Goal: Information Seeking & Learning: Learn about a topic

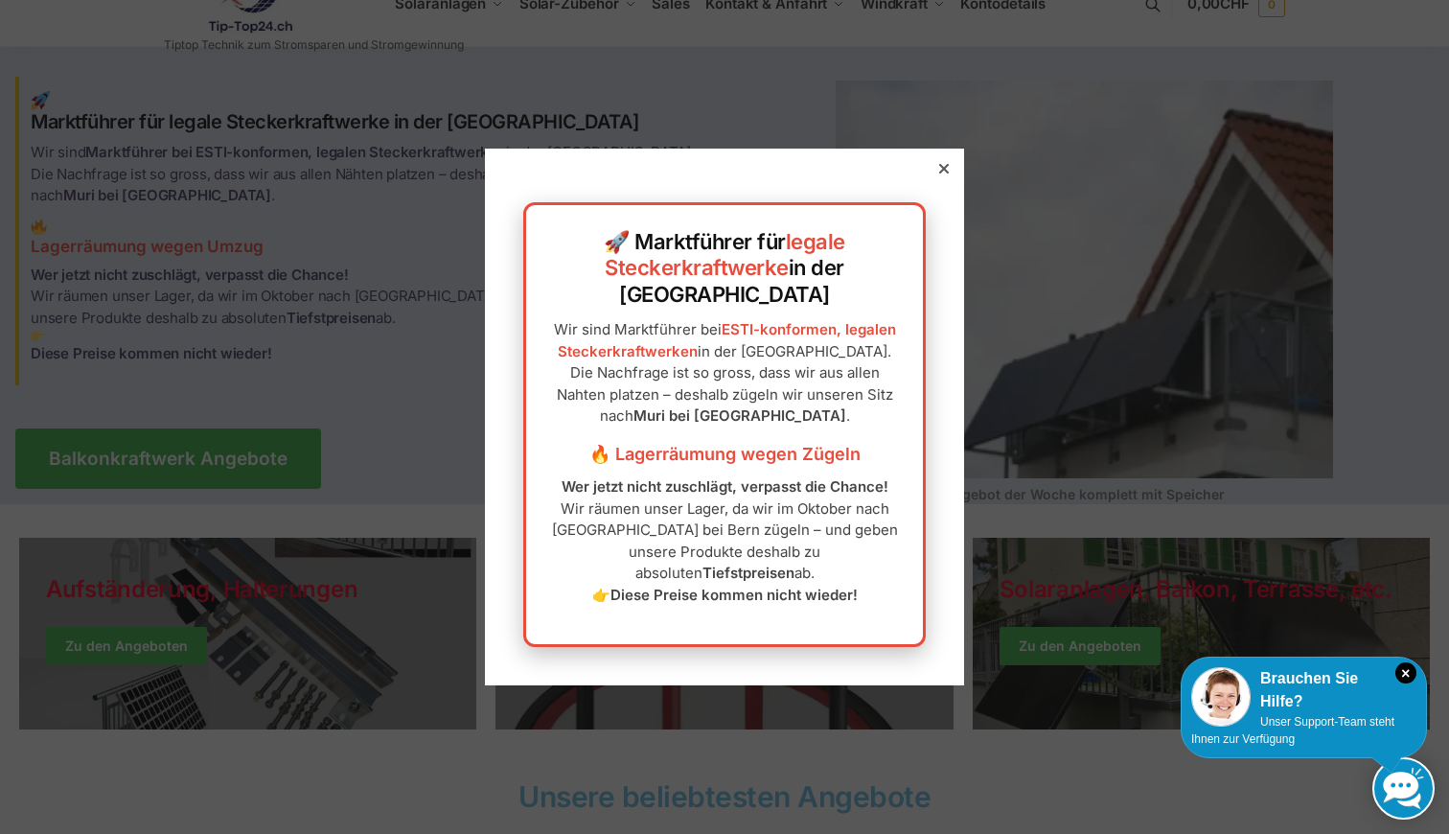
click at [945, 173] on icon at bounding box center [944, 169] width 10 height 10
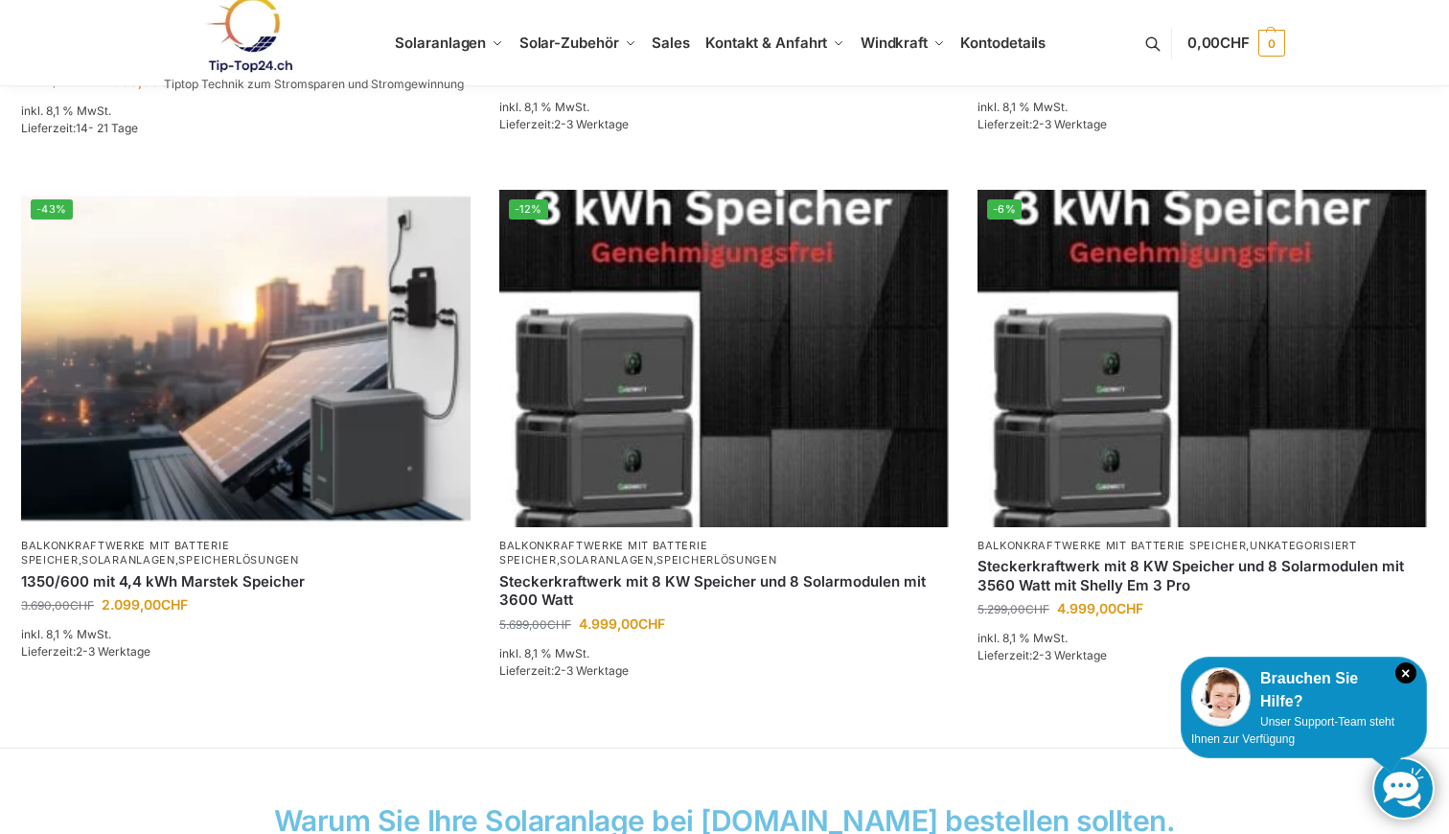
scroll to position [1229, 0]
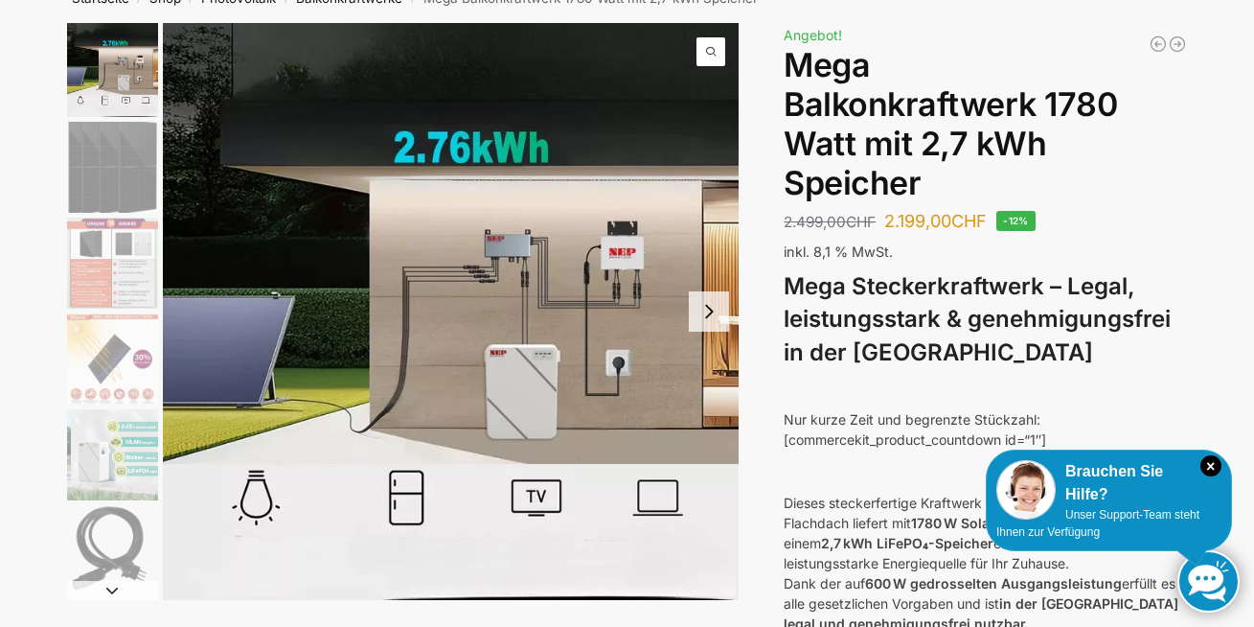
scroll to position [126, 0]
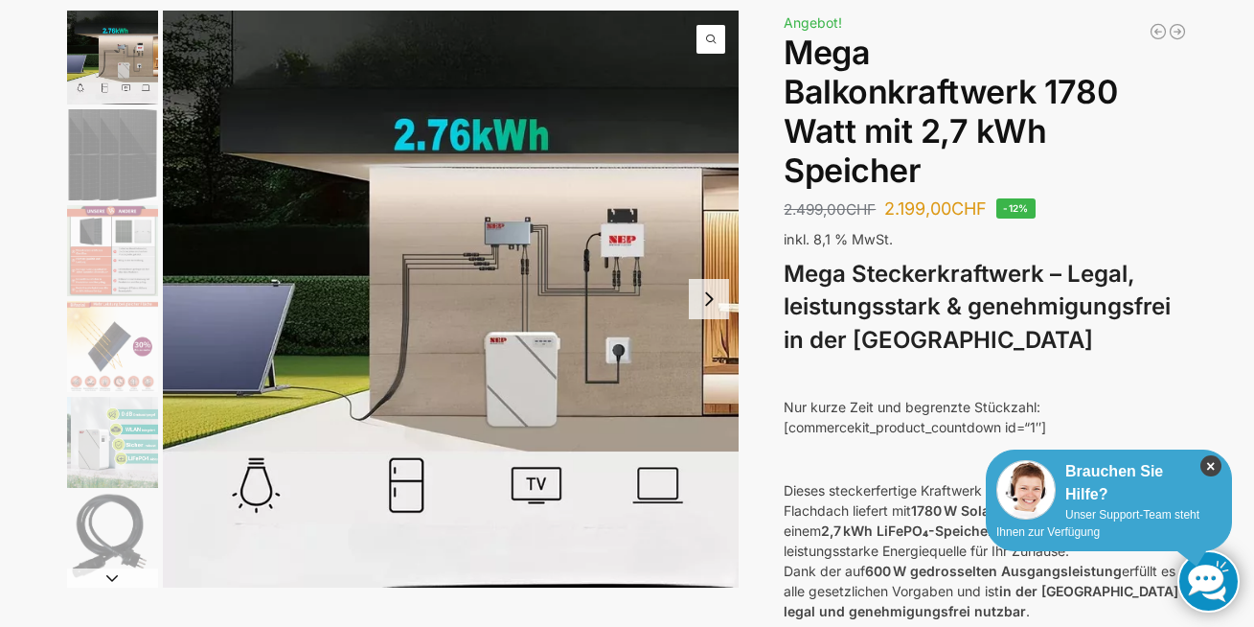
click at [1023, 462] on icon "×" at bounding box center [1211, 465] width 21 height 21
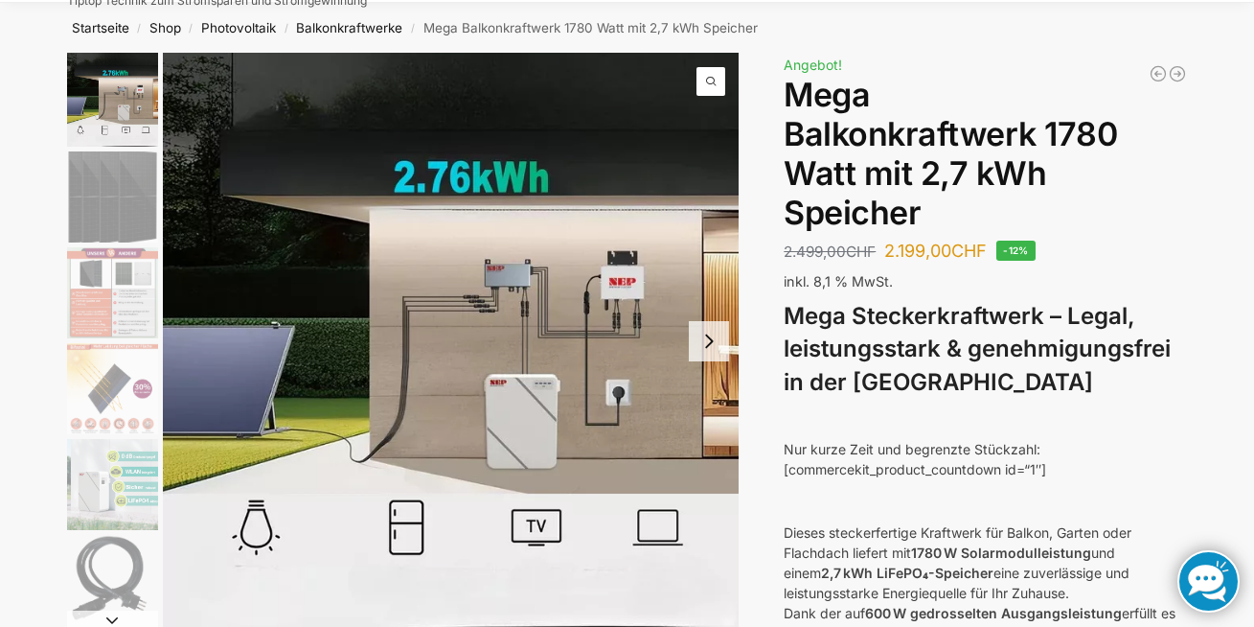
scroll to position [88, 0]
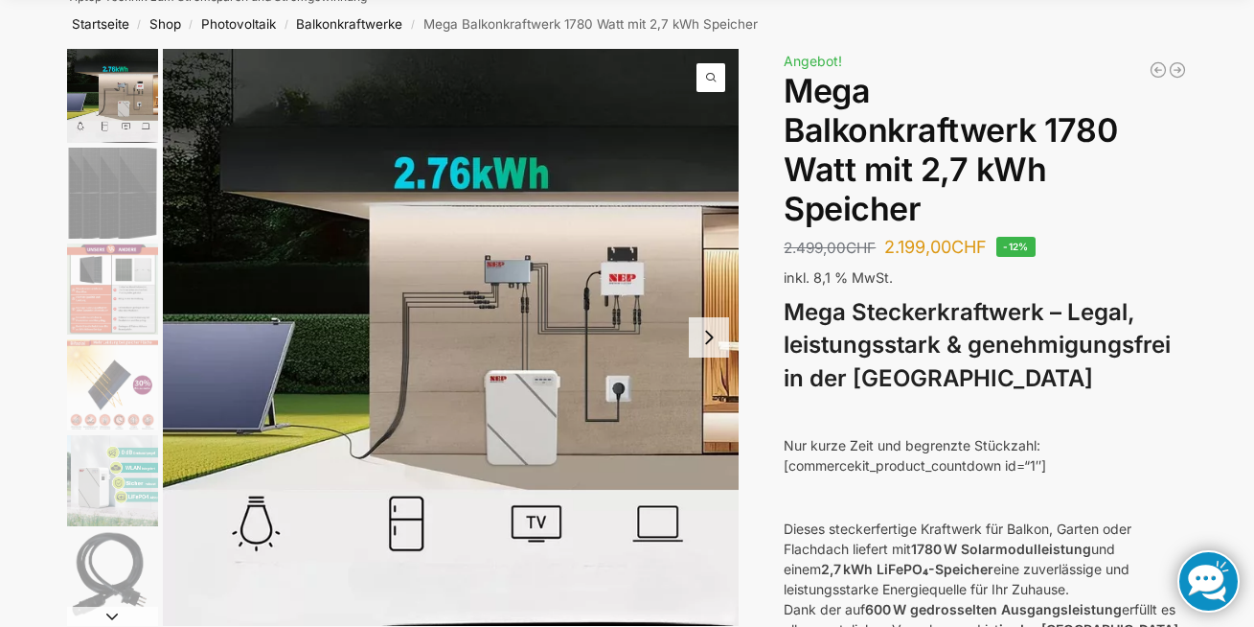
click at [520, 390] on img "1 / 9" at bounding box center [451, 337] width 577 height 577
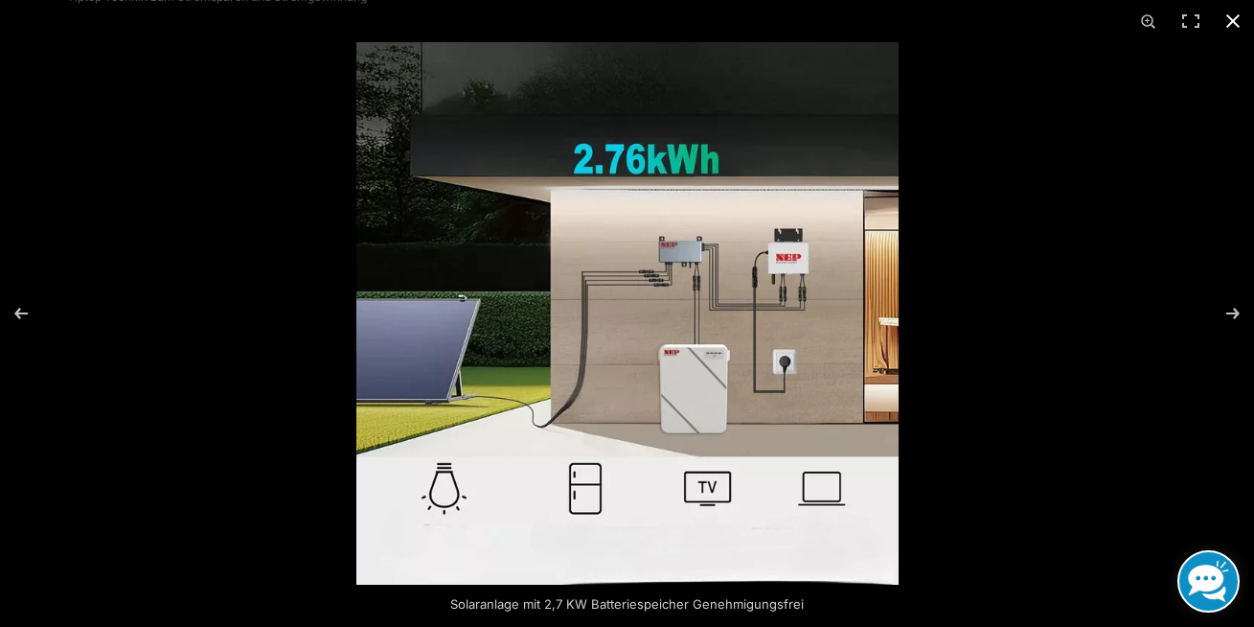
click at [1023, 18] on button "Close (Esc)" at bounding box center [1233, 21] width 42 height 42
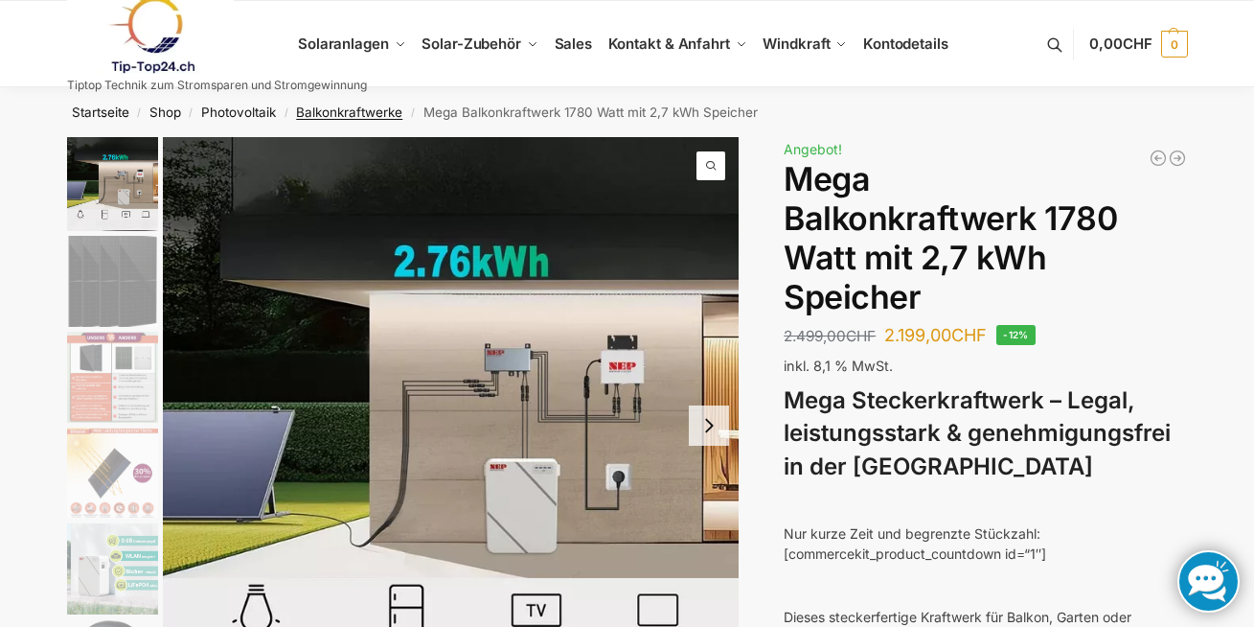
click at [341, 116] on link "Balkonkraftwerke" at bounding box center [349, 111] width 106 height 15
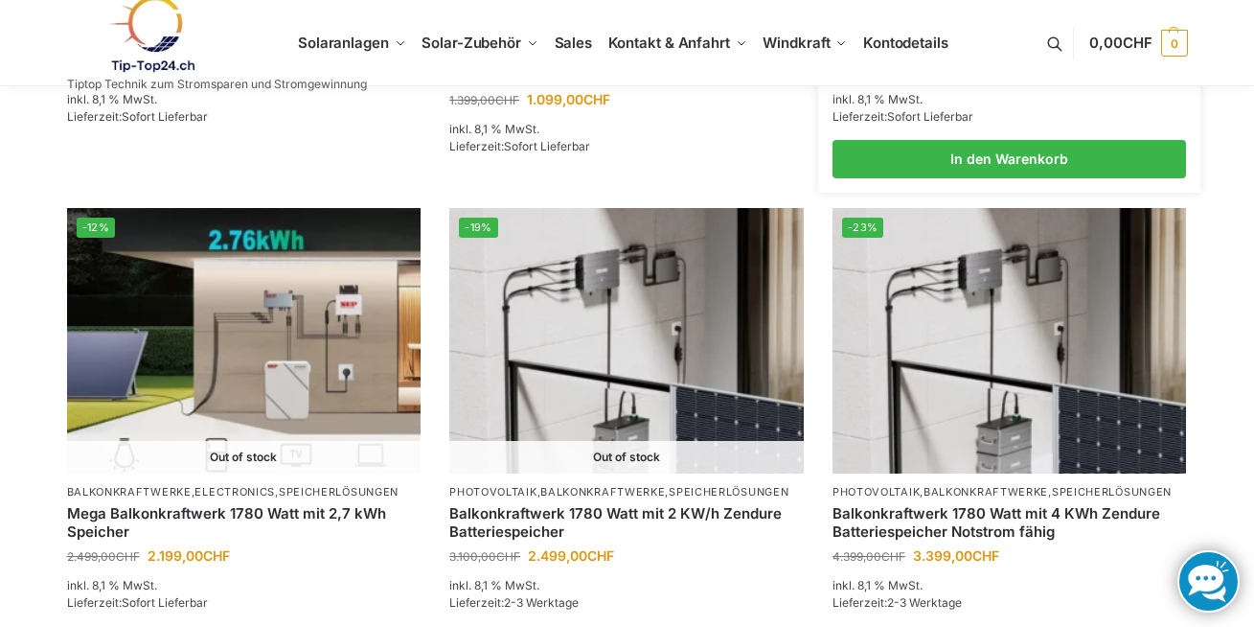
scroll to position [1627, 0]
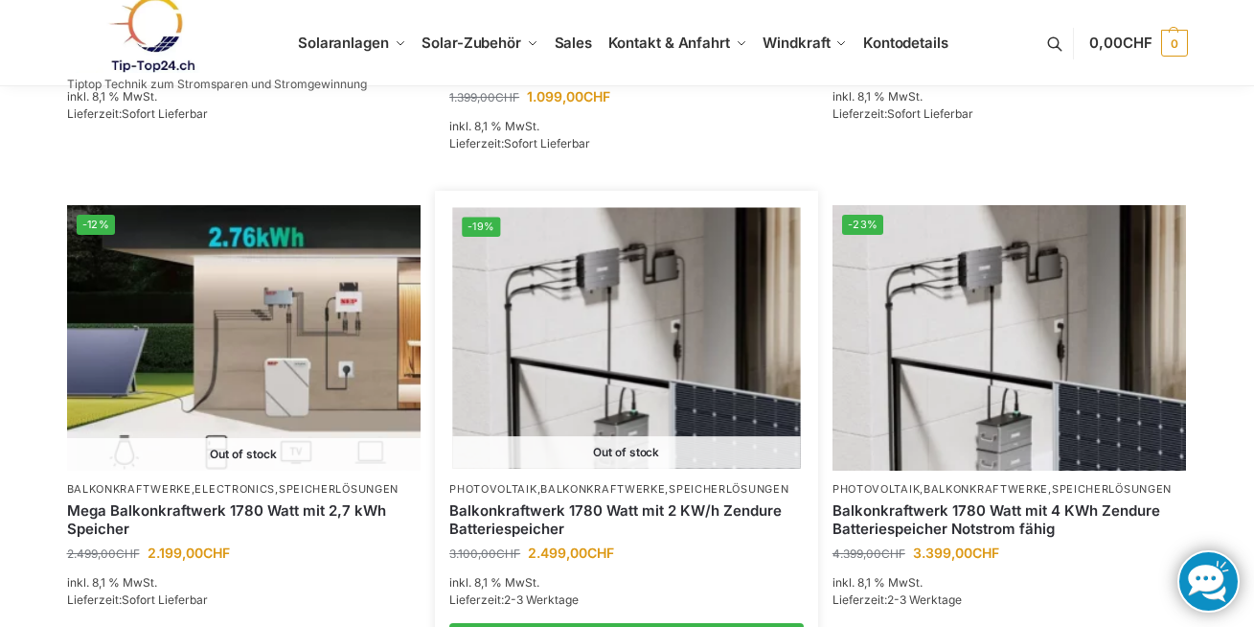
click at [628, 385] on img at bounding box center [626, 338] width 348 height 261
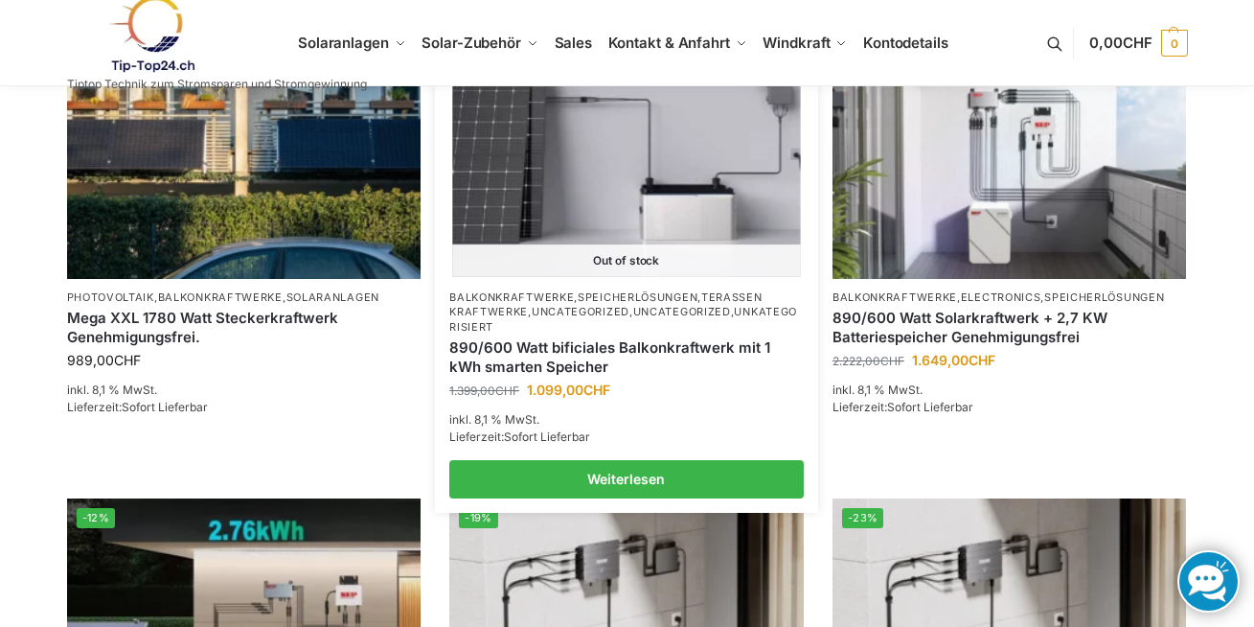
scroll to position [1345, 0]
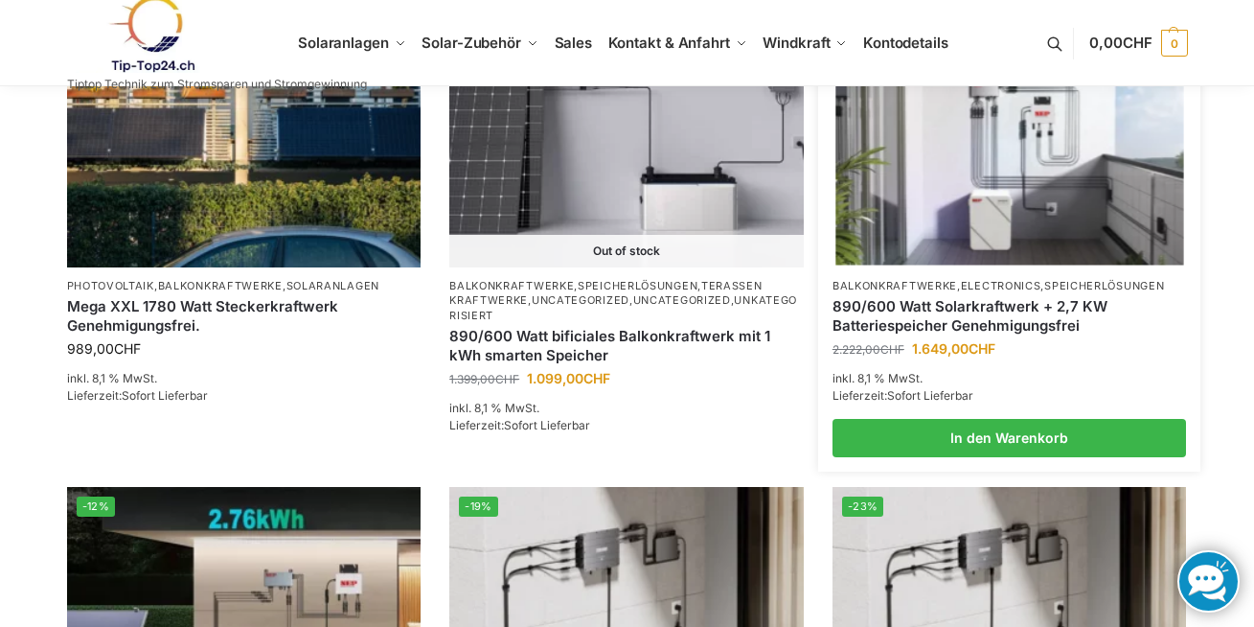
click at [923, 293] on div "890/600 Watt Solarkraftwerk + 2,7 KW Batteriespeicher Genehmigungsfrei" at bounding box center [1010, 315] width 355 height 45
click at [945, 201] on img at bounding box center [1010, 134] width 348 height 261
click at [929, 286] on link "Balkonkraftwerke" at bounding box center [895, 285] width 125 height 13
click at [958, 209] on li "-26% Balkonkraftwerke , Electronics , Speicherlösungen 890/600 Watt Solarkraftw…" at bounding box center [1009, 230] width 383 height 456
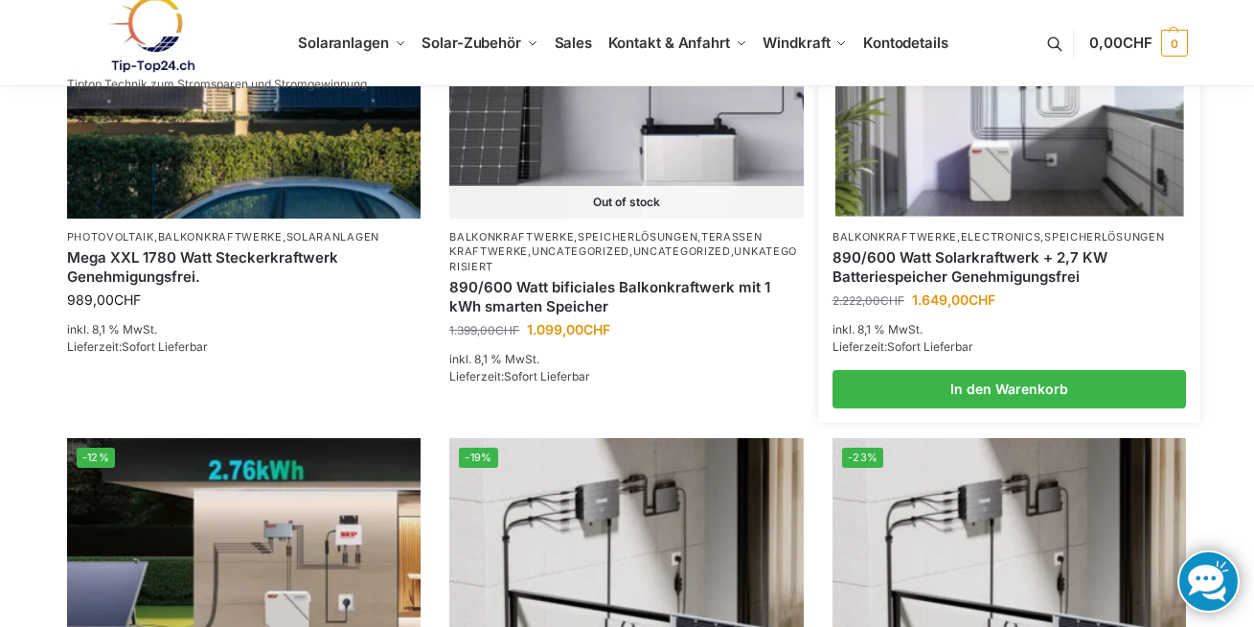
click at [886, 254] on link "890/600 Watt Solarkraftwerk + 2,7 KW Batteriespeicher Genehmigungsfrei" at bounding box center [1010, 266] width 355 height 37
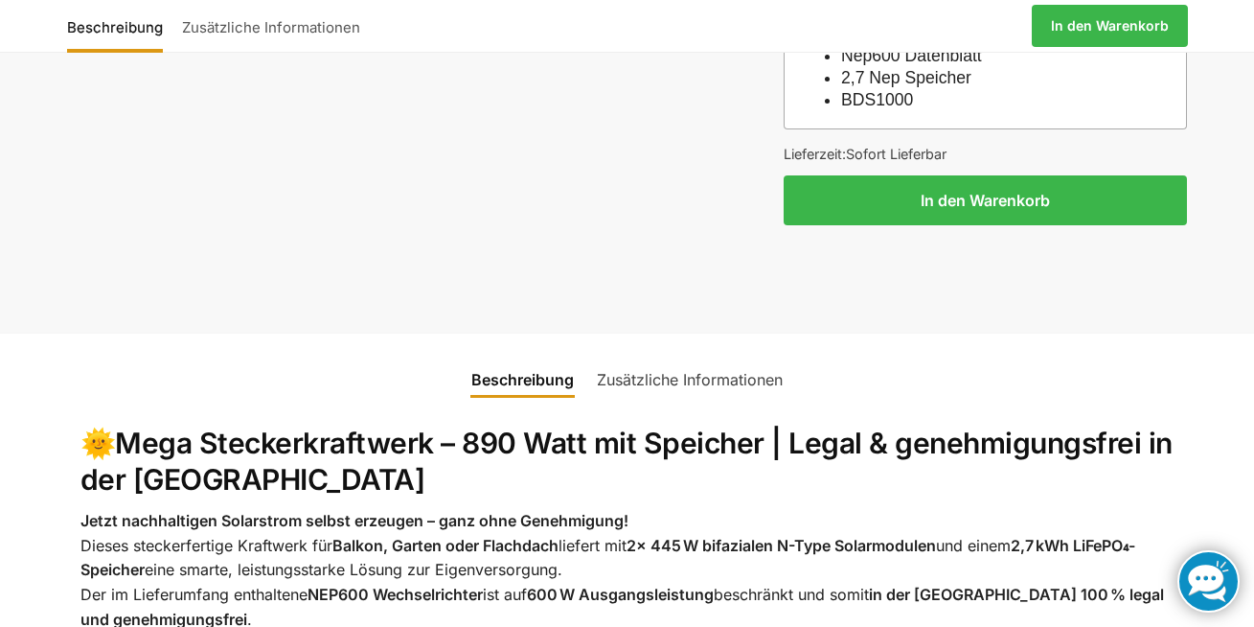
scroll to position [1922, 0]
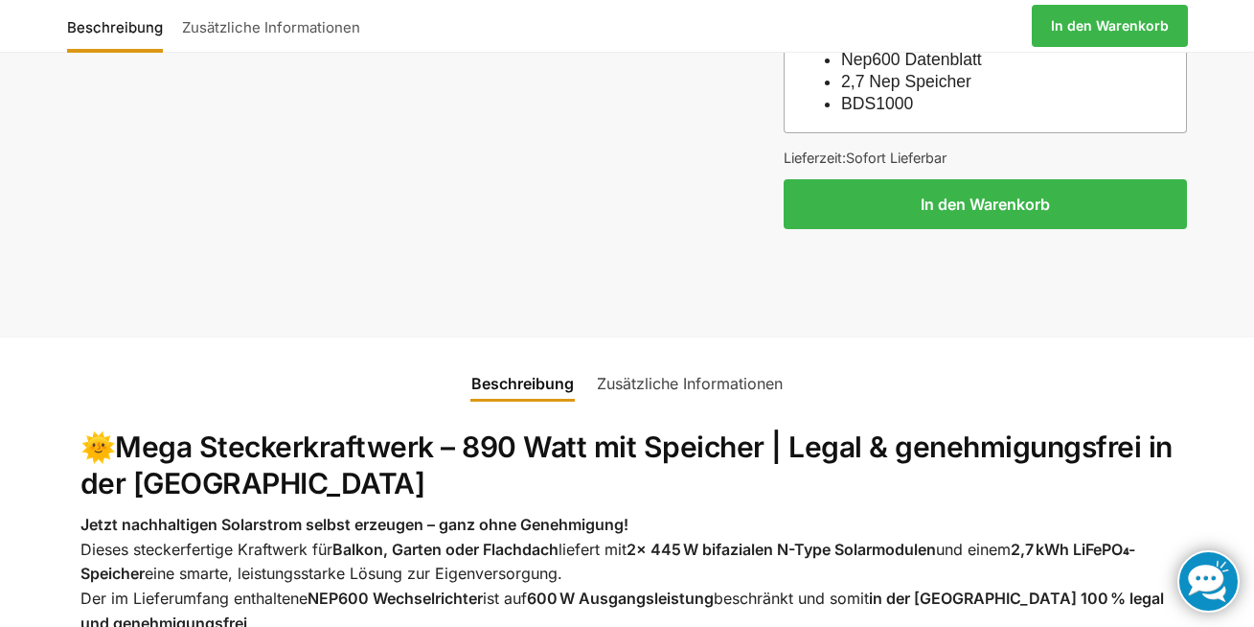
click at [638, 360] on link "Zusätzliche Informationen" at bounding box center [690, 383] width 209 height 46
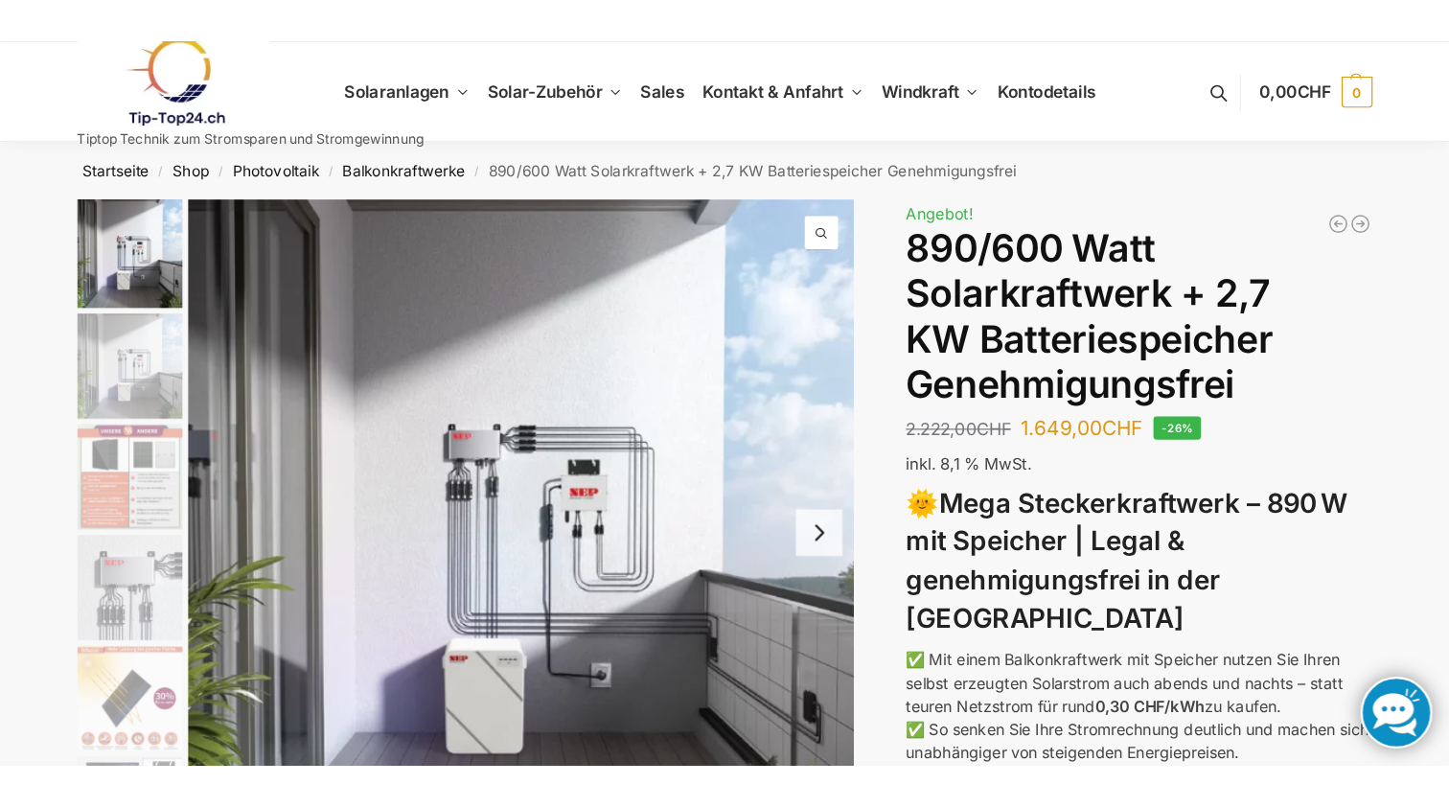
scroll to position [0, 0]
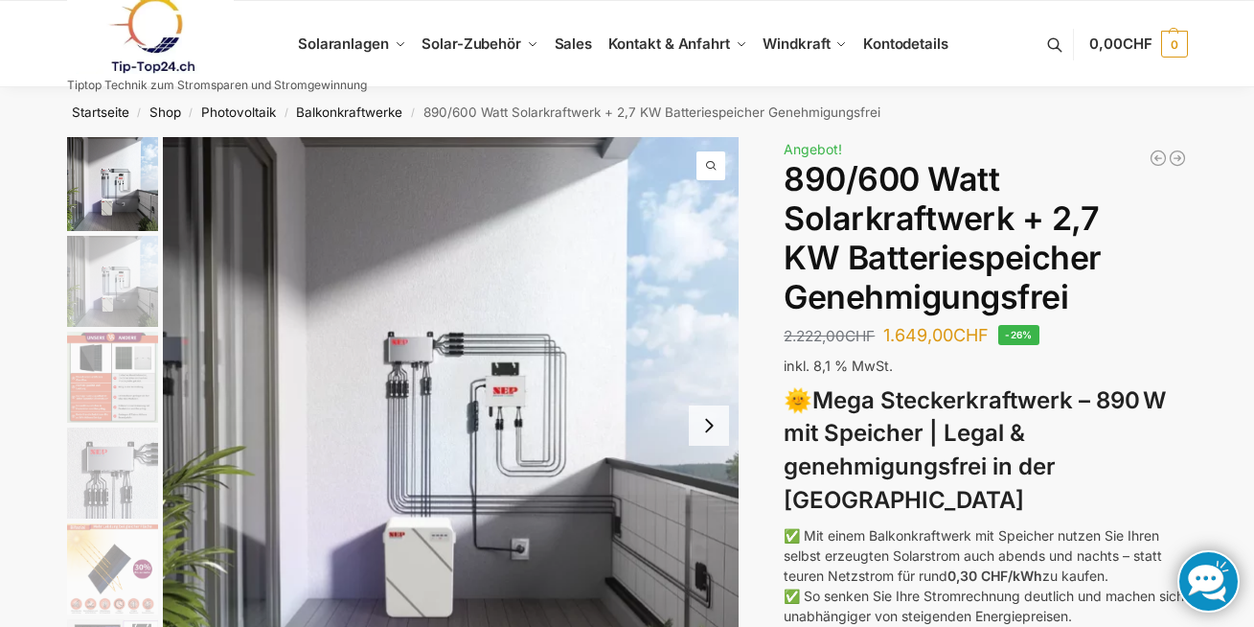
click at [130, 173] on img "1 / 12" at bounding box center [112, 184] width 91 height 94
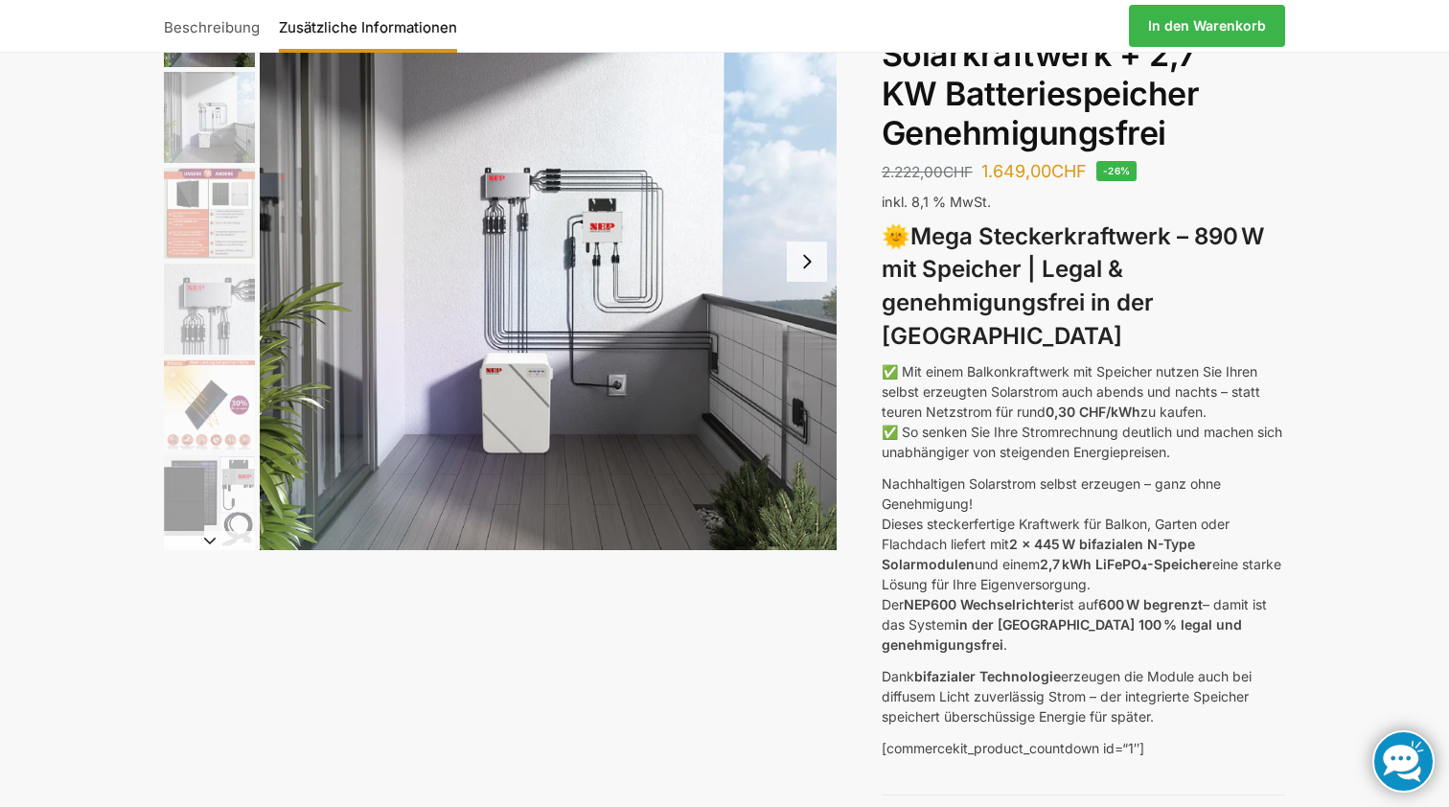
scroll to position [196, 1]
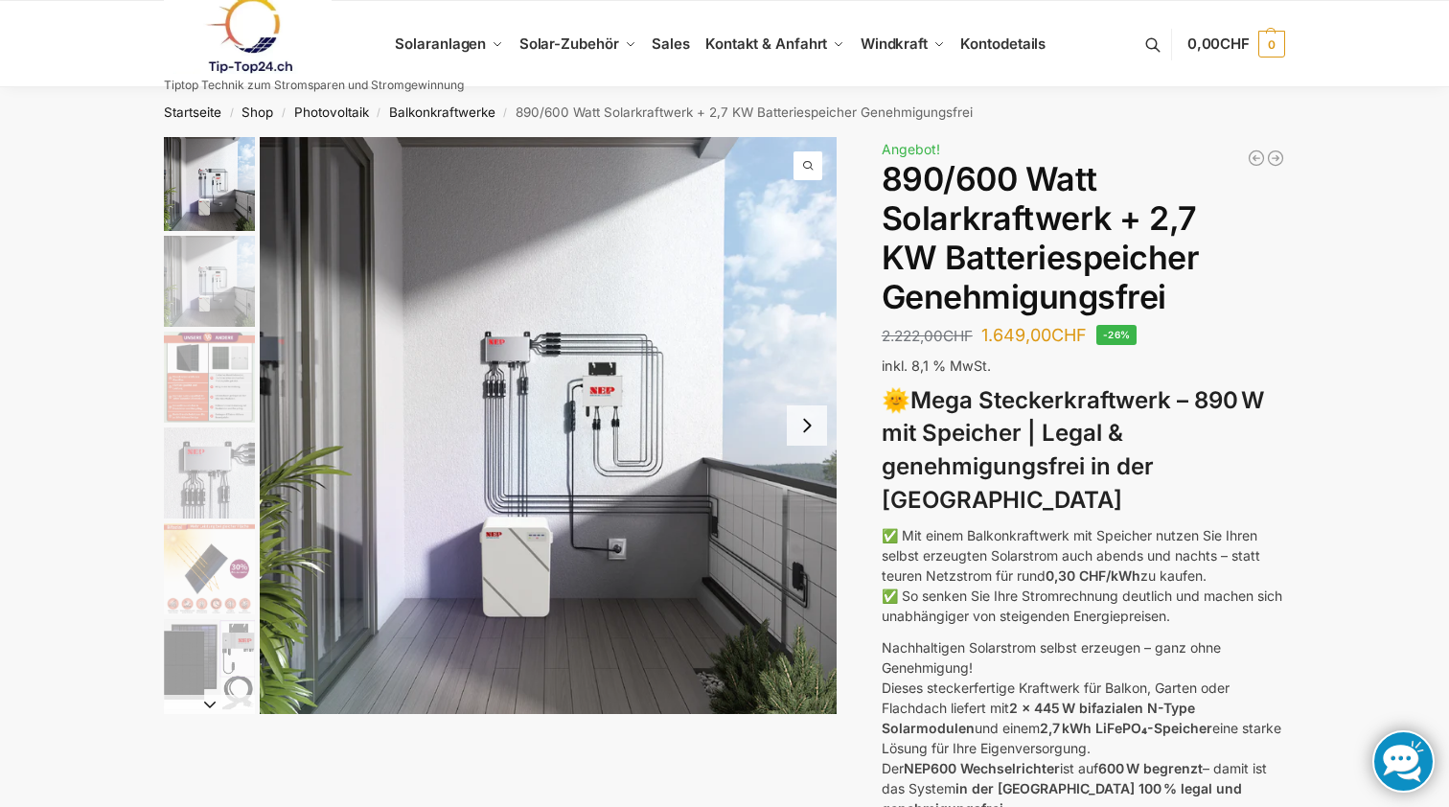
click at [637, 232] on img "1 / 12" at bounding box center [548, 425] width 577 height 577
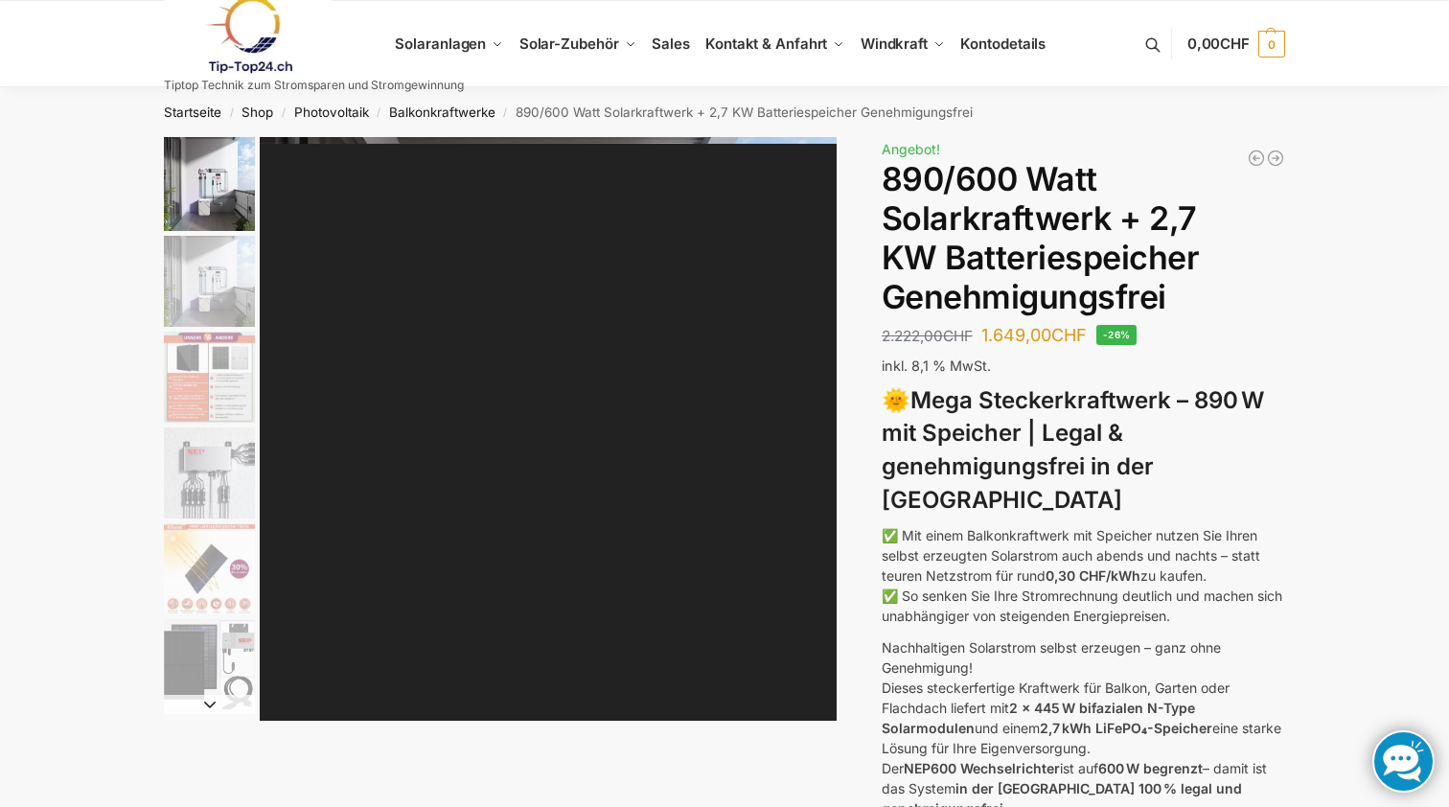
scroll to position [0, 0]
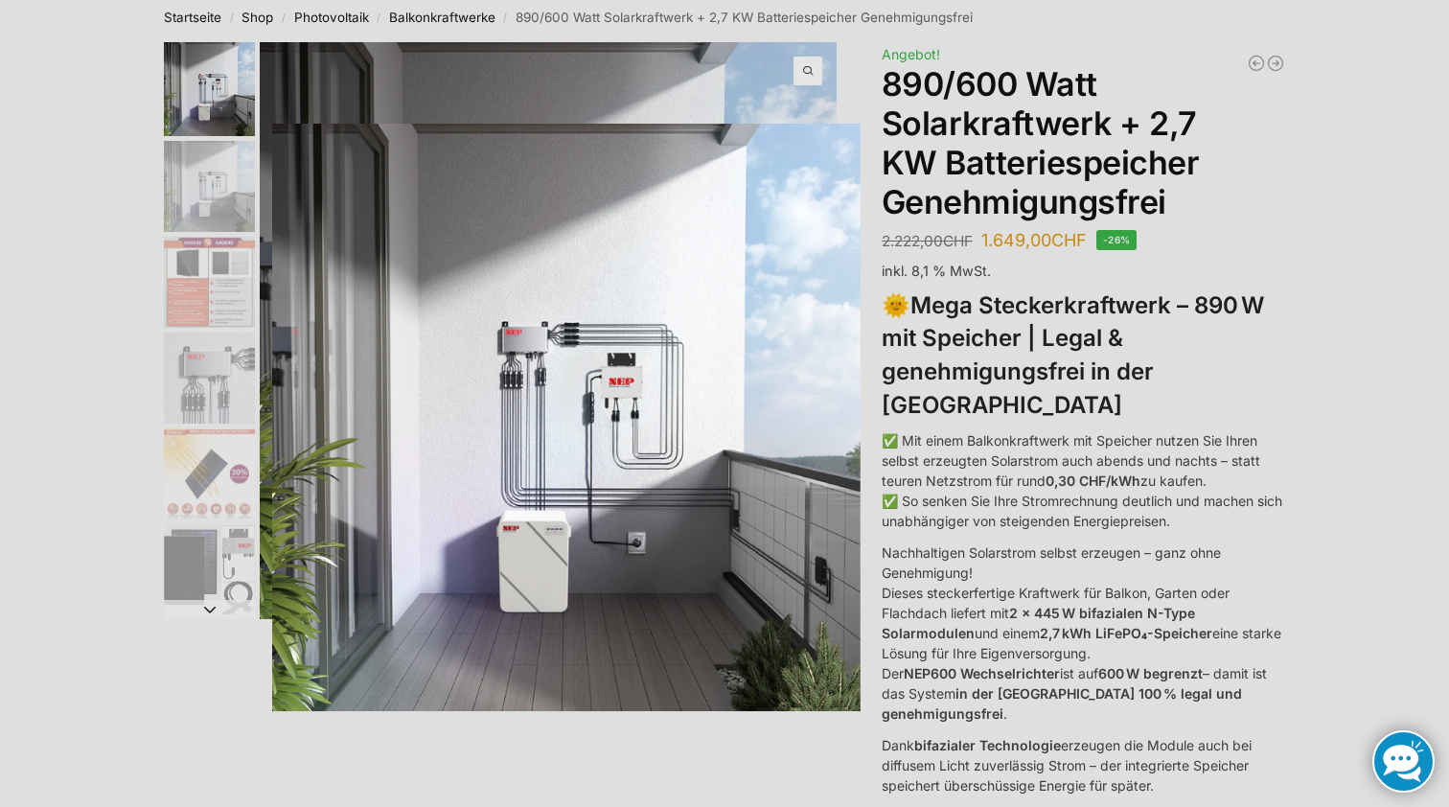
scroll to position [100, 0]
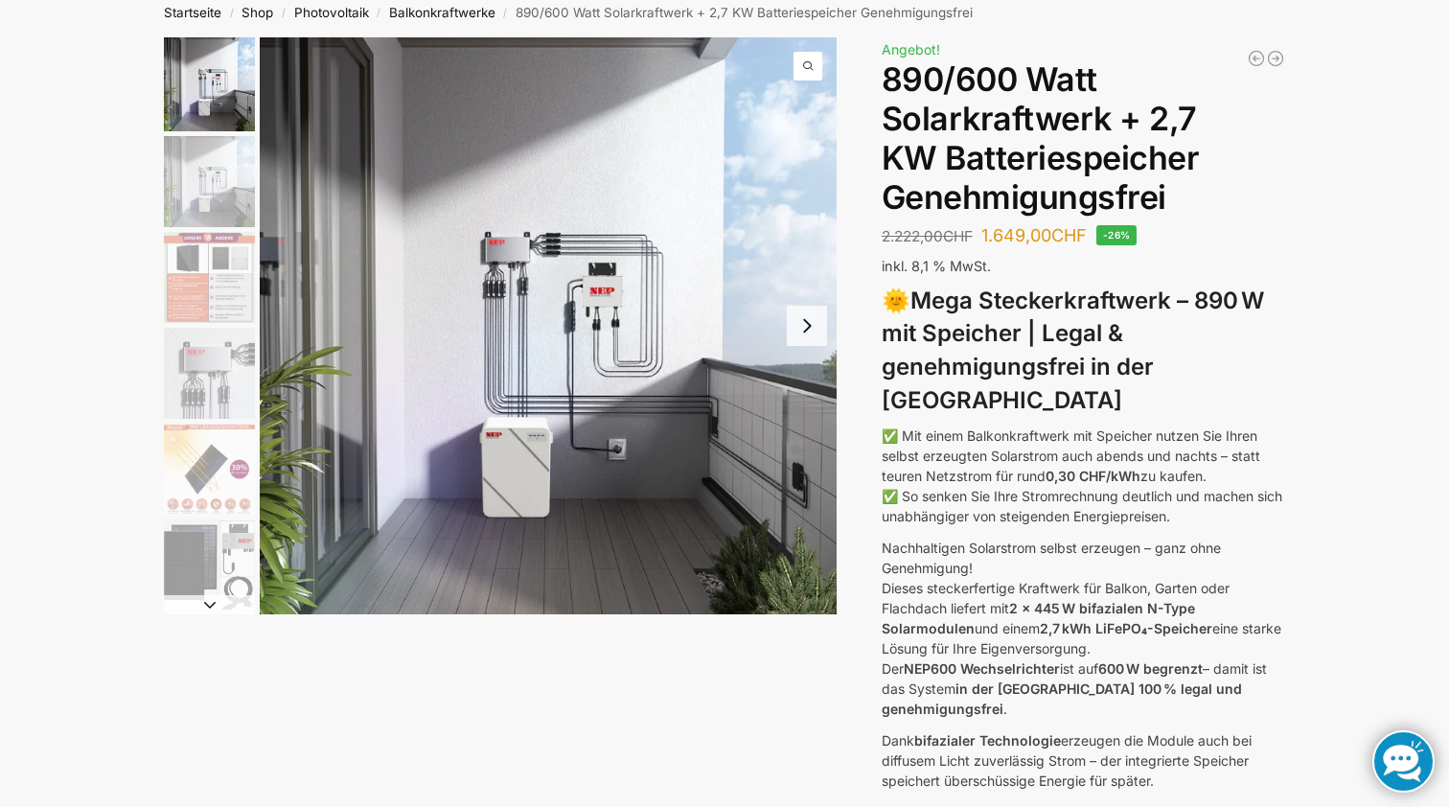
click at [186, 578] on img "6 / 12" at bounding box center [209, 564] width 91 height 91
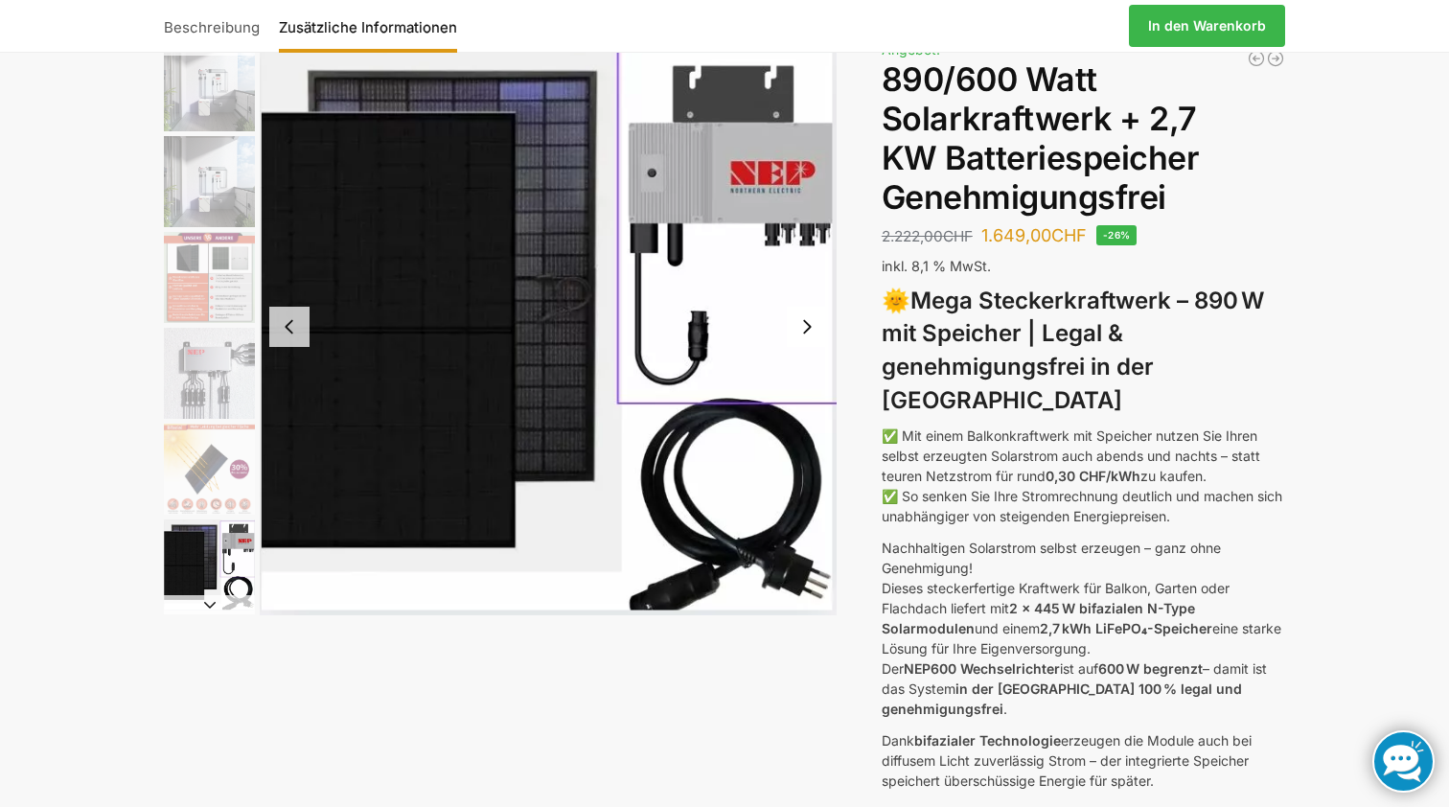
scroll to position [67, 0]
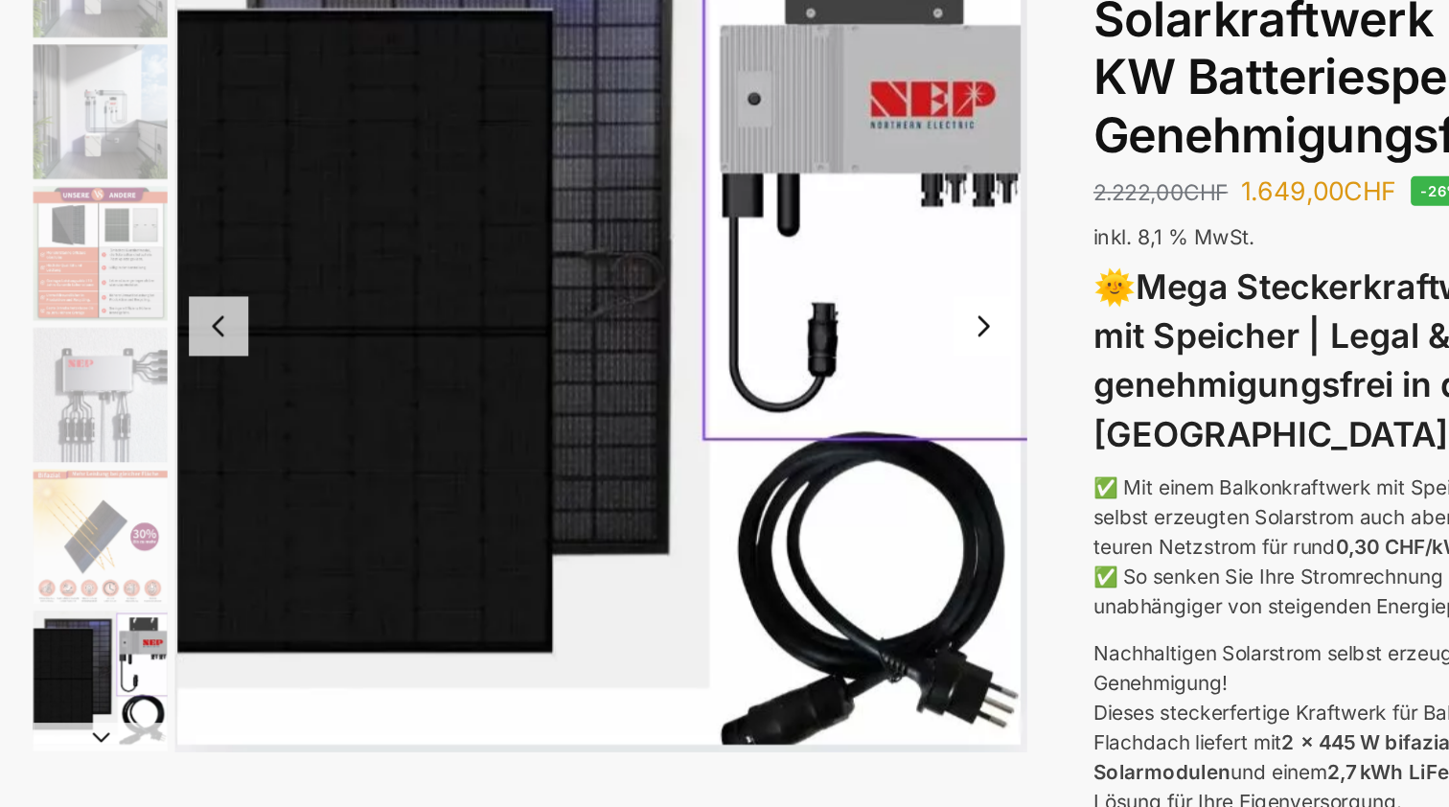
click at [303, 248] on img "6 / 12" at bounding box center [548, 359] width 577 height 578
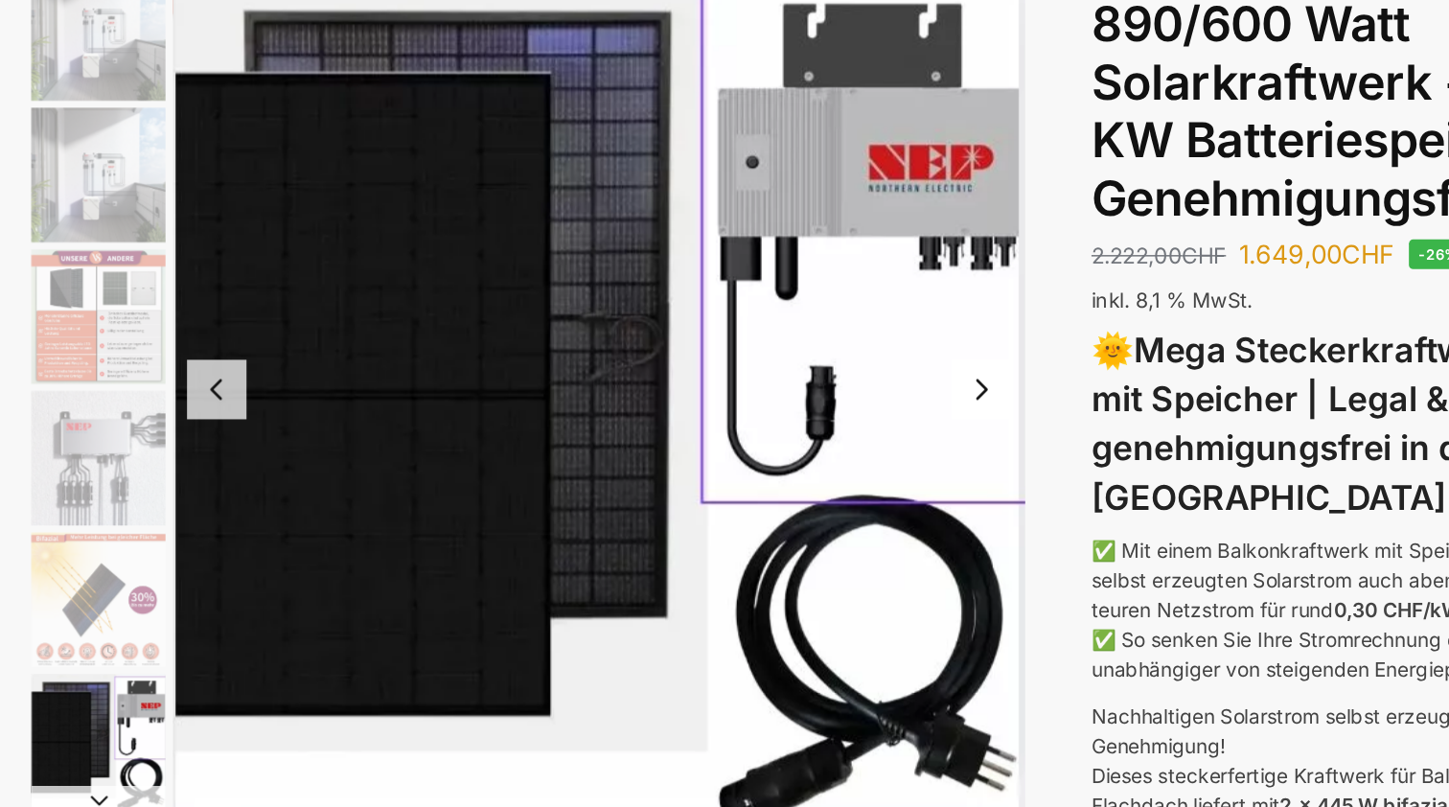
click at [164, 456] on img "5 / 12" at bounding box center [209, 501] width 91 height 91
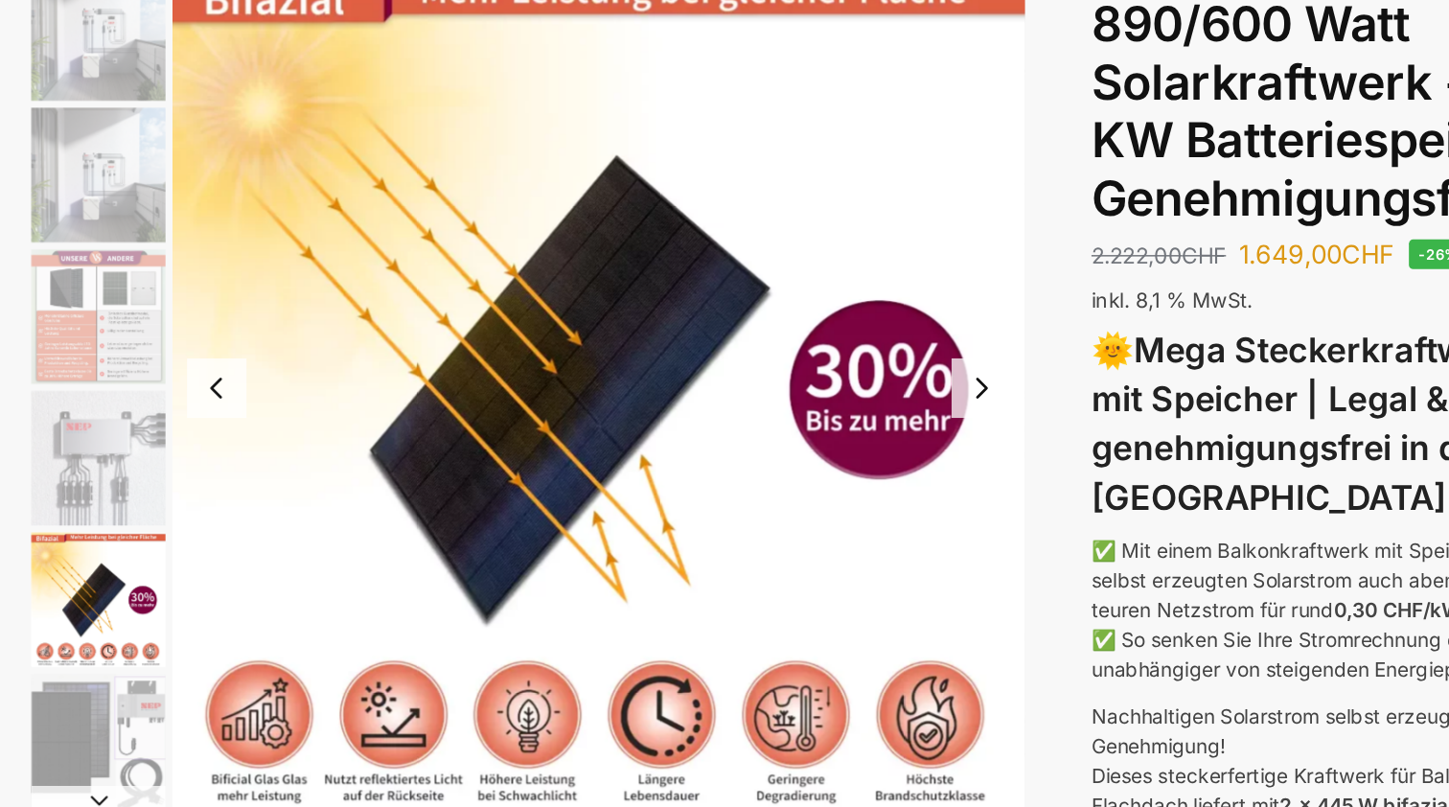
click at [164, 360] on img "4 / 12" at bounding box center [209, 405] width 91 height 91
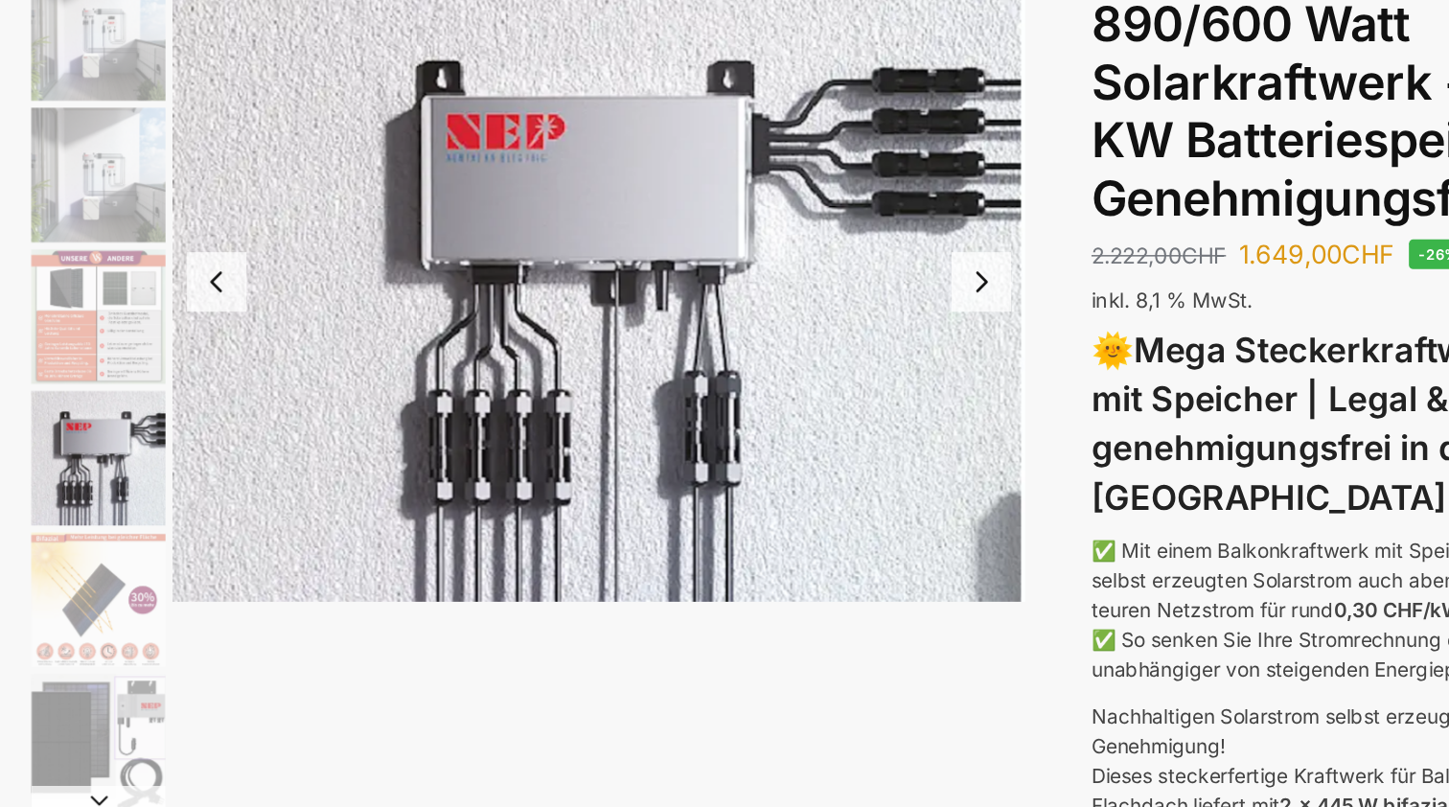
click at [164, 264] on img "3 / 12" at bounding box center [209, 309] width 91 height 91
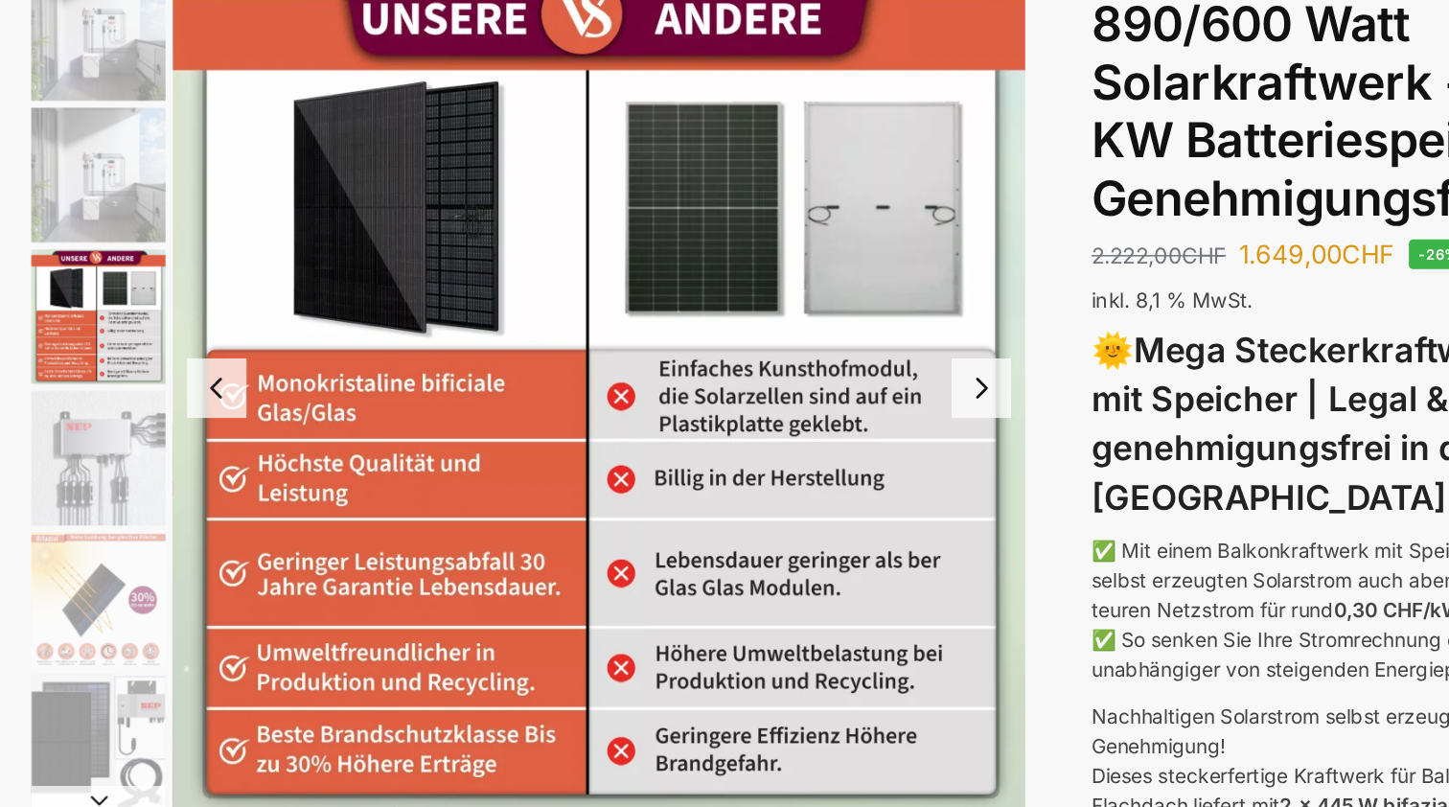
click at [164, 169] on img "2 / 12" at bounding box center [209, 214] width 91 height 91
click at [164, 70] on img "1 / 12" at bounding box center [209, 117] width 91 height 94
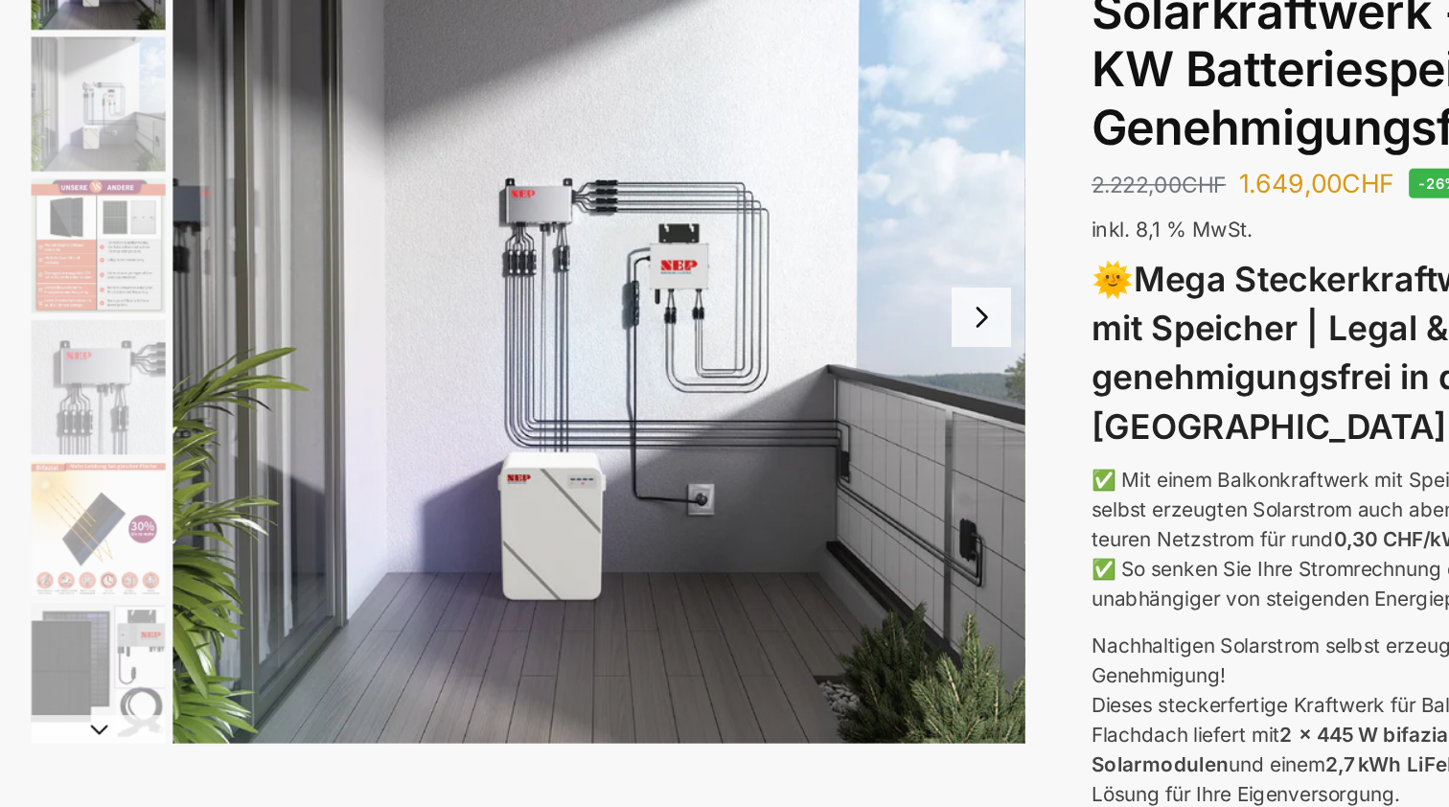
click at [787, 338] on button "Next slide" at bounding box center [807, 358] width 40 height 40
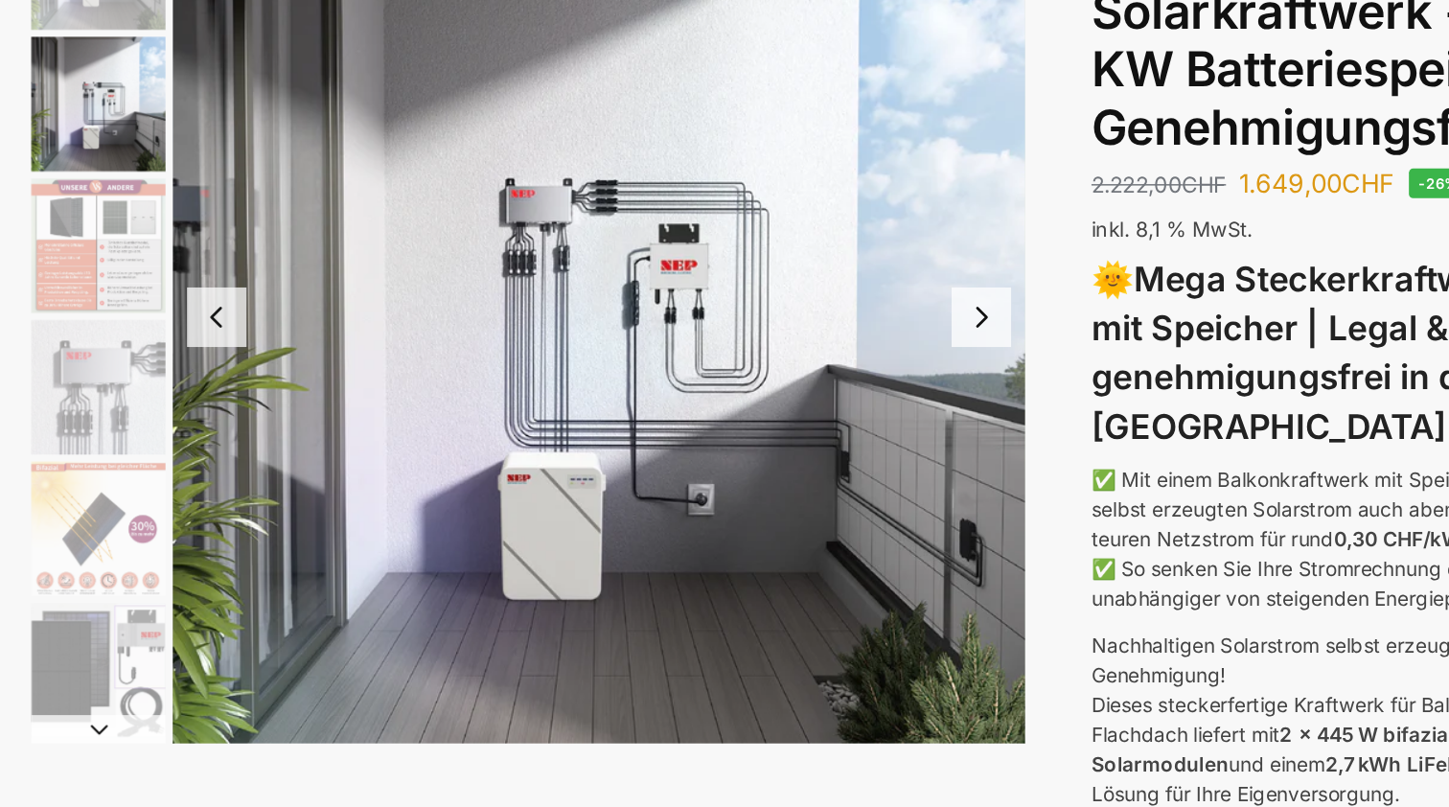
click at [787, 338] on button "Next slide" at bounding box center [807, 358] width 40 height 40
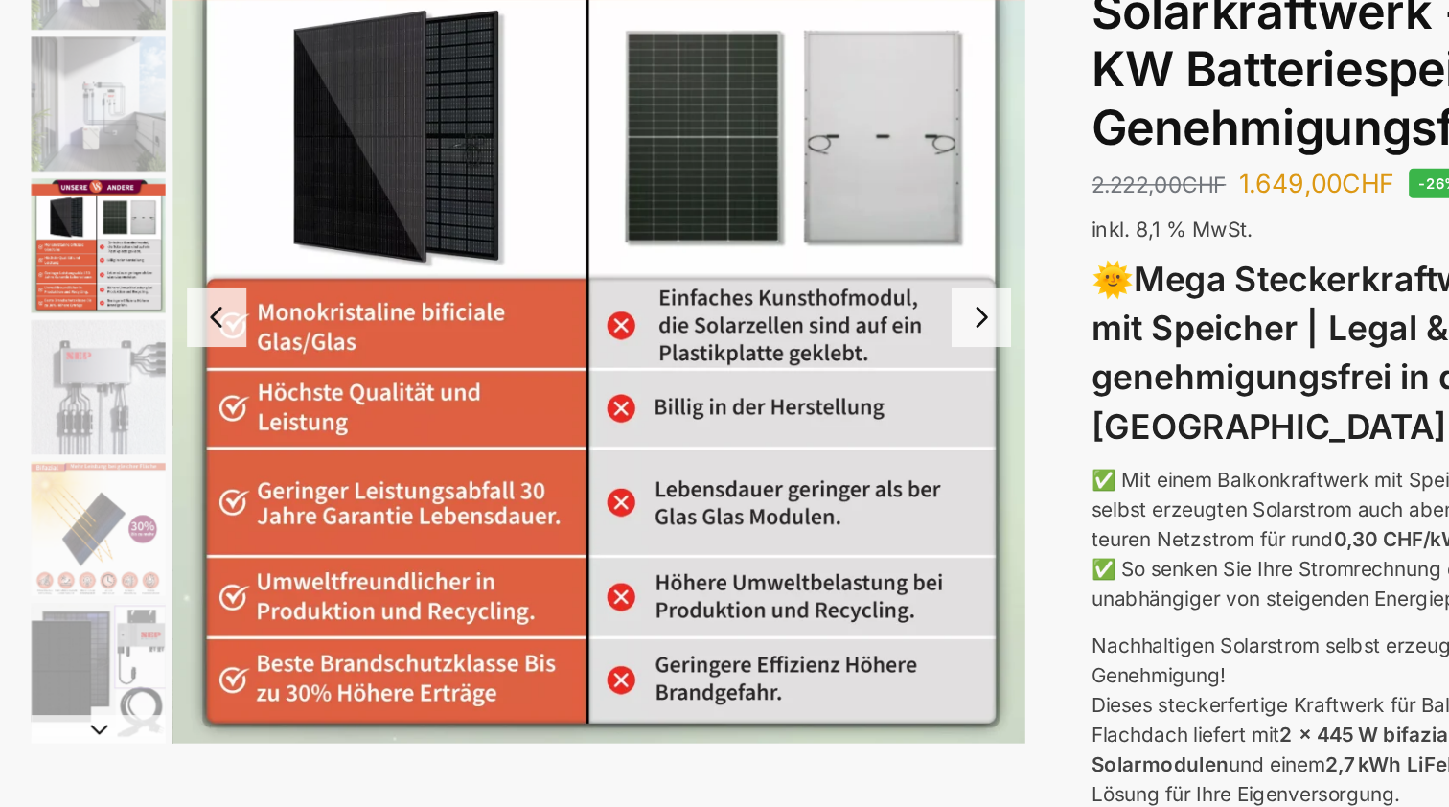
click at [787, 338] on button "Next slide" at bounding box center [807, 358] width 40 height 40
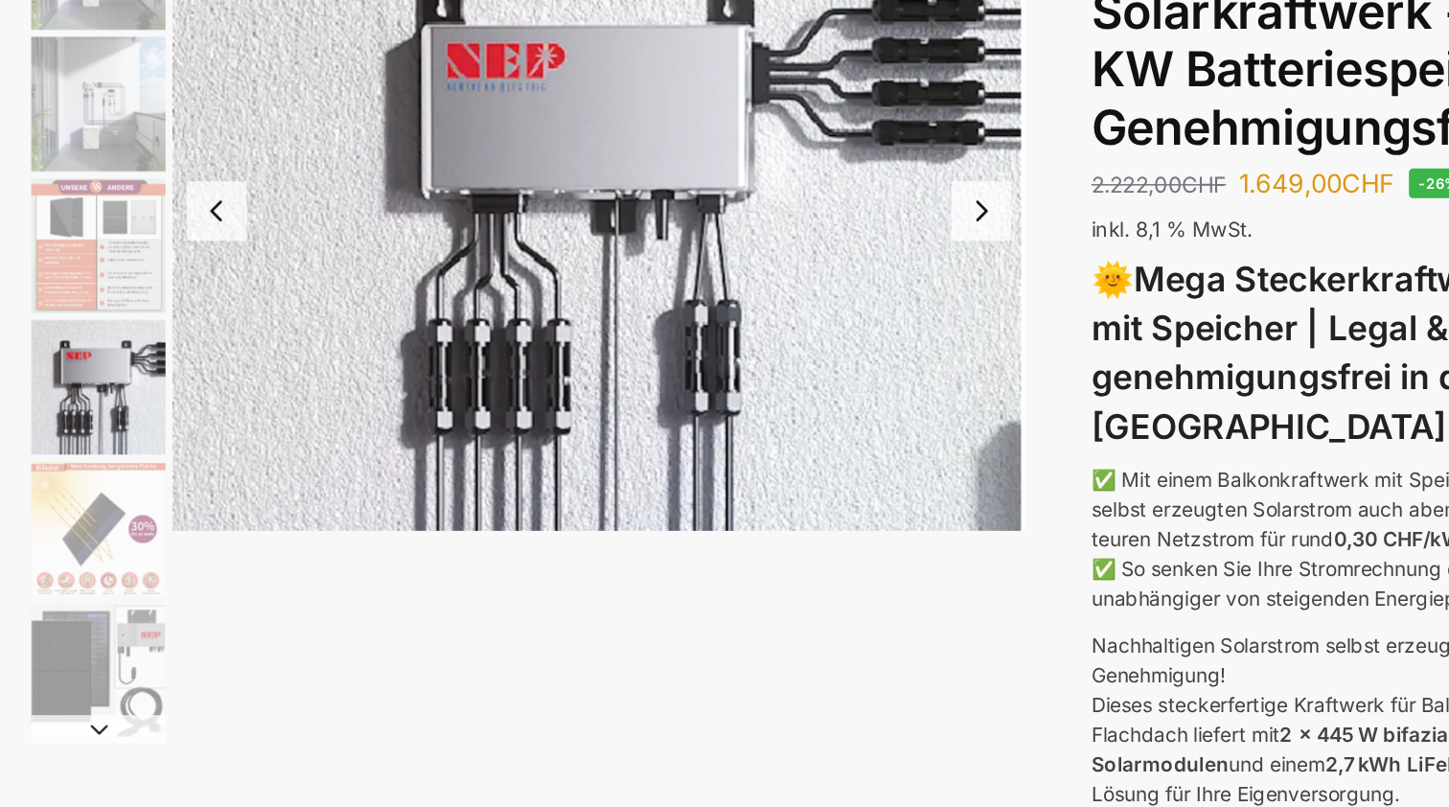
click at [651, 213] on img "4 / 12" at bounding box center [548, 286] width 577 height 433
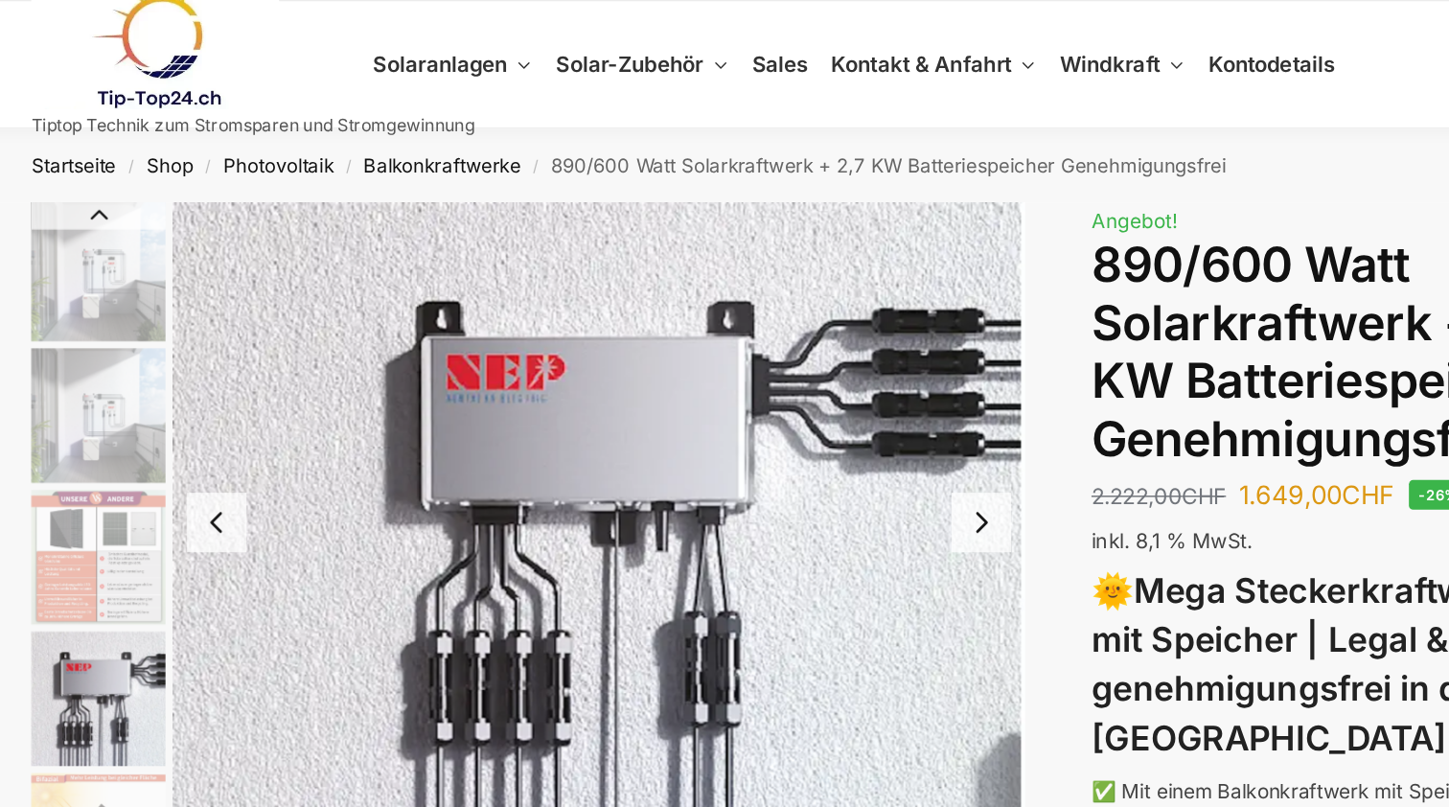
click at [787, 353] on button "Next slide" at bounding box center [807, 353] width 40 height 40
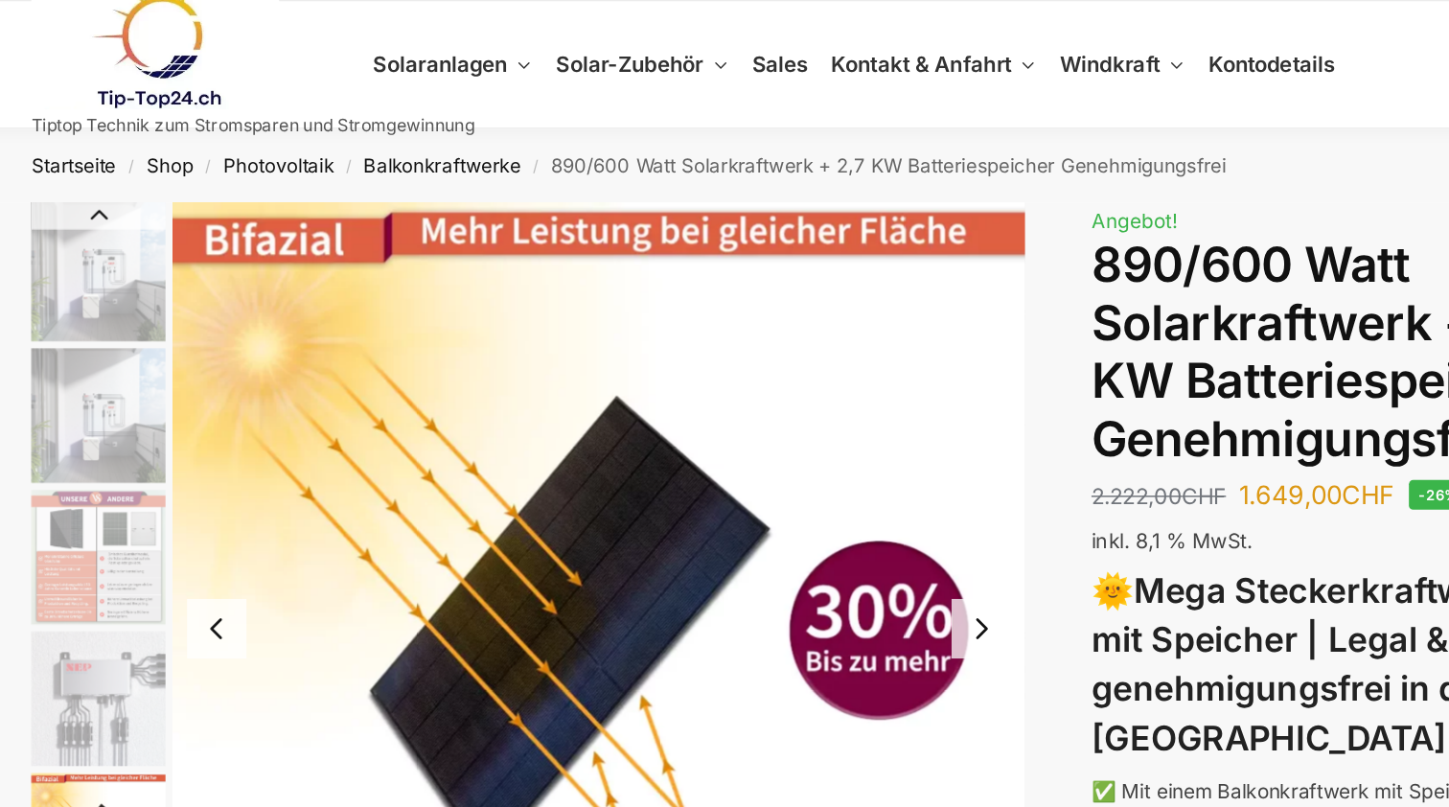
click at [660, 353] on img "5 / 12" at bounding box center [548, 425] width 577 height 577
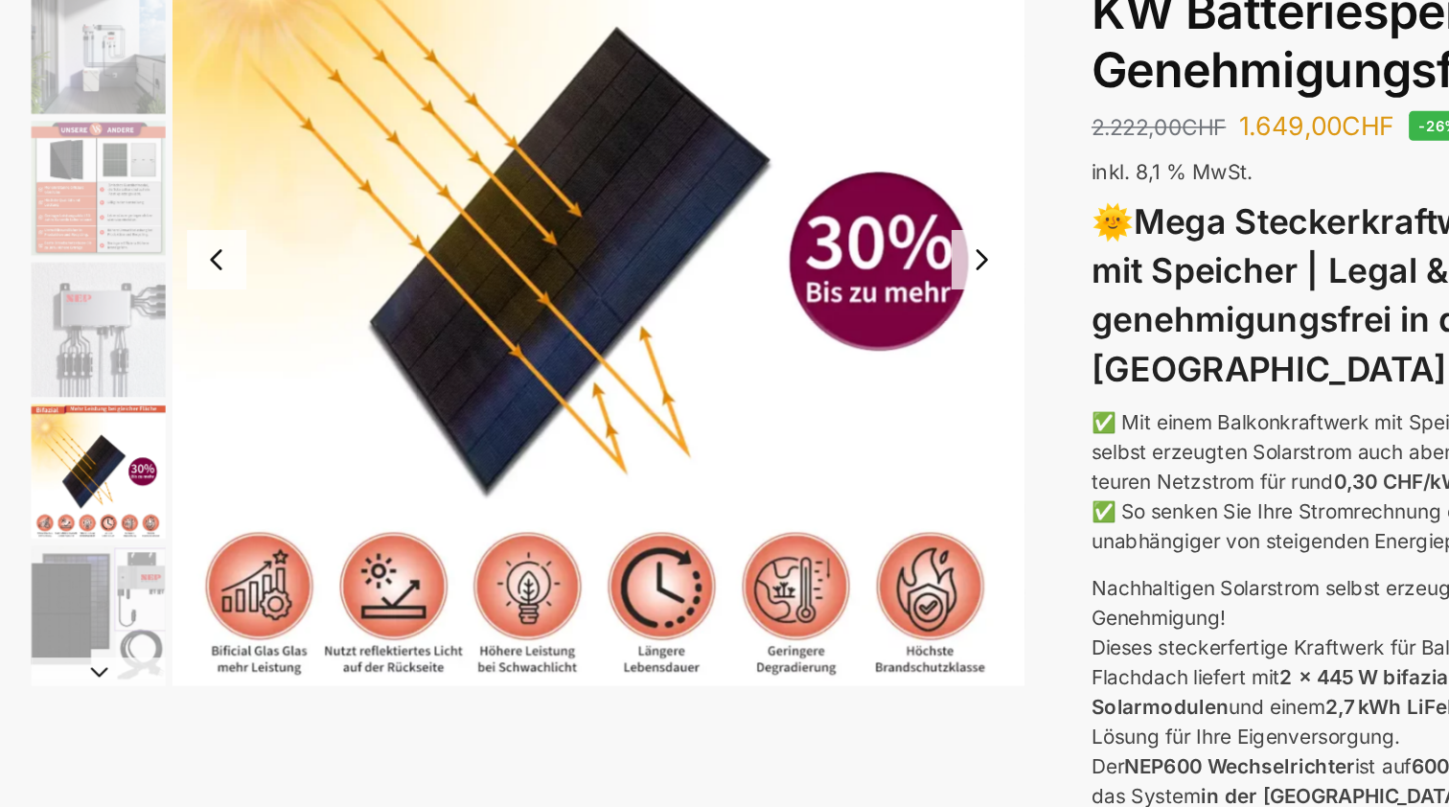
click at [787, 405] on button "Next slide" at bounding box center [807, 425] width 40 height 40
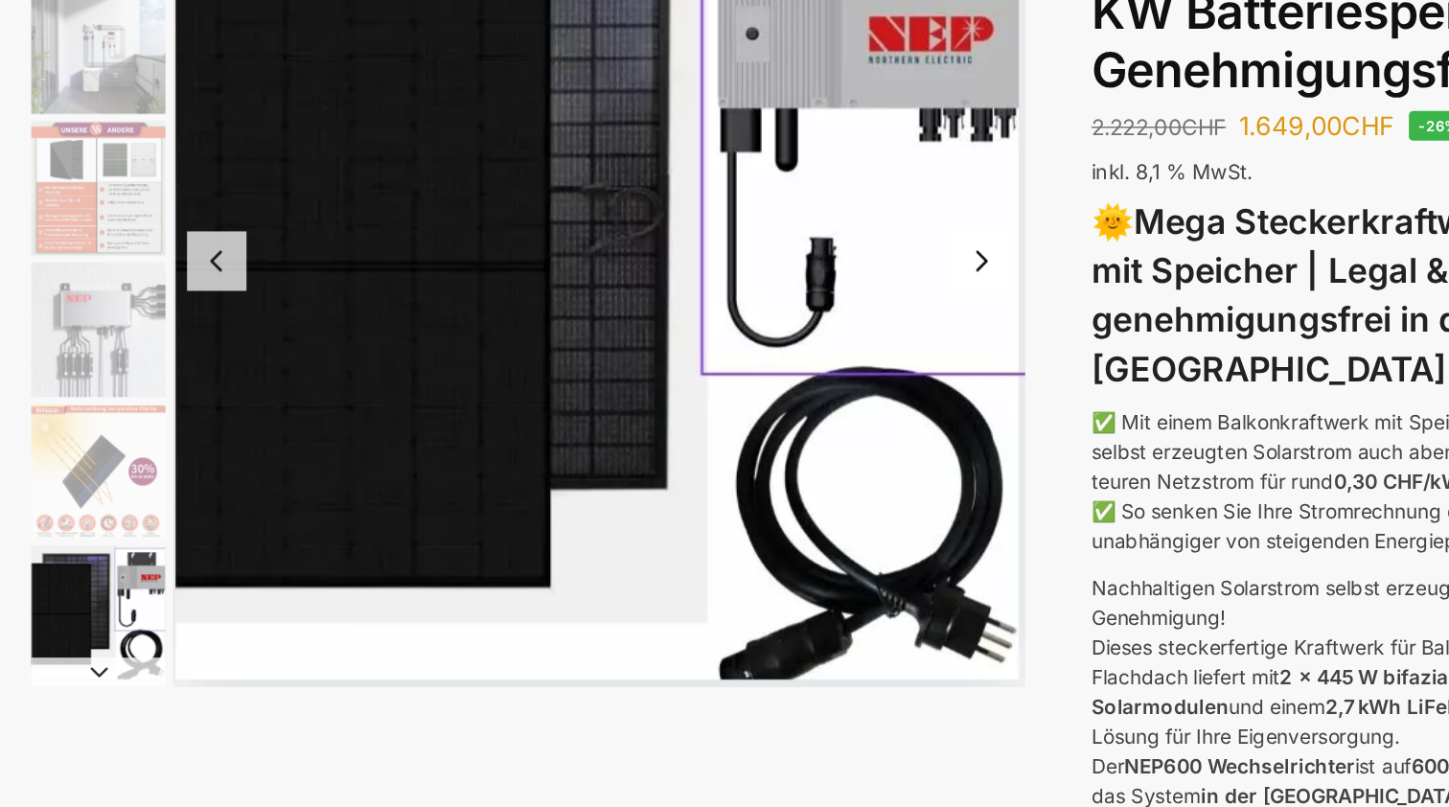
click at [787, 406] on button "Next slide" at bounding box center [807, 426] width 40 height 40
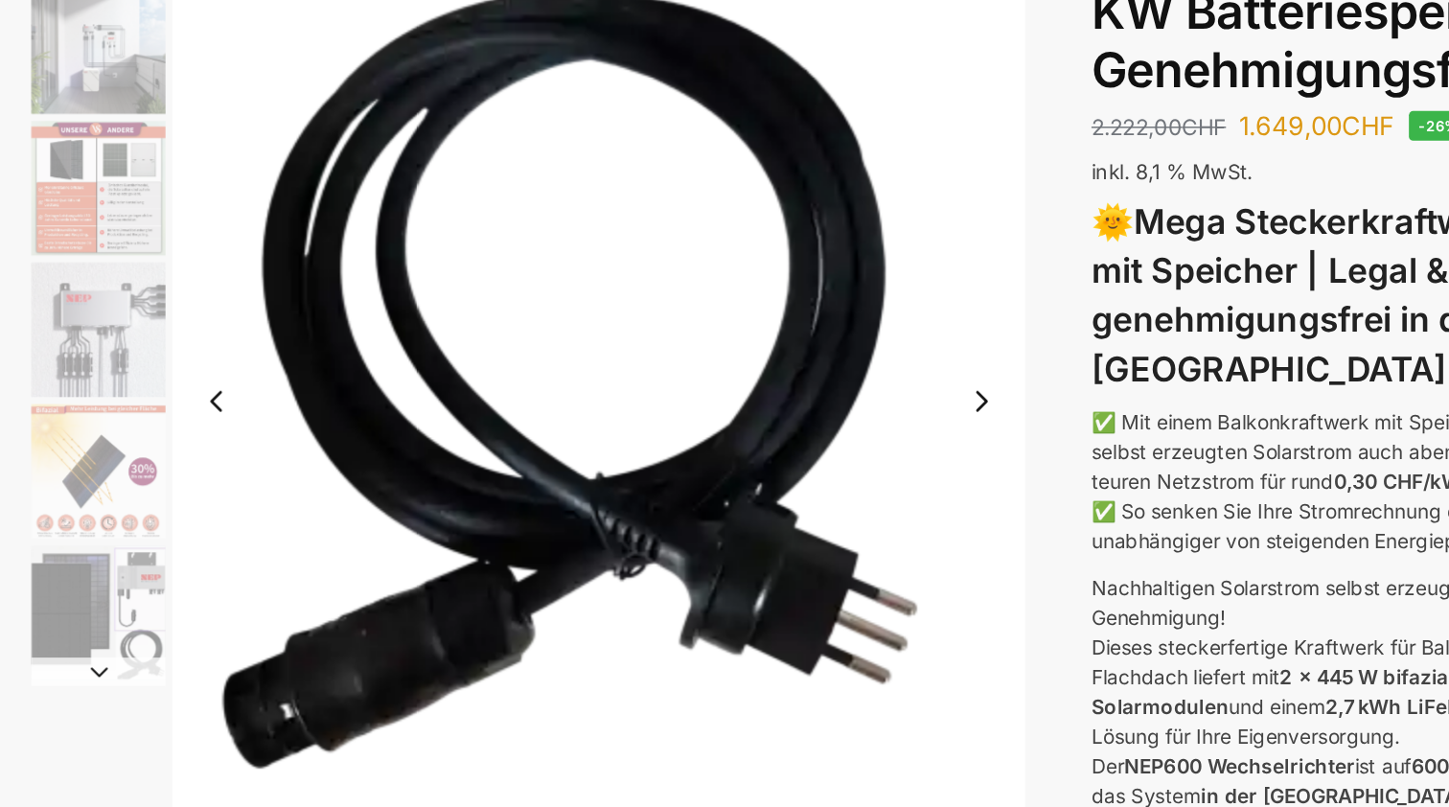
click at [661, 179] on img "7 / 12" at bounding box center [548, 521] width 577 height 769
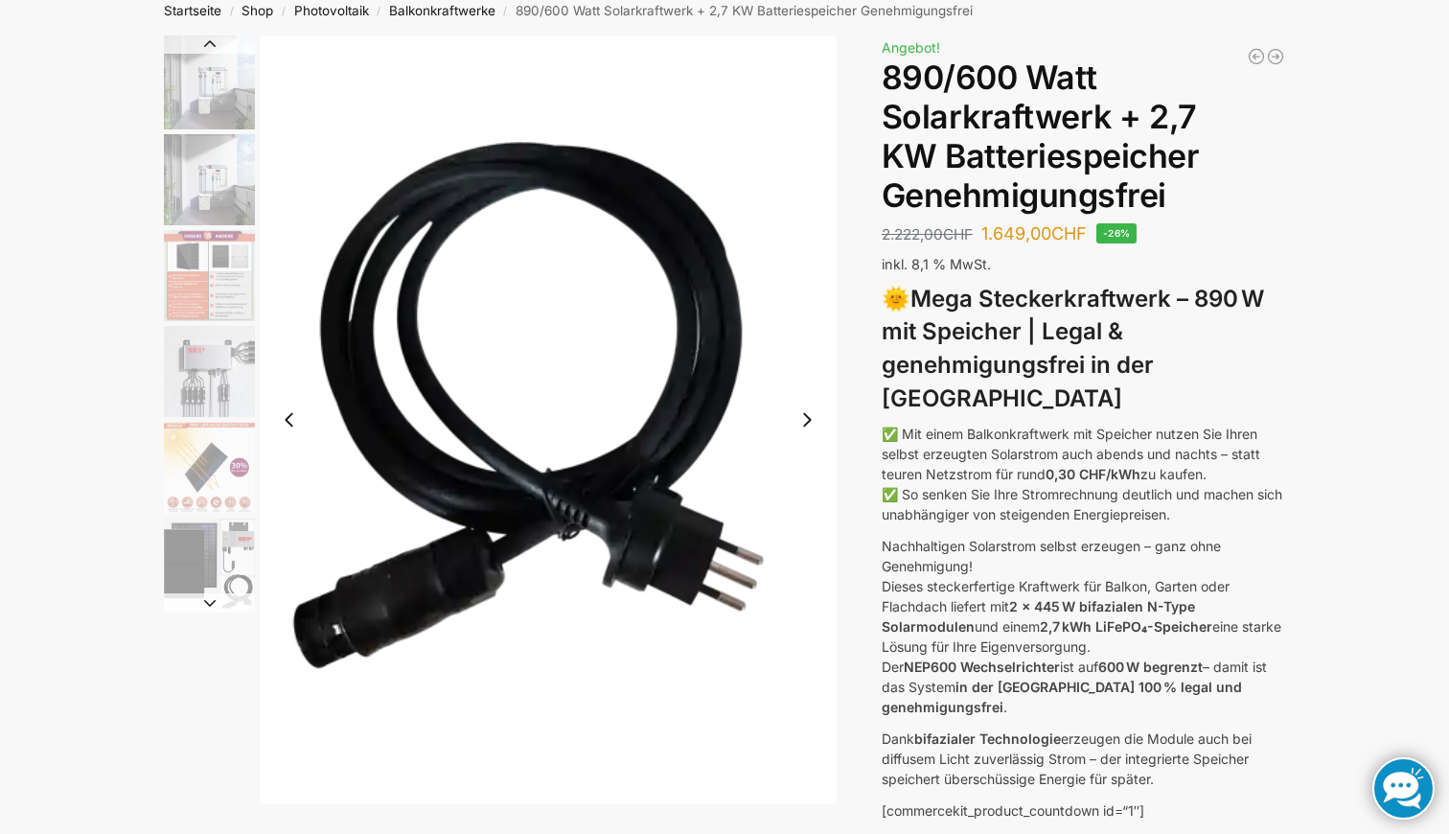
scroll to position [110, 0]
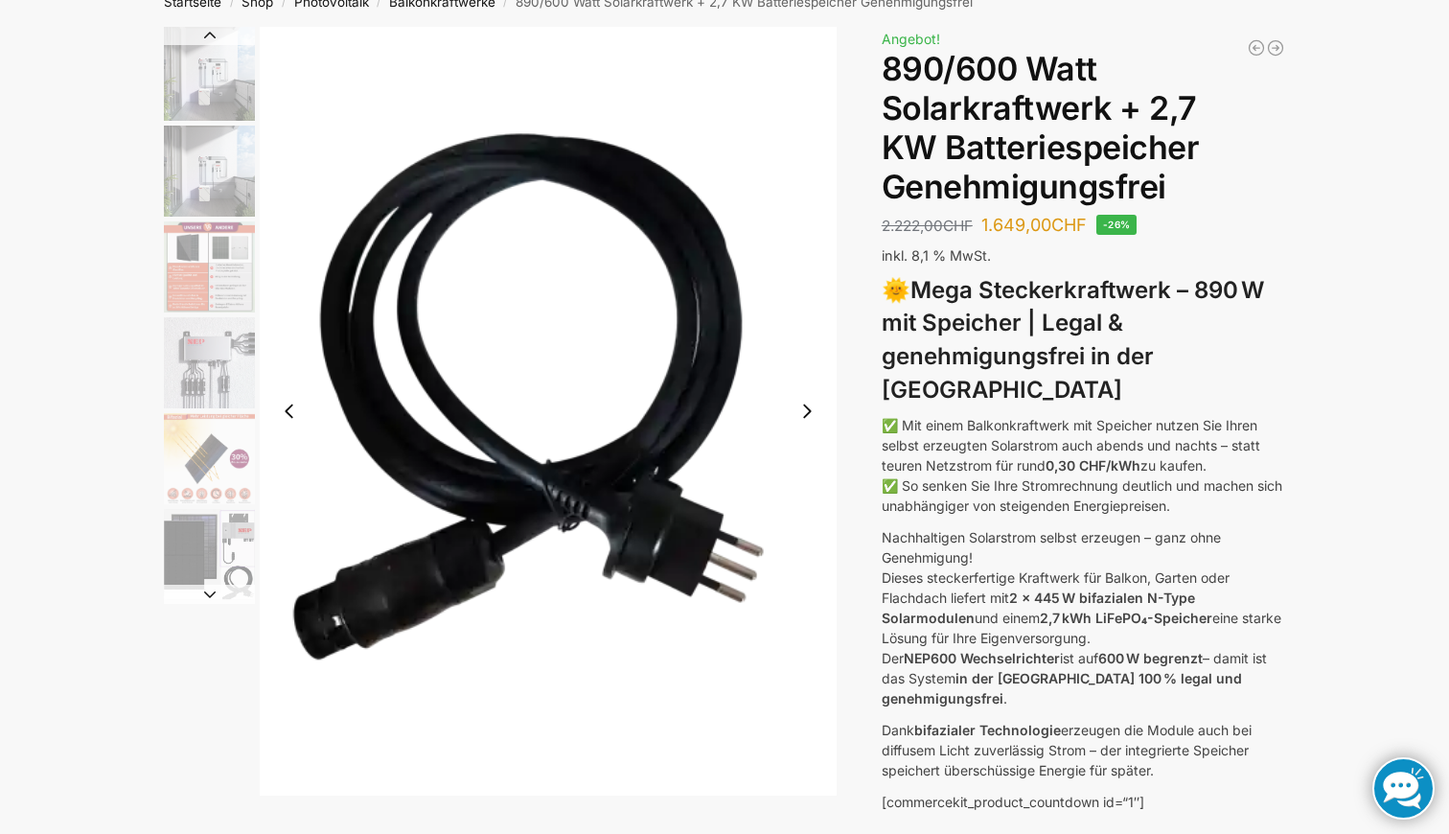
click at [203, 574] on img "6 / 12" at bounding box center [209, 554] width 91 height 91
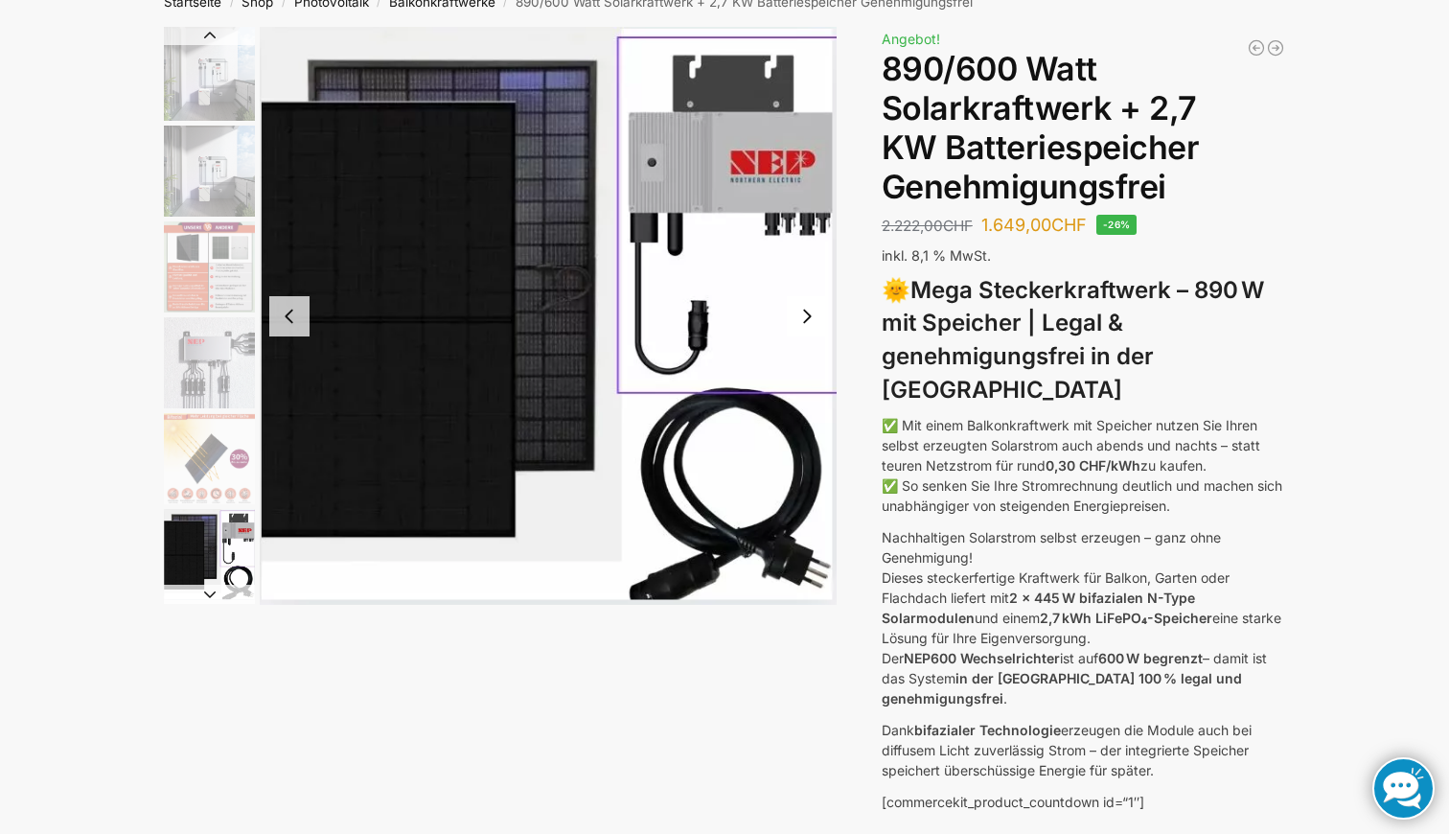
click at [214, 442] on img "5 / 12" at bounding box center [209, 458] width 91 height 91
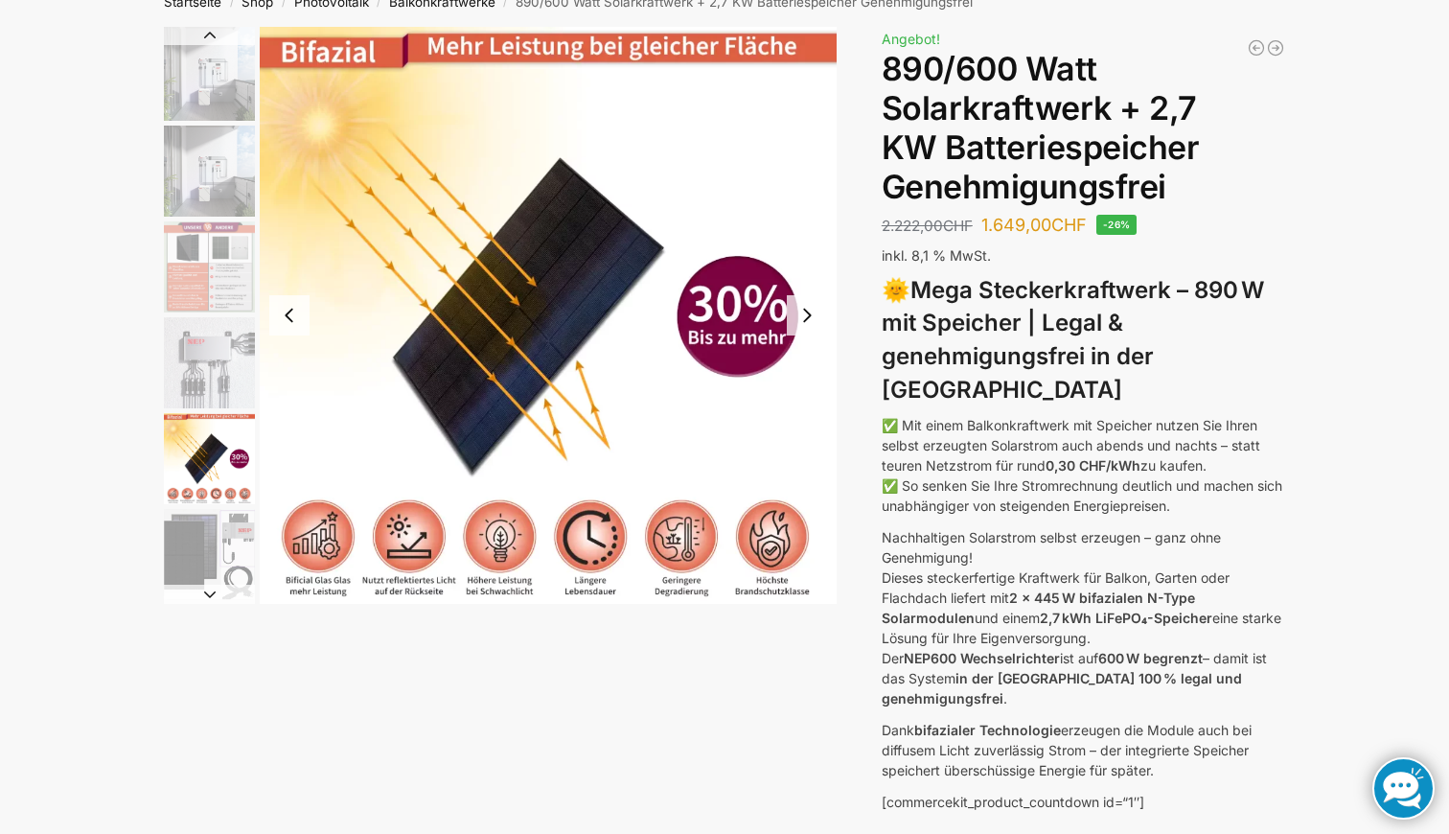
click at [208, 356] on img "4 / 12" at bounding box center [209, 362] width 91 height 91
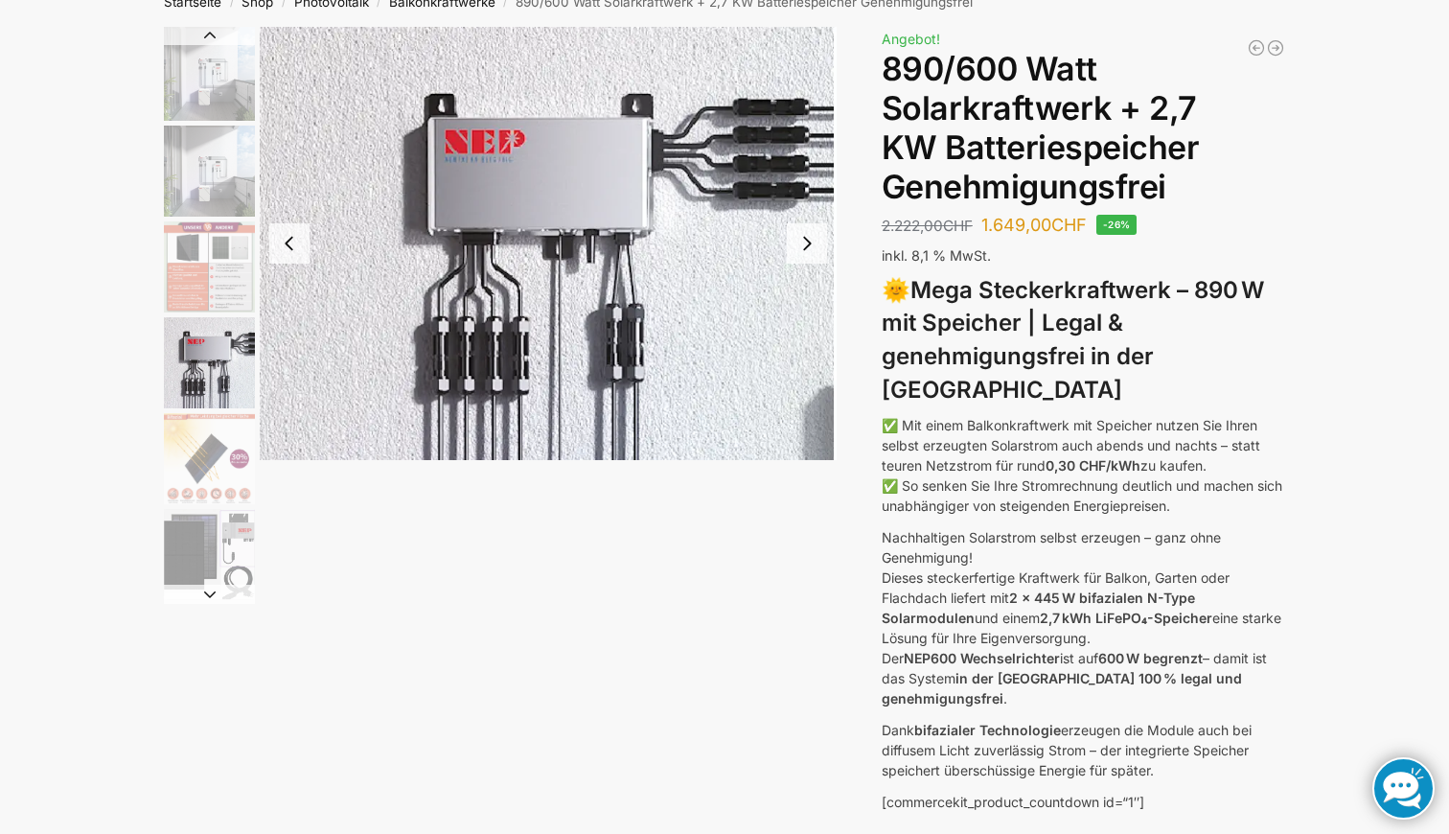
click at [200, 264] on img "3 / 12" at bounding box center [209, 266] width 91 height 91
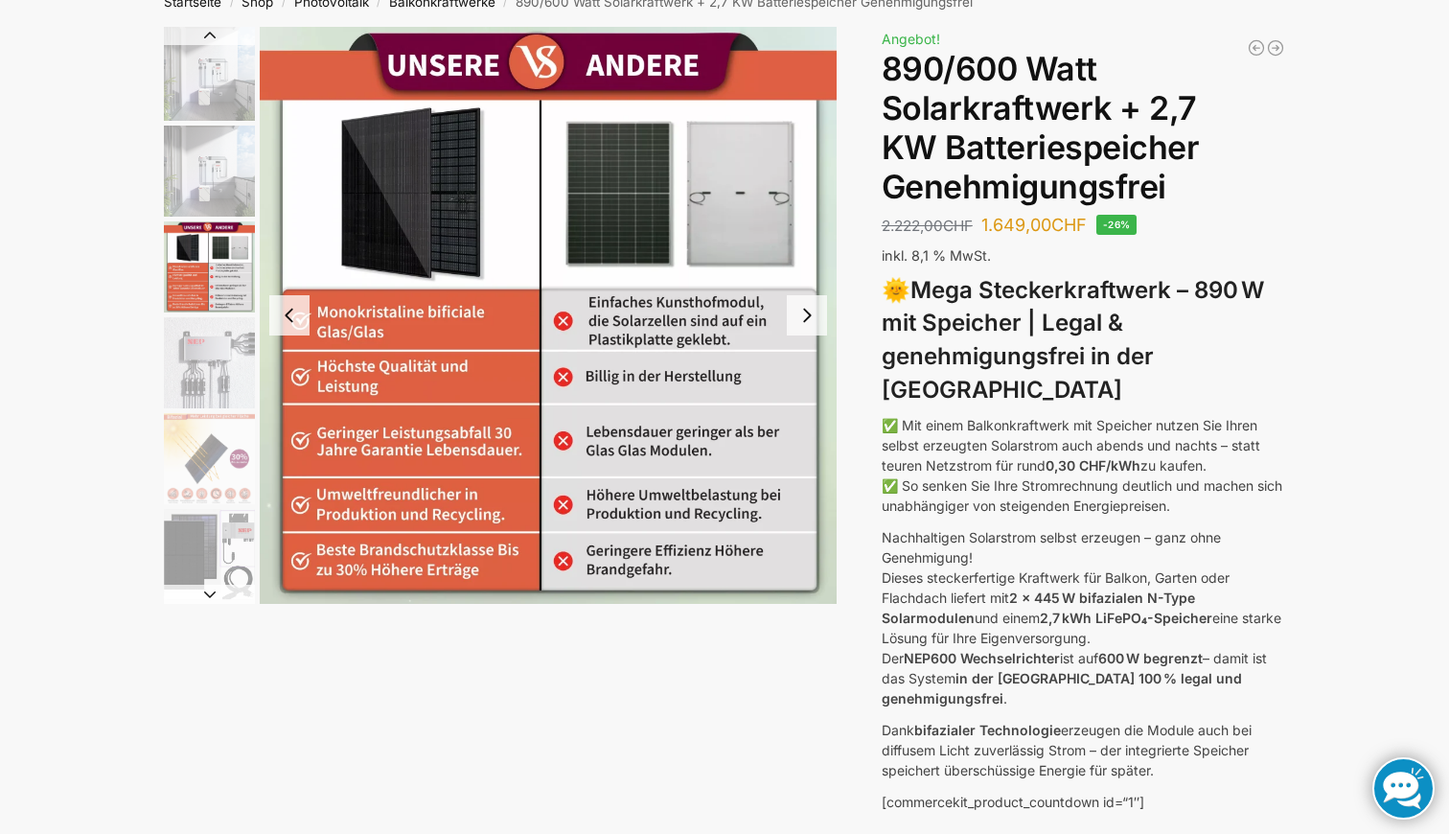
click at [202, 193] on img "2 / 12" at bounding box center [209, 171] width 91 height 91
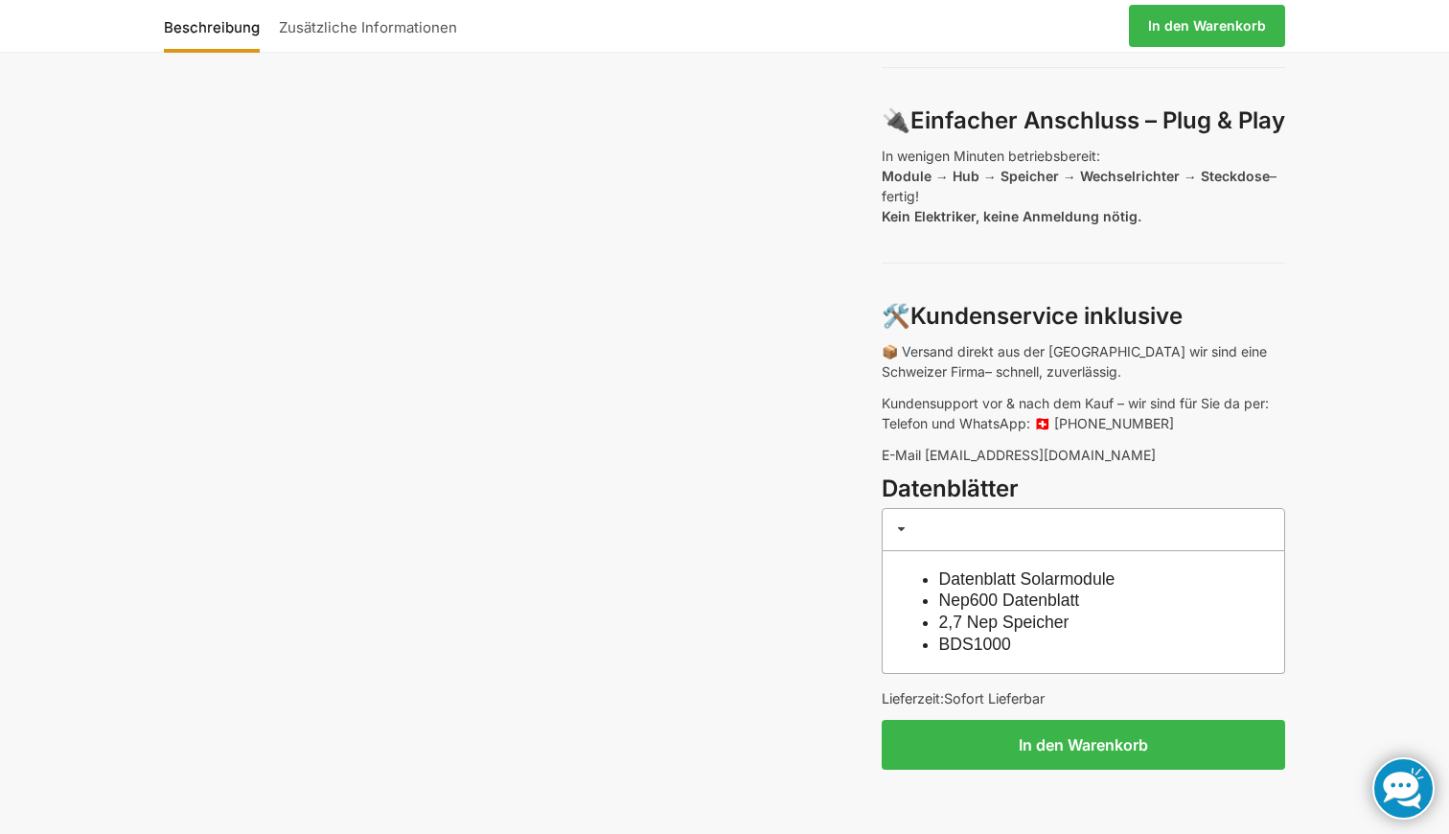
scroll to position [1382, 0]
click at [1022, 612] on link "2,7 Nep Speicher" at bounding box center [1004, 621] width 130 height 19
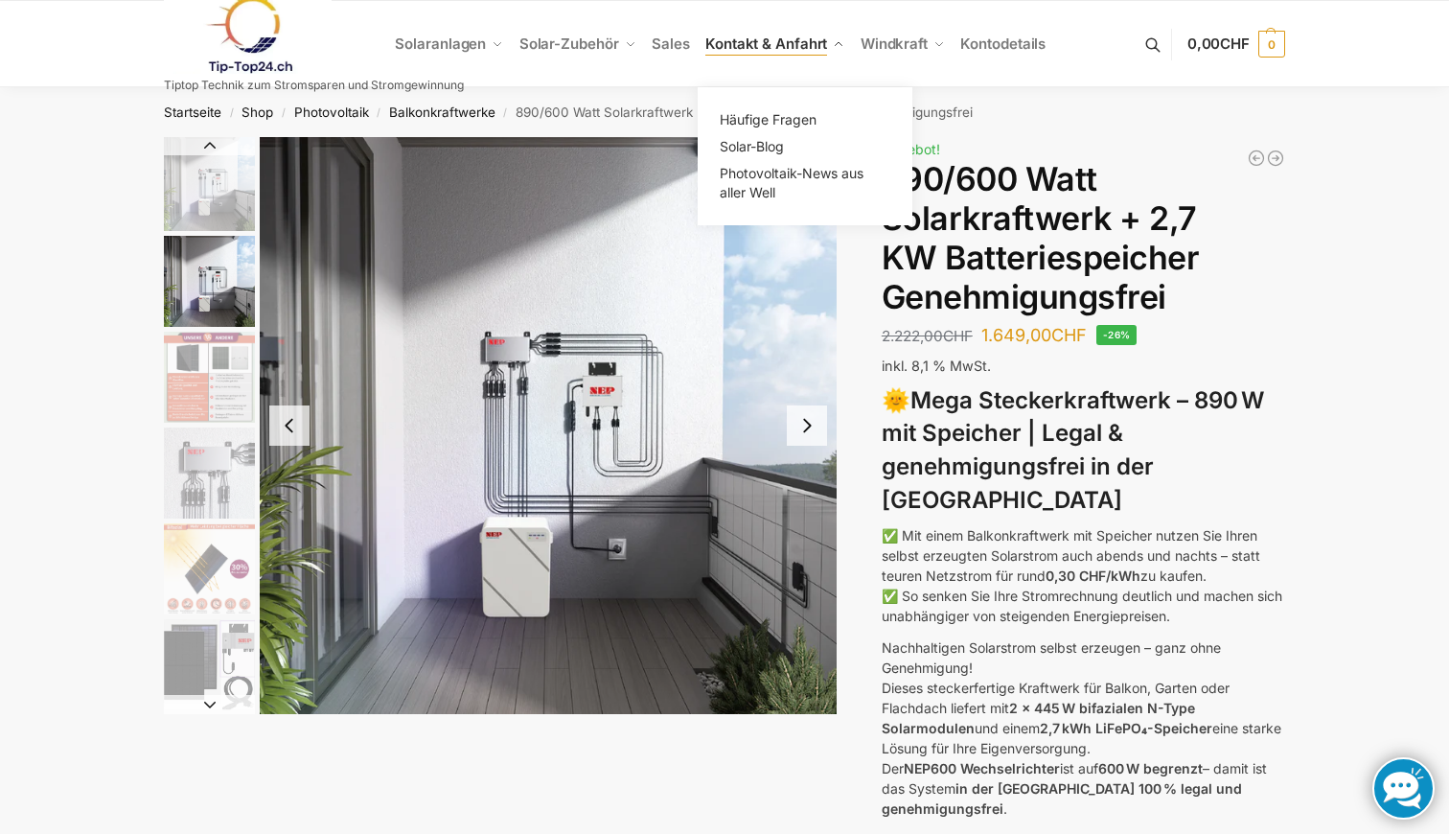
scroll to position [0, 0]
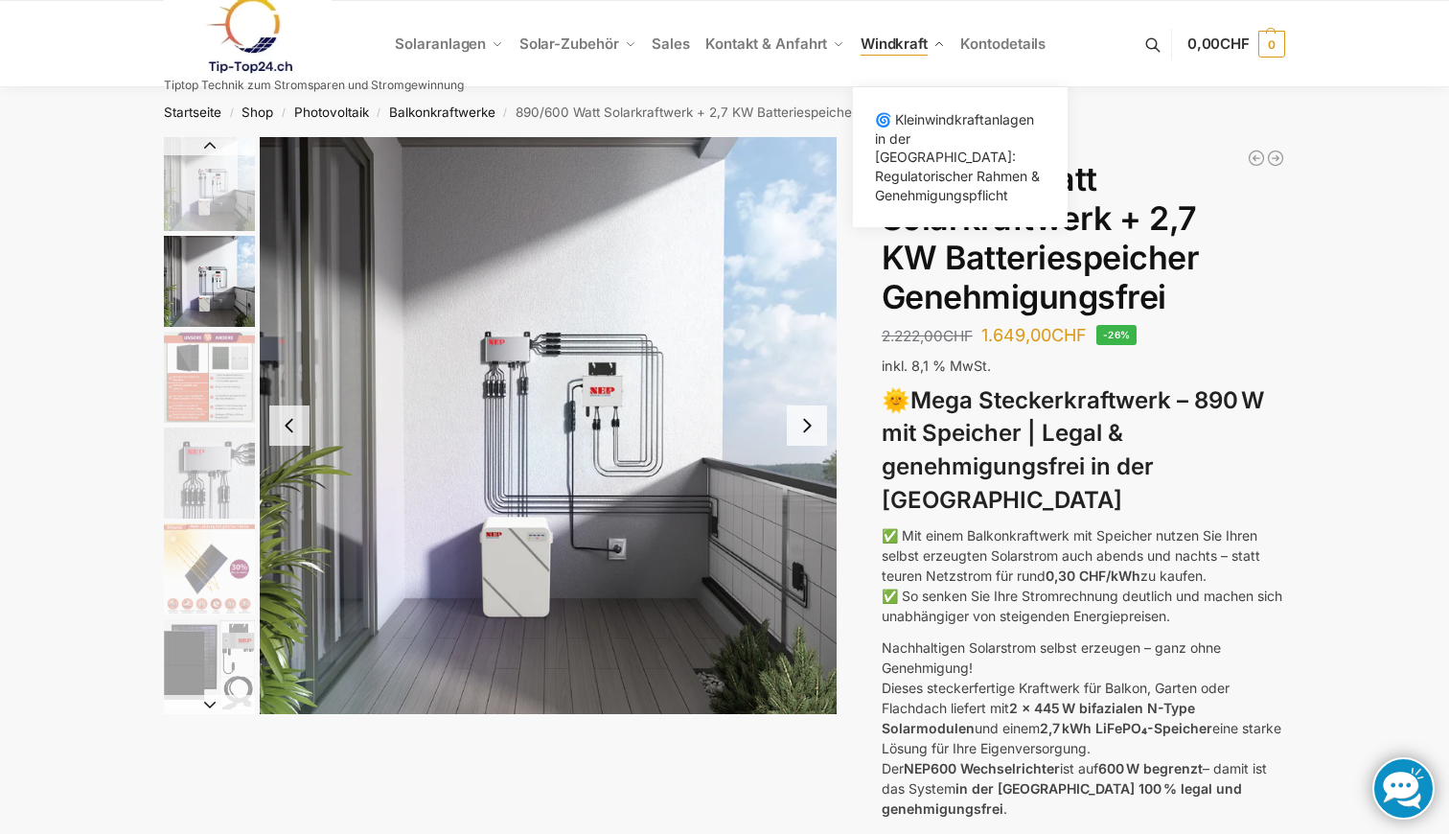
click at [902, 37] on span "Windkraft" at bounding box center [894, 43] width 67 height 18
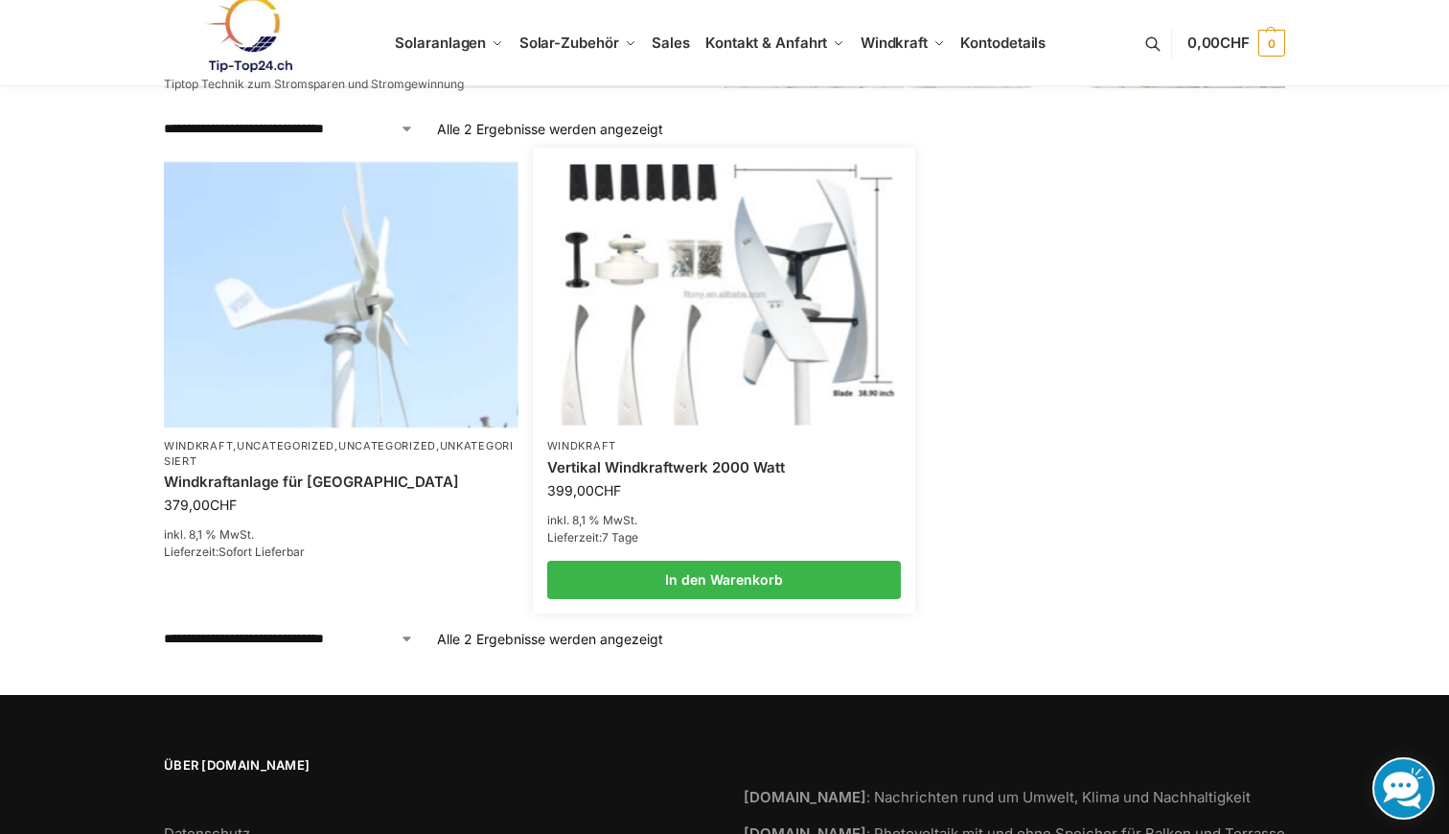
scroll to position [684, 0]
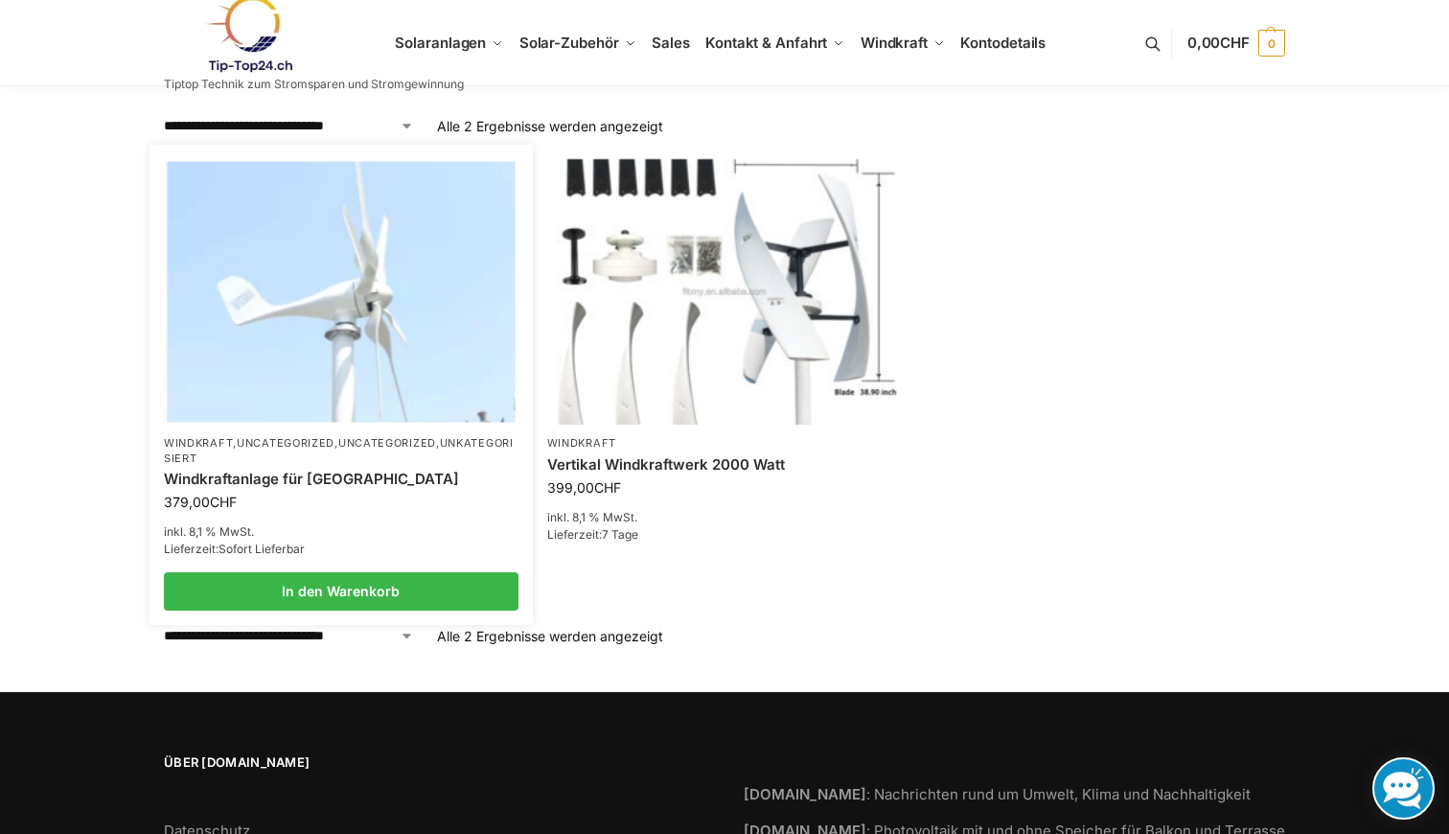
click at [403, 357] on img at bounding box center [341, 291] width 348 height 261
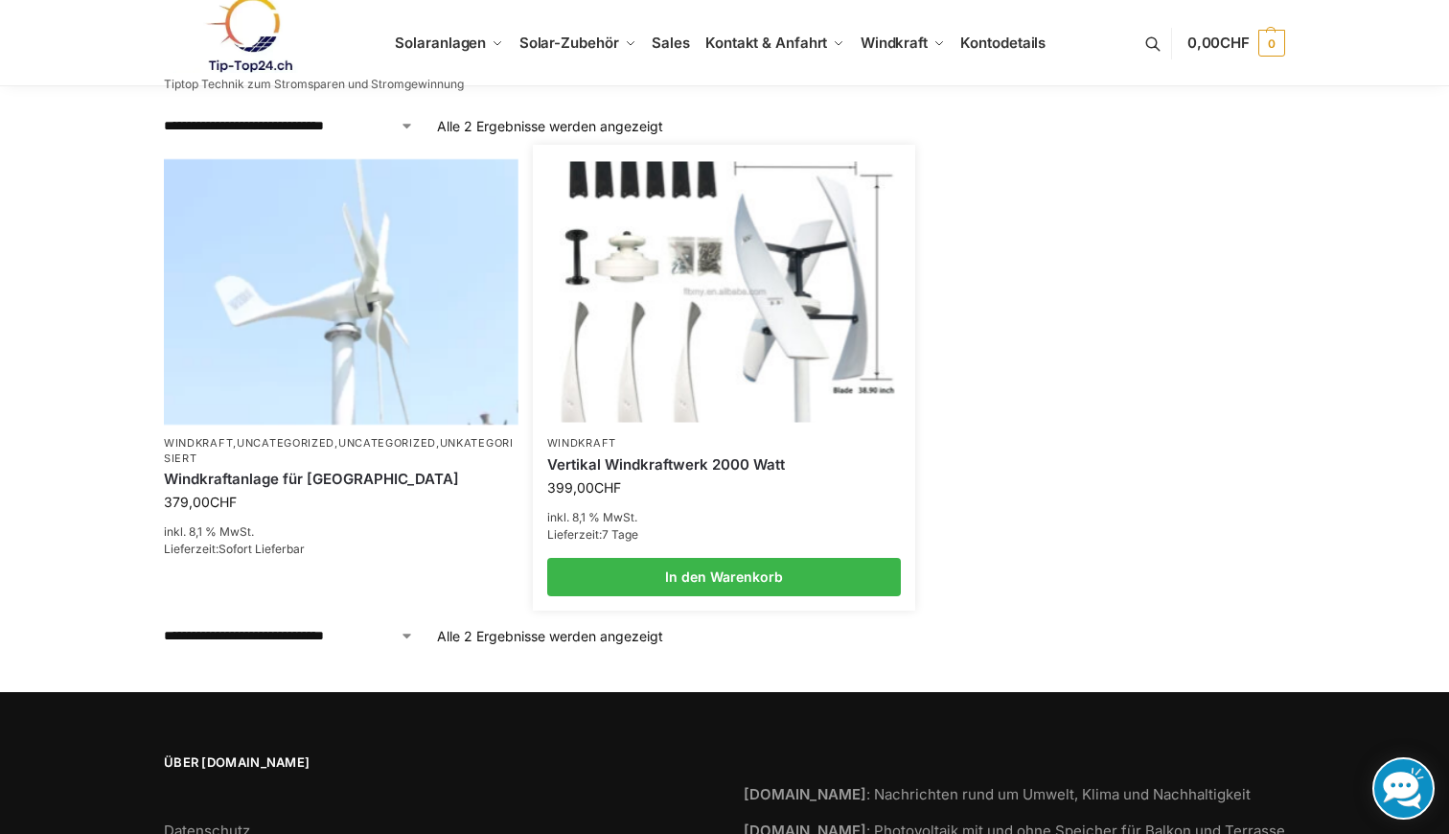
click at [633, 252] on img at bounding box center [724, 291] width 348 height 261
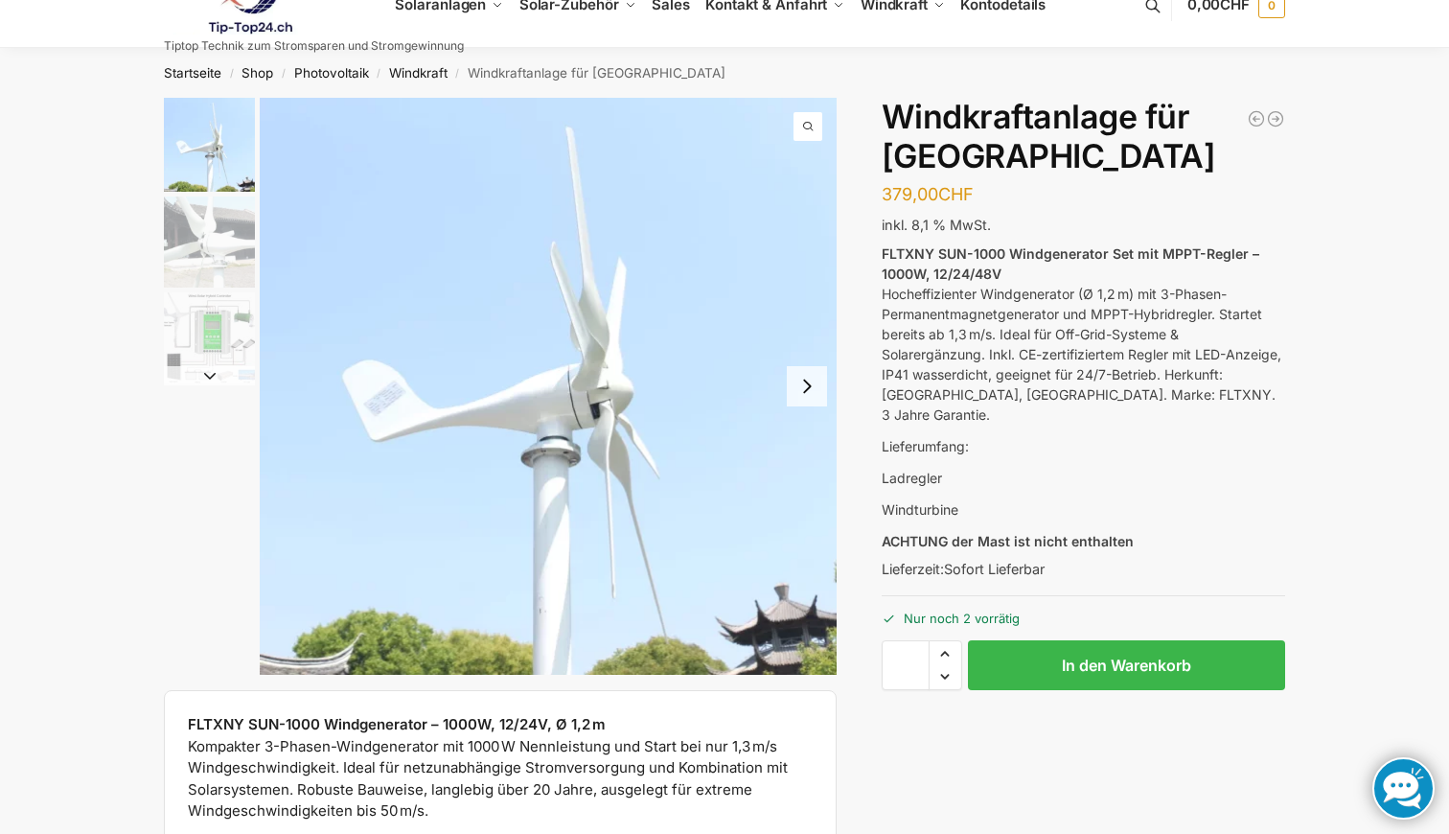
scroll to position [37, 0]
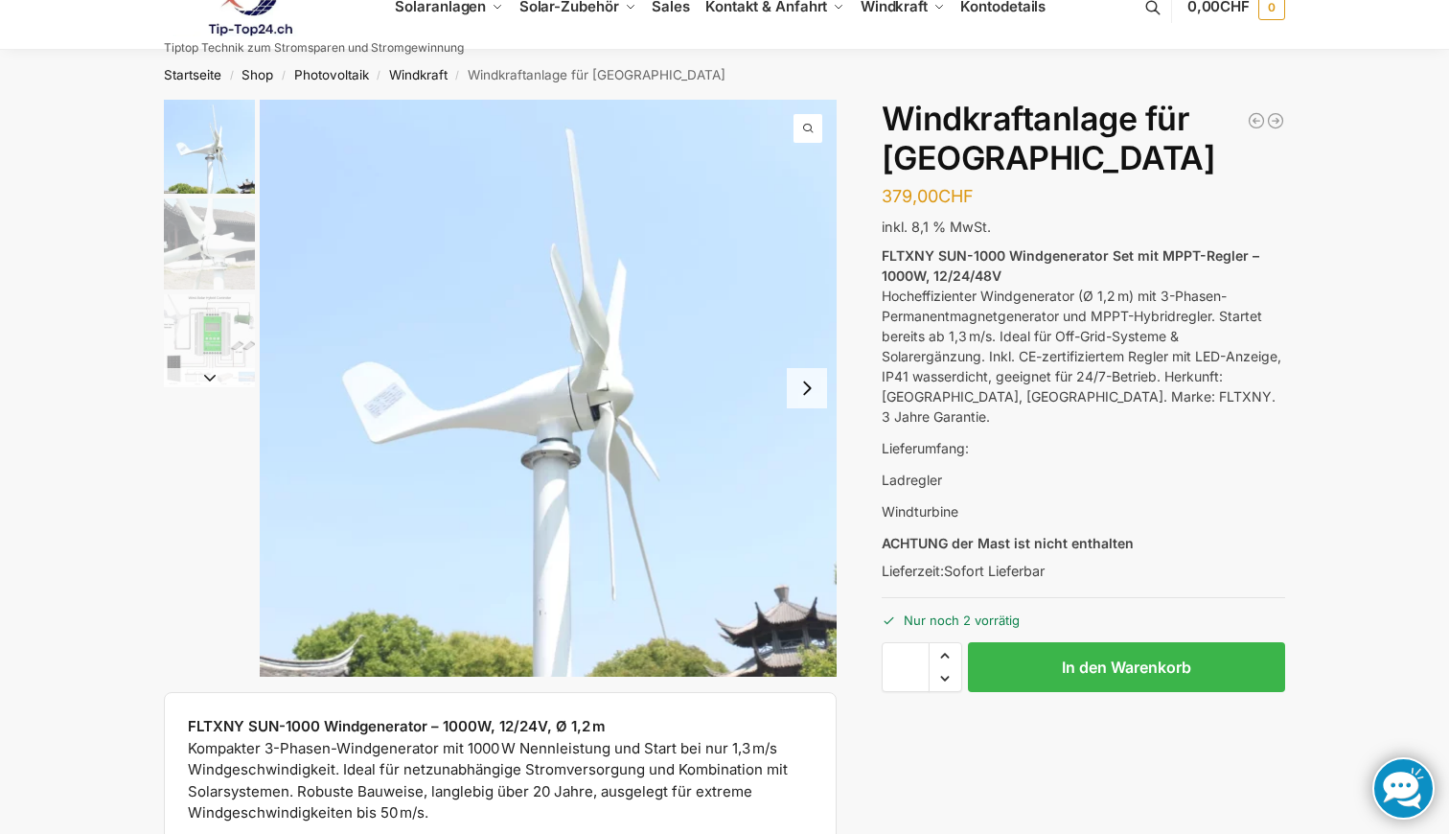
click at [220, 256] on img "2 / 3" at bounding box center [209, 243] width 91 height 91
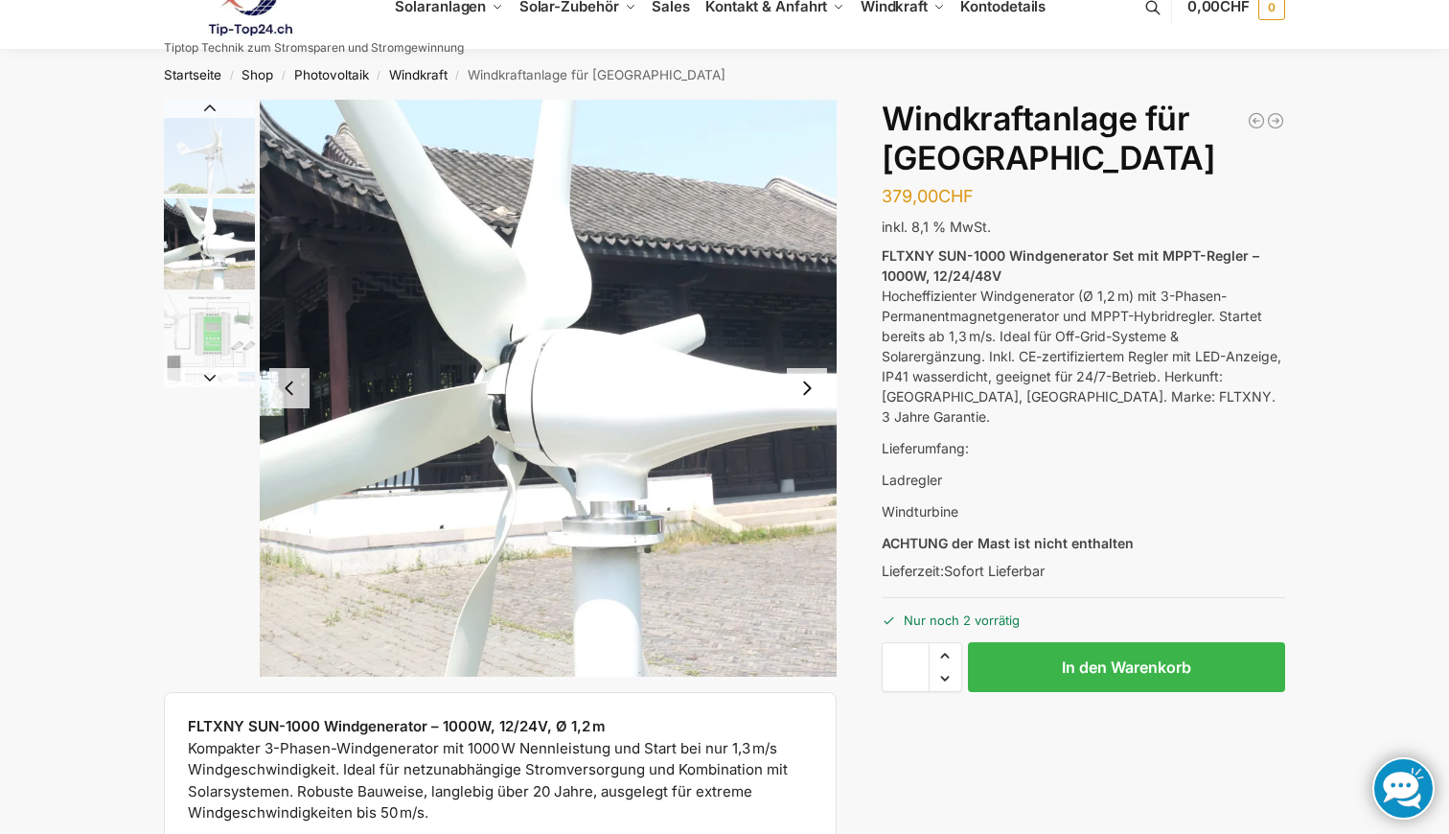
click at [219, 315] on img "3 / 3" at bounding box center [209, 339] width 91 height 91
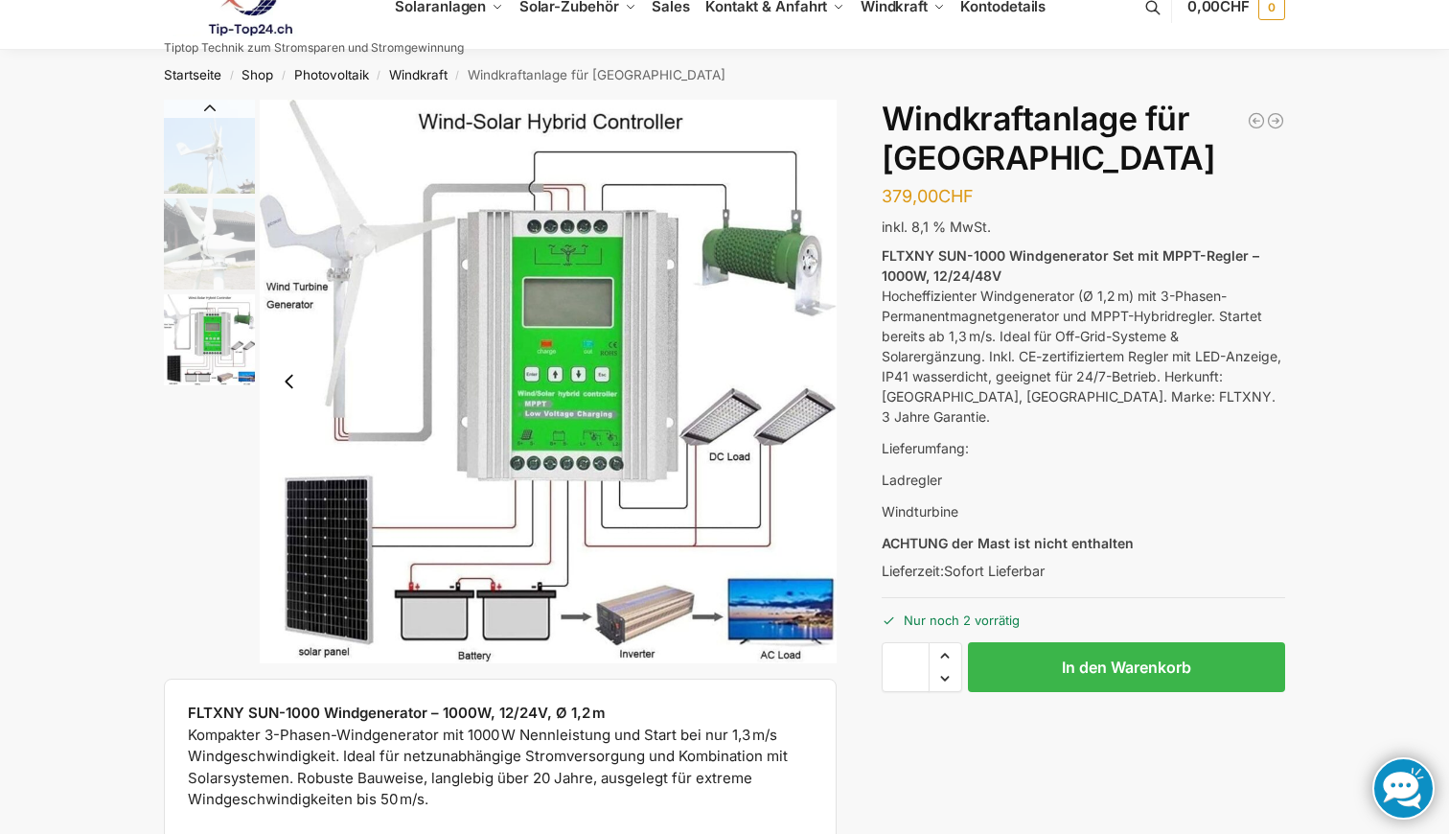
click at [218, 287] on img "2 / 3" at bounding box center [209, 243] width 91 height 91
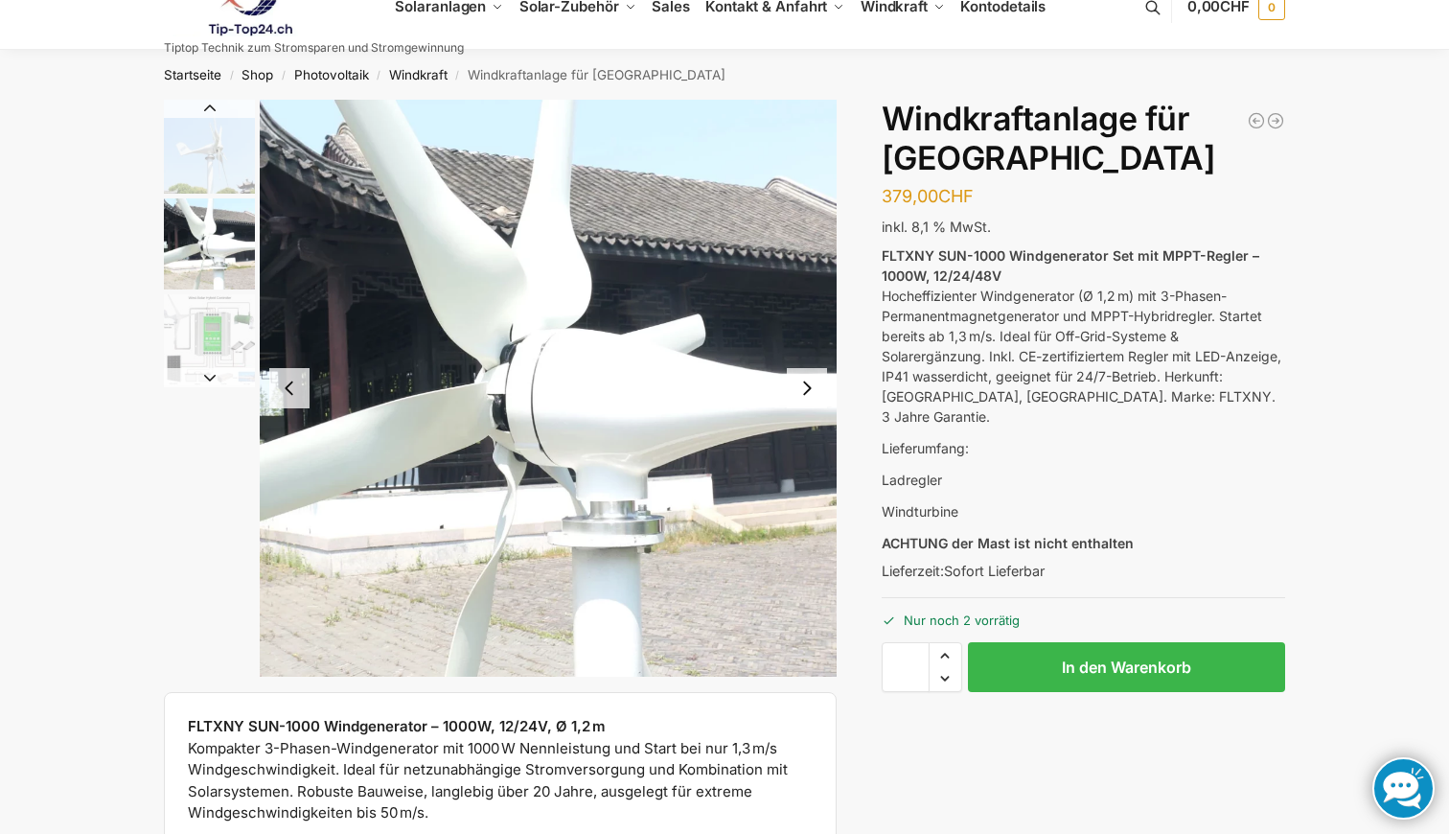
click at [211, 241] on img "2 / 3" at bounding box center [209, 243] width 91 height 91
click at [199, 168] on img "1 / 3" at bounding box center [209, 147] width 91 height 94
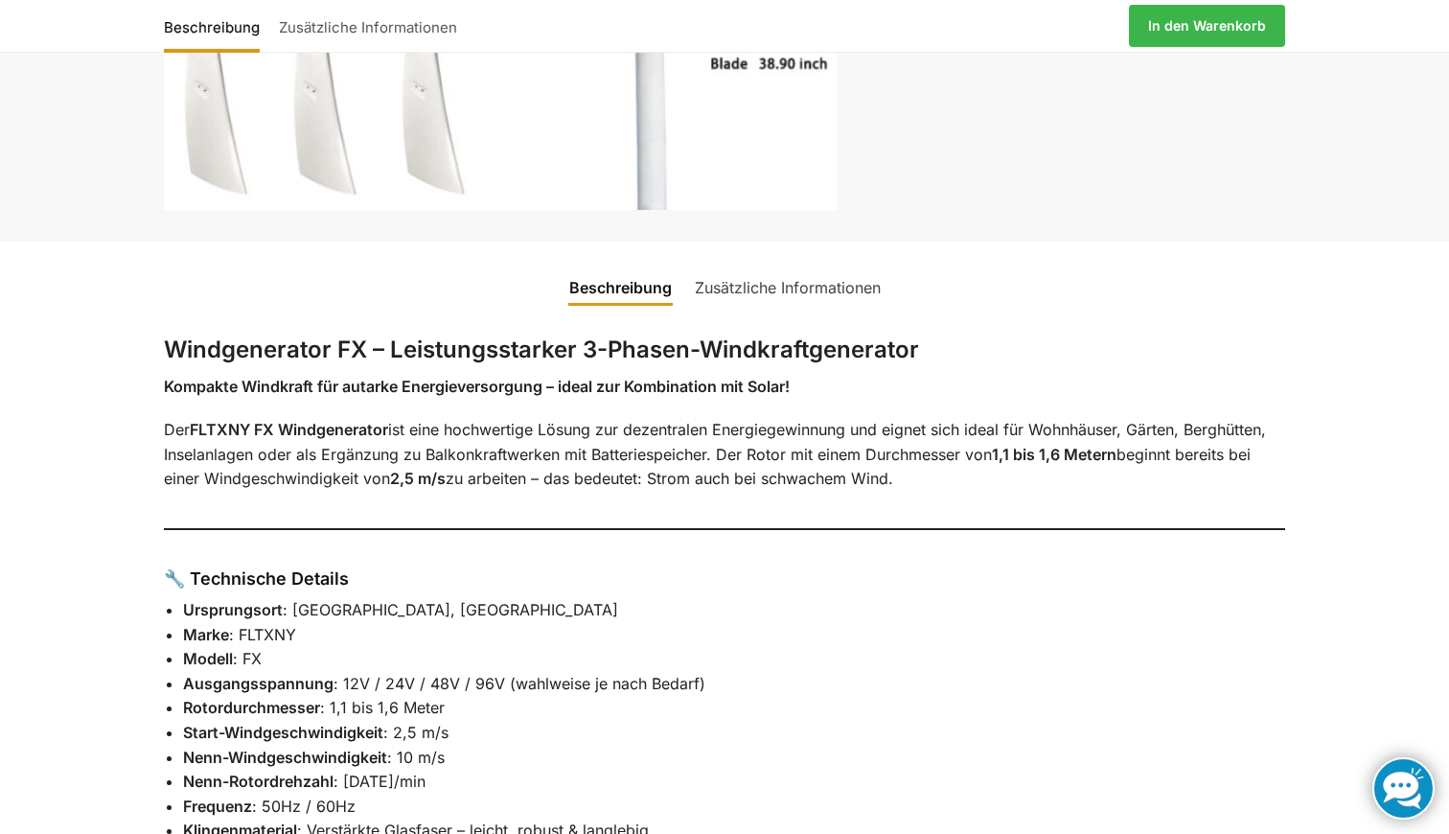
scroll to position [589, 0]
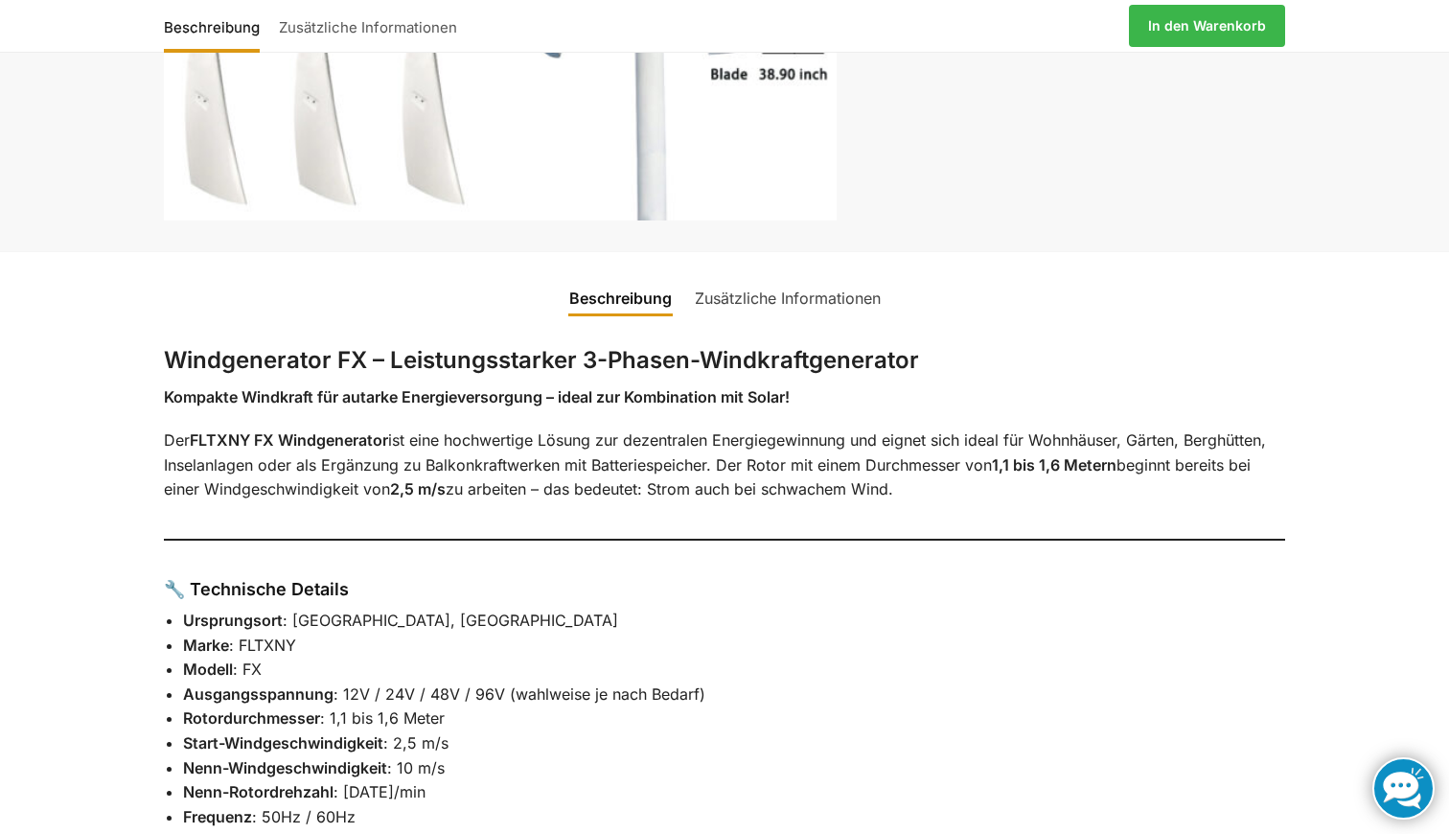
click at [762, 296] on link "Zusätzliche Informationen" at bounding box center [787, 298] width 209 height 46
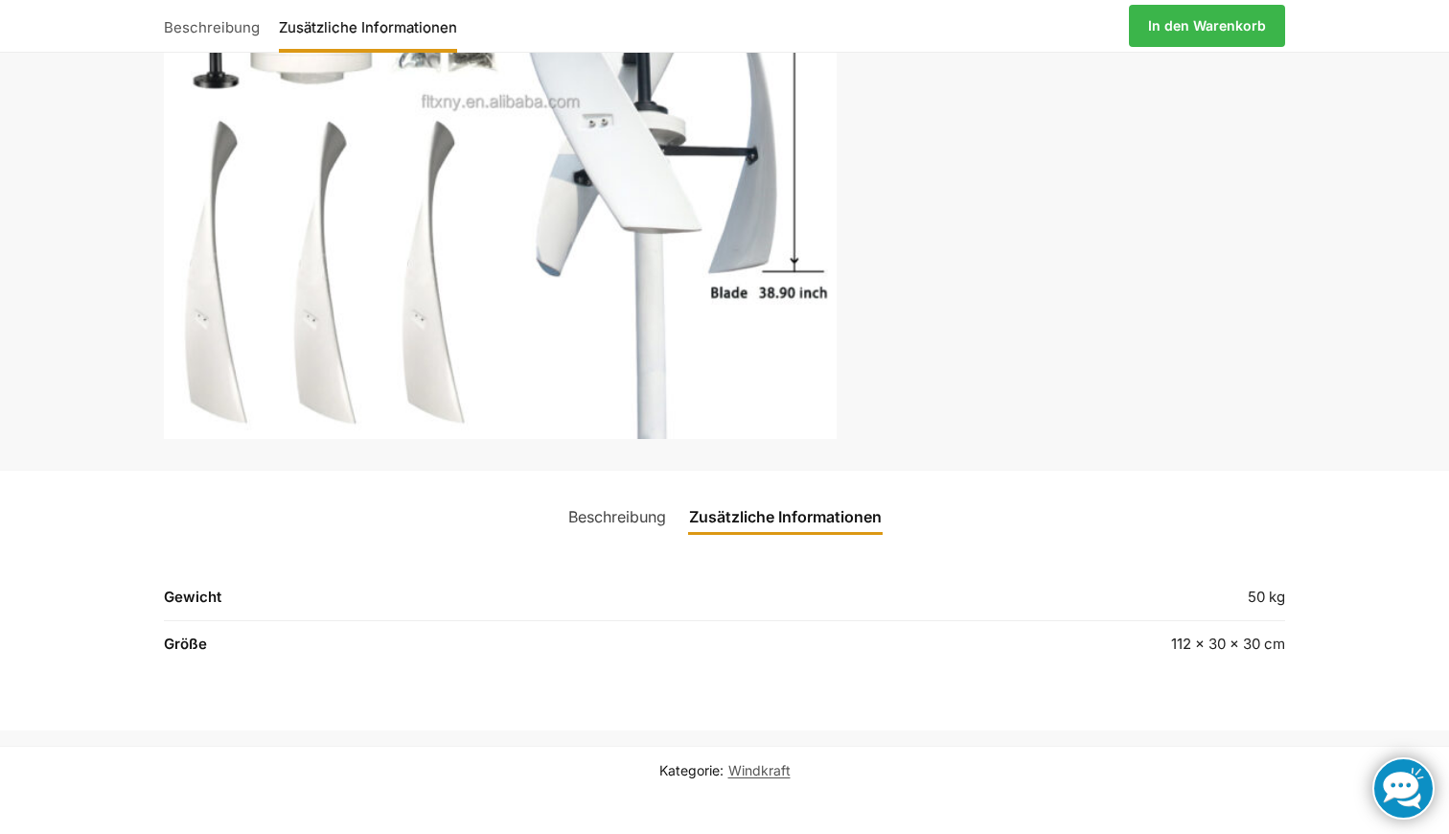
scroll to position [325, 0]
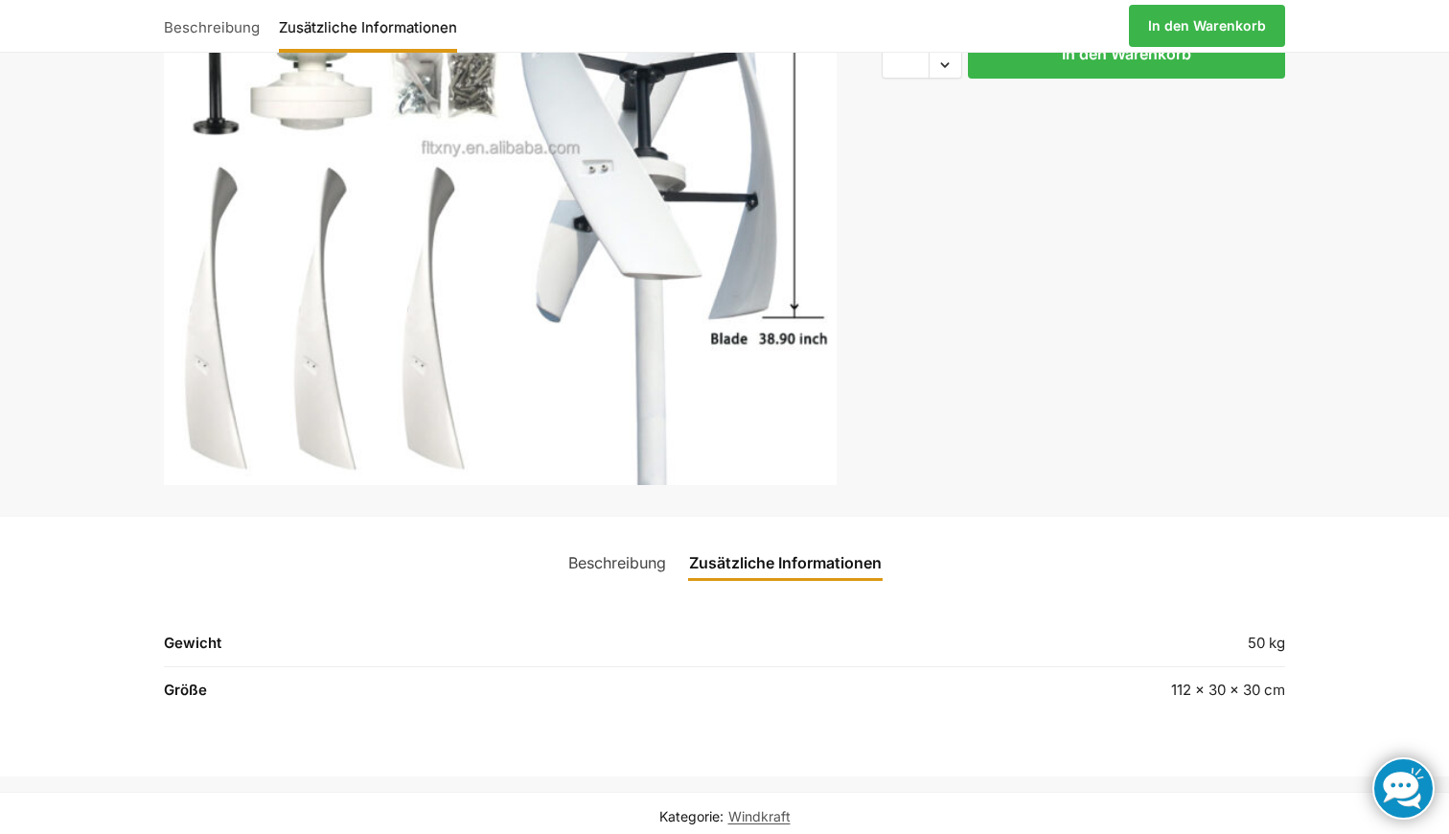
click at [705, 424] on img "1 / 1" at bounding box center [500, 148] width 673 height 673
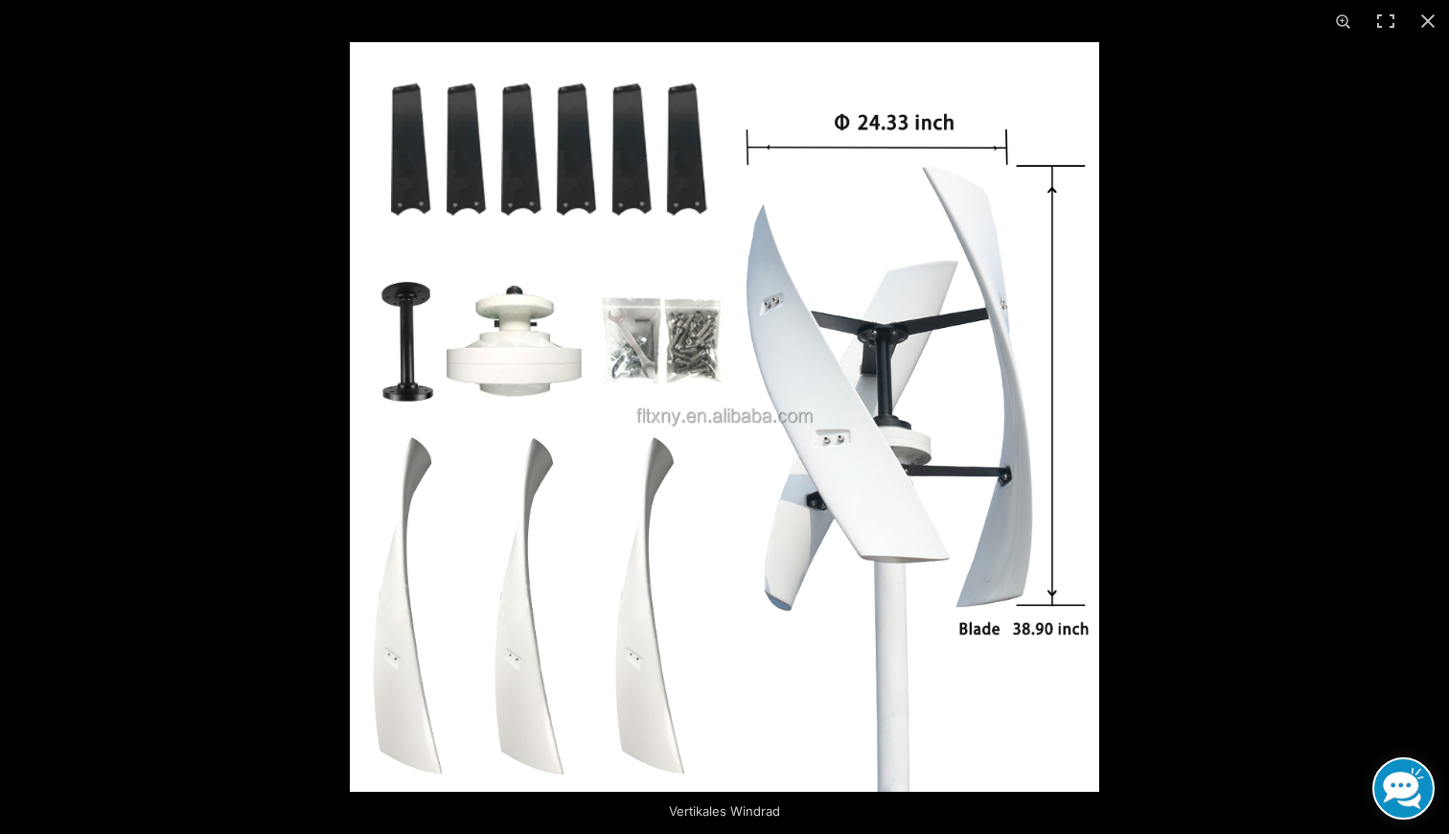
click at [588, 362] on img at bounding box center [724, 416] width 749 height 749
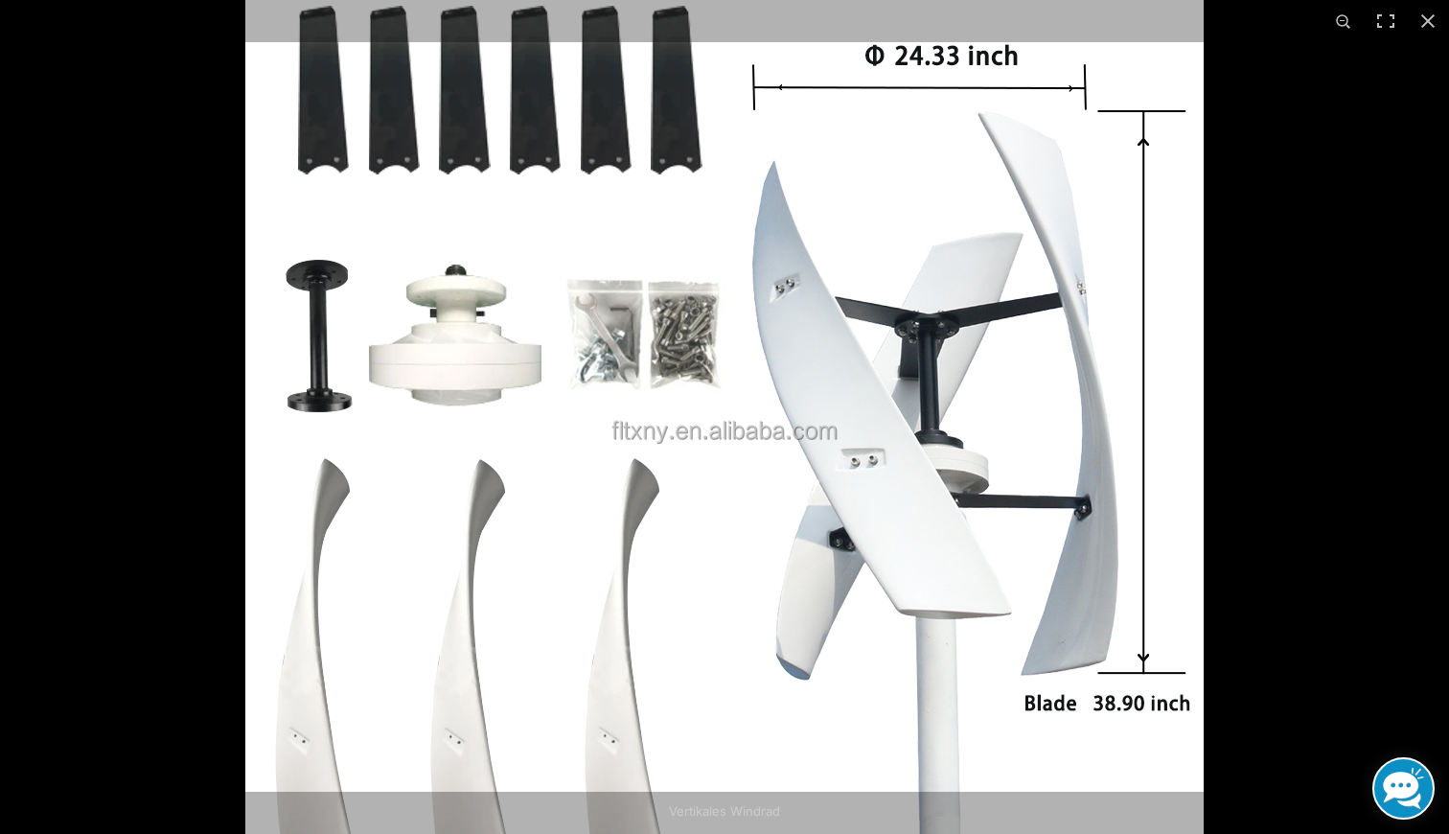
click at [588, 362] on img at bounding box center [724, 432] width 958 height 958
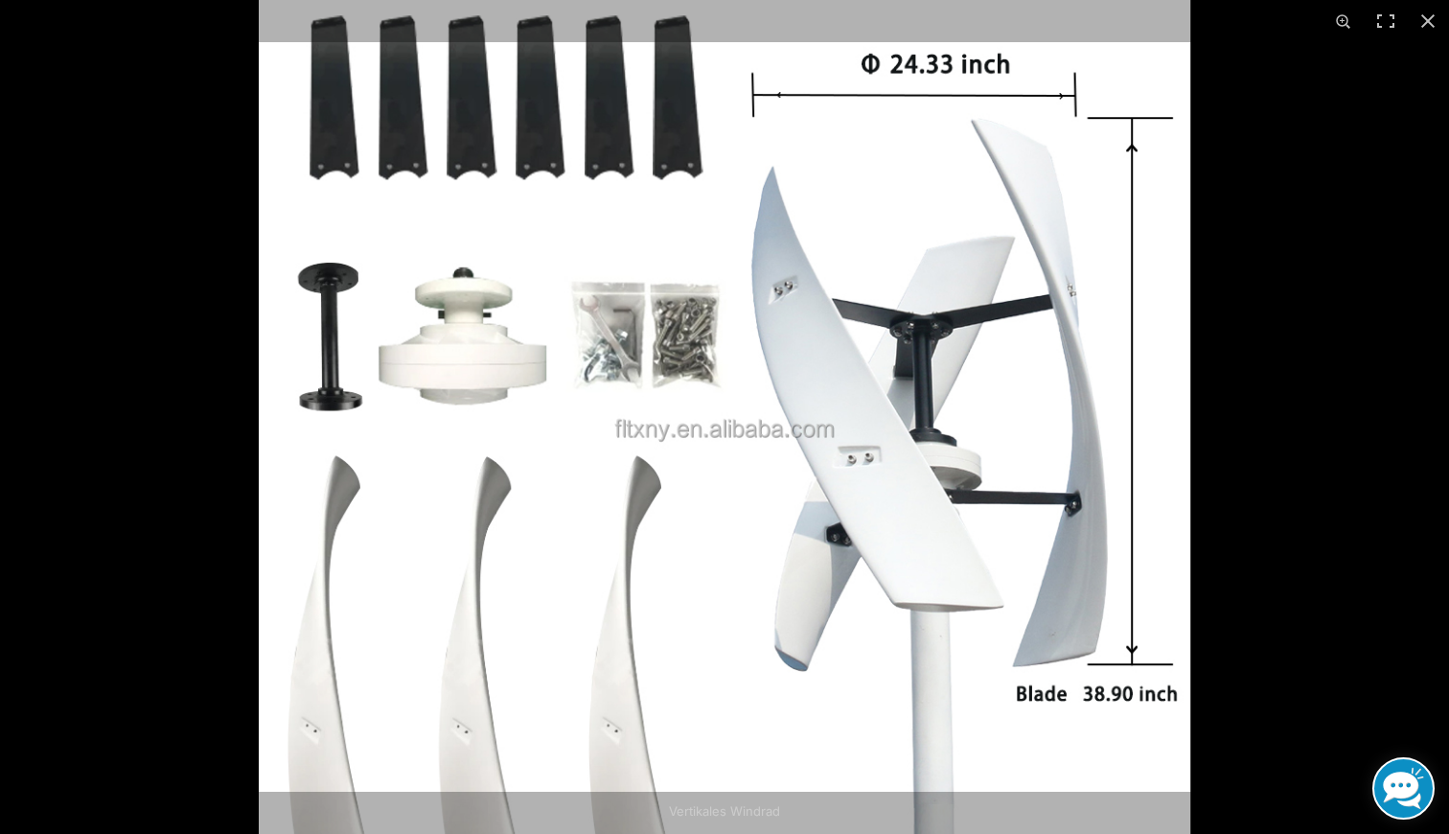
click at [588, 362] on img at bounding box center [724, 430] width 931 height 931
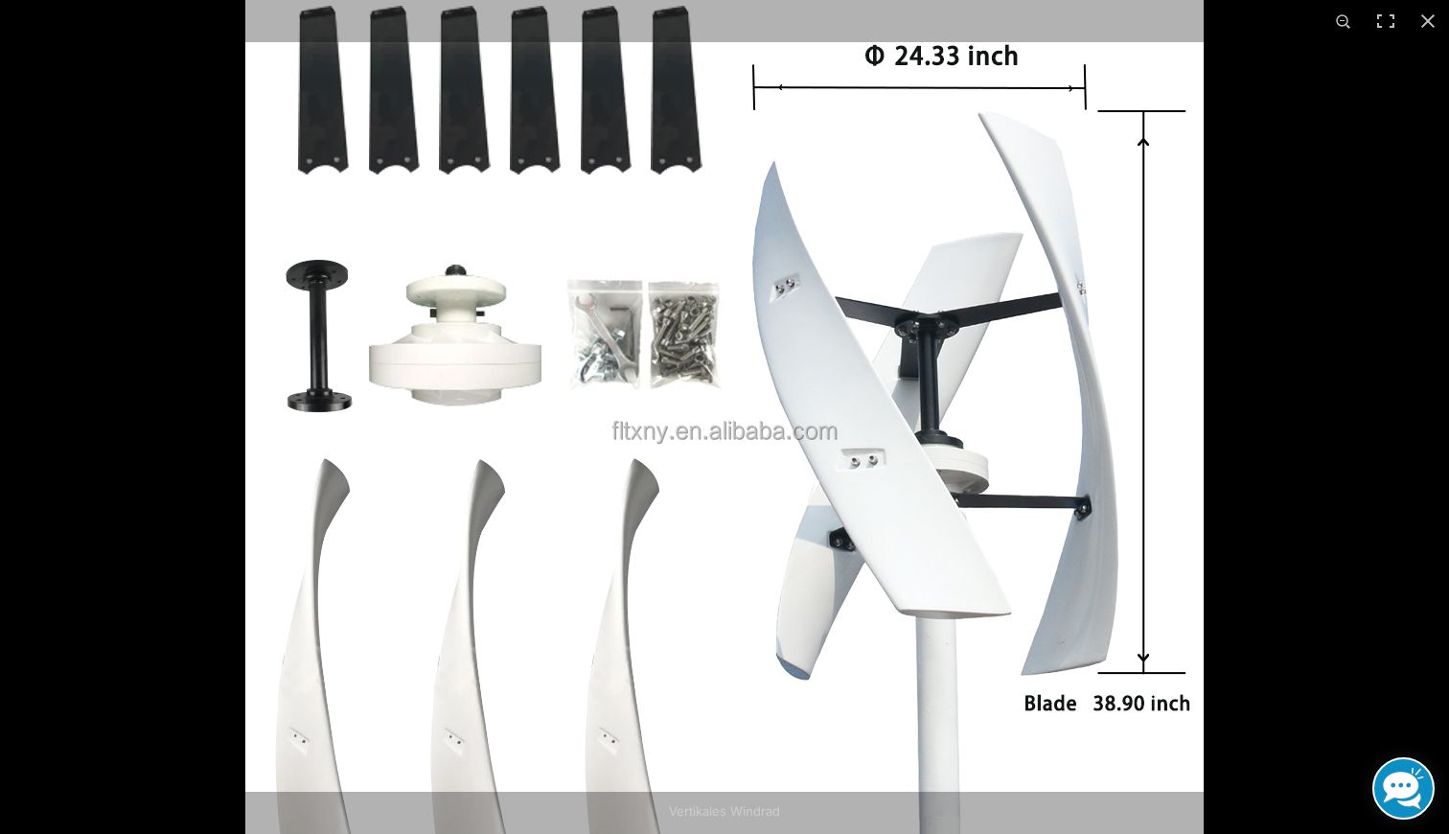
click at [588, 362] on img at bounding box center [724, 432] width 958 height 958
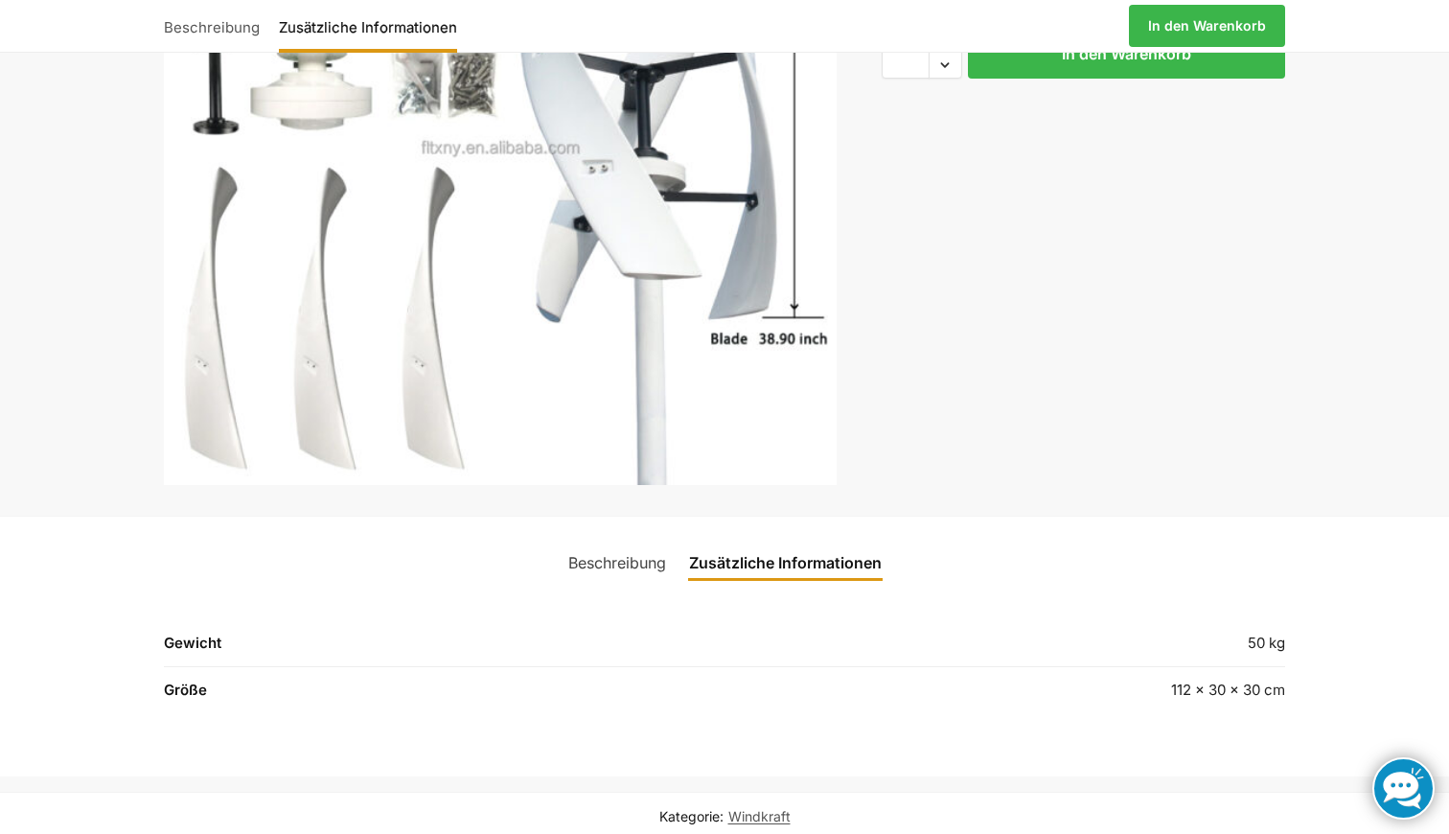
click at [644, 552] on link "Beschreibung" at bounding box center [617, 563] width 121 height 46
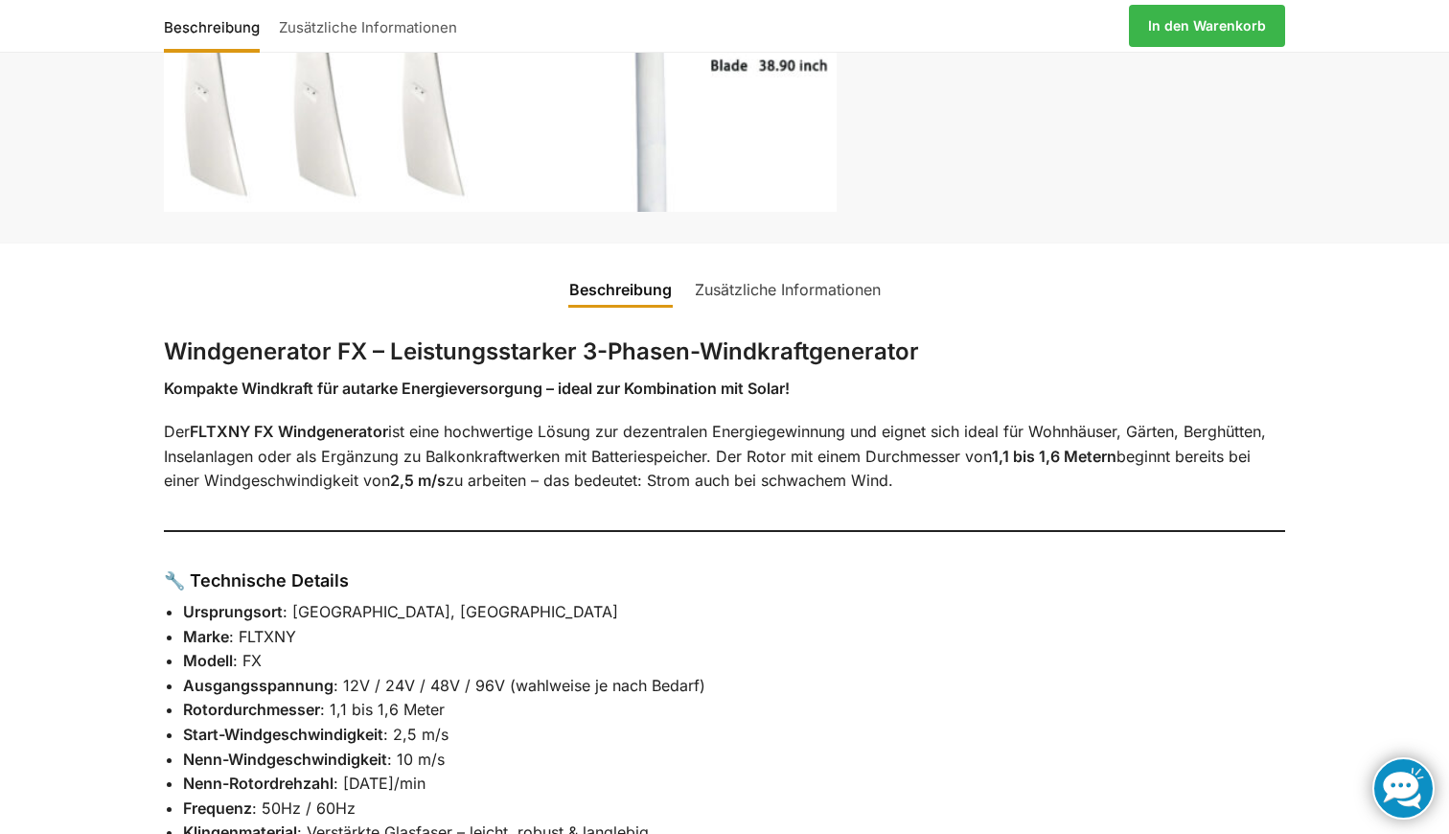
scroll to position [599, 0]
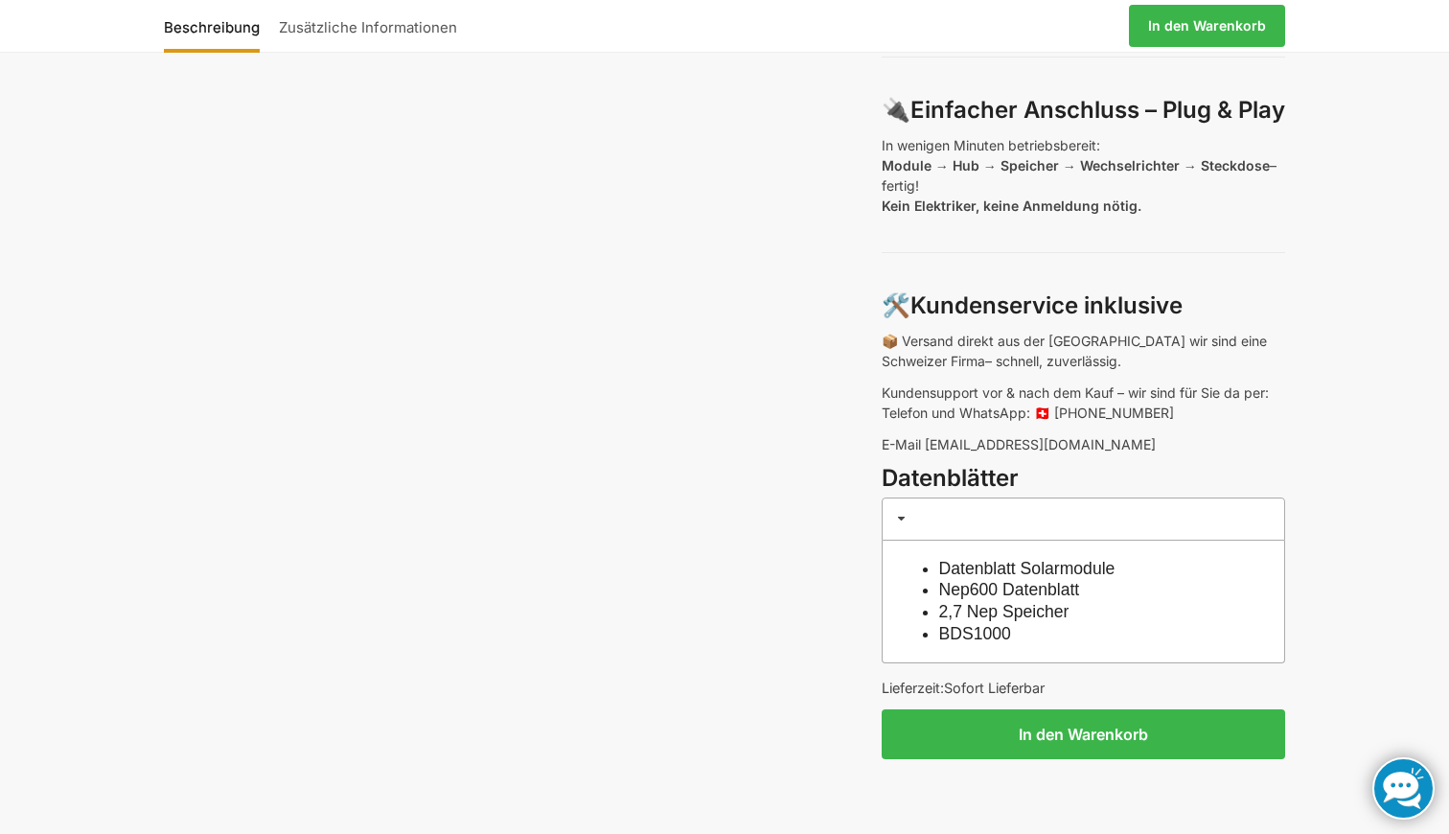
scroll to position [1400, 0]
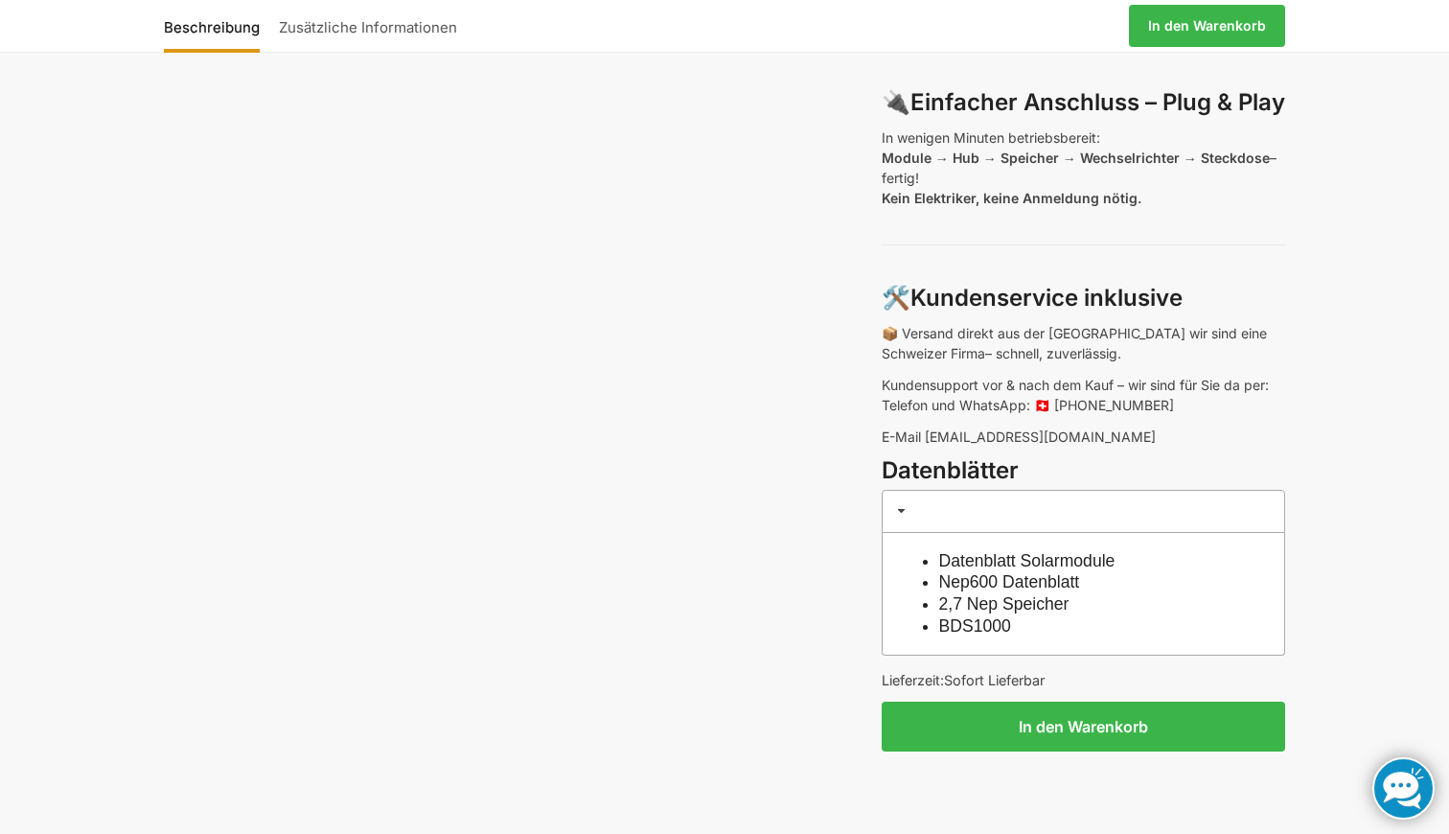
click at [1009, 594] on link "2,7 Nep Speicher" at bounding box center [1004, 603] width 130 height 19
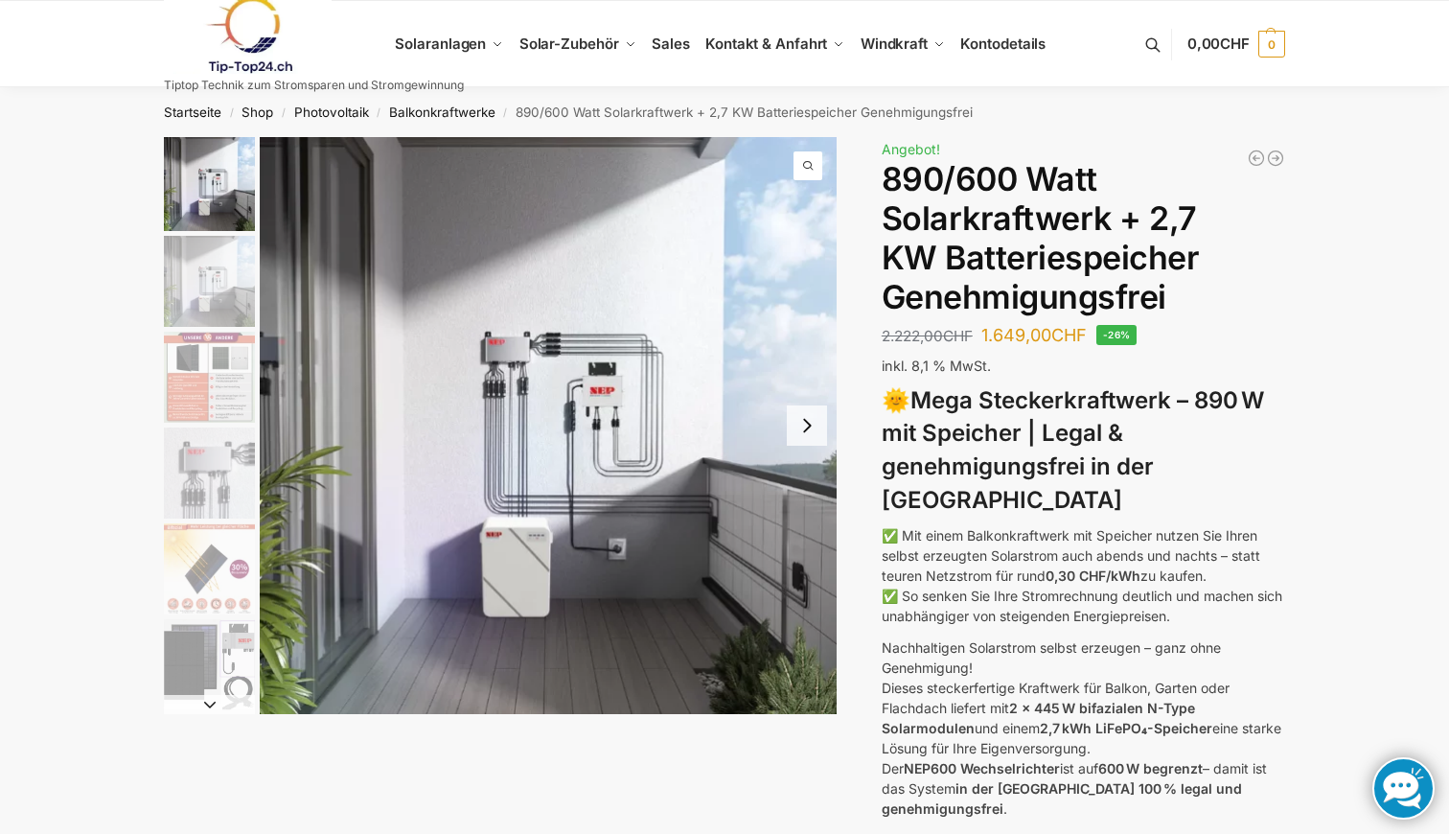
scroll to position [0, 0]
click at [438, 106] on link "Balkonkraftwerke" at bounding box center [442, 111] width 106 height 15
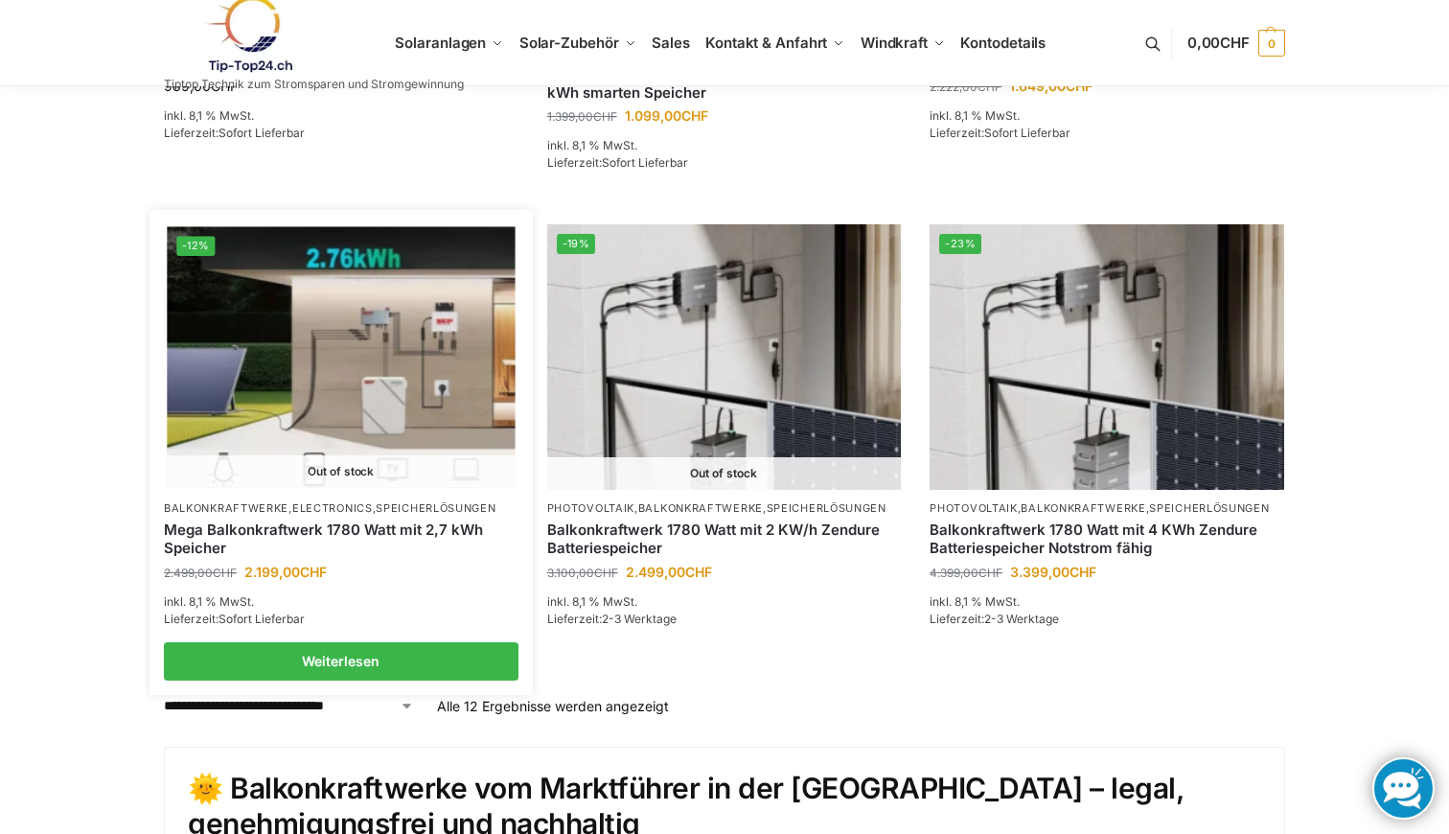
scroll to position [1608, 0]
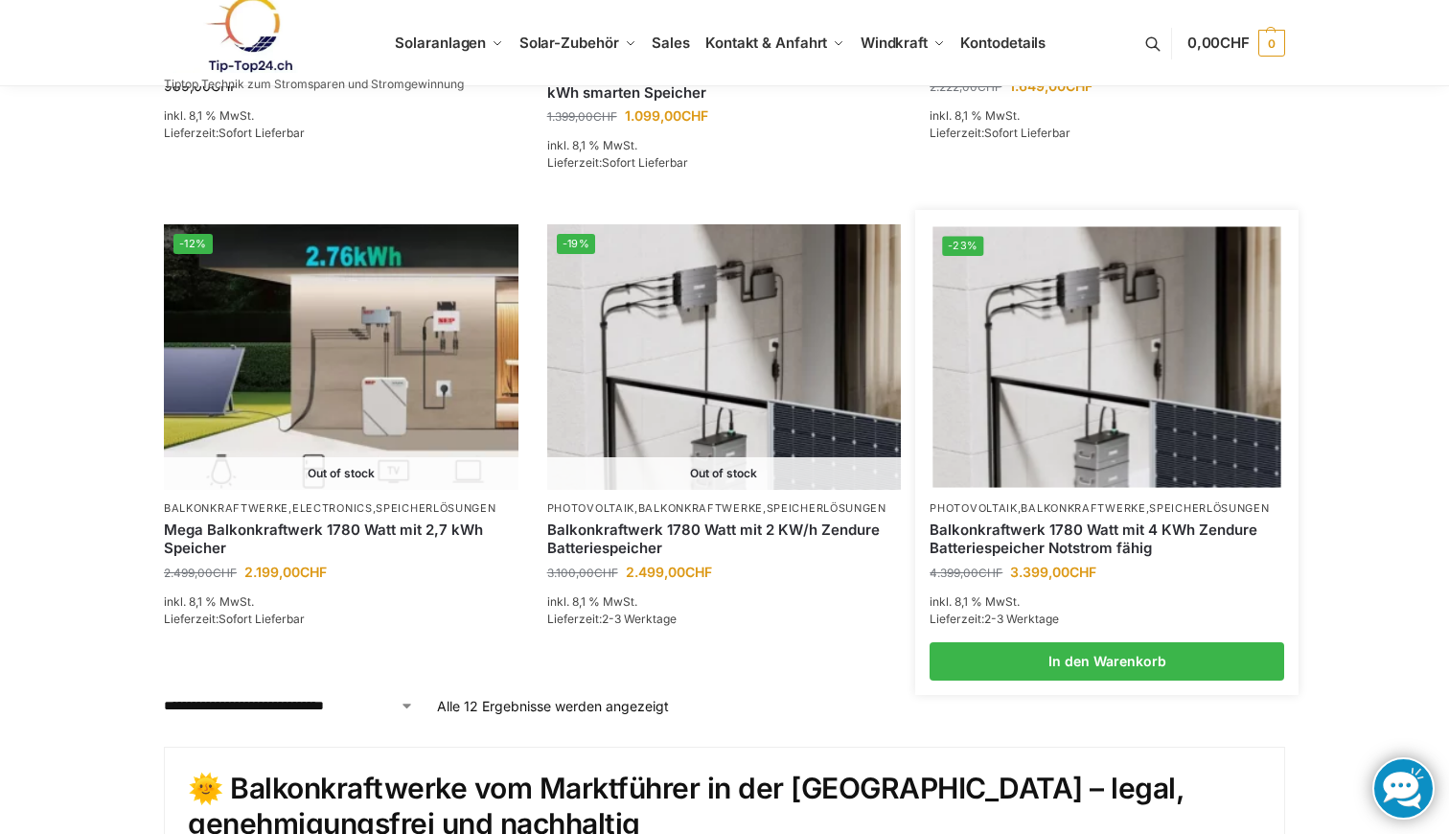
click at [998, 523] on link "Balkonkraftwerk 1780 Watt mit 4 KWh Zendure Batteriespeicher Notstrom fähig" at bounding box center [1107, 538] width 355 height 37
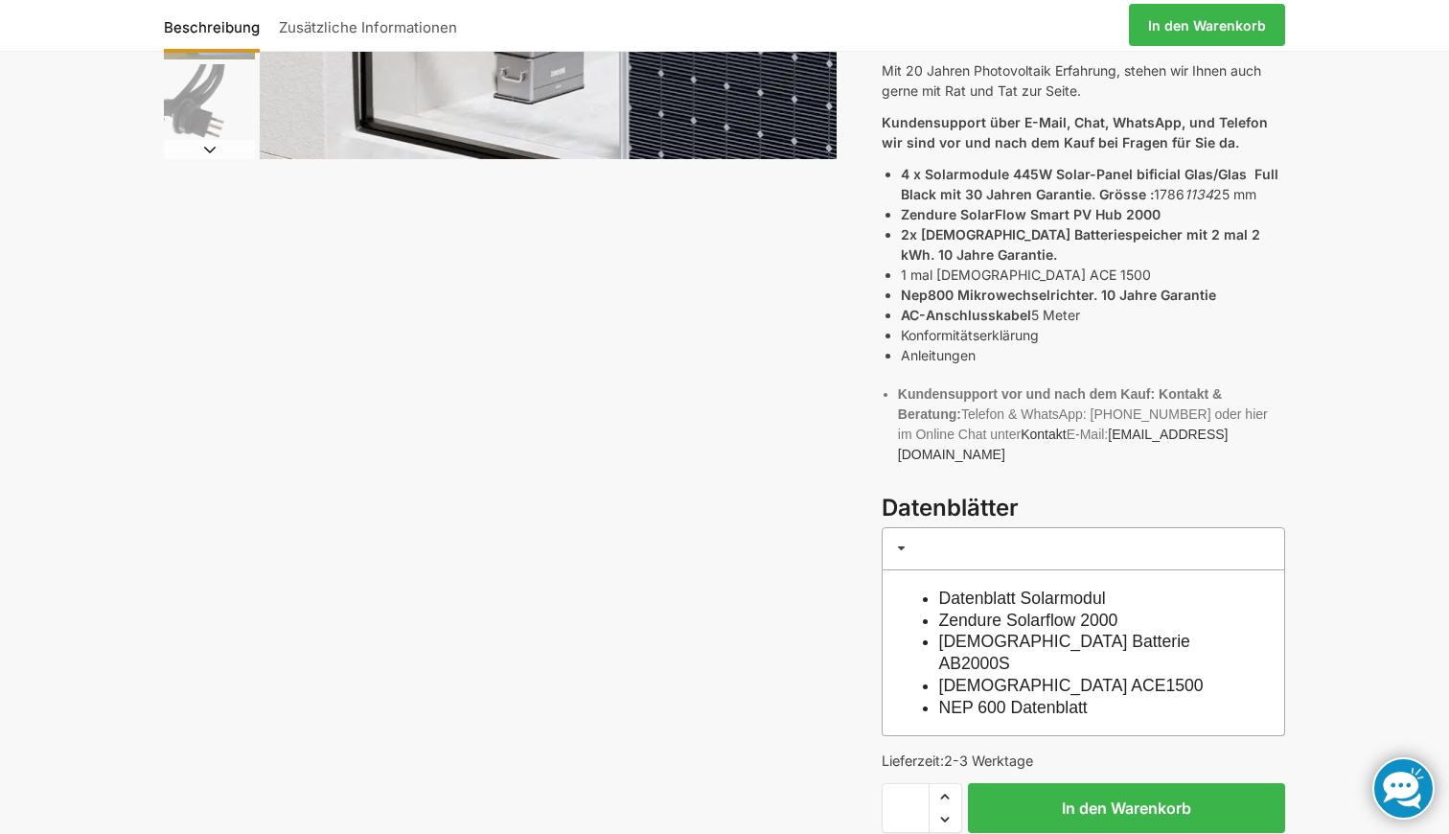
scroll to position [724, 0]
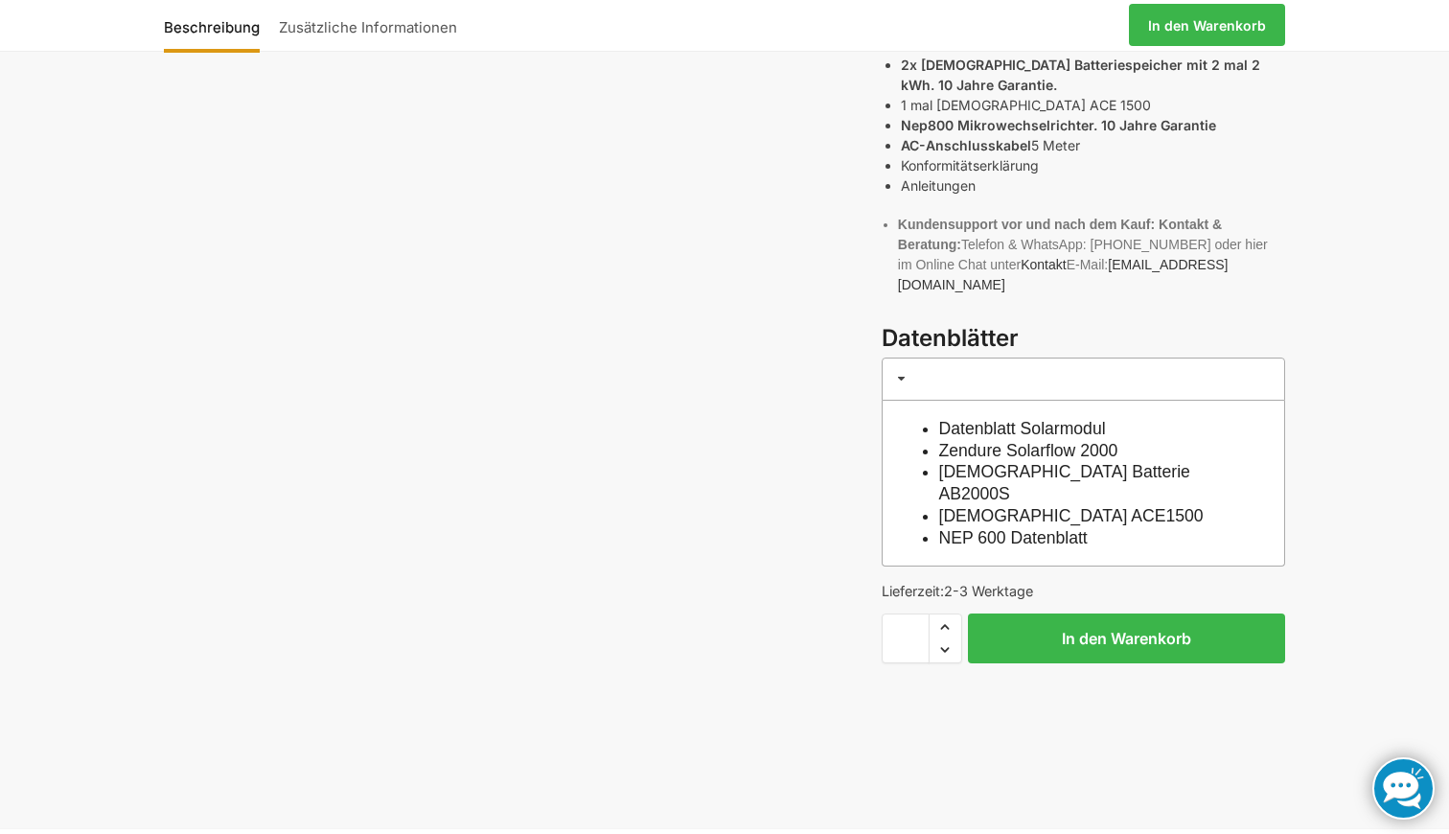
click at [1037, 441] on link "Zendure Solarflow 2000" at bounding box center [1028, 450] width 179 height 19
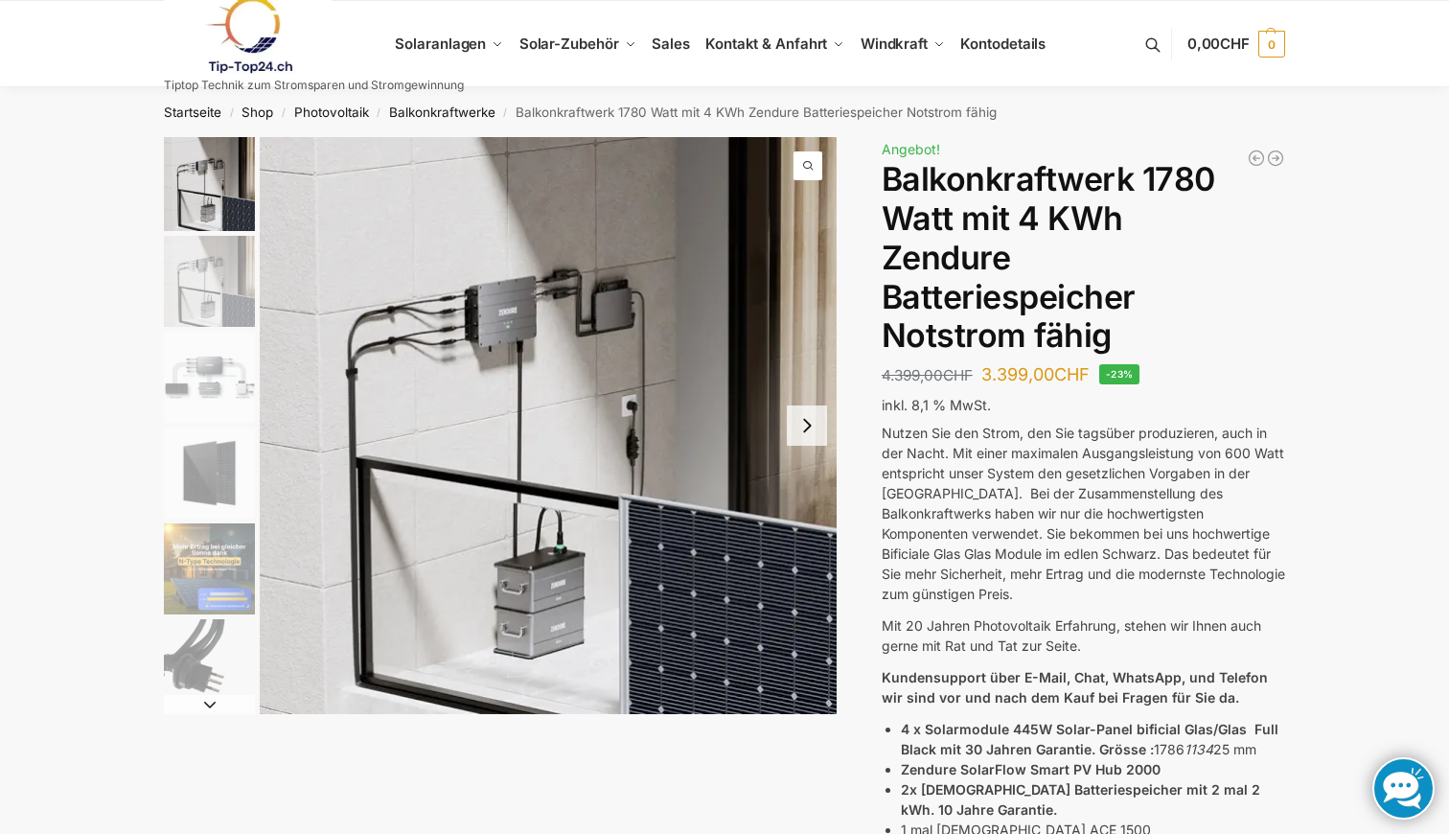
click at [1383, 772] on link at bounding box center [1403, 788] width 62 height 62
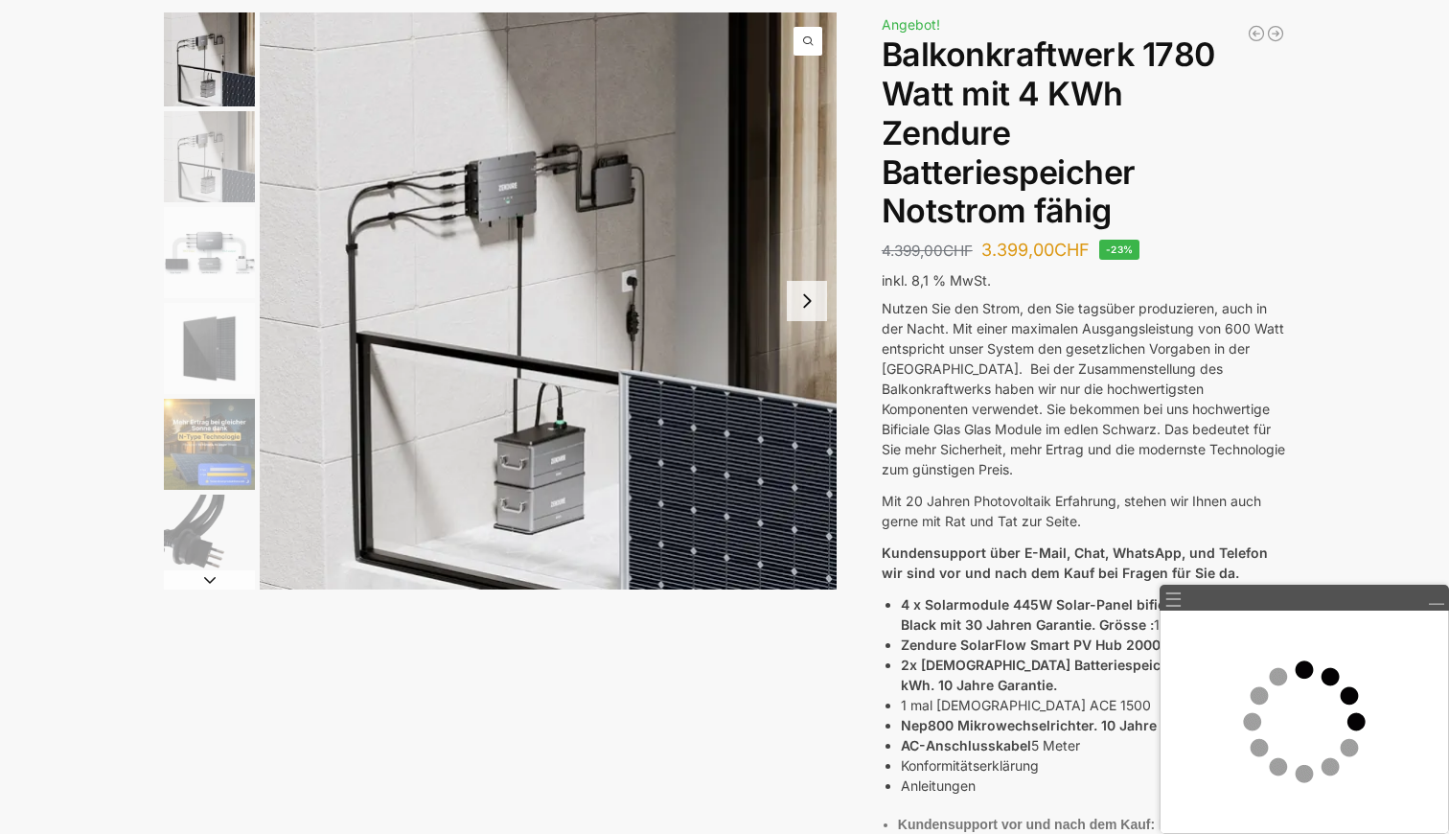
scroll to position [126, 0]
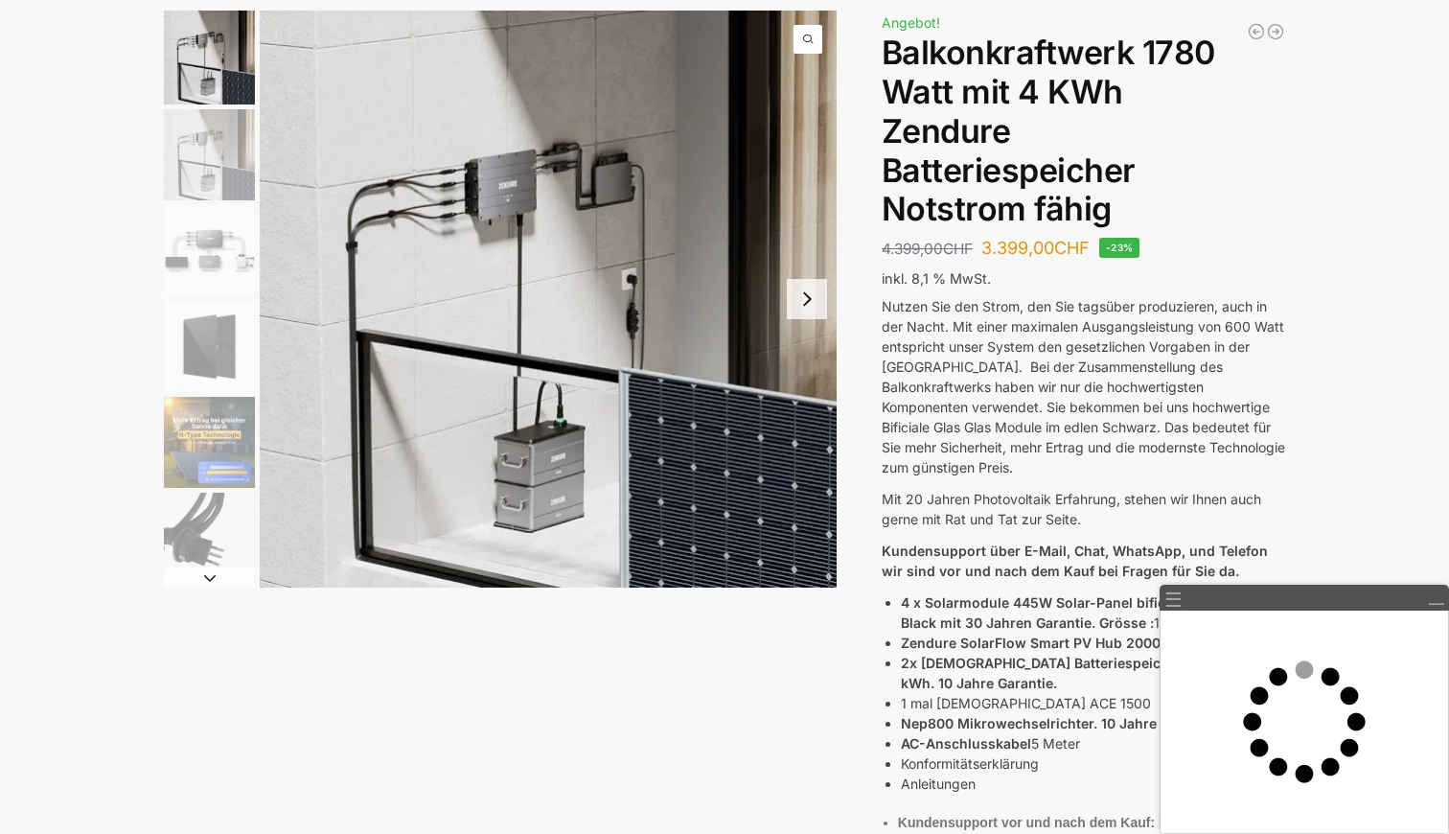
click at [804, 306] on button "Next slide" at bounding box center [807, 299] width 40 height 40
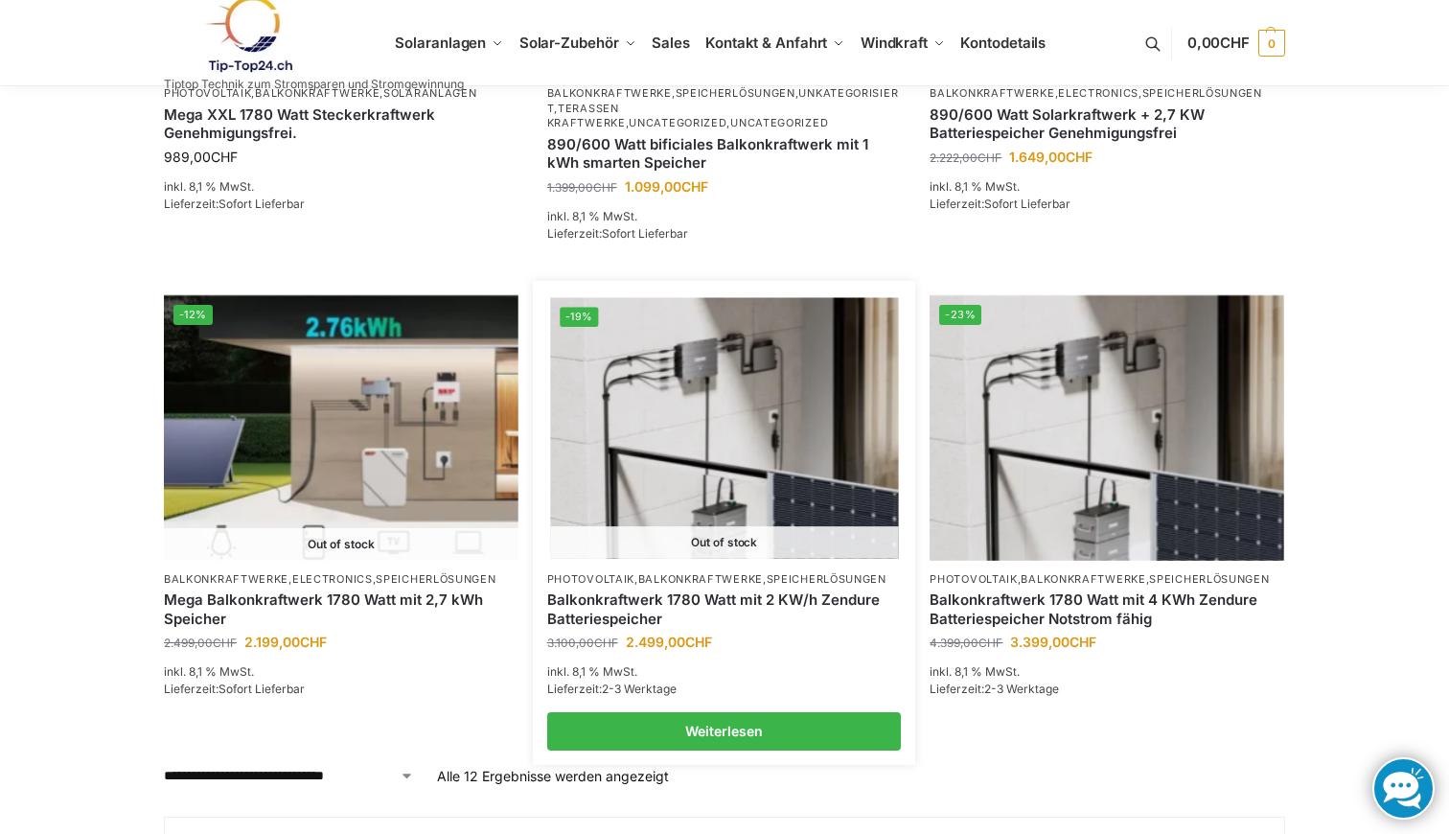
scroll to position [1627, 0]
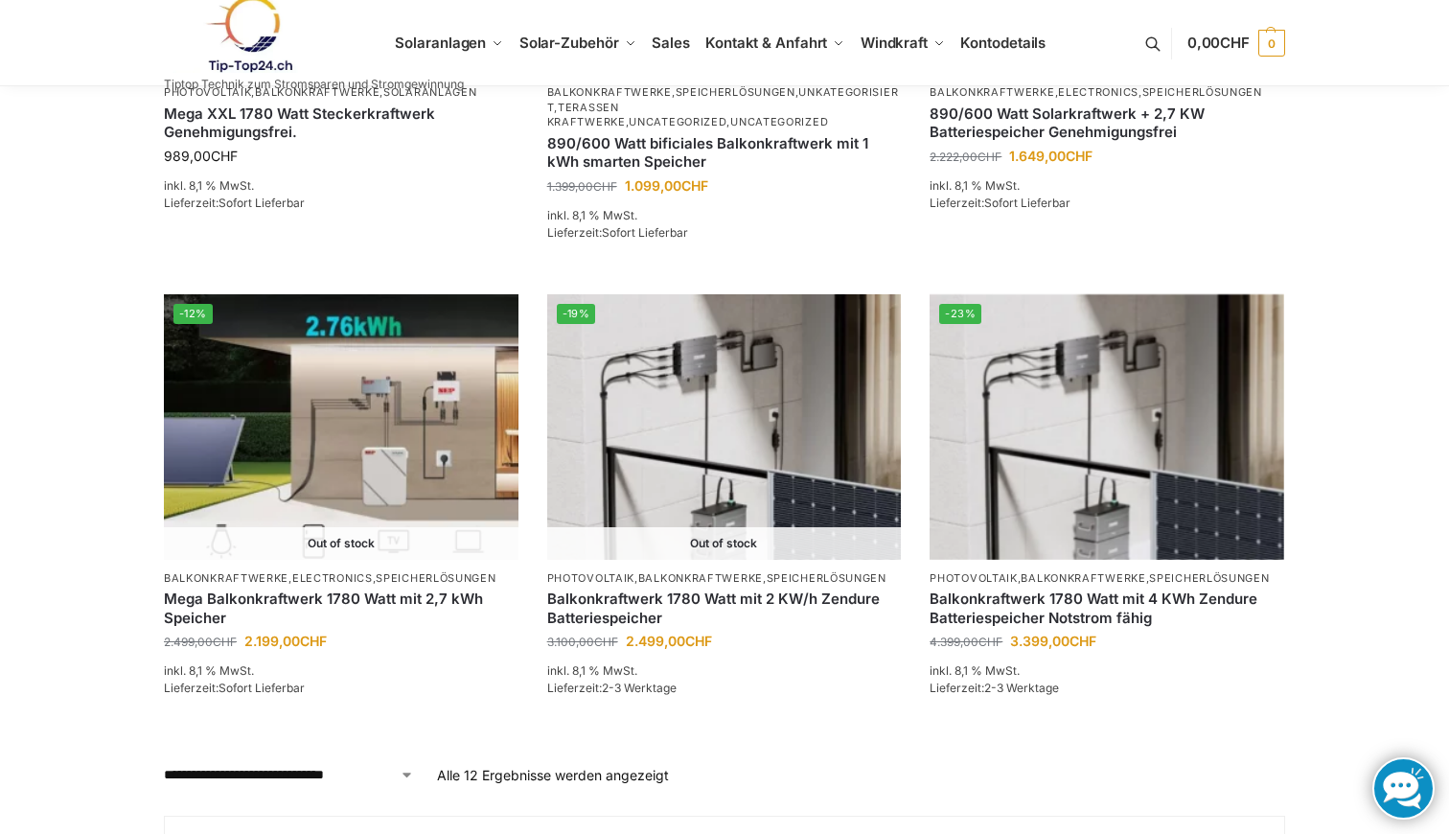
click at [1404, 772] on link at bounding box center [1403, 788] width 62 height 62
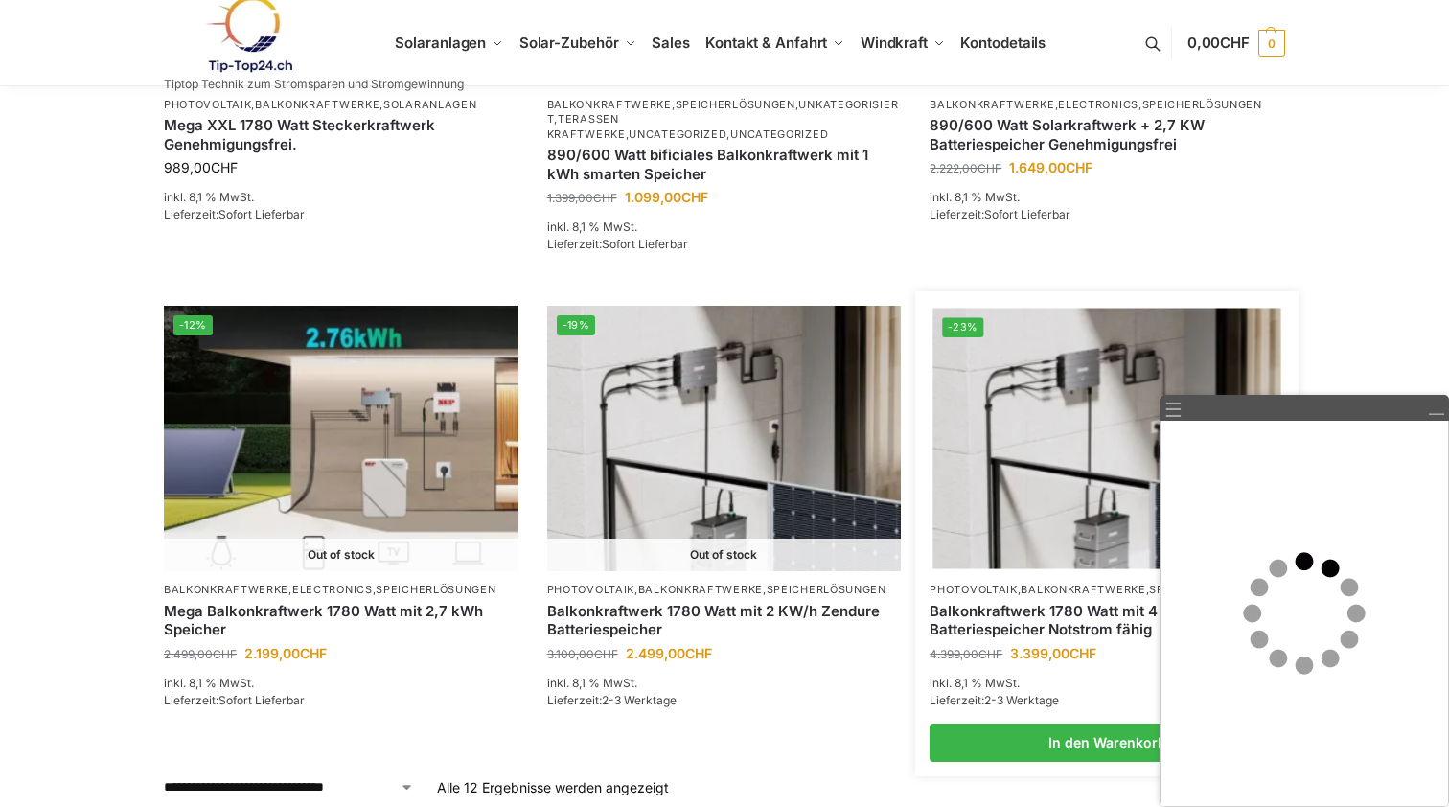
scroll to position [1551, 0]
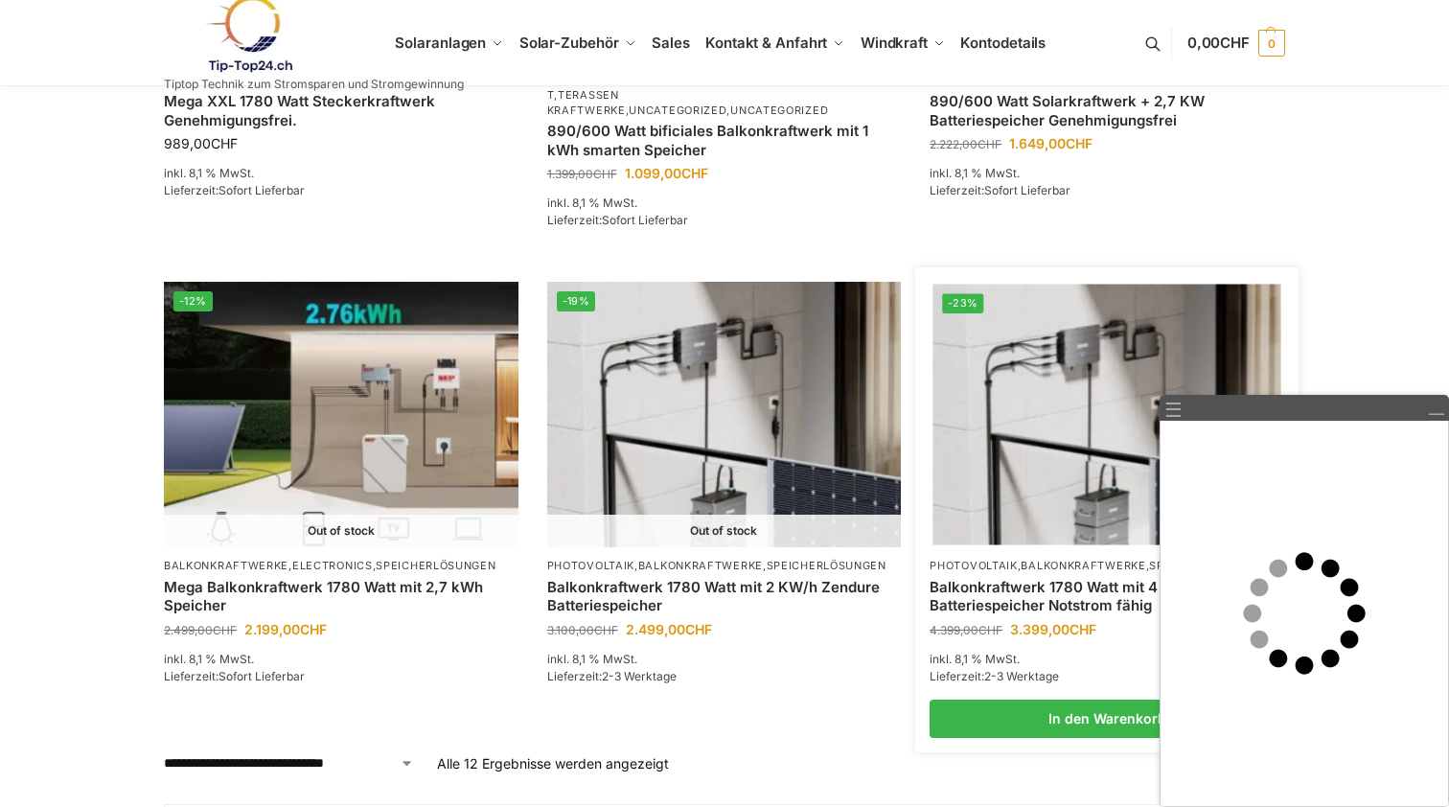
click at [800, 491] on img at bounding box center [724, 414] width 355 height 265
click at [976, 495] on img at bounding box center [1107, 415] width 348 height 261
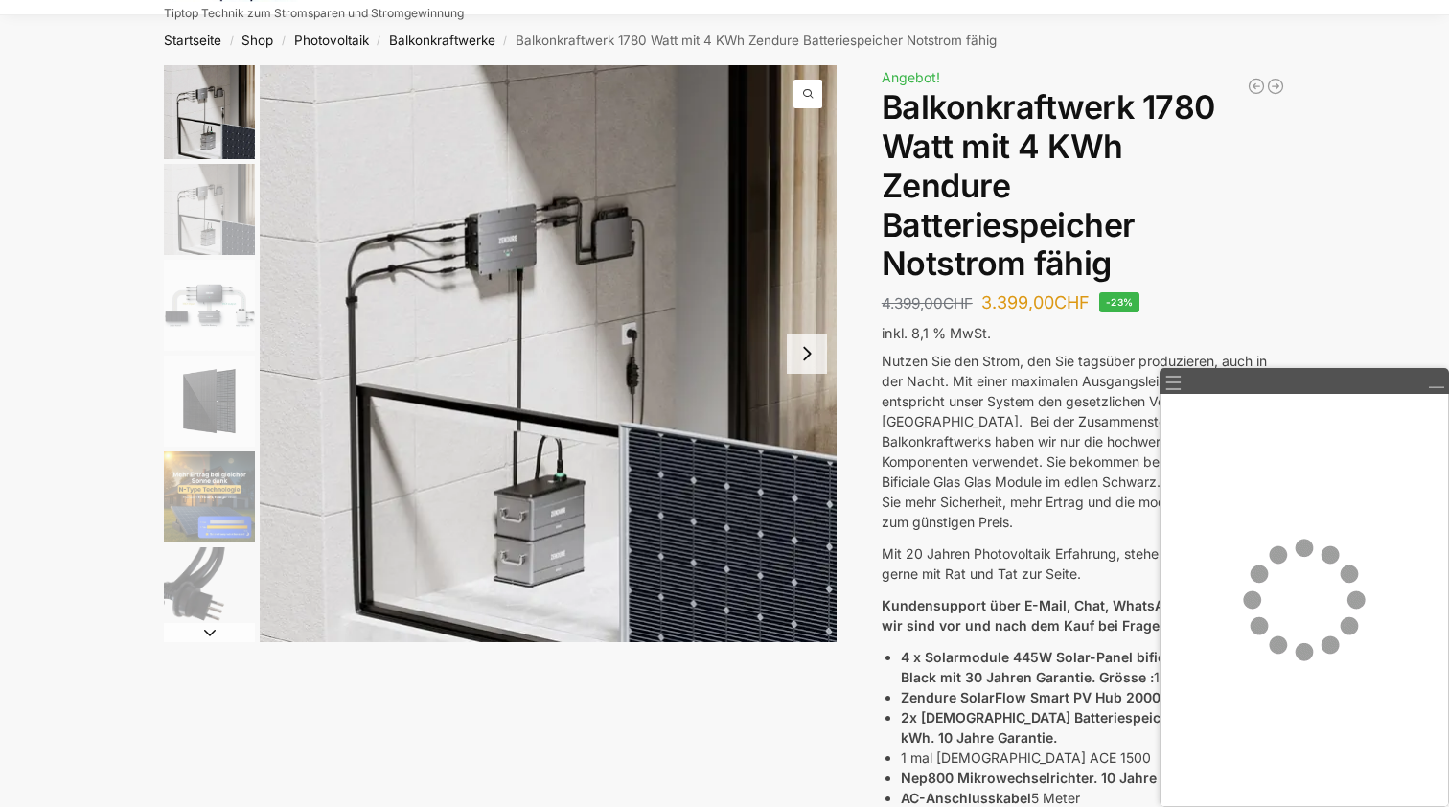
scroll to position [55, 0]
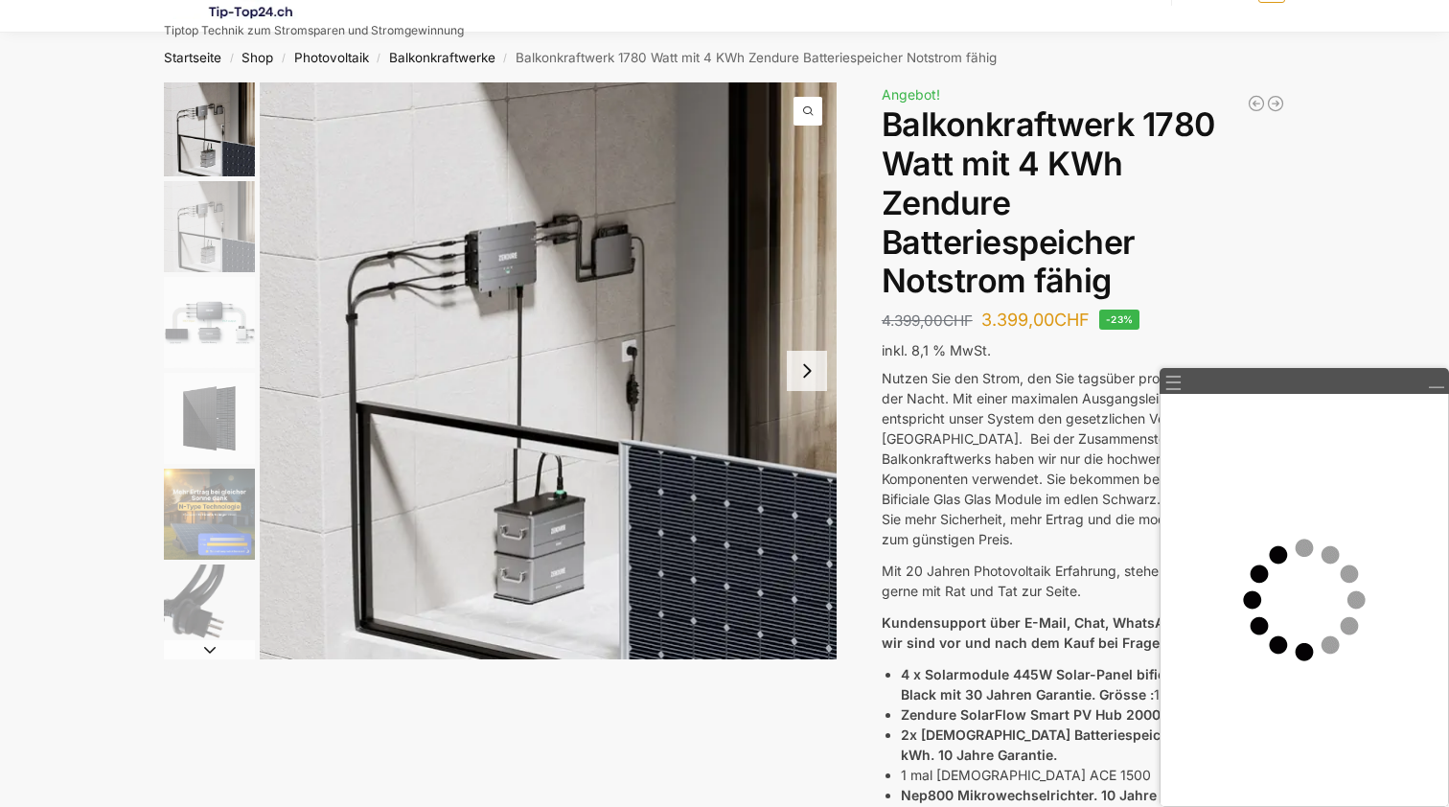
click at [693, 515] on img "1 / 11" at bounding box center [548, 370] width 577 height 577
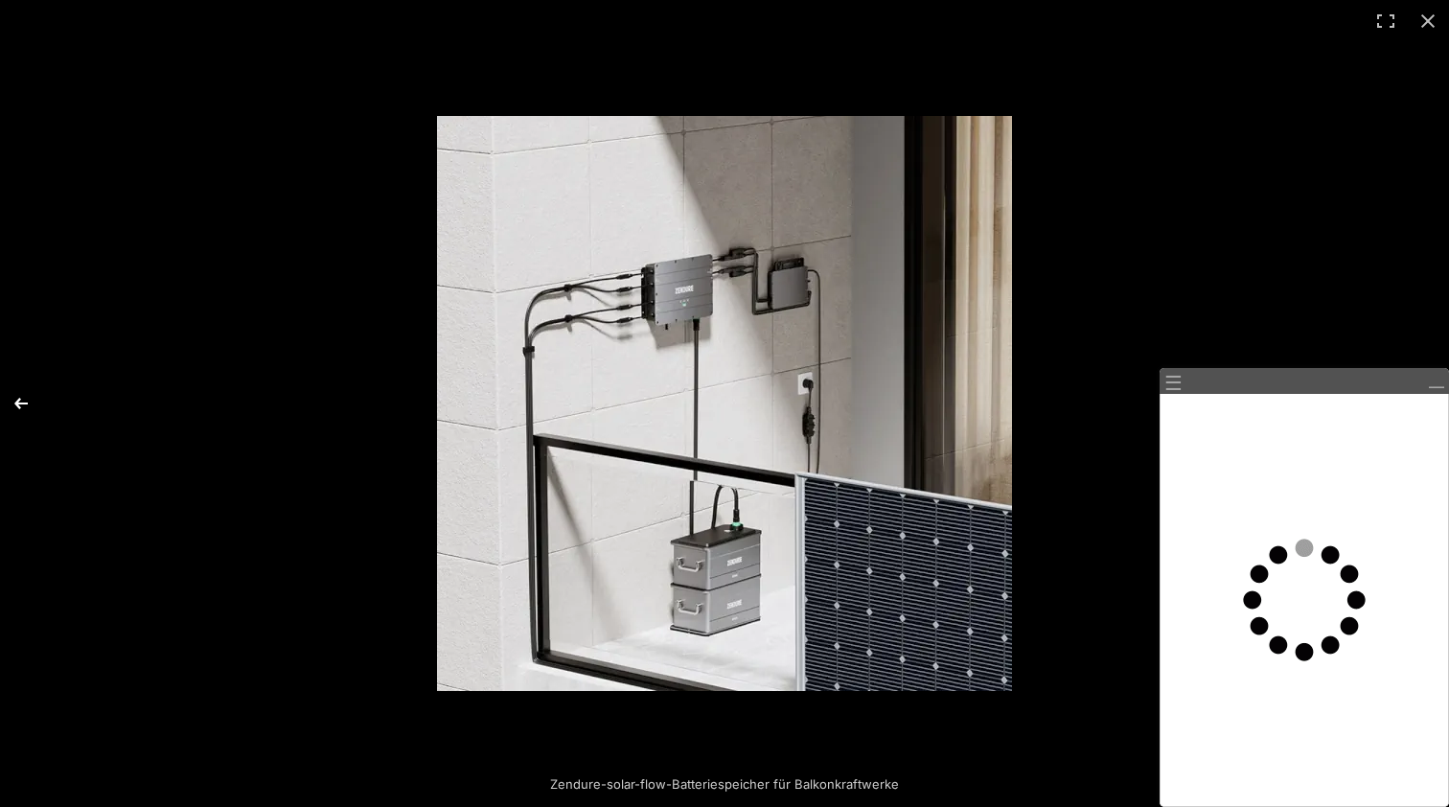
click at [35, 388] on button "Previous (arrow left)" at bounding box center [33, 404] width 67 height 96
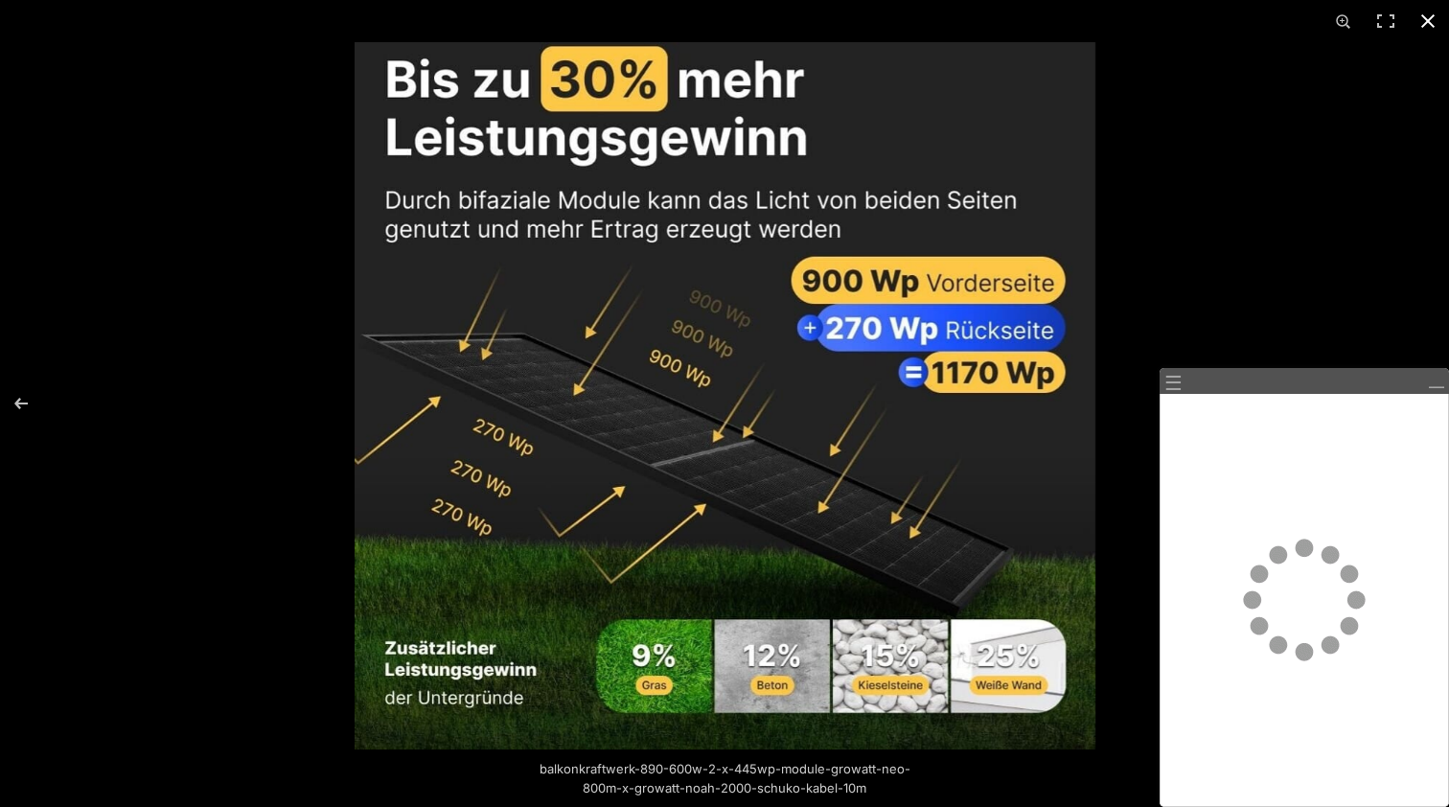
click at [1425, 13] on button "Close (Esc)" at bounding box center [1428, 21] width 42 height 42
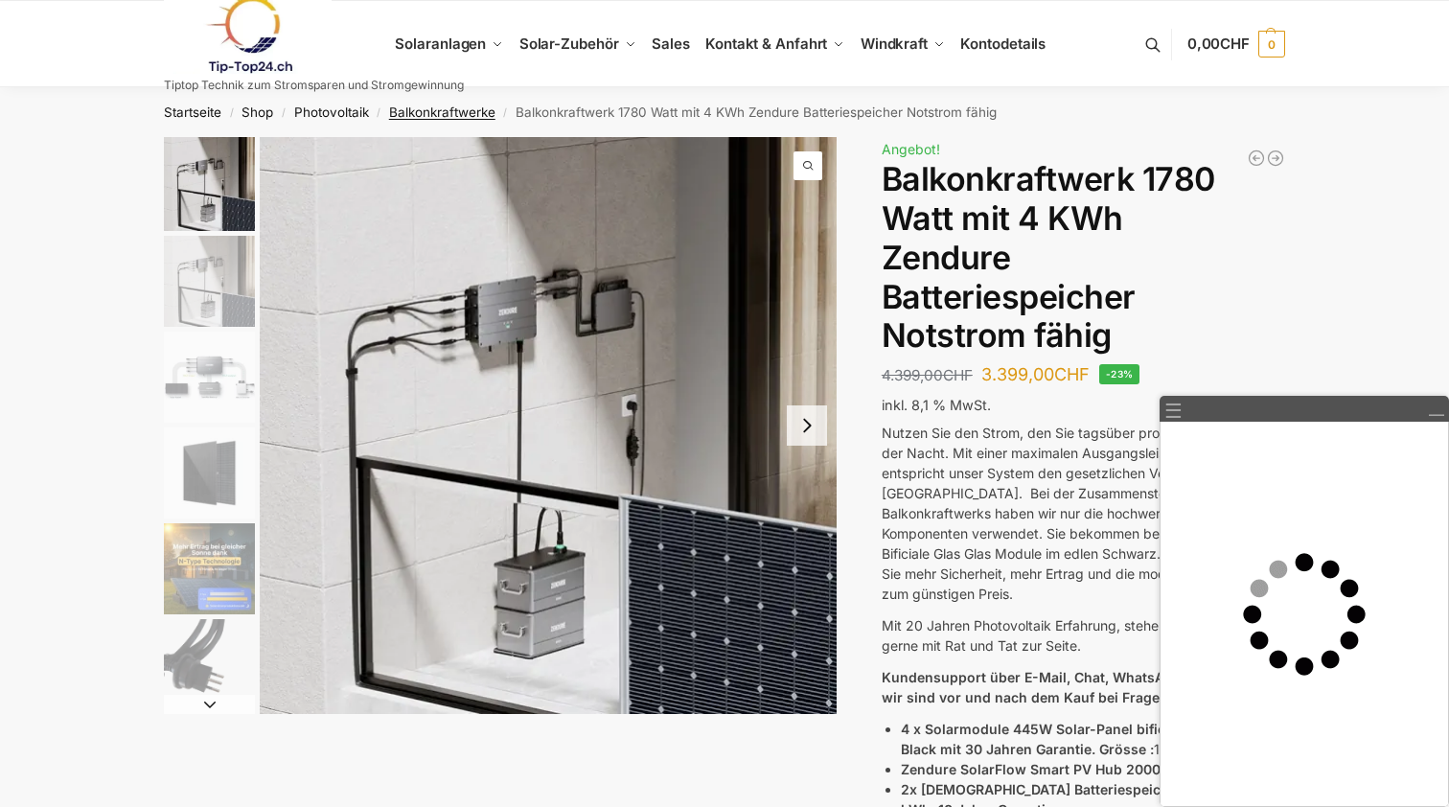
click at [472, 113] on link "Balkonkraftwerke" at bounding box center [442, 111] width 106 height 15
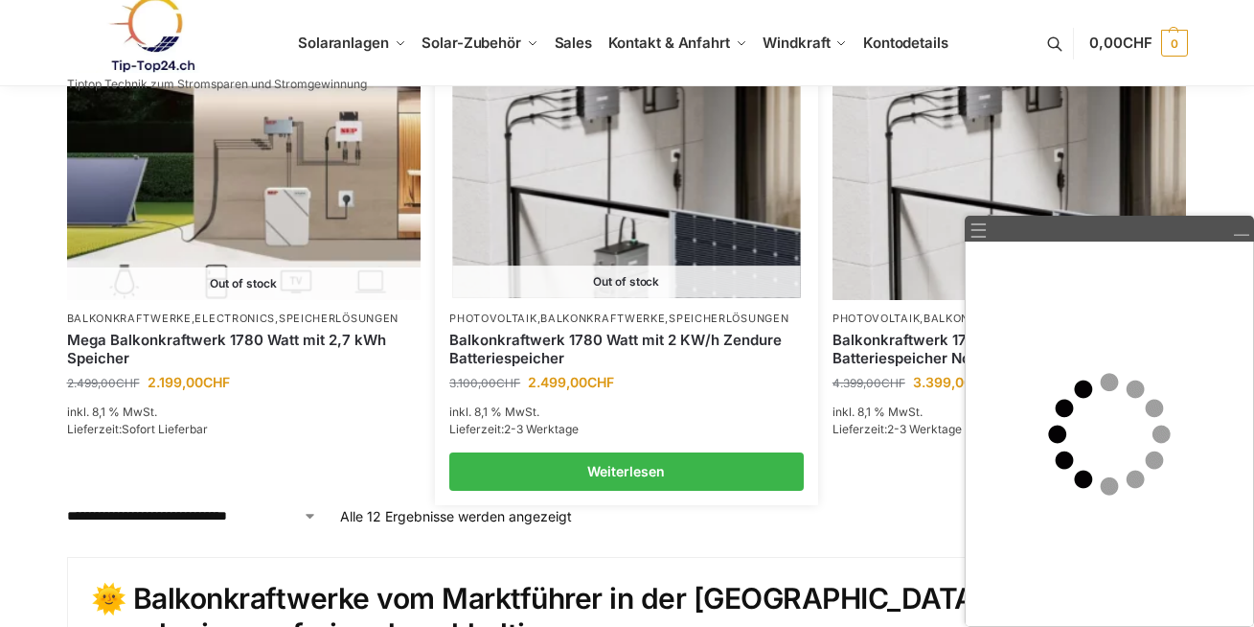
scroll to position [1818, 0]
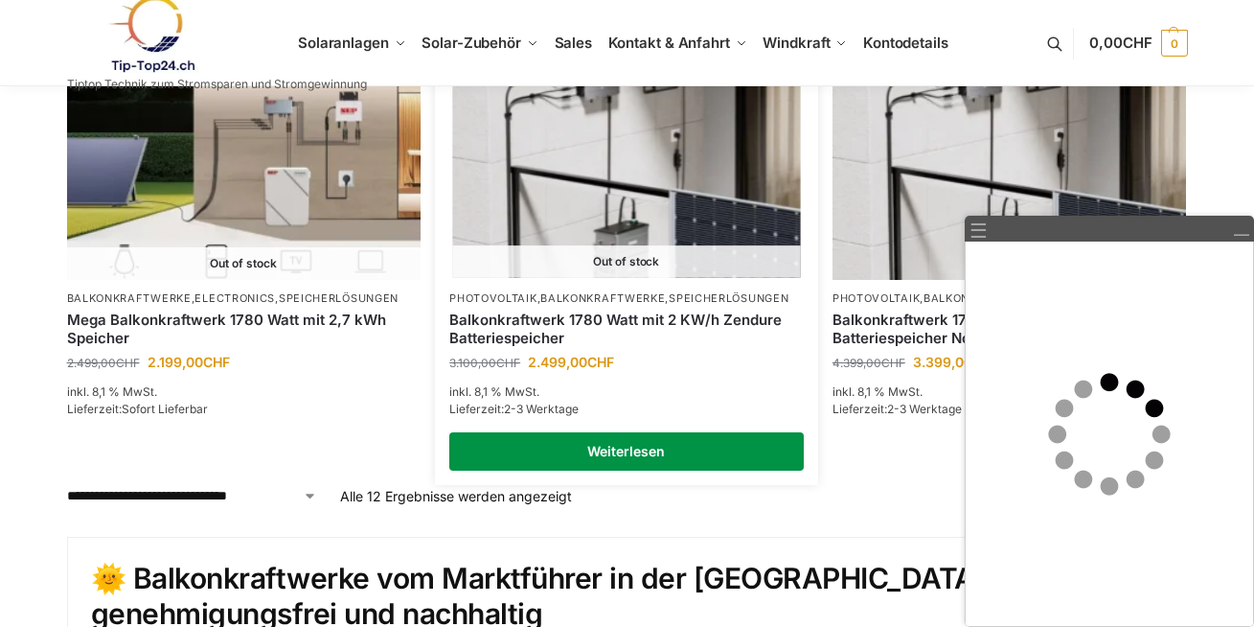
click at [729, 440] on link "Weiterlesen" at bounding box center [626, 451] width 355 height 38
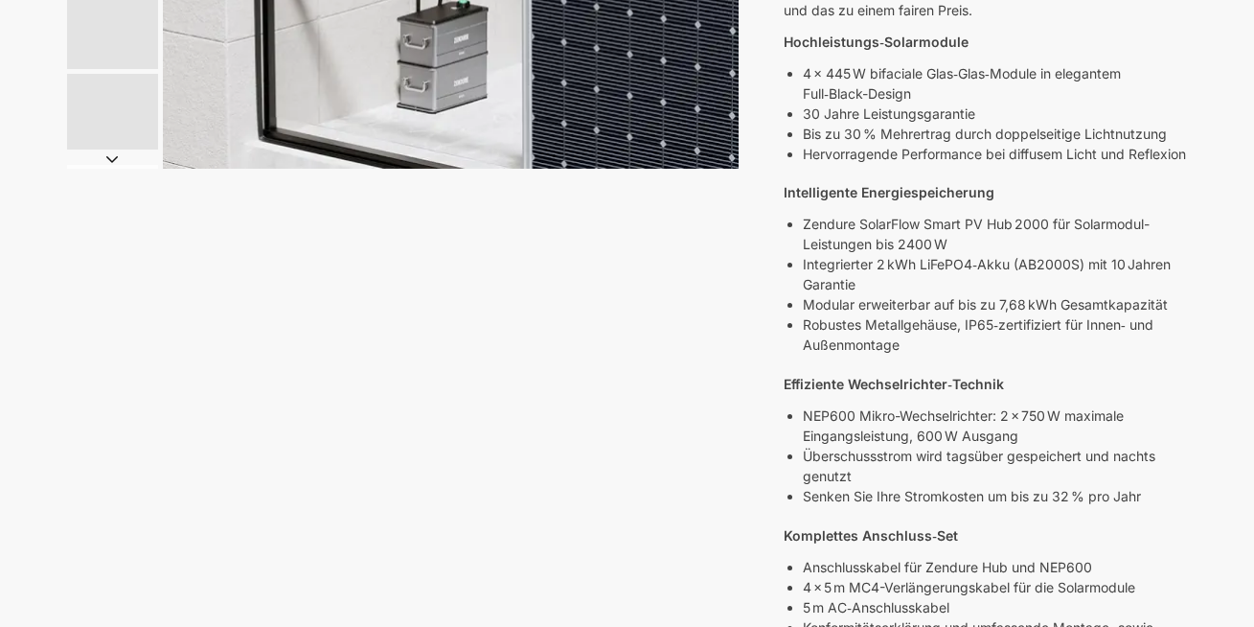
scroll to position [549, 0]
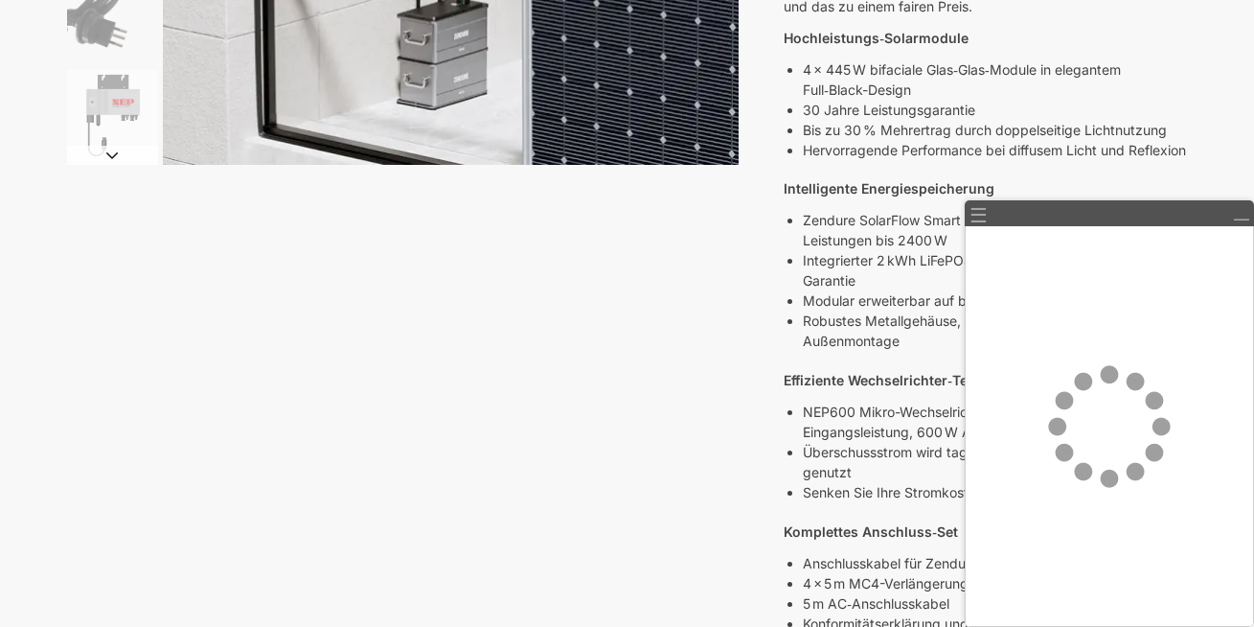
click at [589, 456] on div "7,2 KW Dachanlage zur Selbstmontage 7.999,00 CHF Mega XXL 1780 Watt Steckerkraf…" at bounding box center [628, 567] width 1202 height 1958
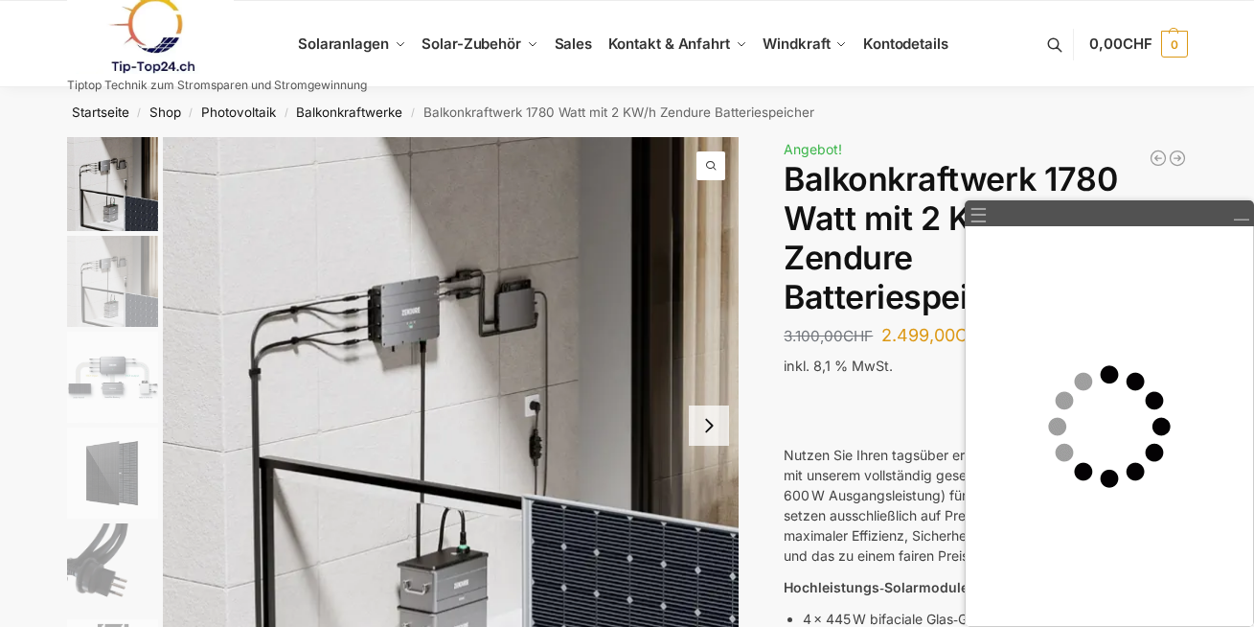
scroll to position [0, 0]
click at [355, 110] on link "Balkonkraftwerke" at bounding box center [349, 111] width 106 height 15
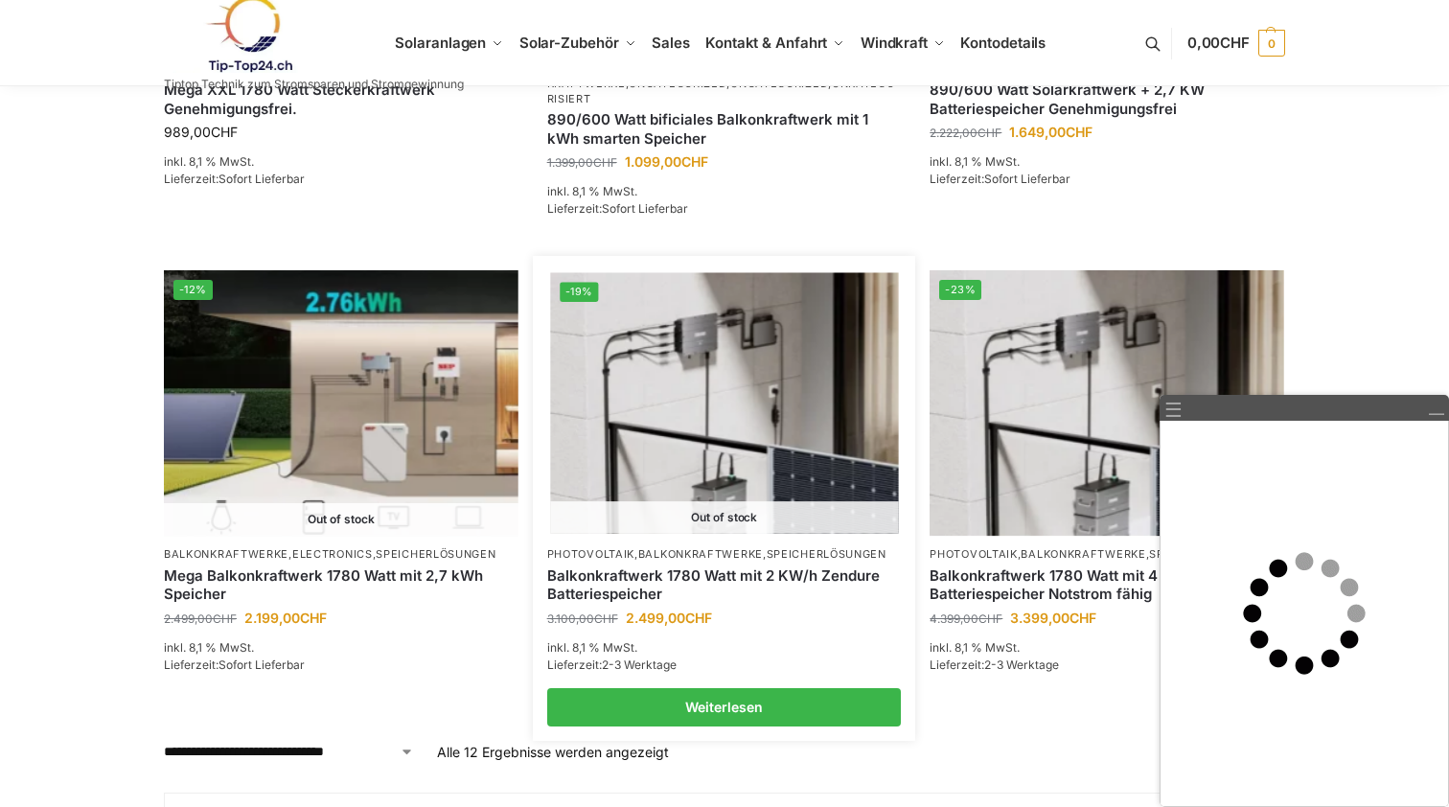
scroll to position [1573, 0]
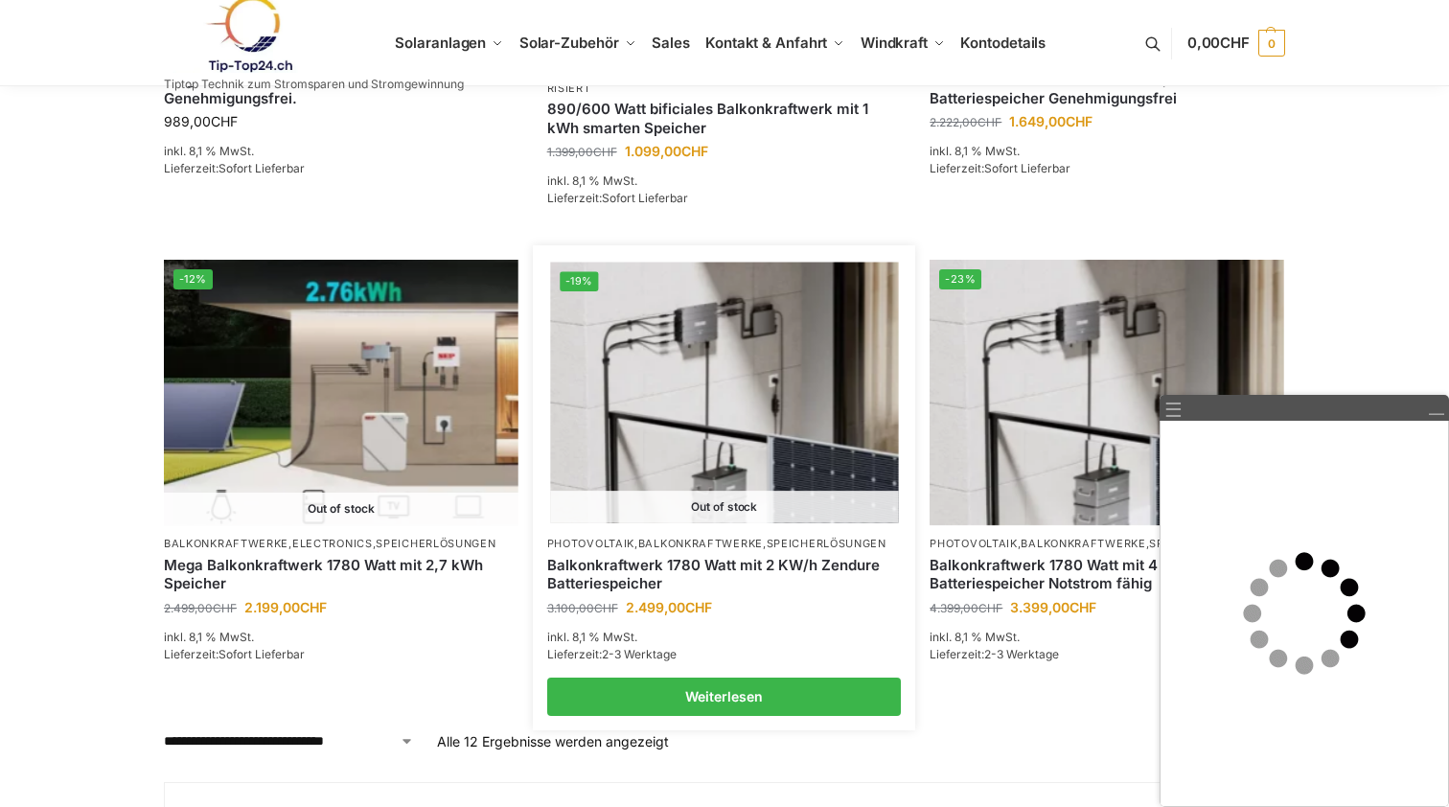
click at [742, 489] on img at bounding box center [724, 393] width 348 height 261
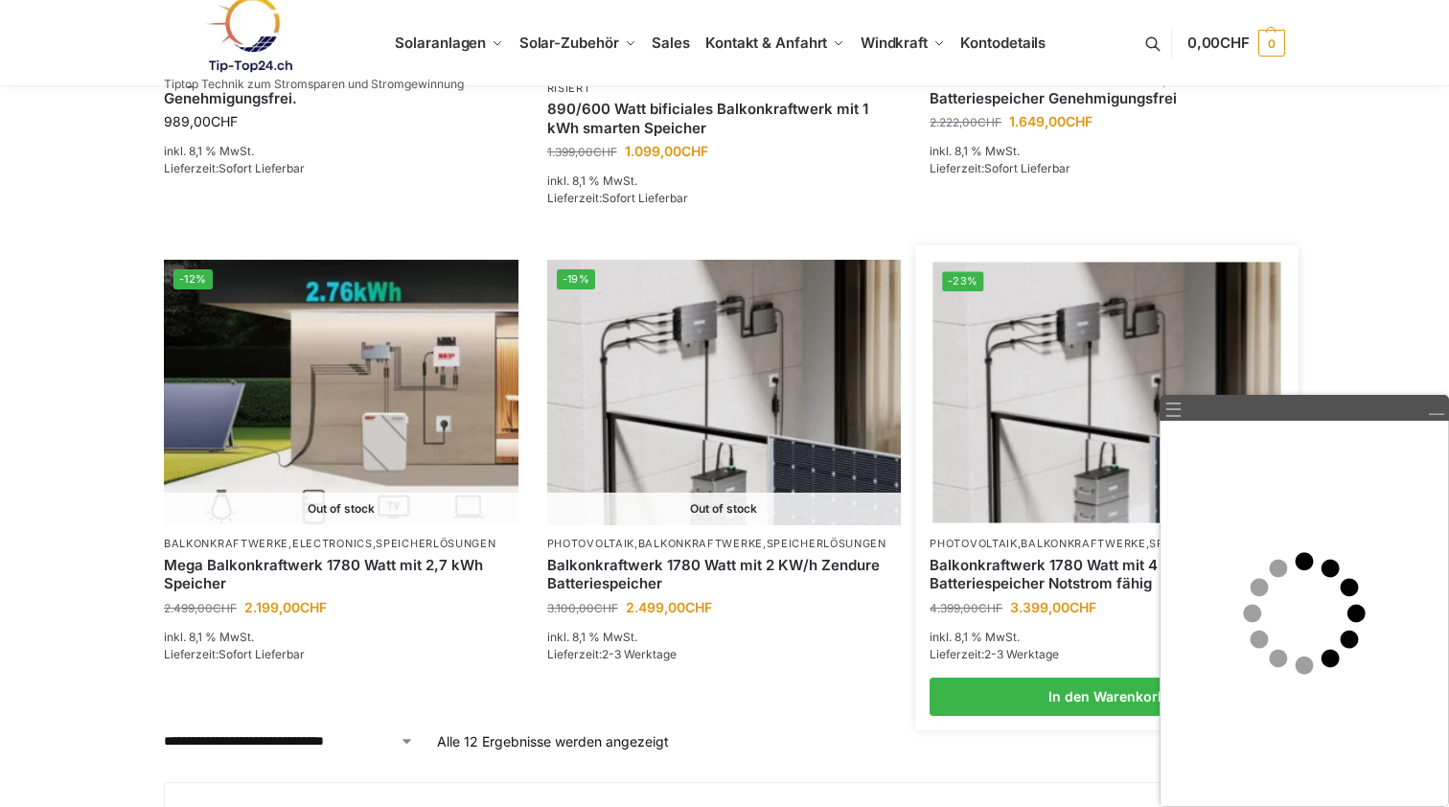
click at [1107, 348] on img at bounding box center [1107, 393] width 348 height 261
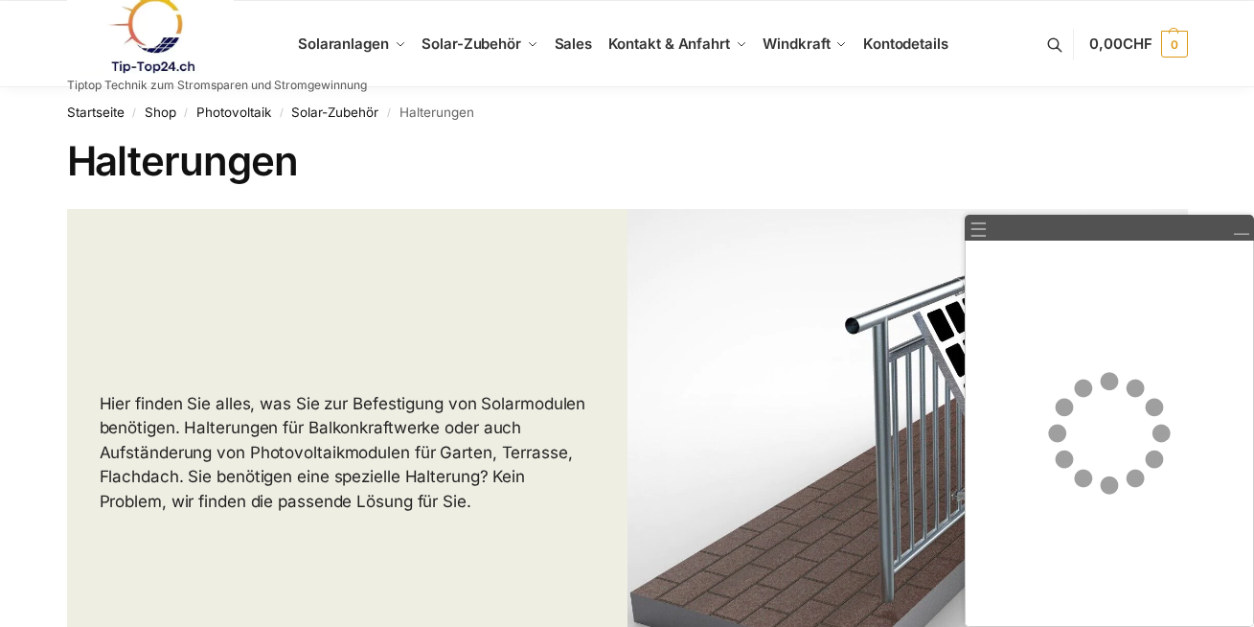
click at [856, 515] on img at bounding box center [908, 453] width 561 height 489
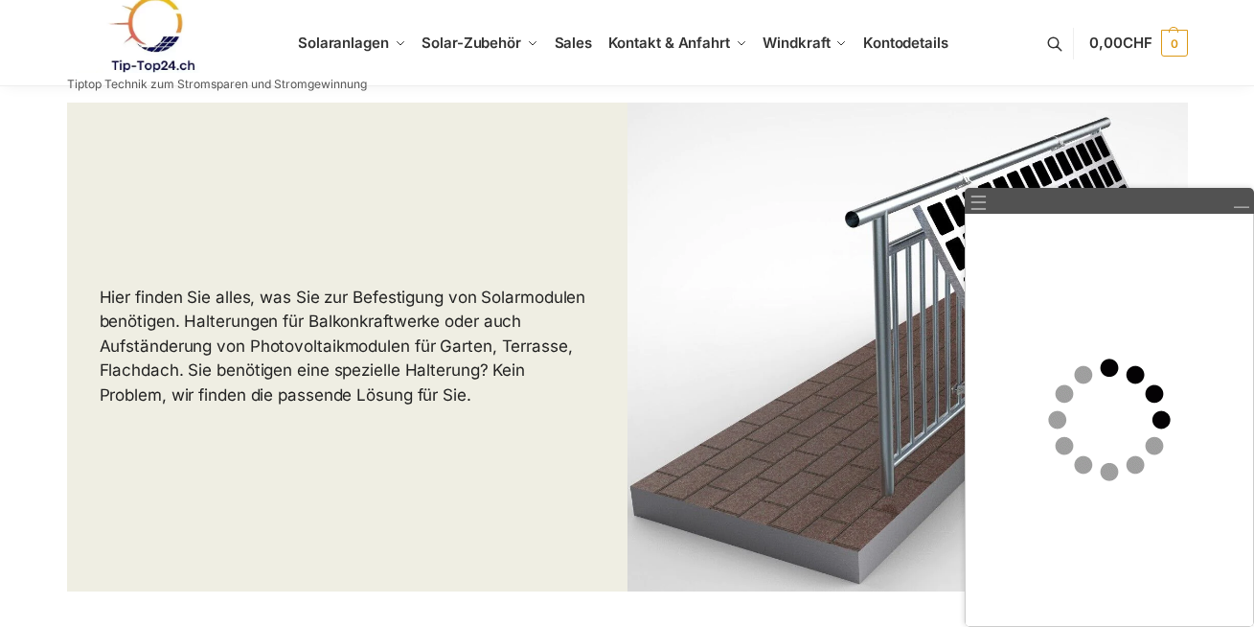
scroll to position [114, 0]
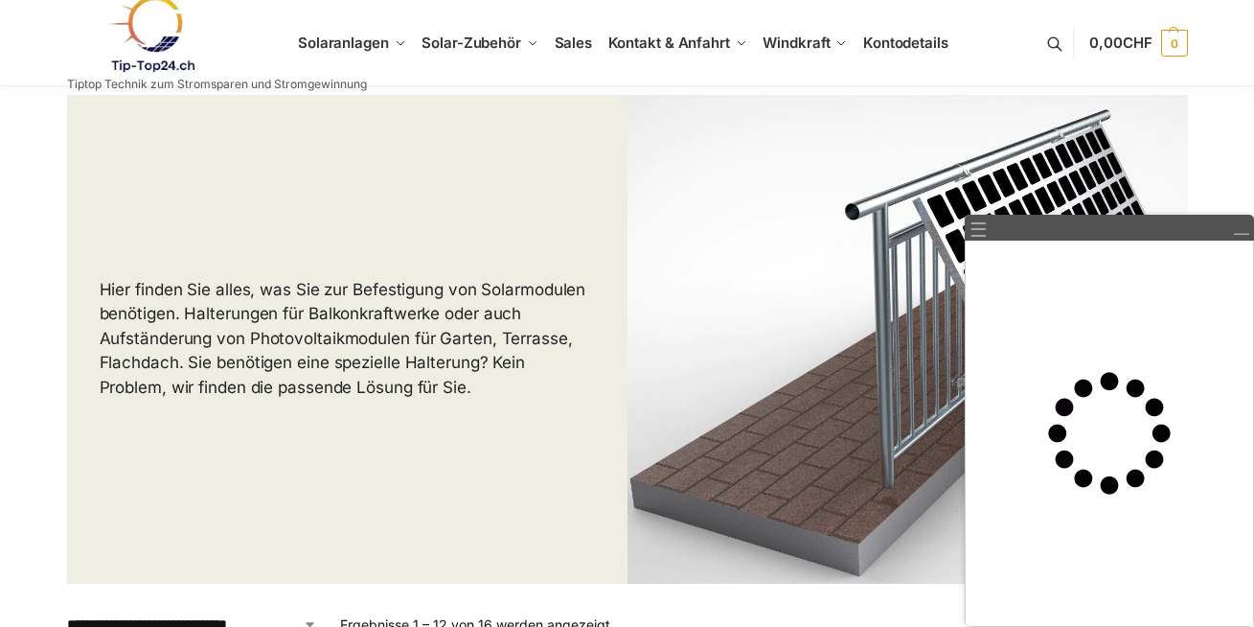
click at [873, 418] on img at bounding box center [908, 339] width 561 height 489
click at [980, 231] on link "☰" at bounding box center [979, 229] width 18 height 20
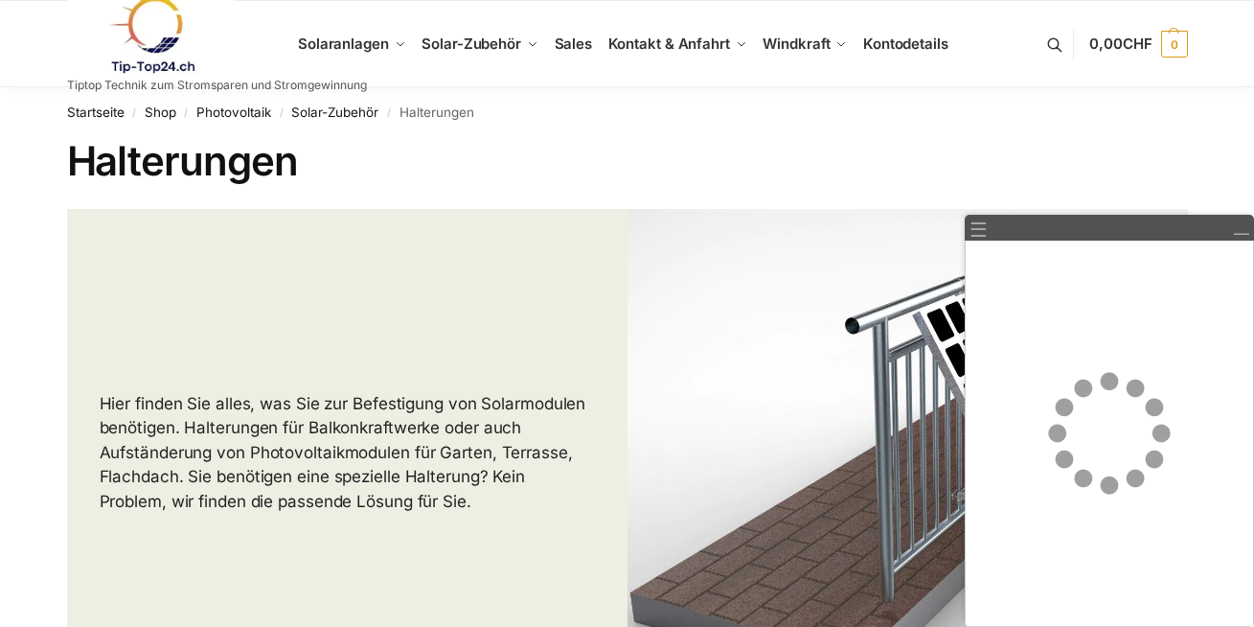
click at [673, 333] on img at bounding box center [908, 453] width 561 height 489
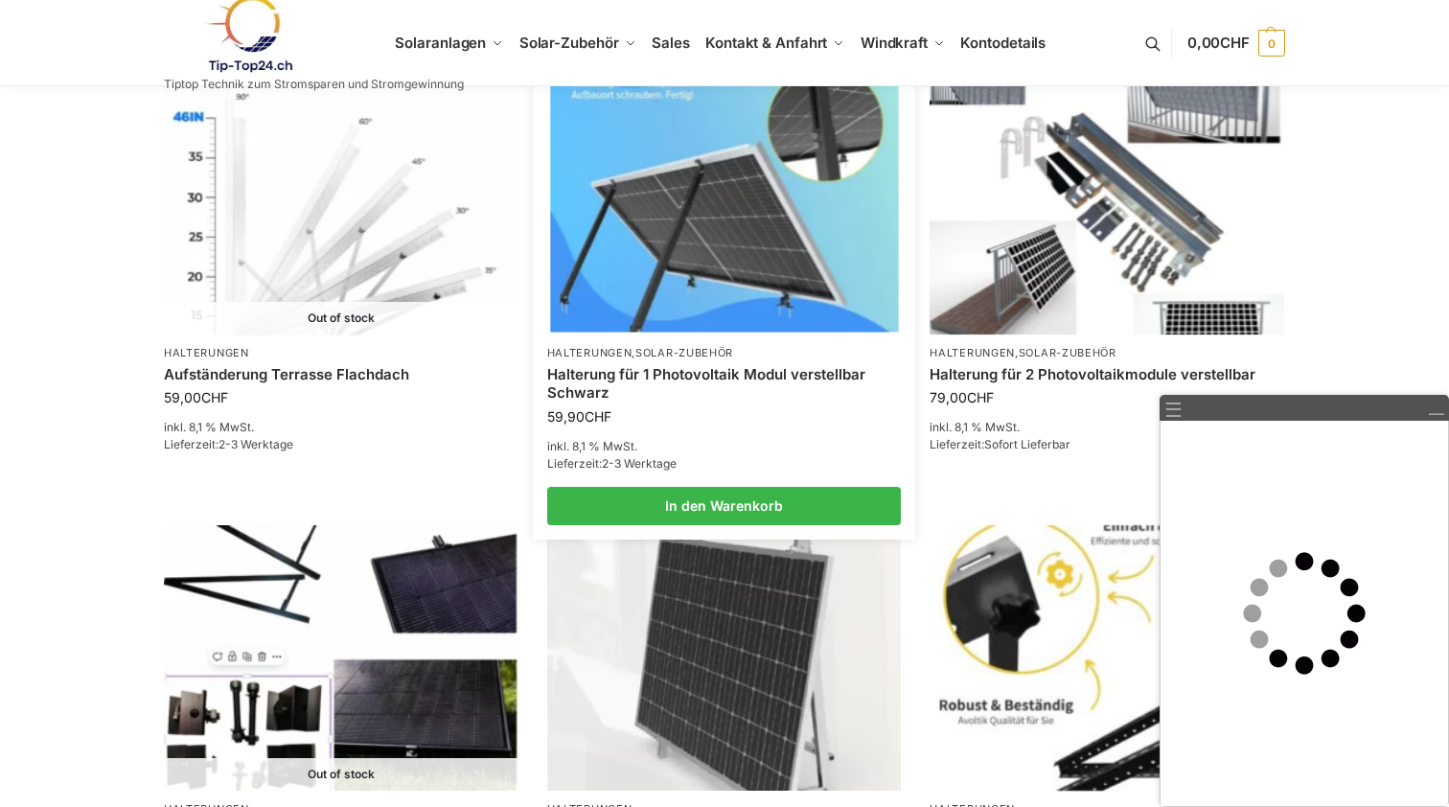
scroll to position [1500, 0]
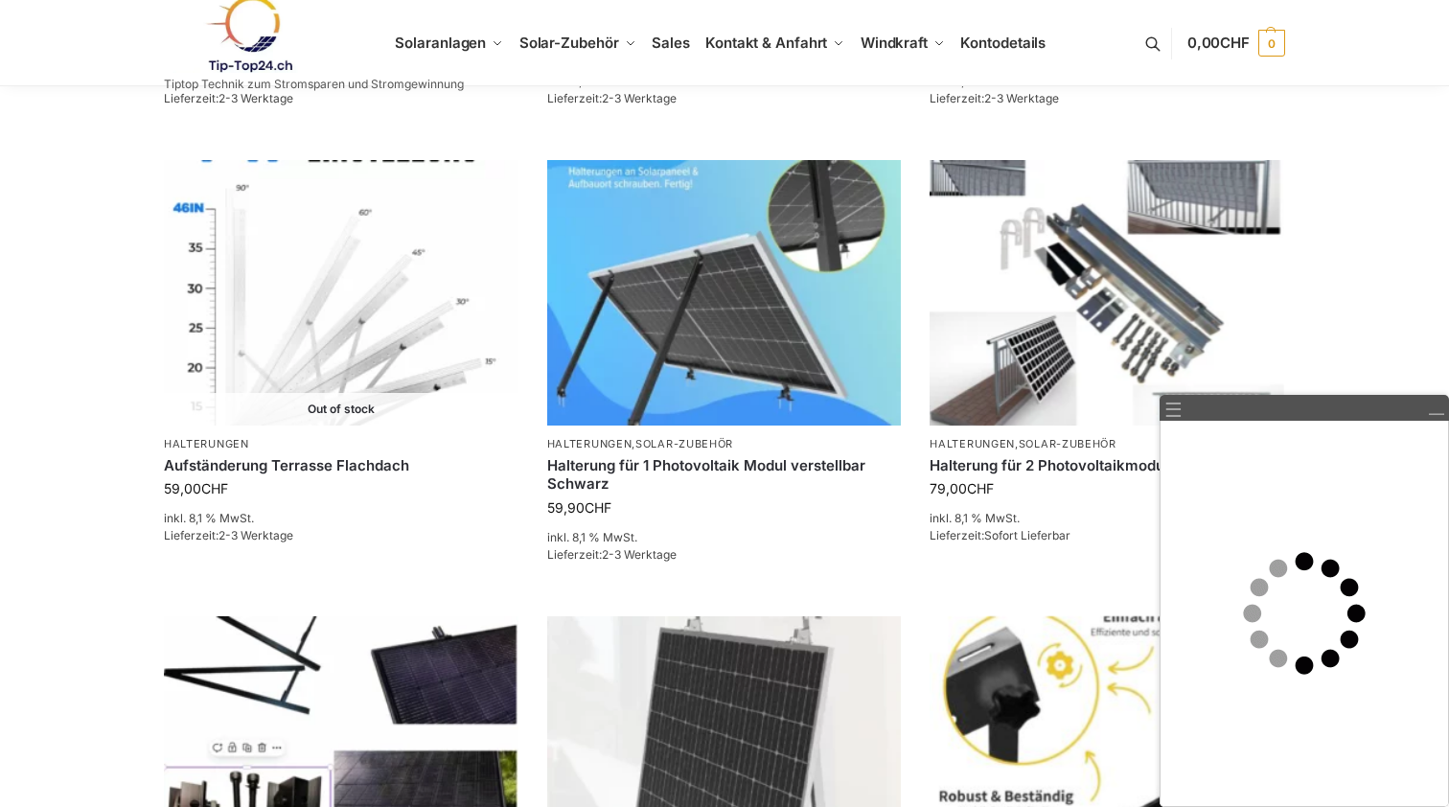
click at [191, 2] on img at bounding box center [248, 34] width 168 height 78
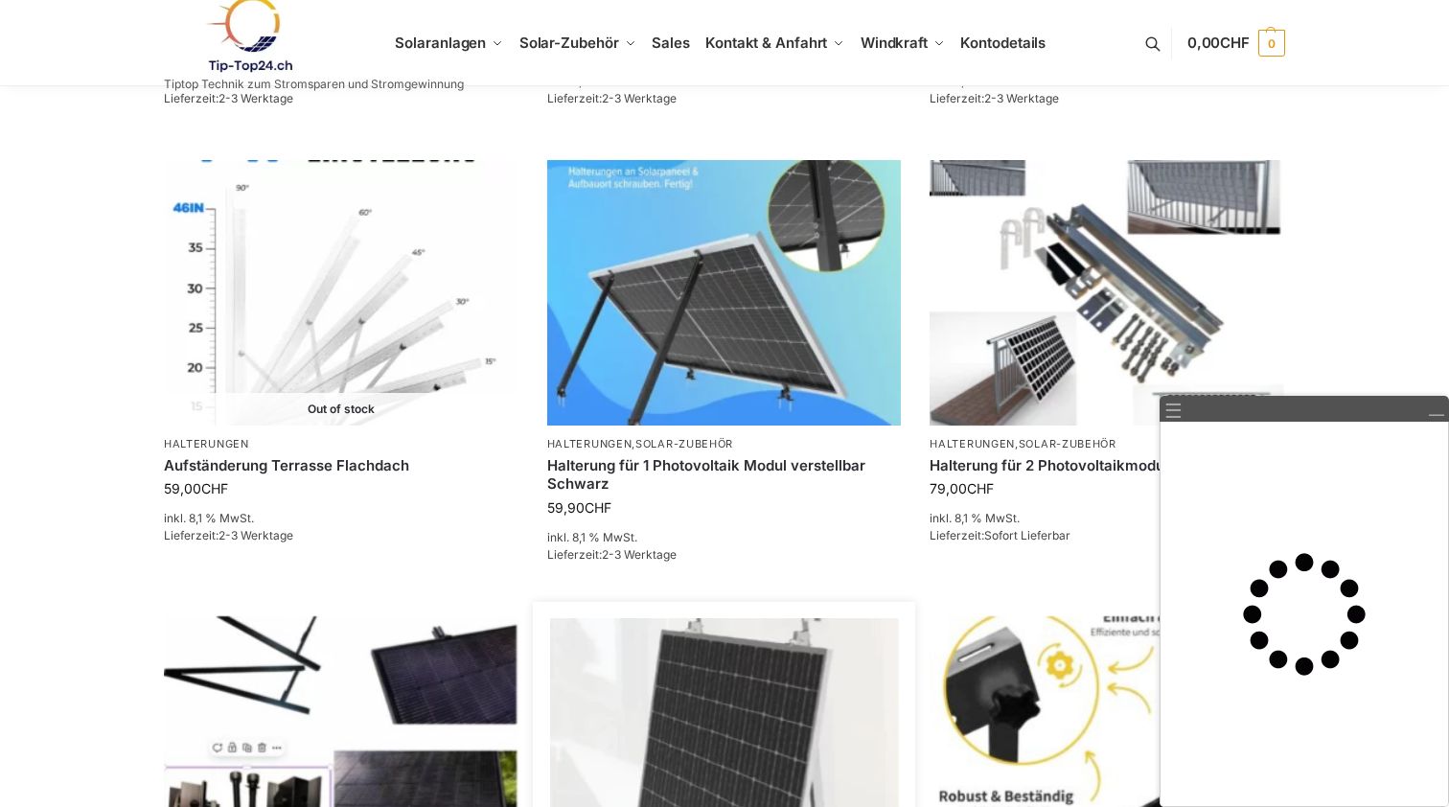
click at [818, 618] on img at bounding box center [724, 748] width 348 height 261
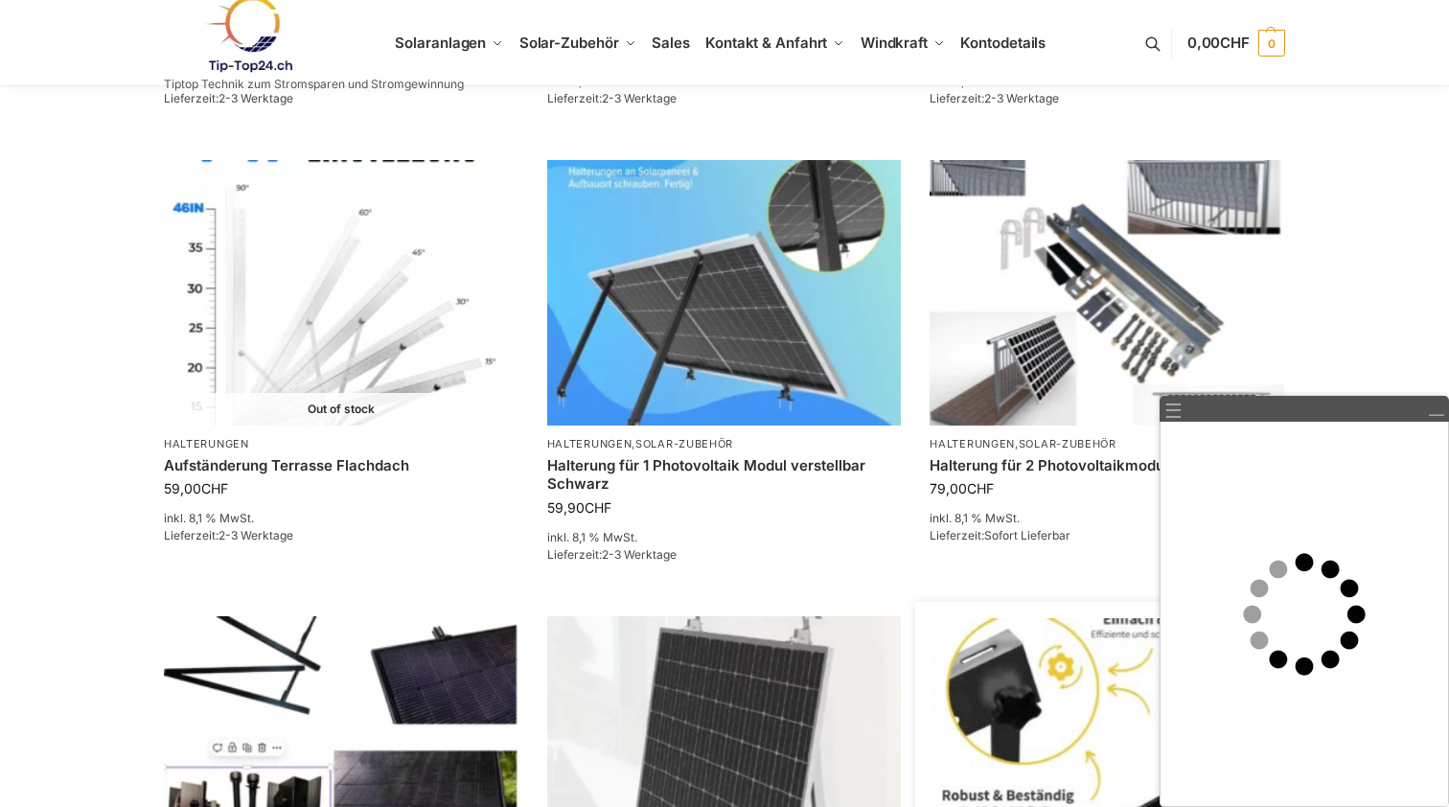
click at [1000, 618] on img at bounding box center [1107, 748] width 348 height 261
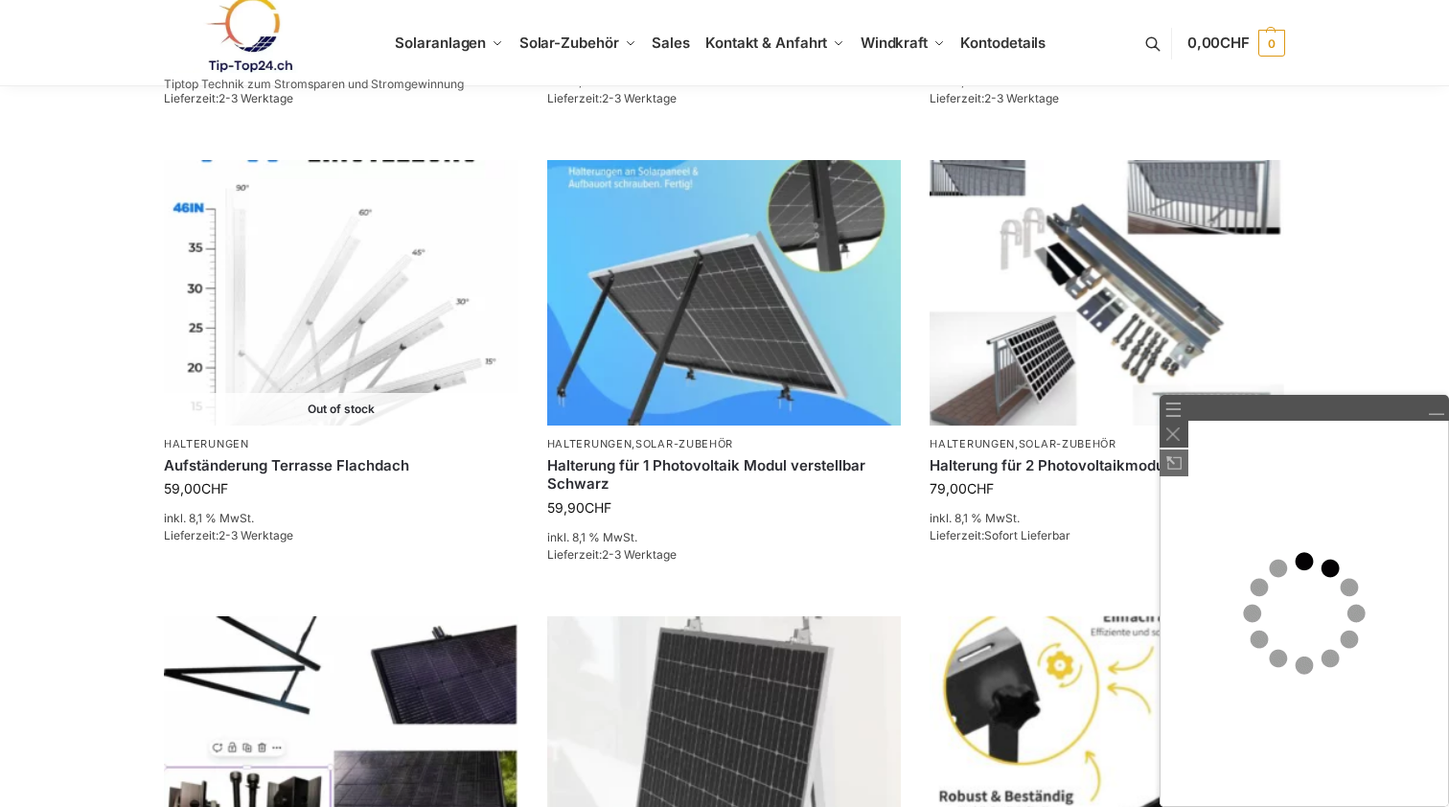
click at [1166, 464] on img at bounding box center [1173, 462] width 15 height 13
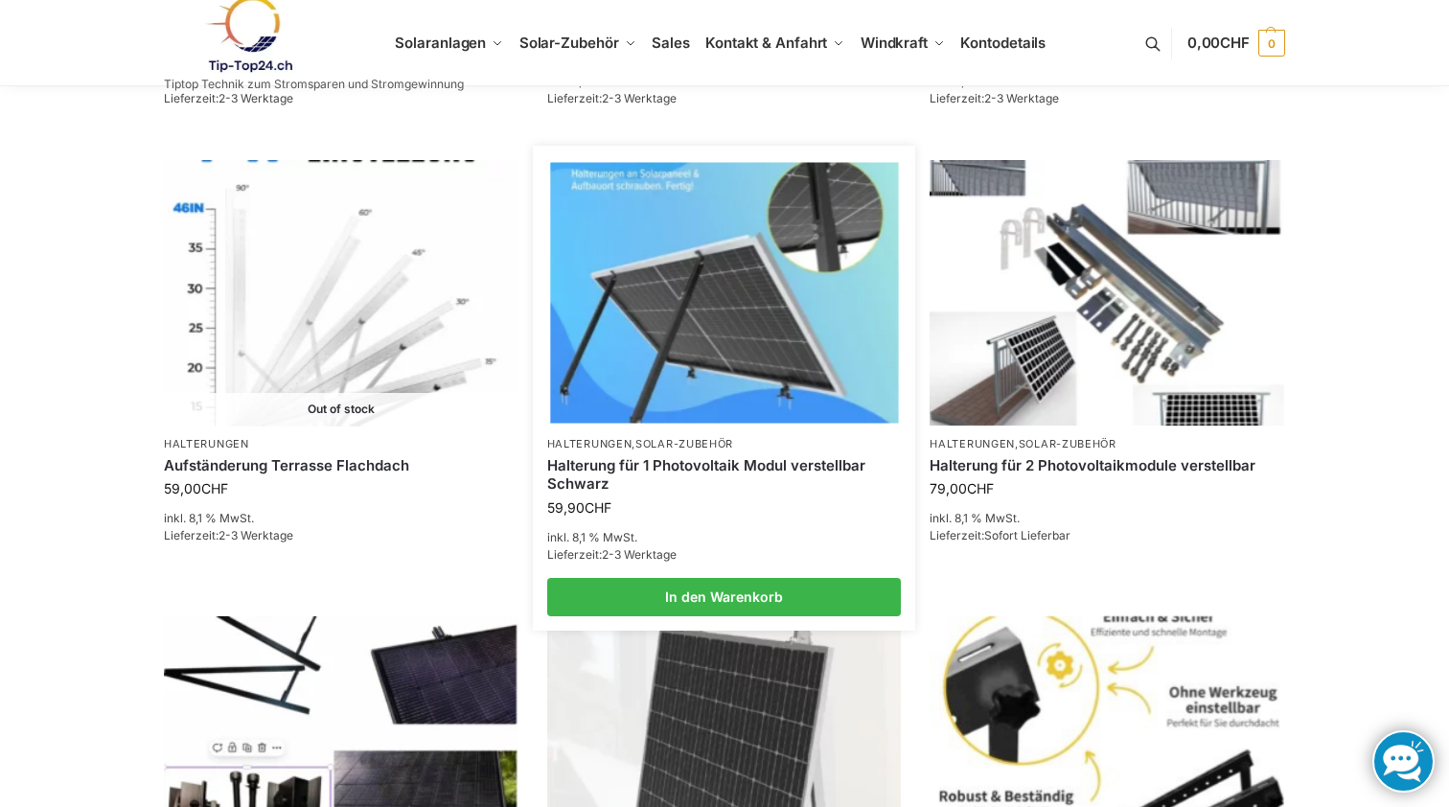
click at [769, 309] on img at bounding box center [724, 293] width 348 height 261
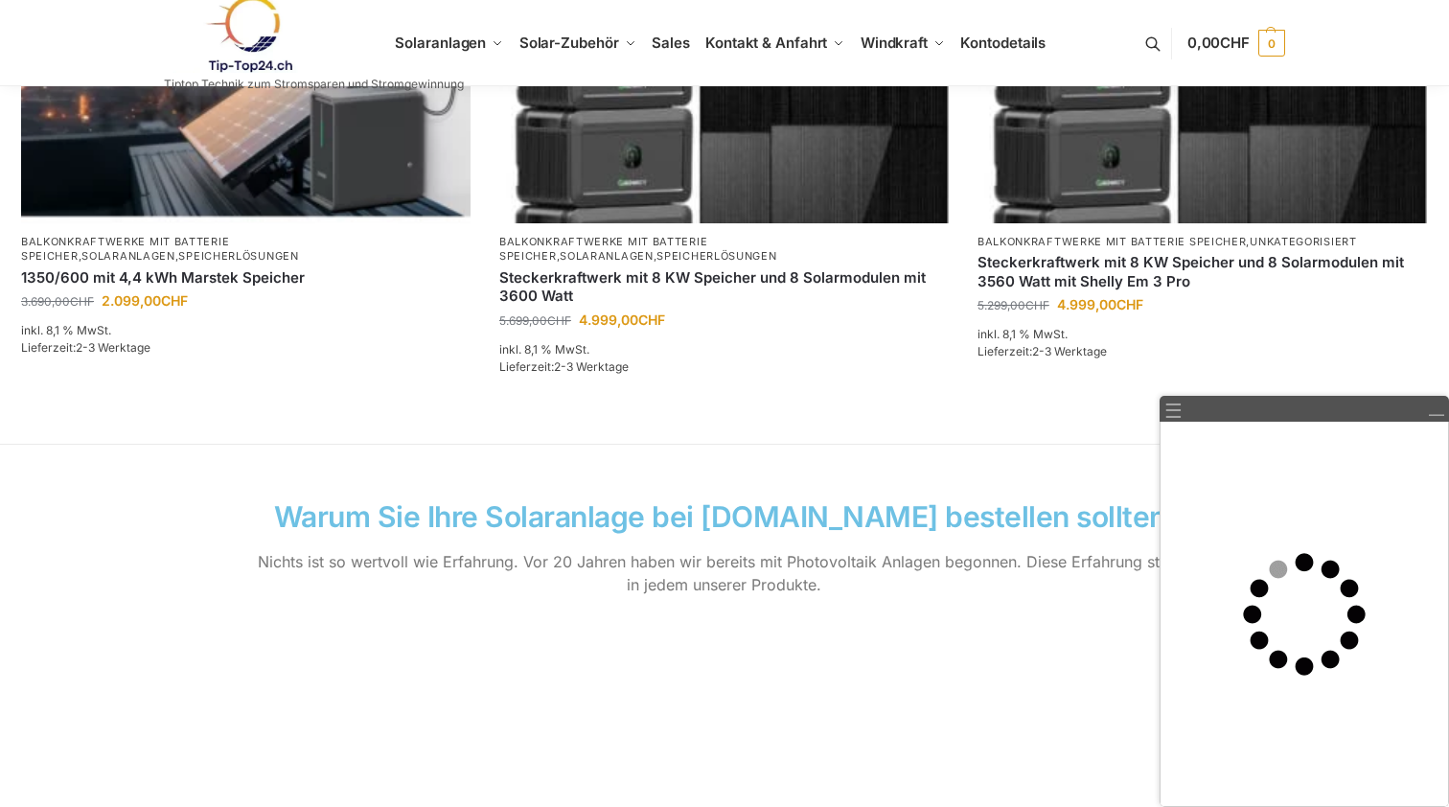
scroll to position [1813, 0]
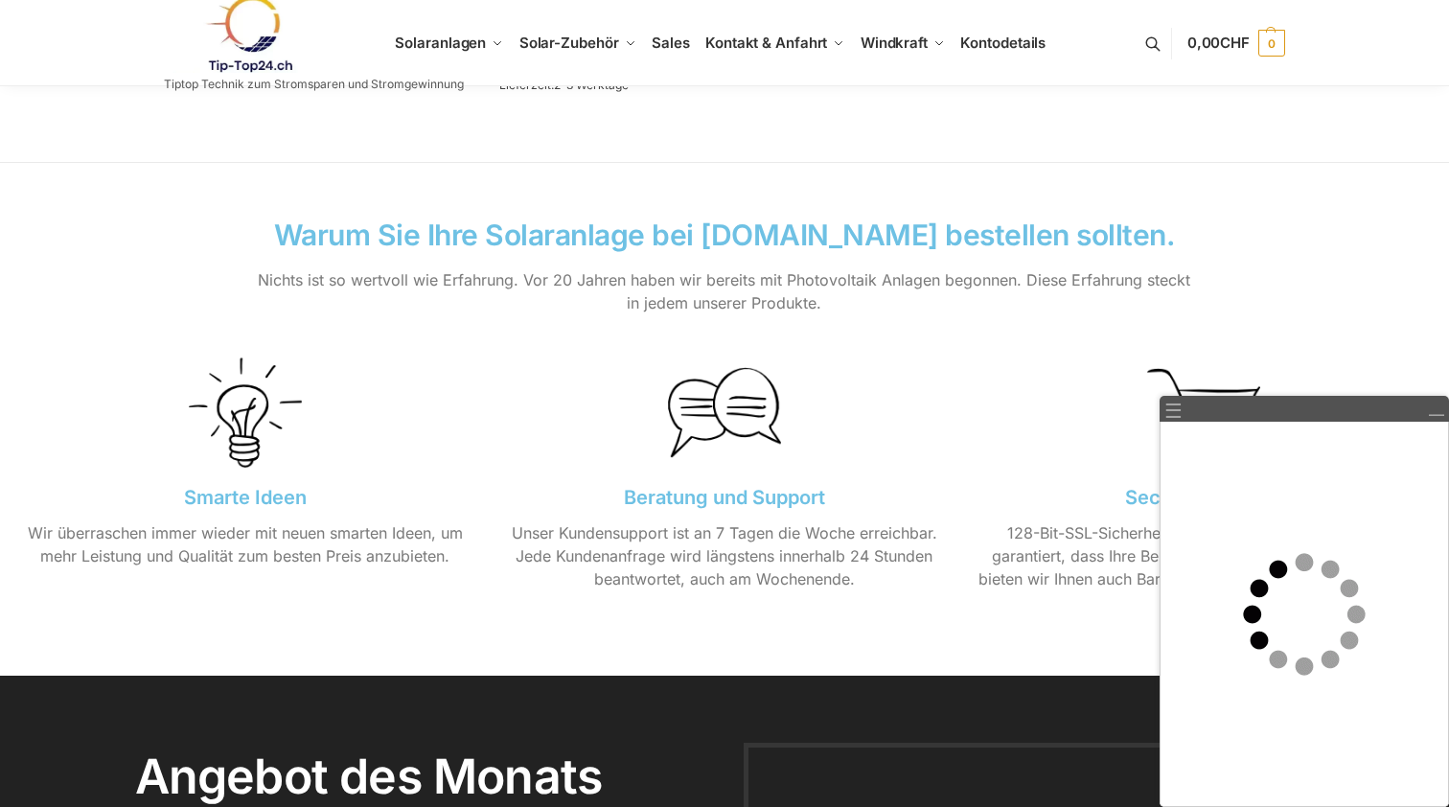
click at [919, 536] on p "Unser Kundensupport ist an 7 Tagen die Woche erreichbar. Jede Kundenanfrage wir…" at bounding box center [724, 555] width 450 height 69
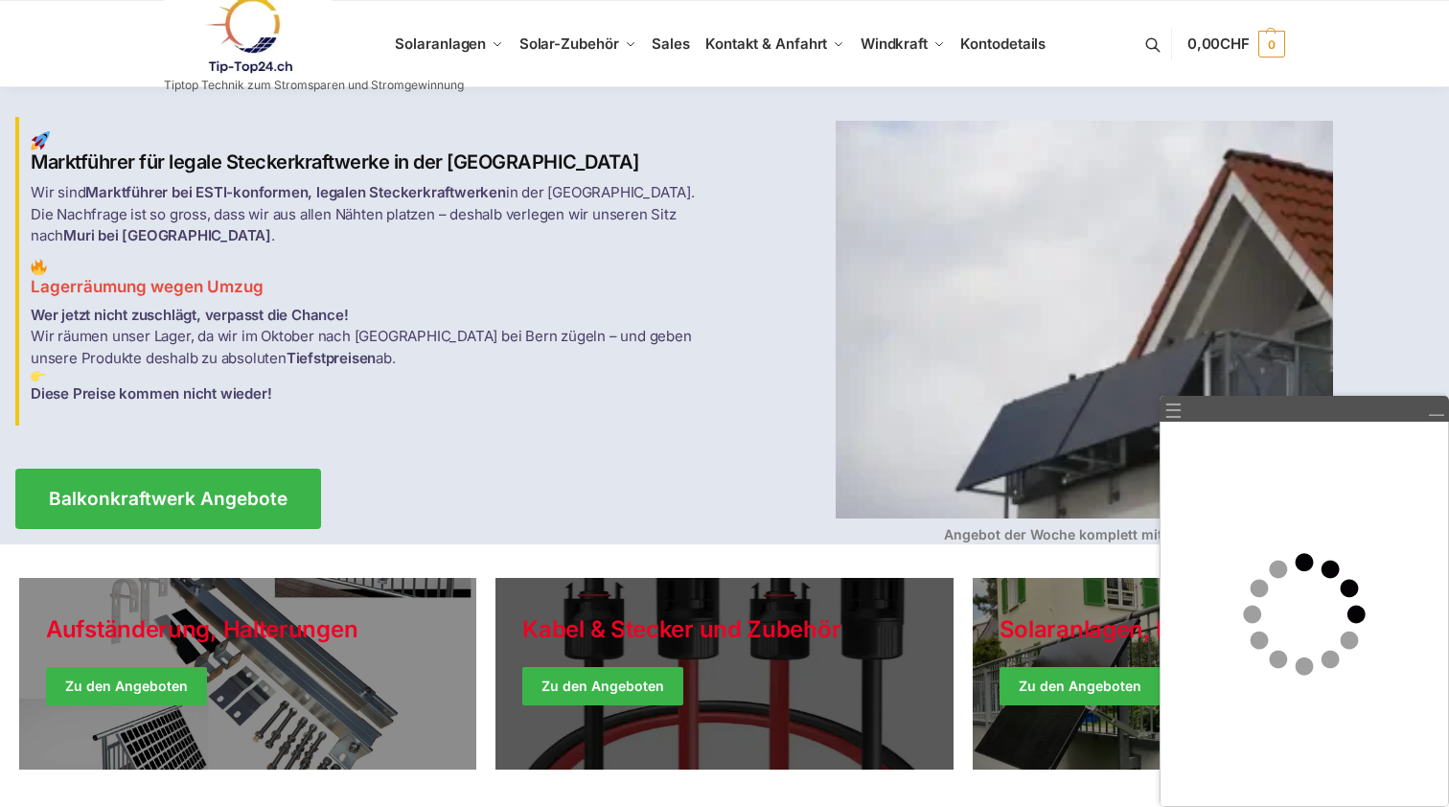
scroll to position [0, 0]
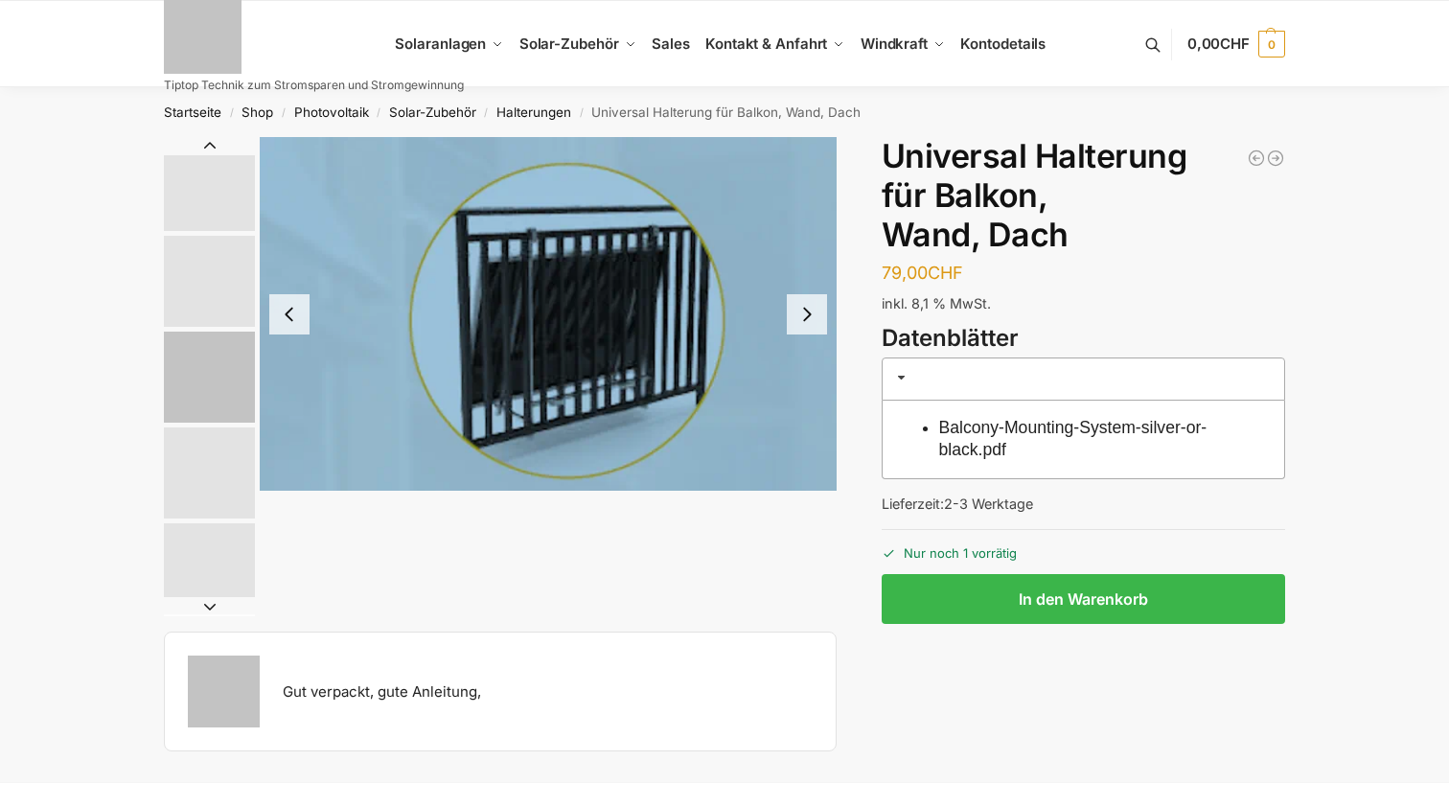
click at [801, 343] on img "3 / 5" at bounding box center [548, 314] width 577 height 354
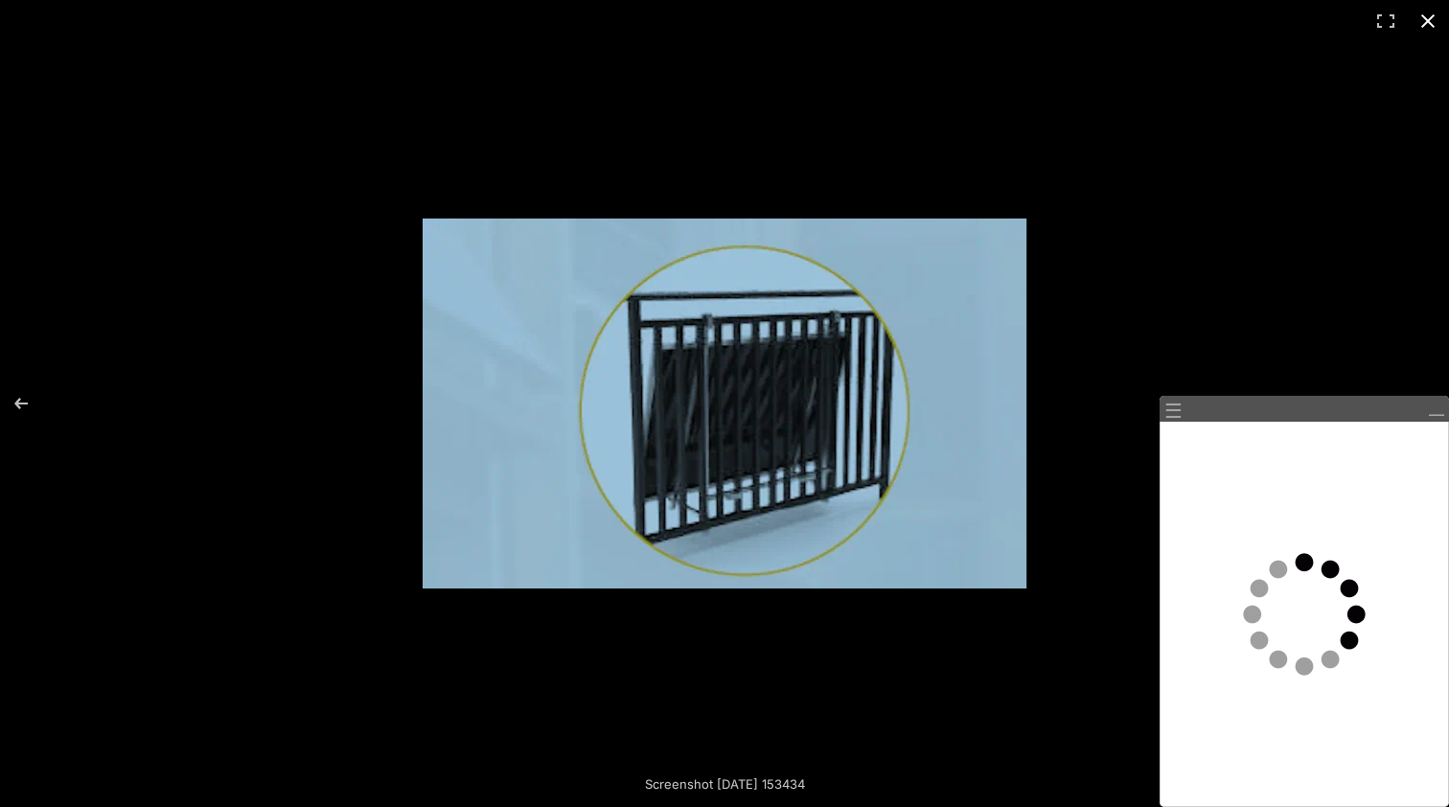
click at [1330, 337] on div at bounding box center [724, 403] width 1449 height 807
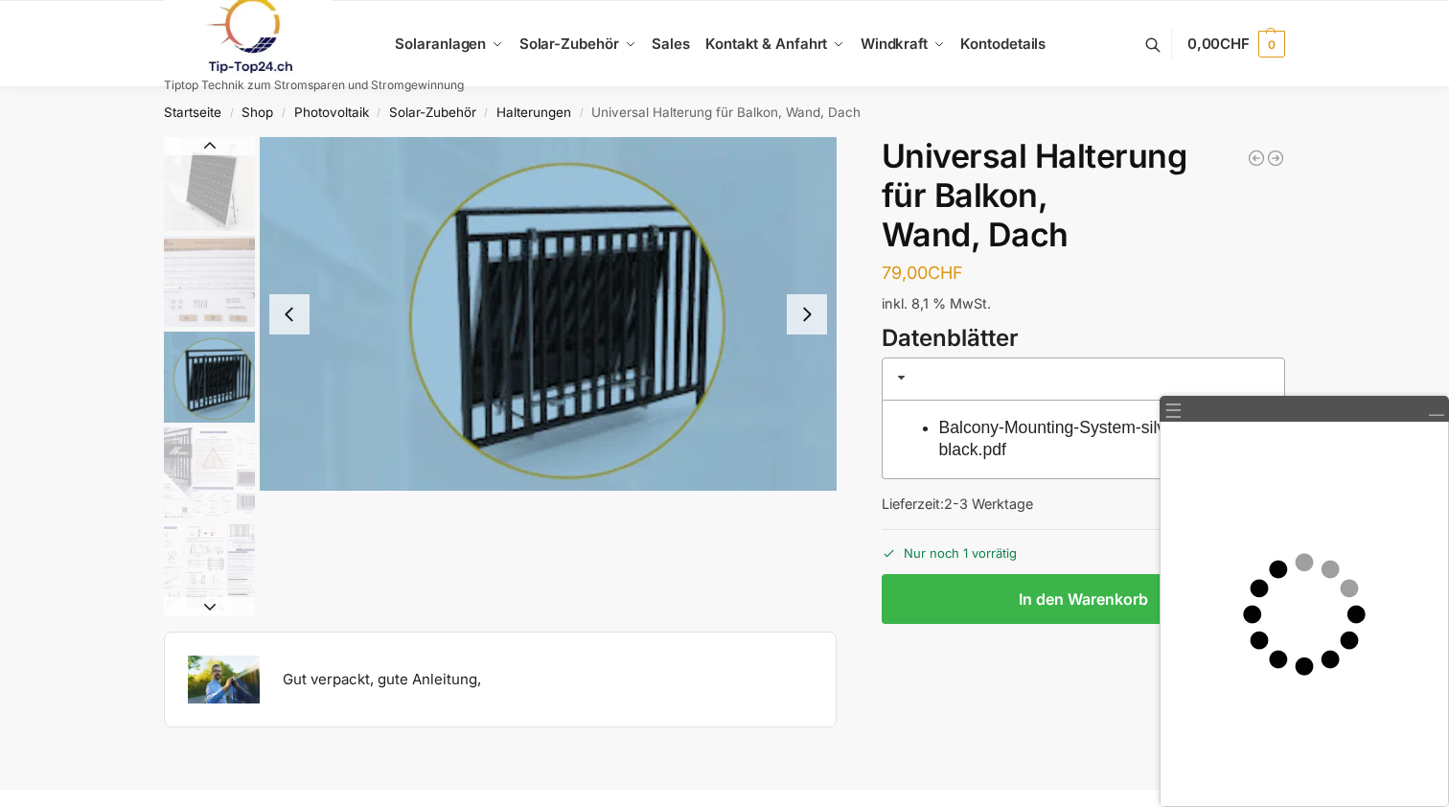
click at [811, 318] on button "Next slide" at bounding box center [807, 314] width 40 height 40
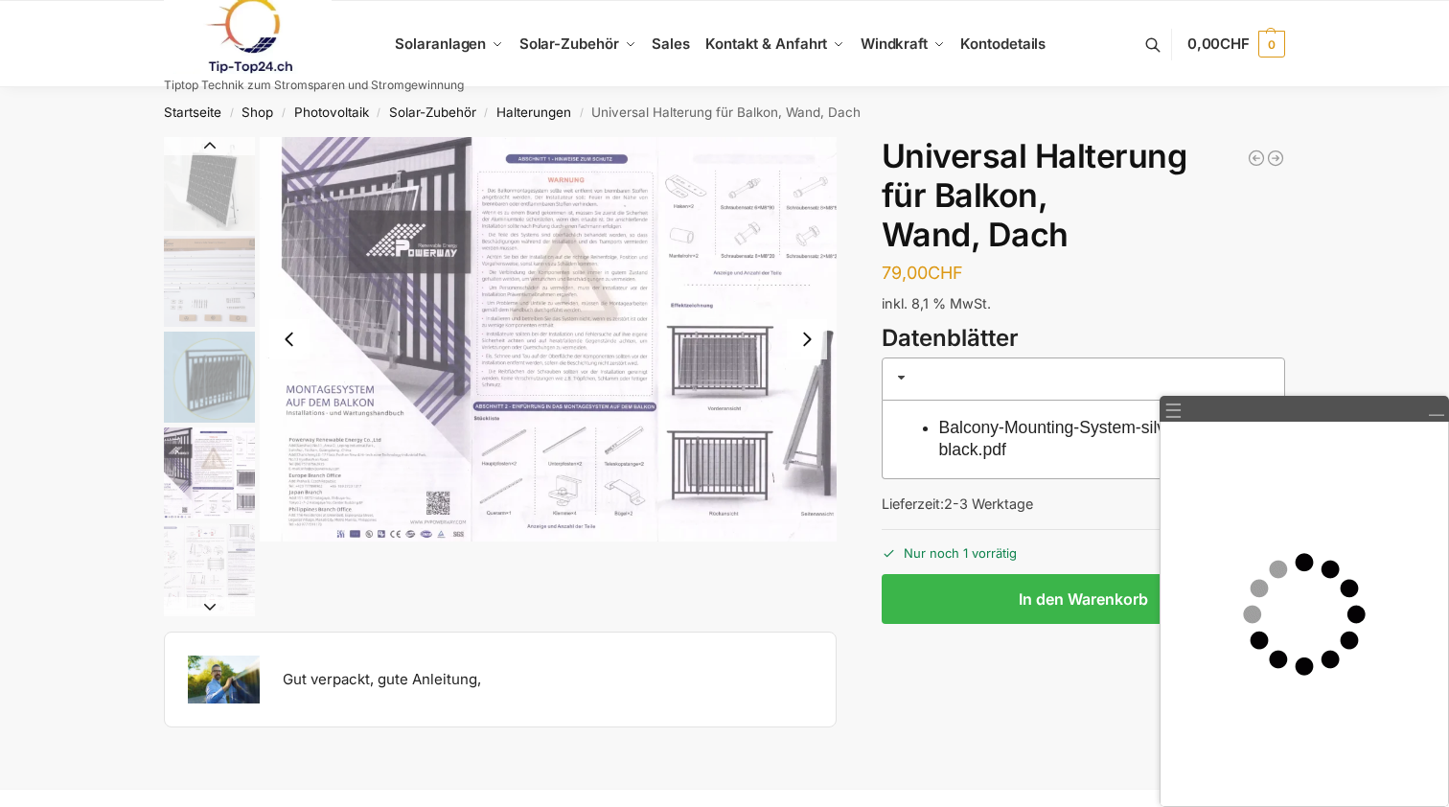
click at [811, 318] on img "4 / 5" at bounding box center [548, 339] width 577 height 404
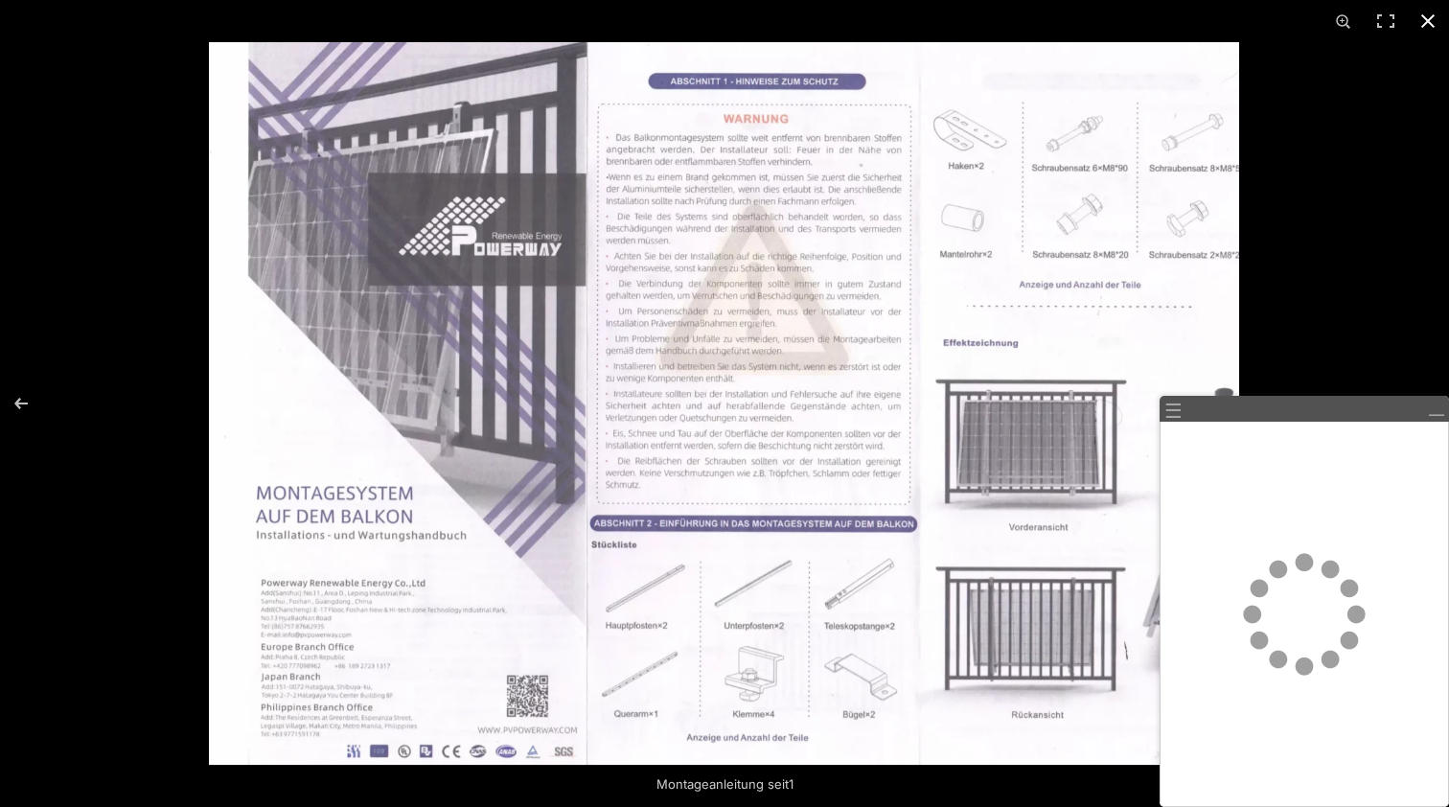
click at [1417, 22] on button "Close (Esc)" at bounding box center [1428, 21] width 42 height 42
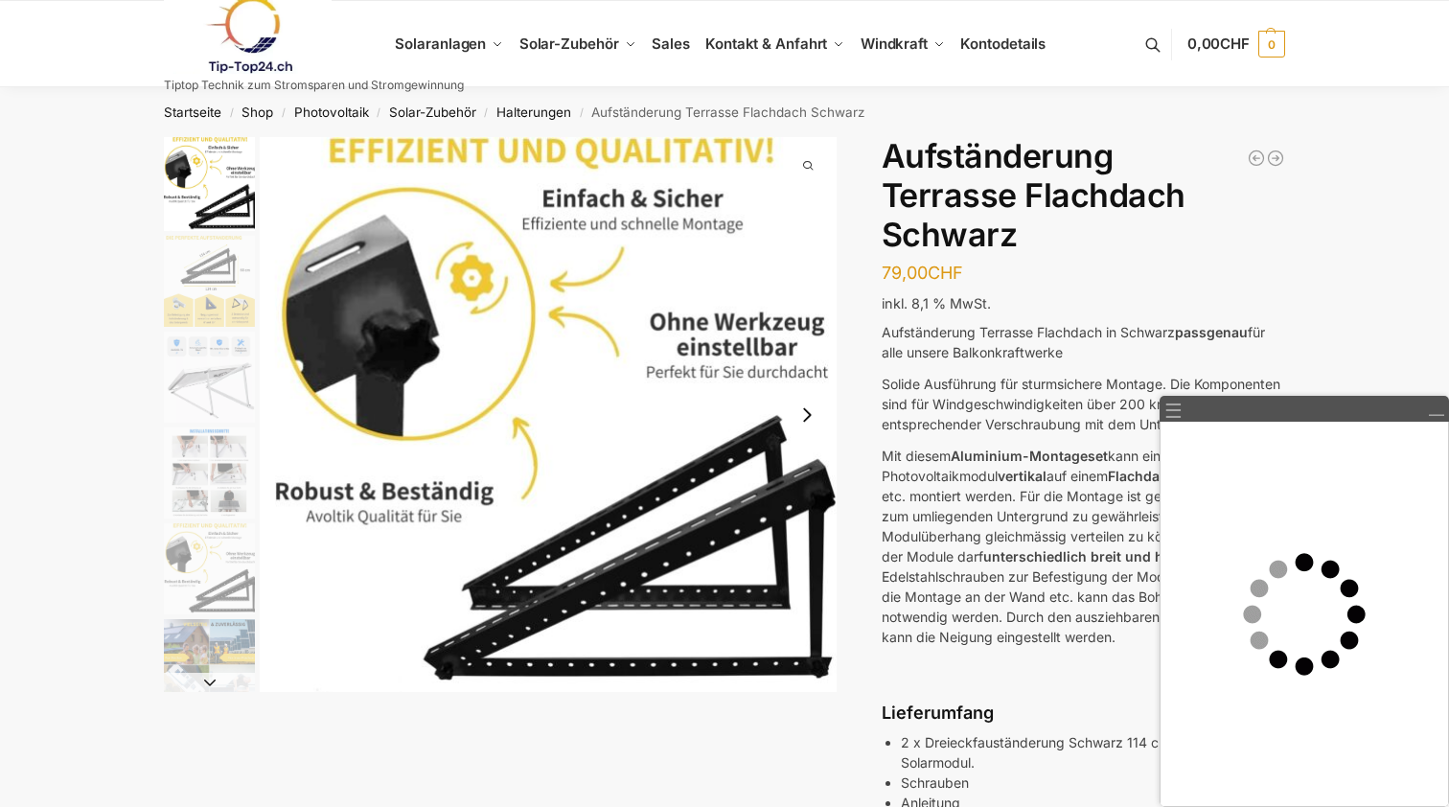
click at [208, 678] on button "Next slide" at bounding box center [209, 682] width 91 height 19
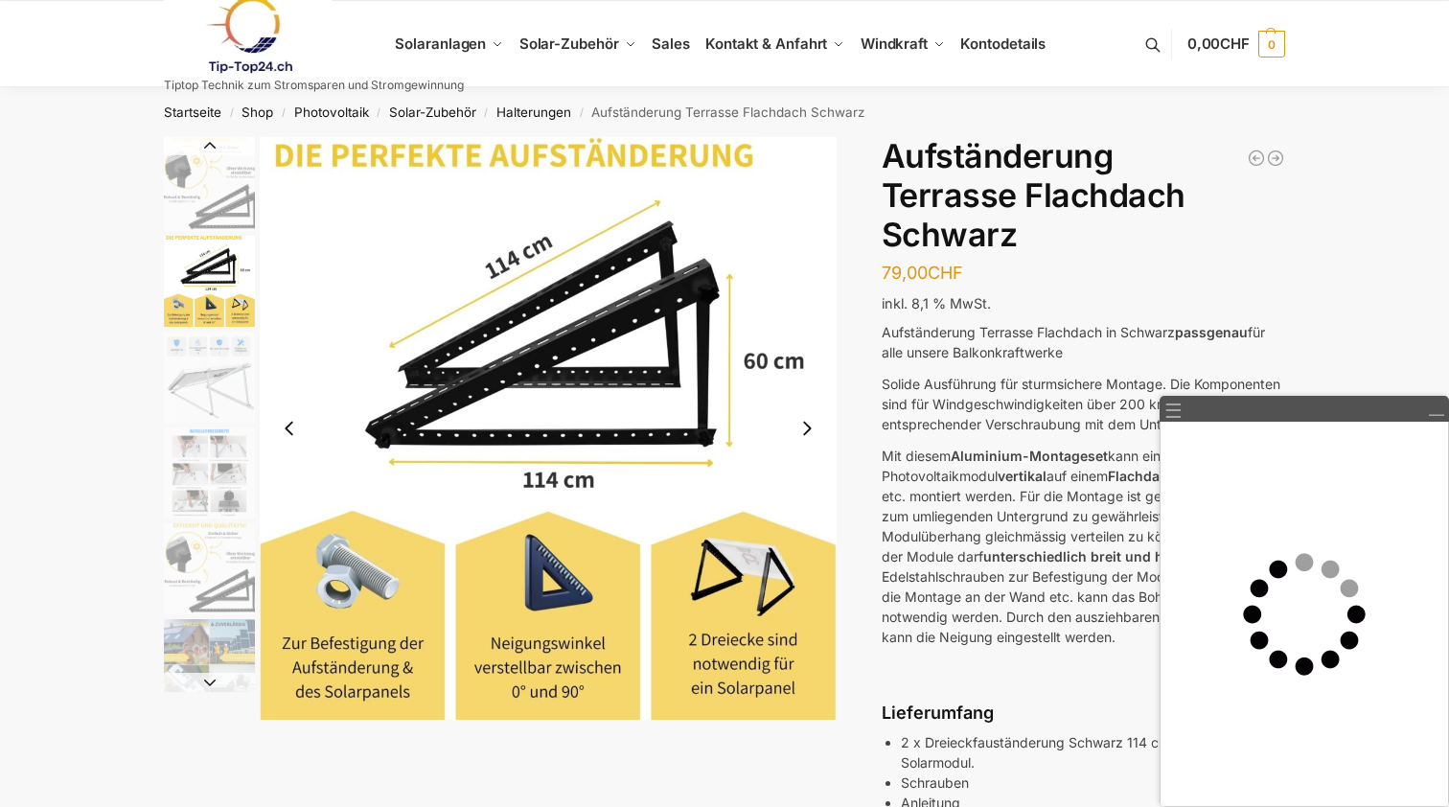
click at [208, 678] on button "Next slide" at bounding box center [209, 682] width 91 height 19
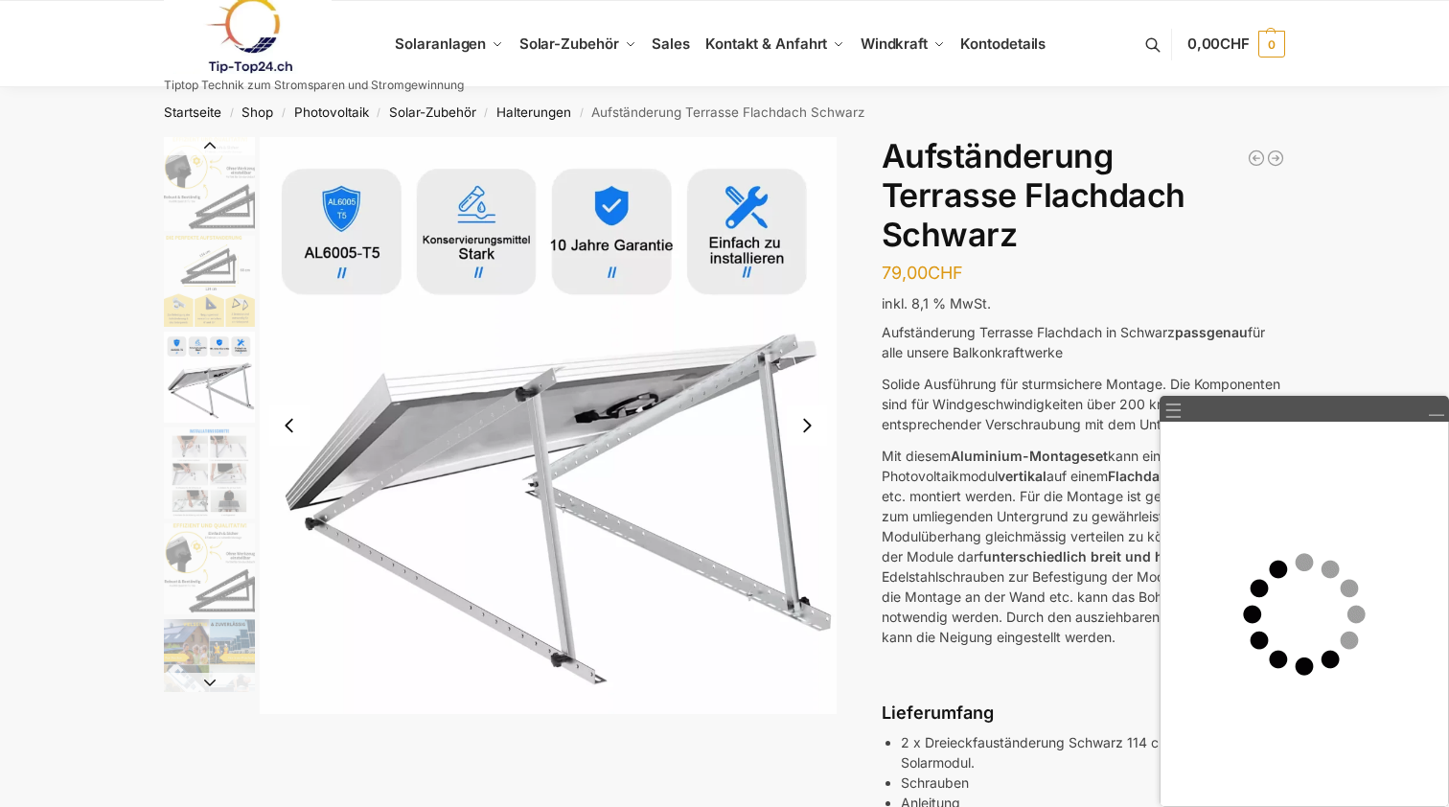
click at [208, 678] on button "Next slide" at bounding box center [209, 682] width 91 height 19
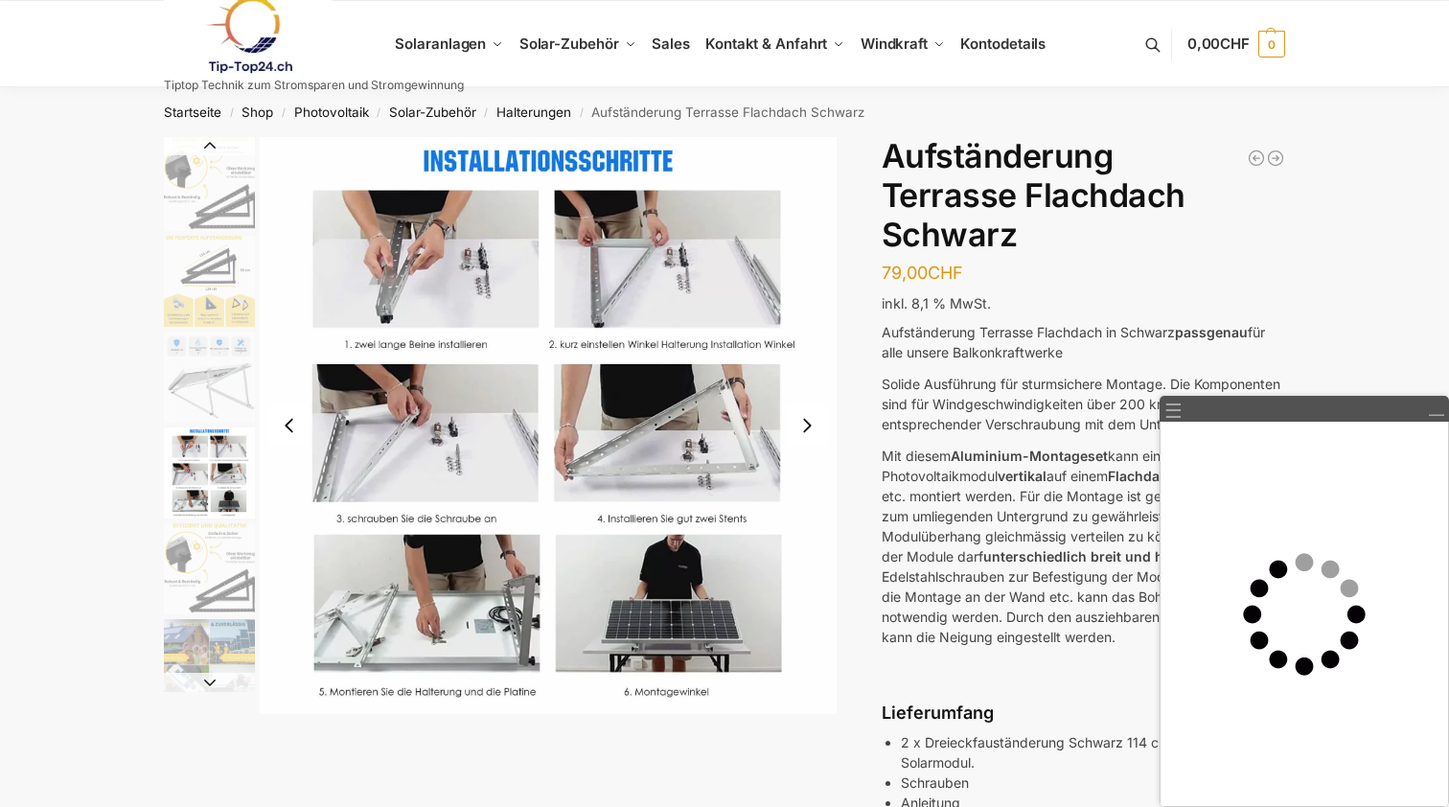
click at [208, 678] on button "Next slide" at bounding box center [209, 682] width 91 height 19
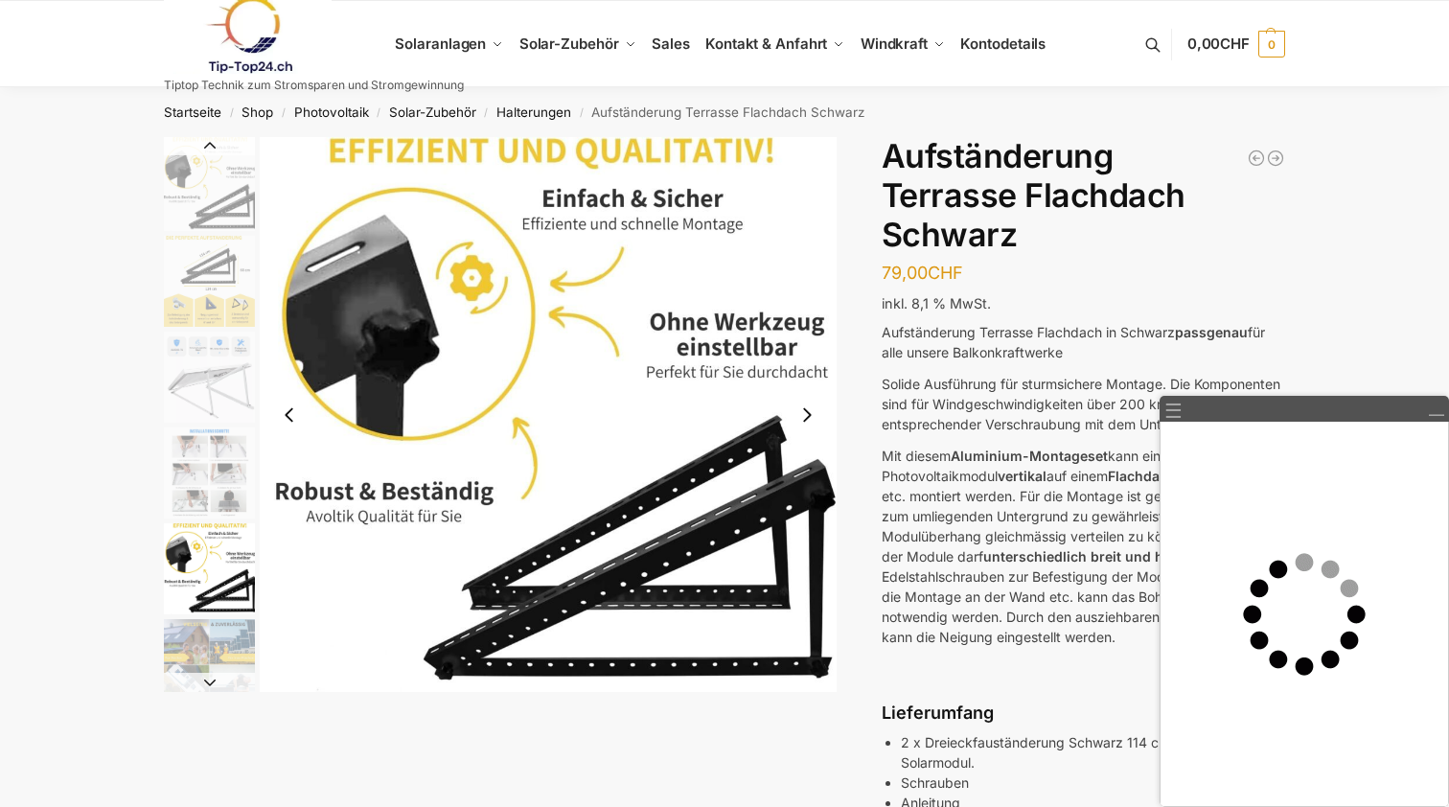
click at [208, 678] on button "Next slide" at bounding box center [209, 682] width 91 height 19
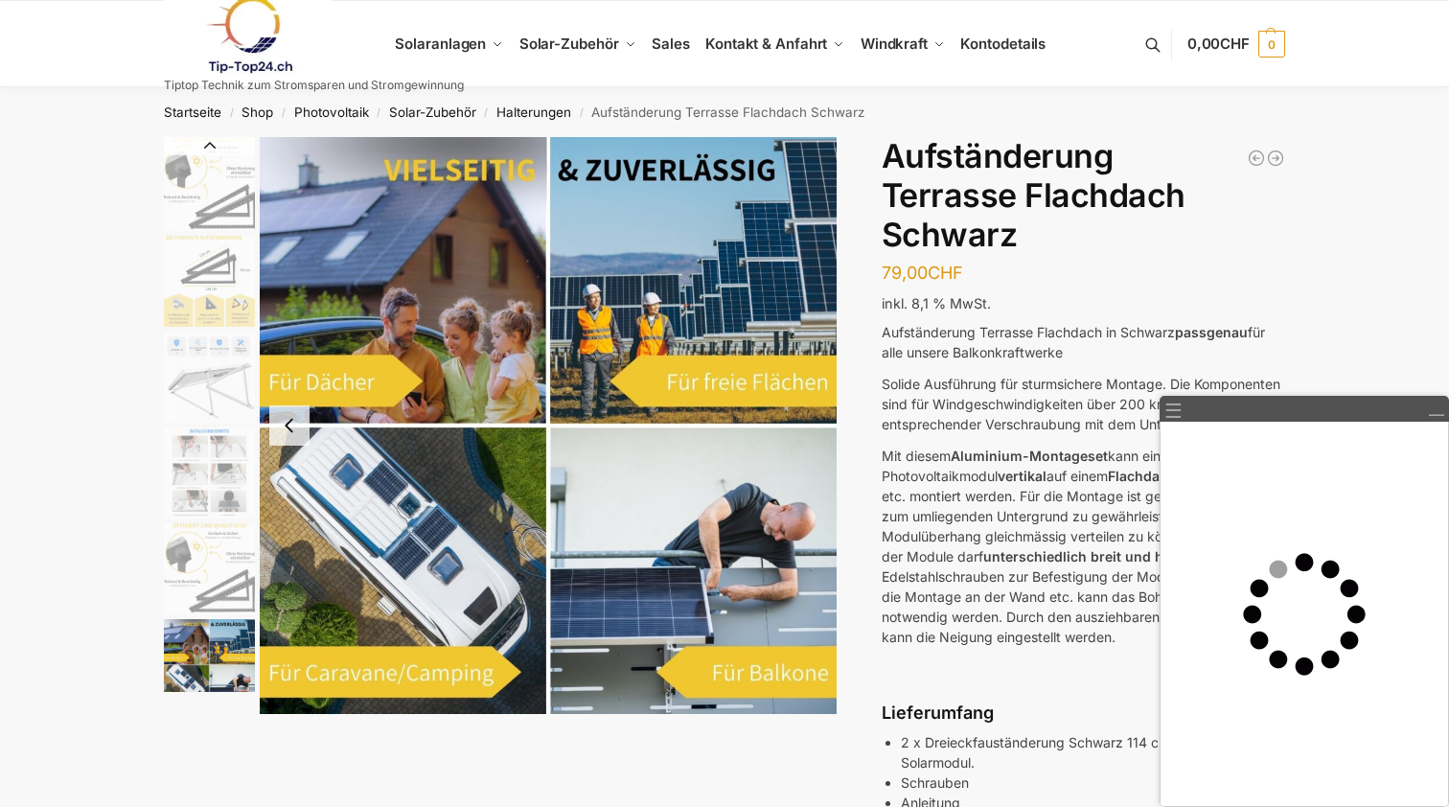
click at [208, 678] on img "6 / 6" at bounding box center [209, 664] width 91 height 91
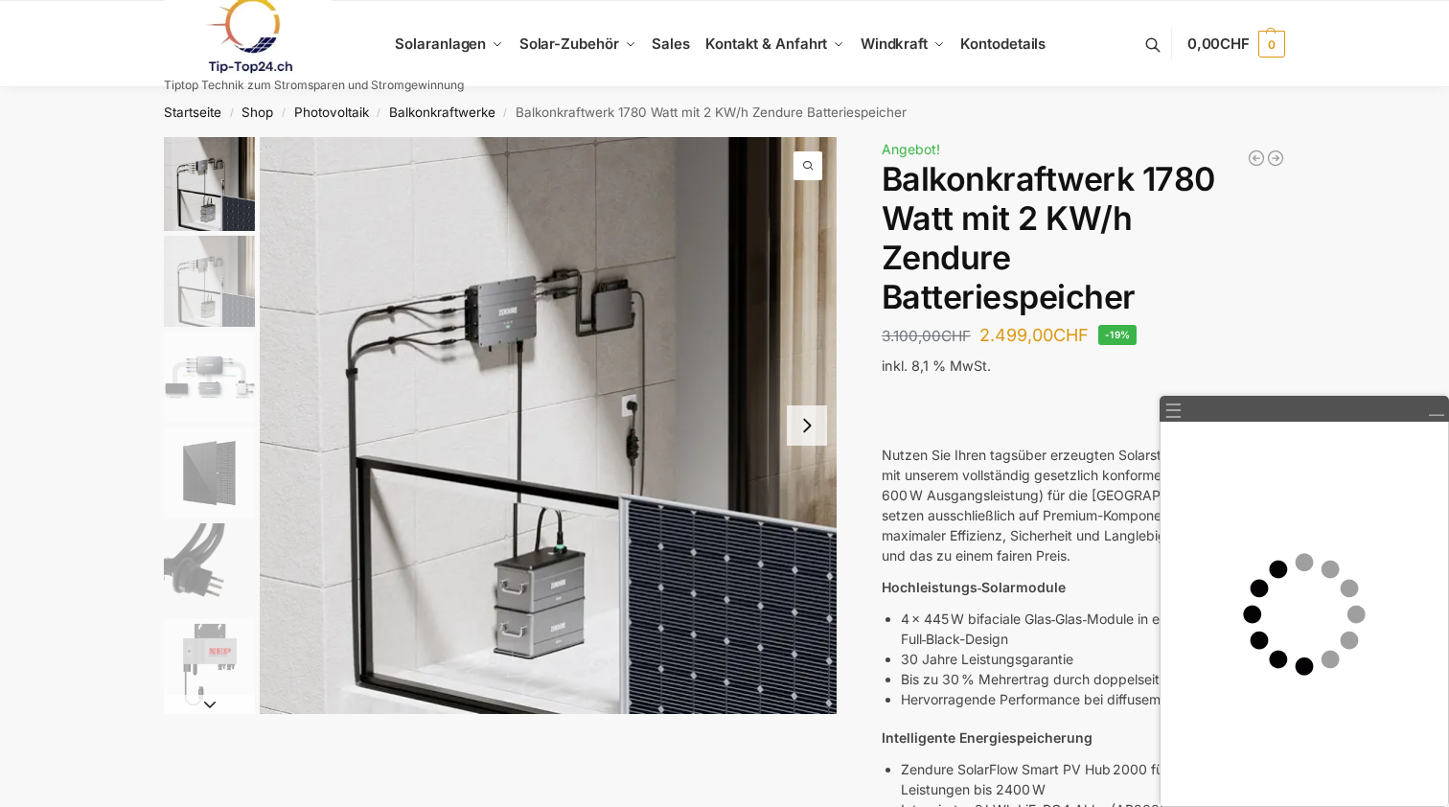
click at [807, 428] on button "Next slide" at bounding box center [807, 425] width 40 height 40
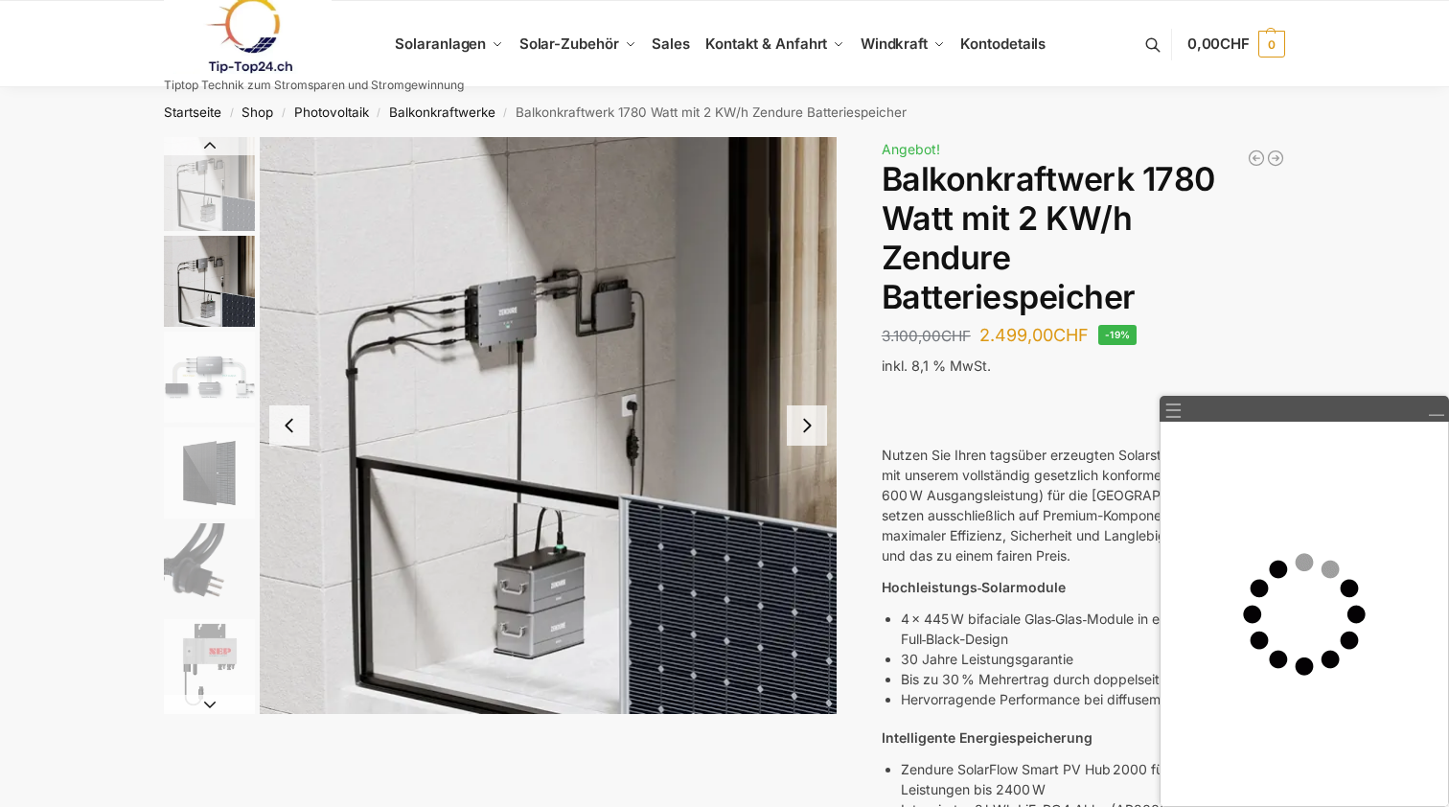
click at [807, 428] on button "Next slide" at bounding box center [807, 425] width 40 height 40
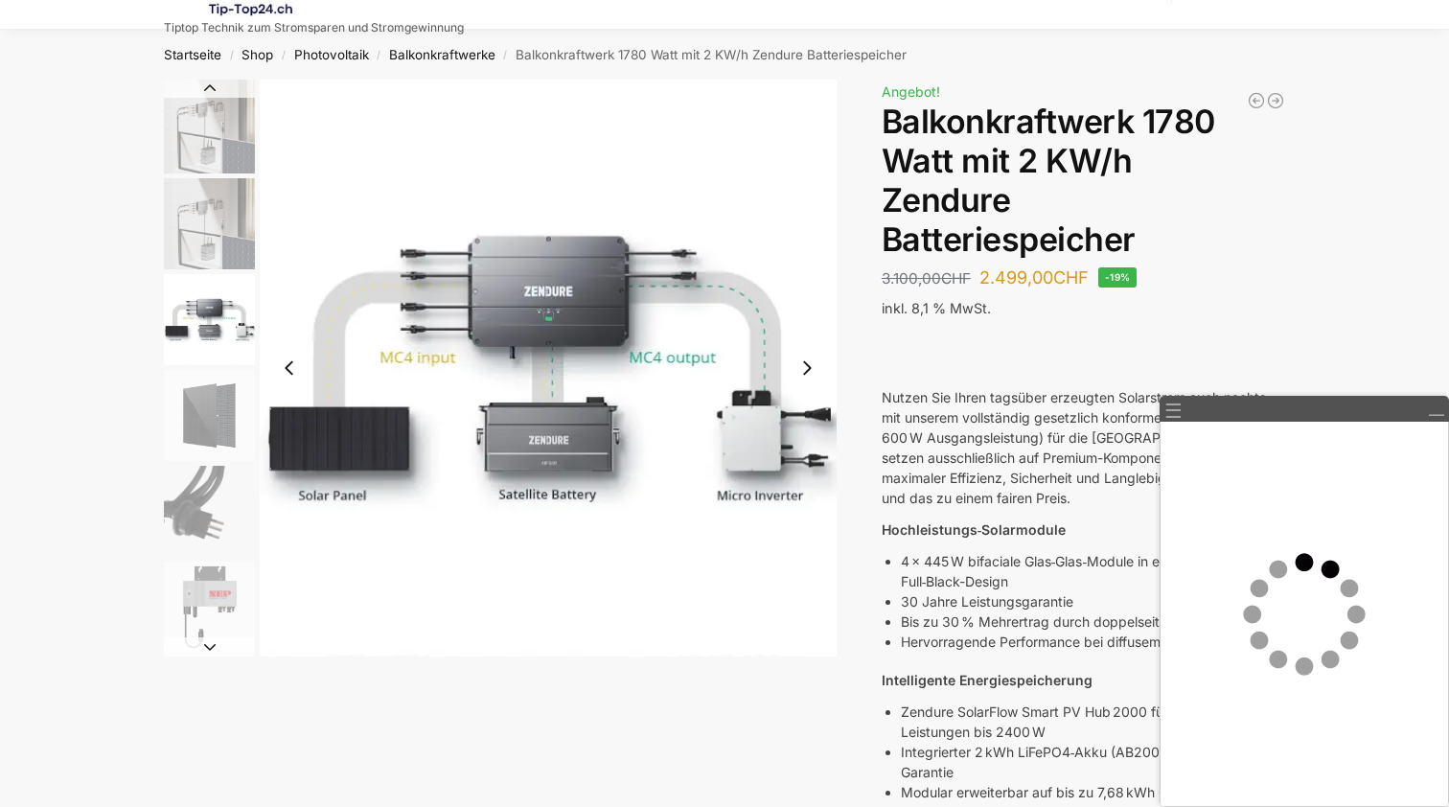
scroll to position [57, 0]
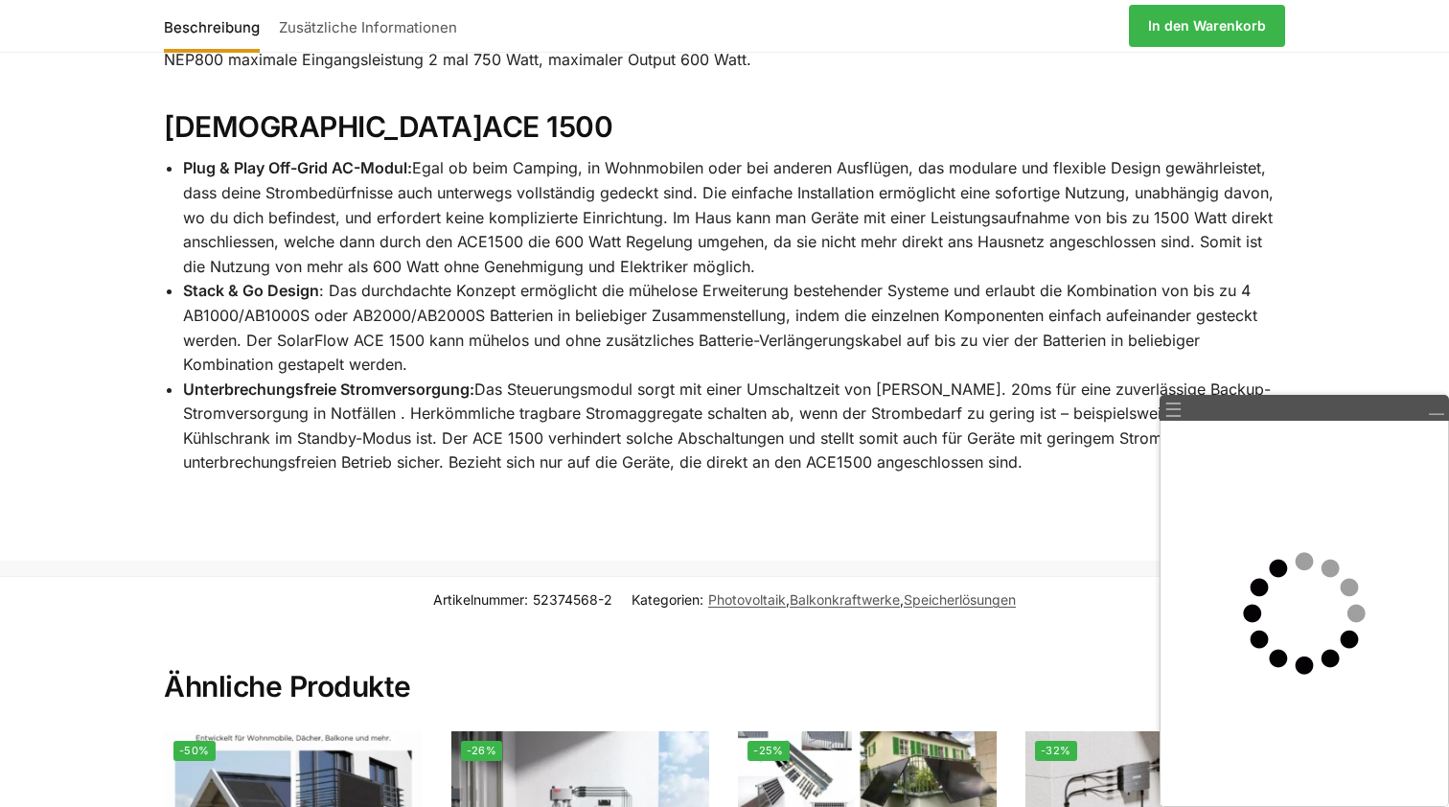
scroll to position [3527, 0]
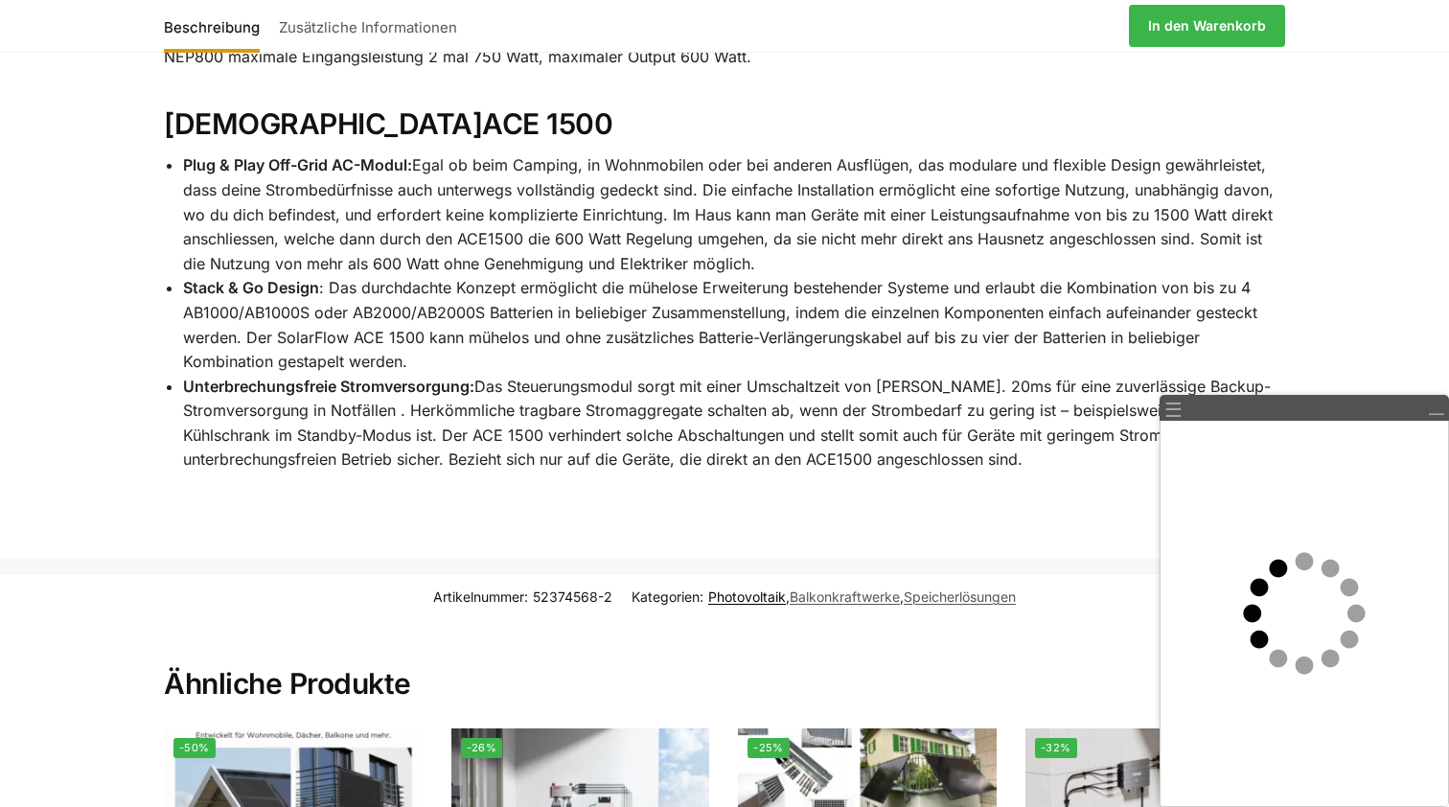
click at [738, 588] on link "Photovoltaik" at bounding box center [747, 596] width 78 height 16
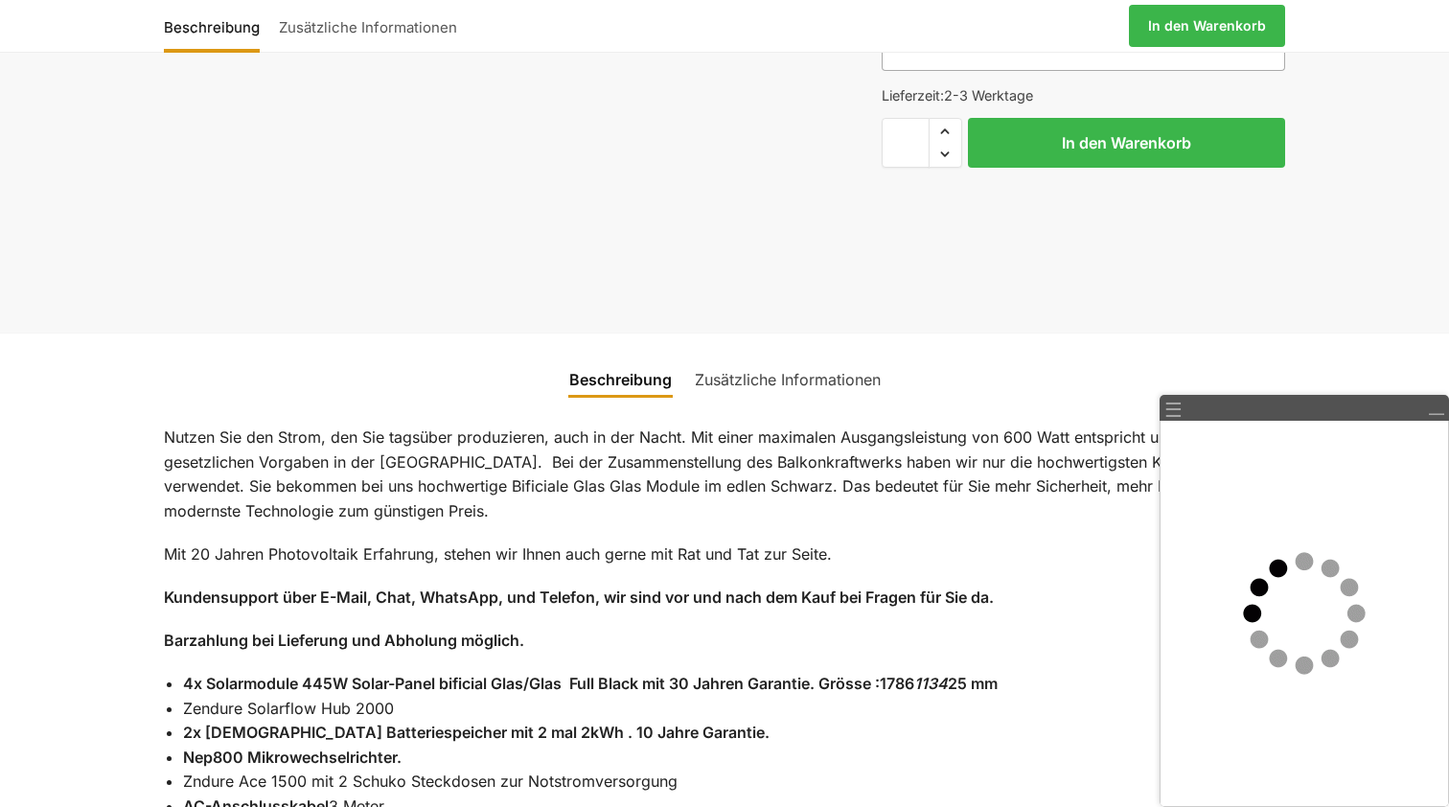
scroll to position [1222, 0]
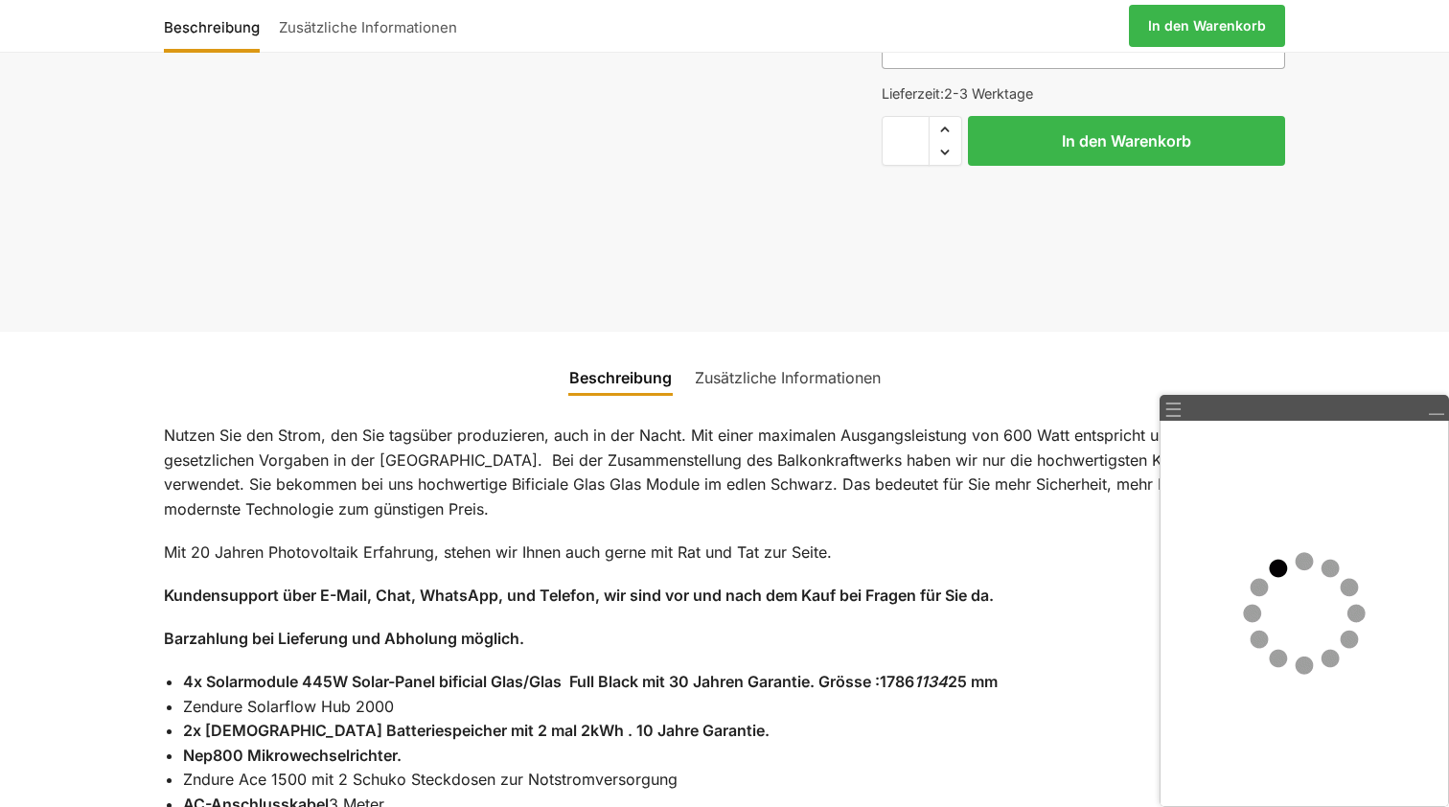
click at [779, 355] on link "Zusätzliche Informationen" at bounding box center [787, 378] width 209 height 46
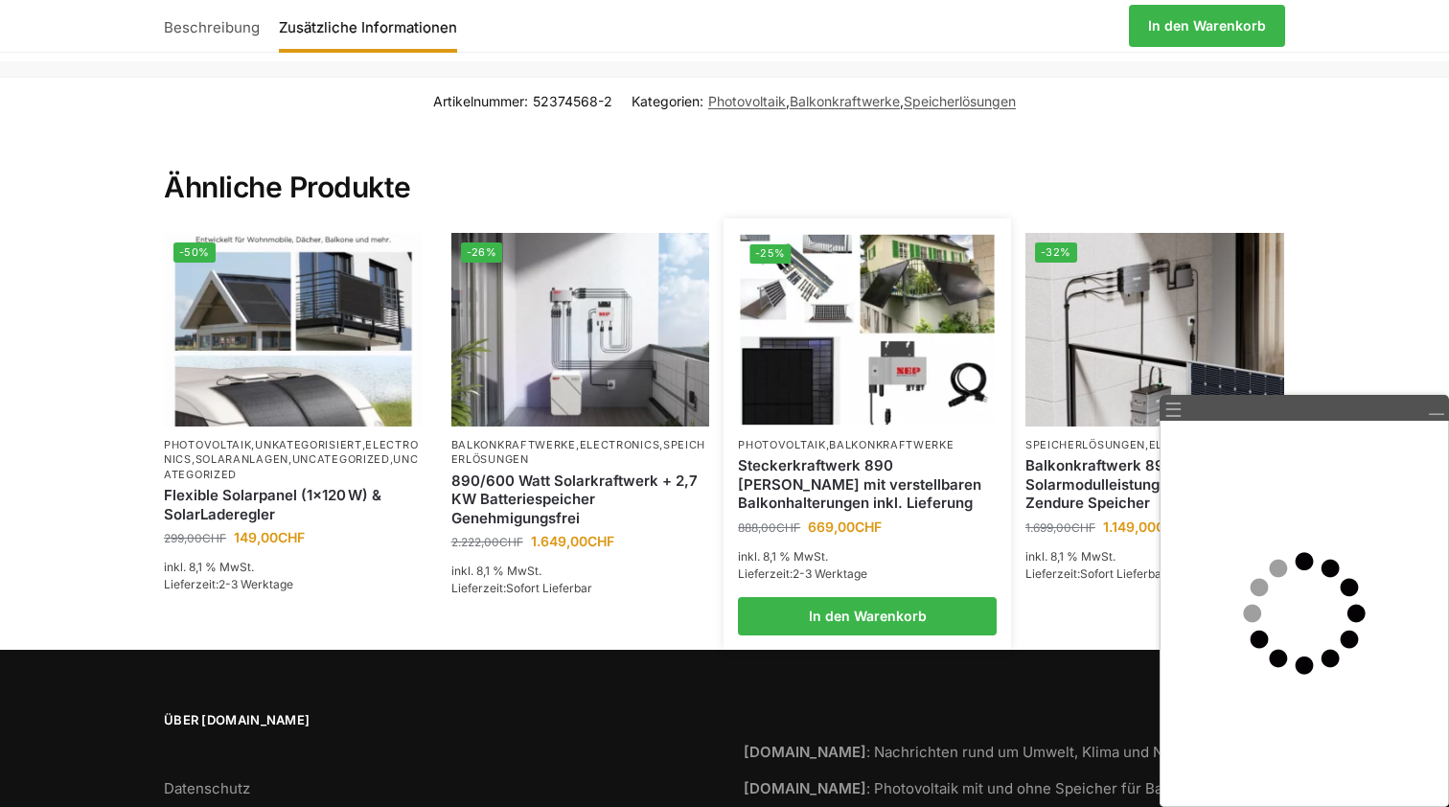
scroll to position [1707, 0]
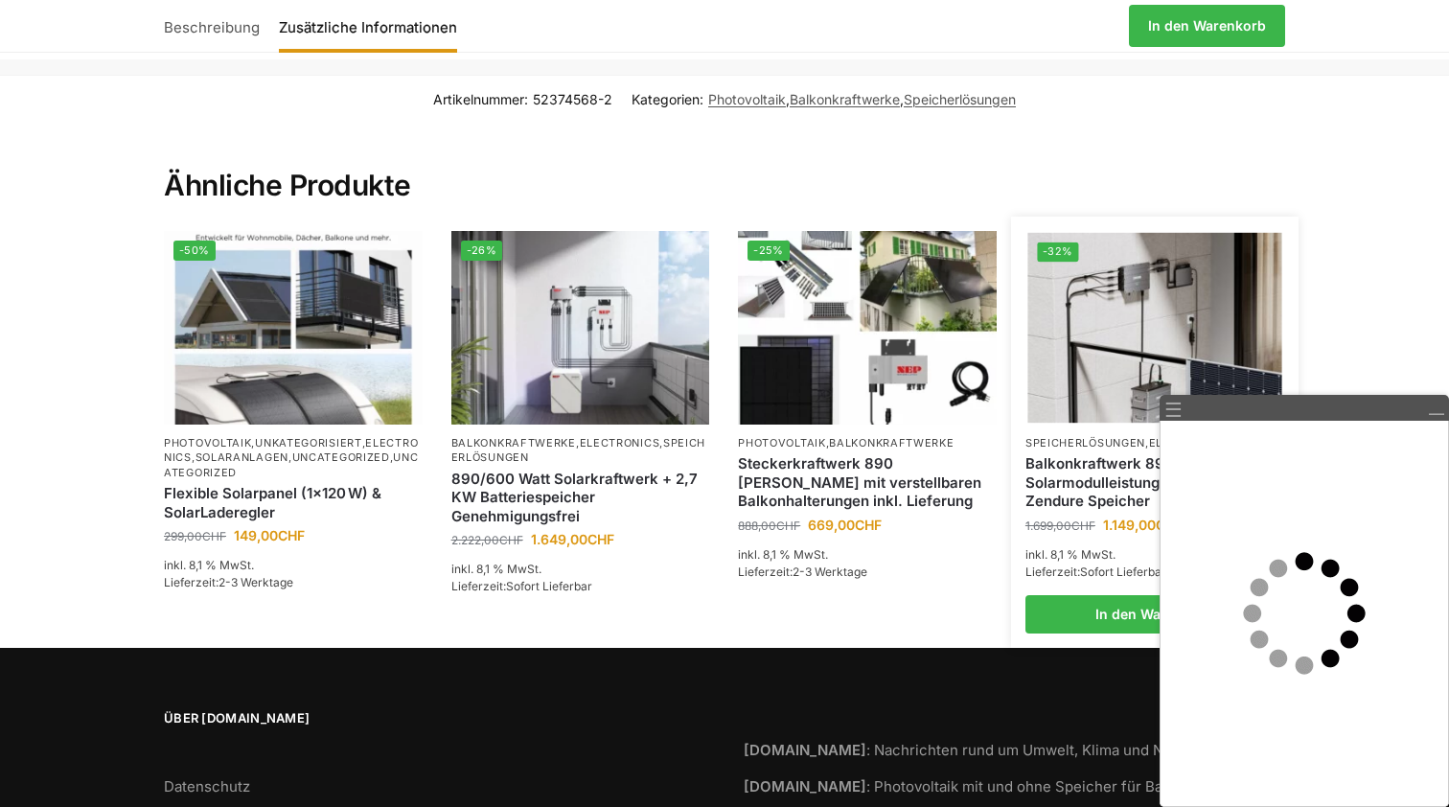
click at [1035, 454] on link "Balkonkraftwerk 890 Watt Solarmodulleistung mit 1kW/h Zendure Speicher" at bounding box center [1154, 482] width 259 height 57
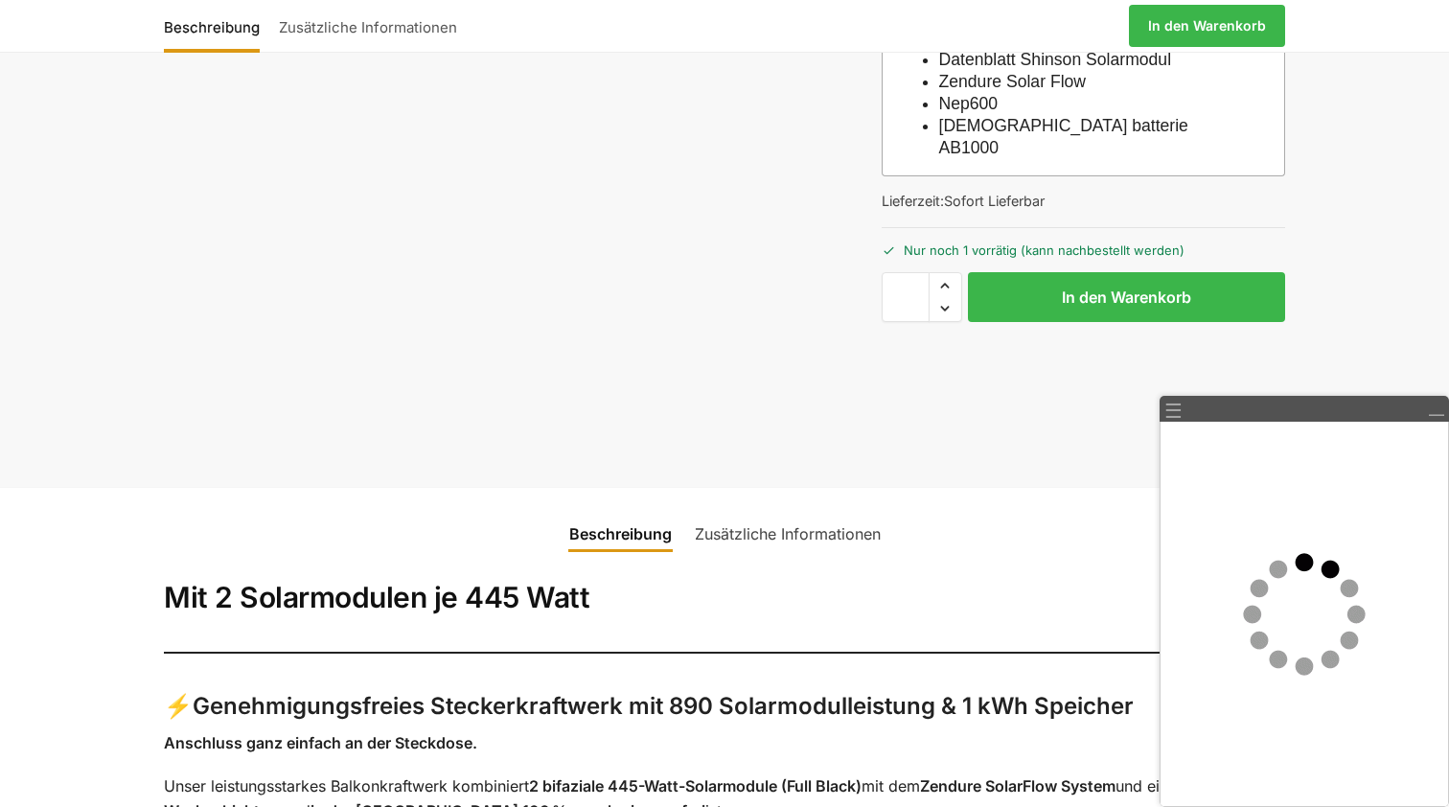
scroll to position [787, 0]
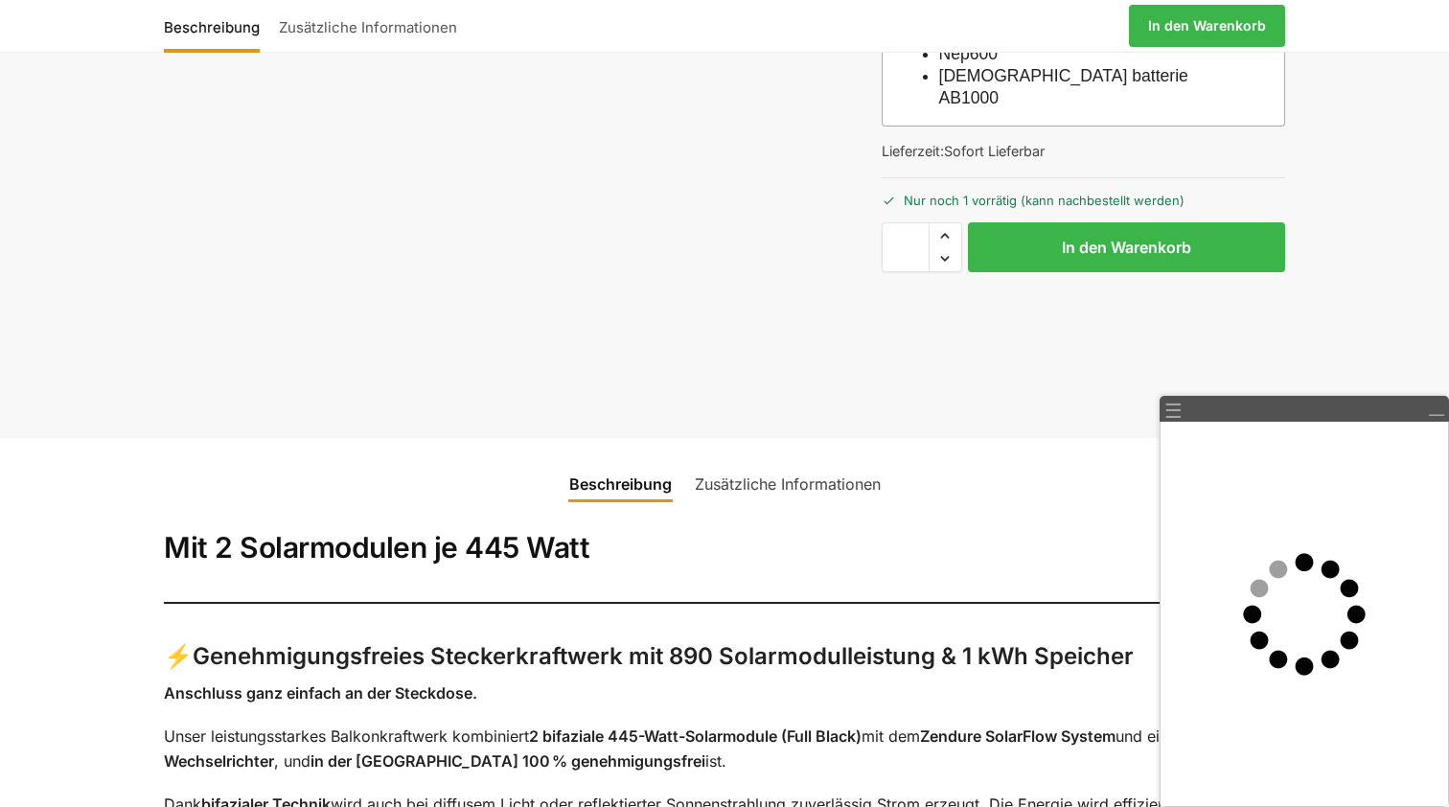
click at [820, 461] on link "Zusätzliche Informationen" at bounding box center [787, 484] width 209 height 46
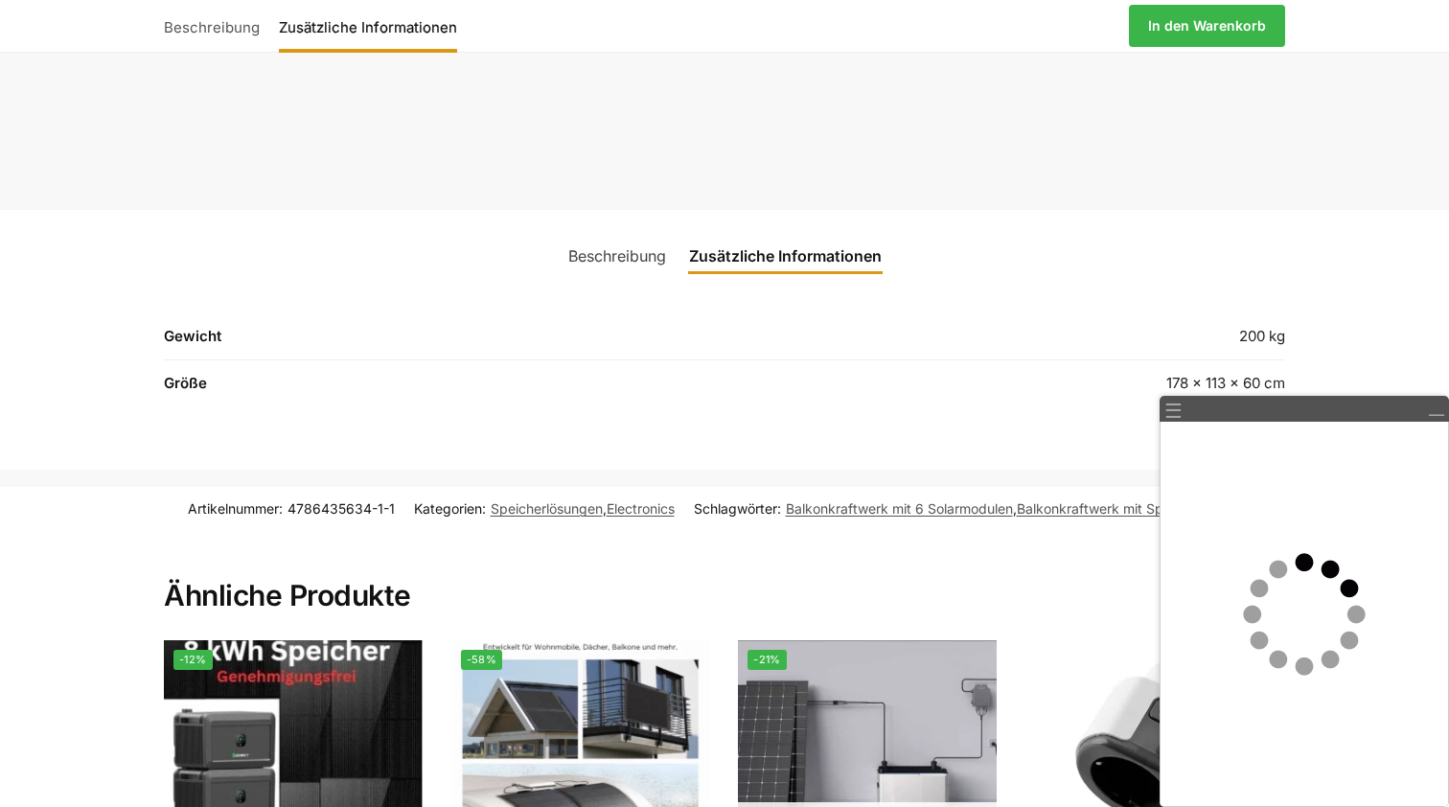
scroll to position [1031, 0]
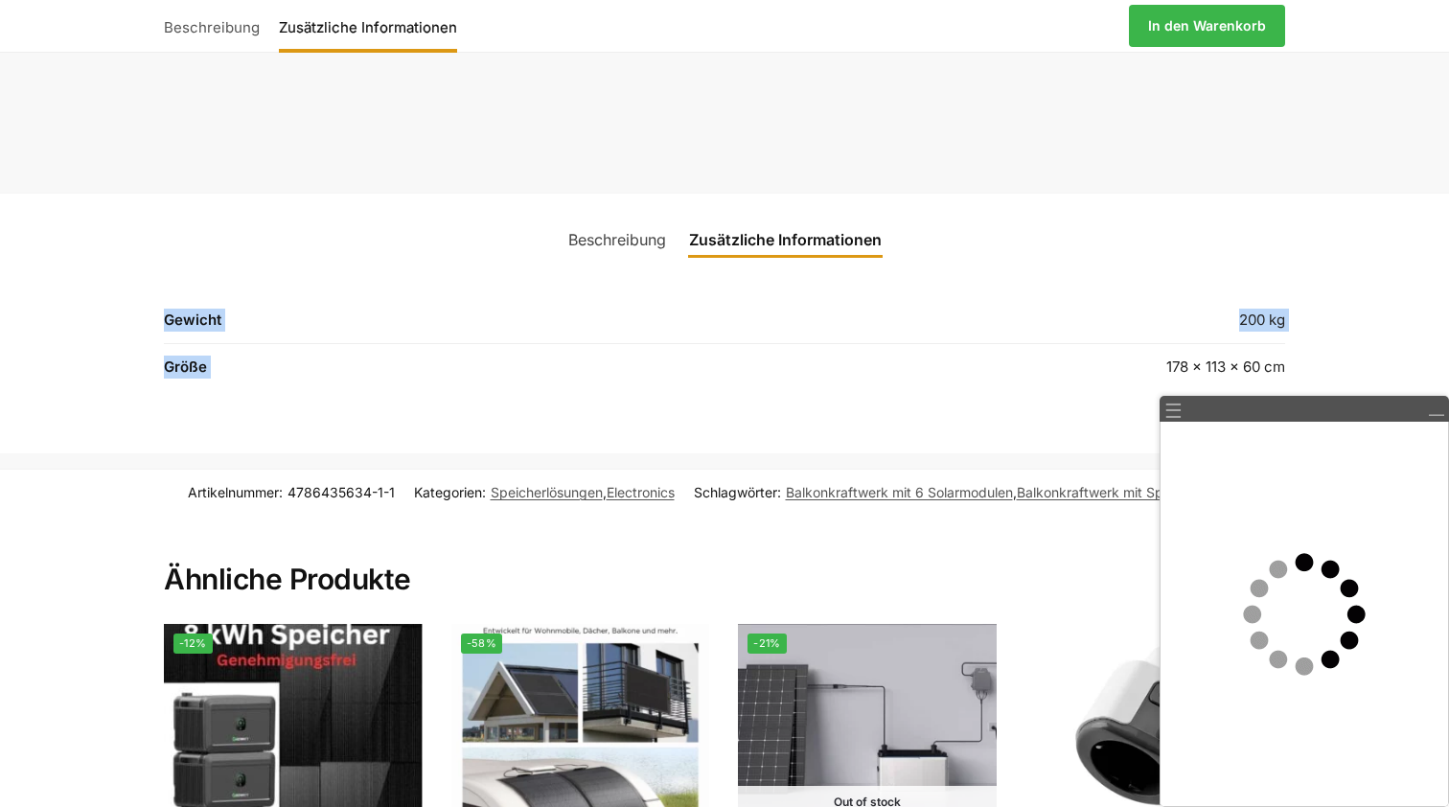
drag, startPoint x: 1157, startPoint y: 309, endPoint x: 1296, endPoint y: 314, distance: 139.1
click at [1296, 314] on div "Zusätzliche Informationen Gewicht 200 kg Größe 178 × 113 × 60 cm" at bounding box center [725, 338] width 1202 height 150
drag, startPoint x: 1296, startPoint y: 314, endPoint x: 1158, endPoint y: 314, distance: 138.0
click at [1158, 314] on div "Zusätzliche Informationen Gewicht 200 kg Größe 178 × 113 × 60 cm" at bounding box center [725, 338] width 1202 height 150
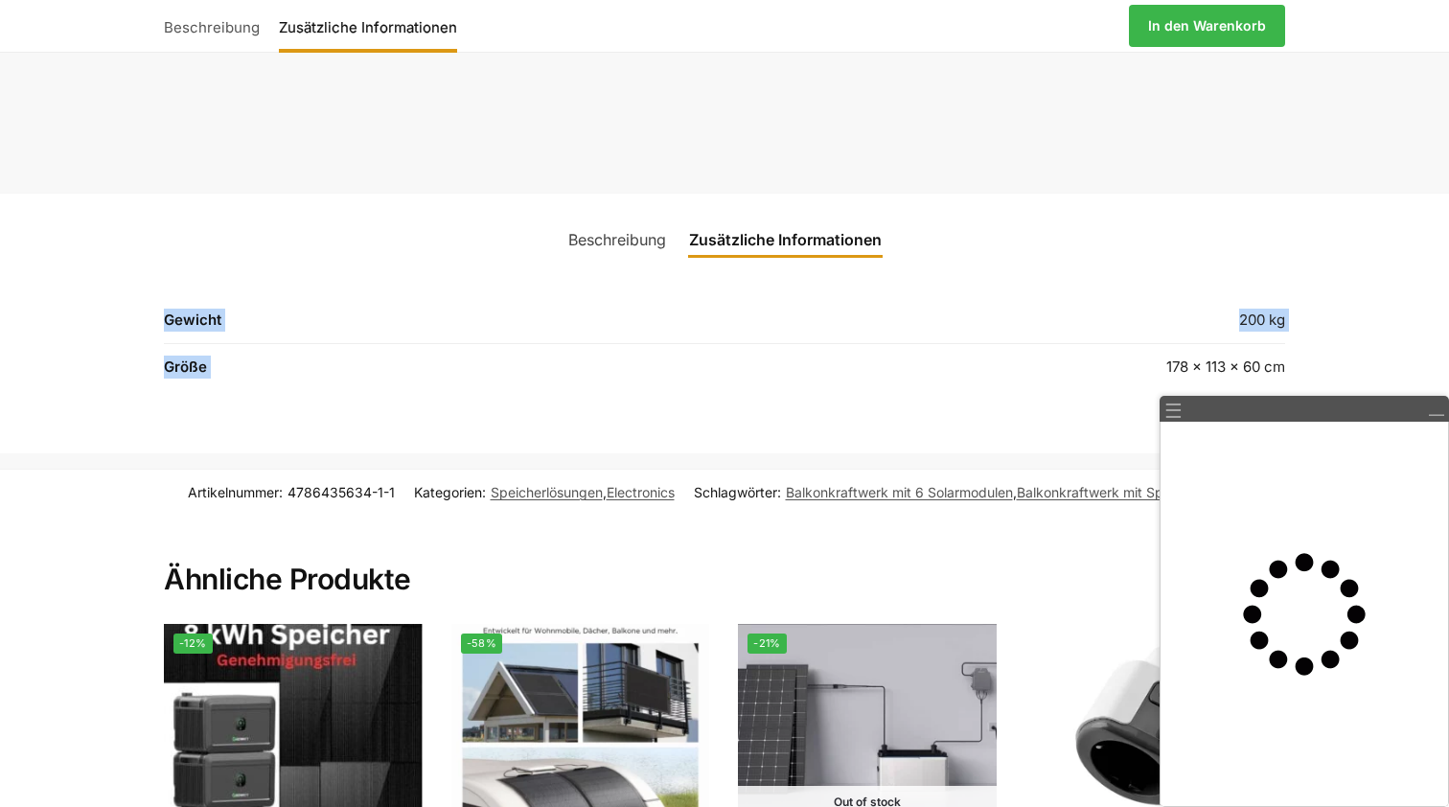
click at [1158, 344] on td "178 × 113 × 60 cm" at bounding box center [1031, 367] width 507 height 46
drag, startPoint x: 1164, startPoint y: 311, endPoint x: 1281, endPoint y: 316, distance: 117.0
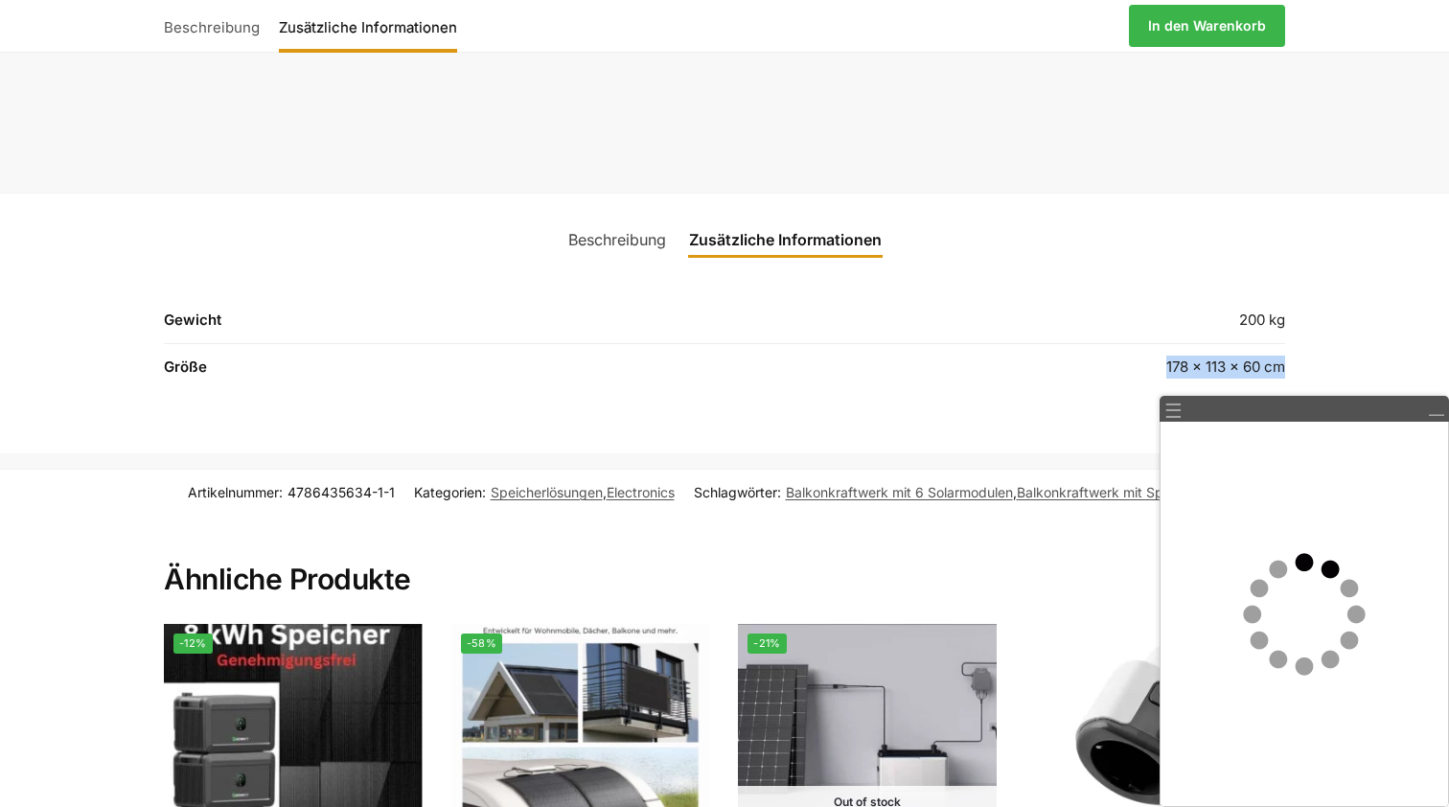
click at [1281, 344] on td "178 × 113 × 60 cm" at bounding box center [1031, 367] width 507 height 46
copy td "178 × 113 × 60 cm"
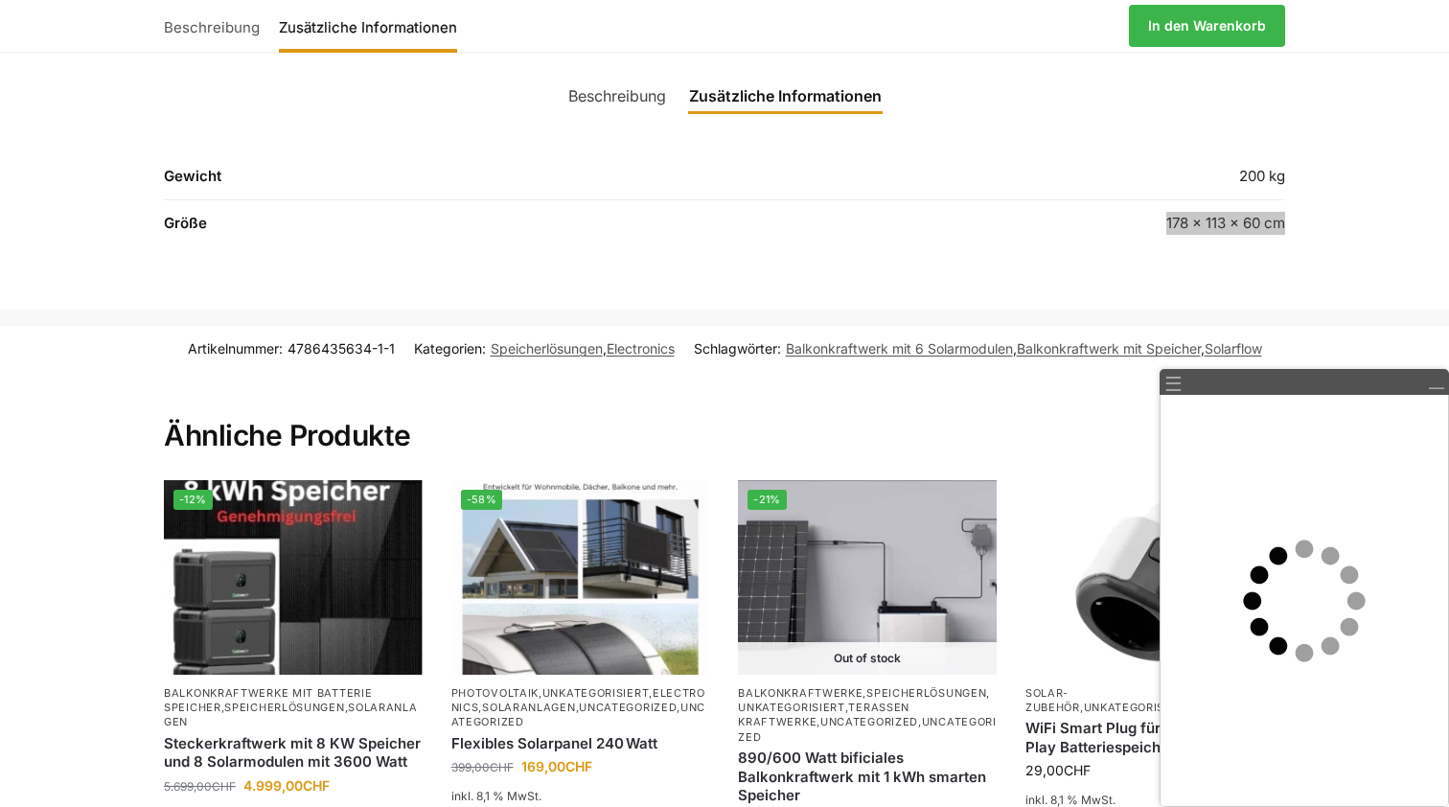
scroll to position [1194, 0]
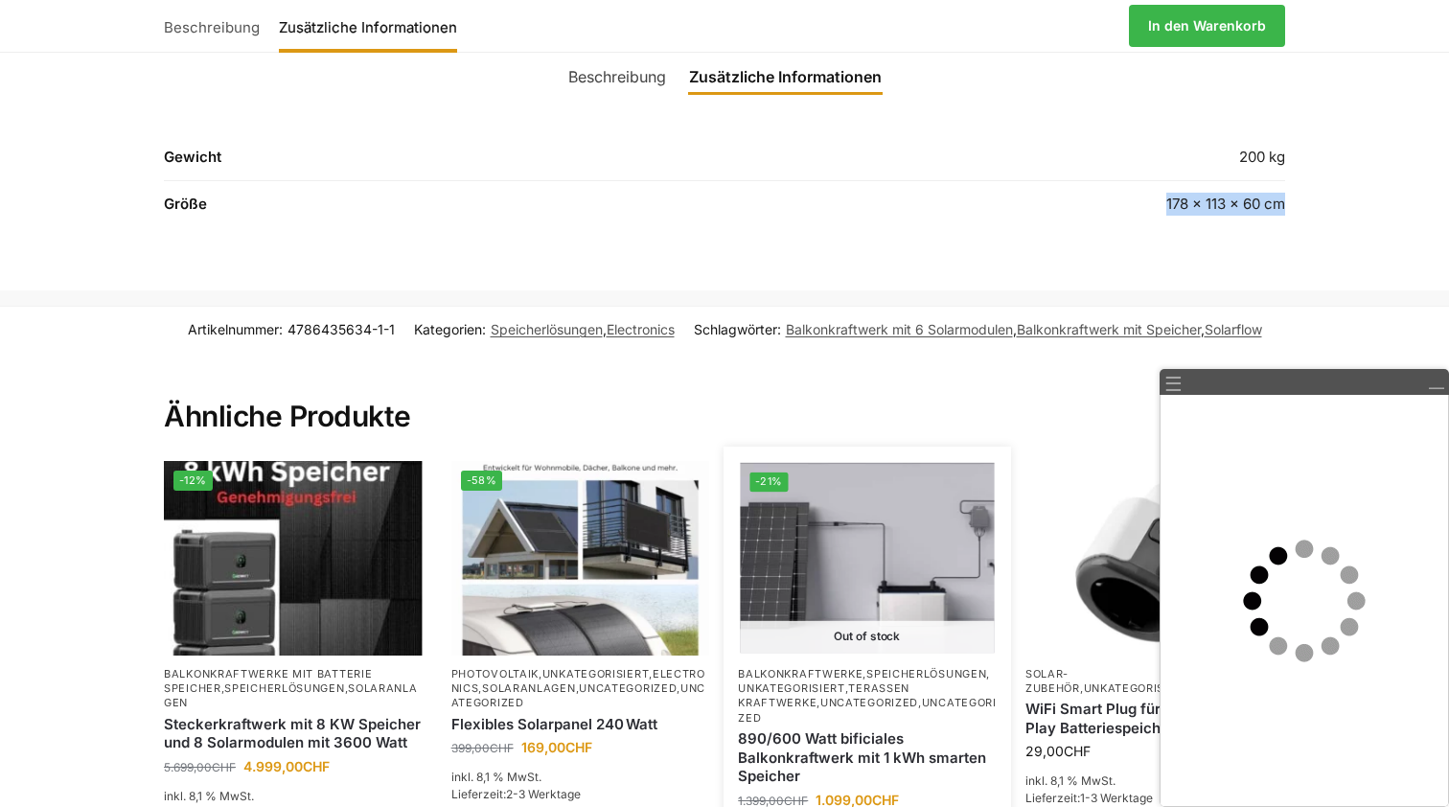
click at [860, 729] on link "890/600 Watt bificiales Balkonkraftwerk mit 1 kWh smarten Speicher" at bounding box center [867, 757] width 259 height 57
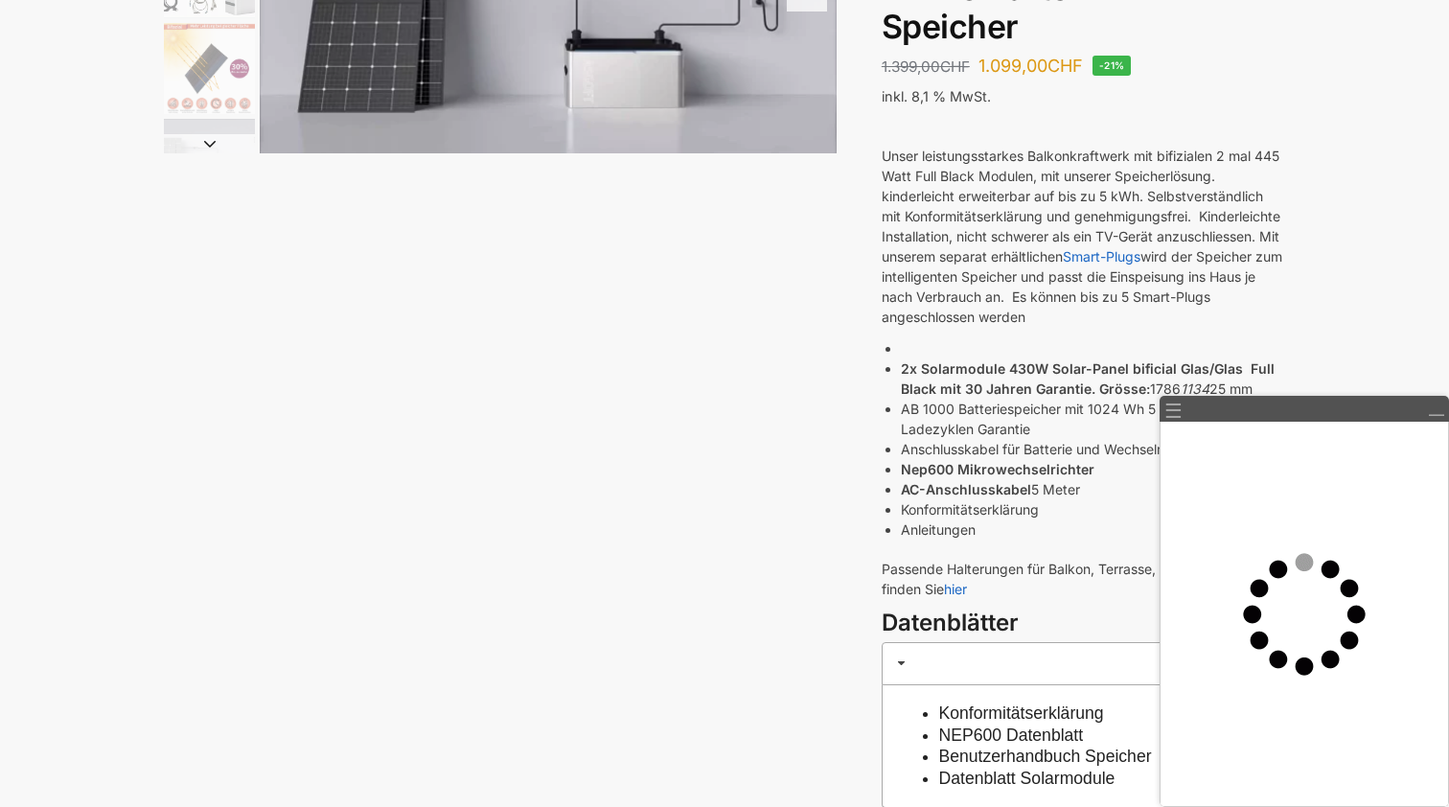
scroll to position [310, 0]
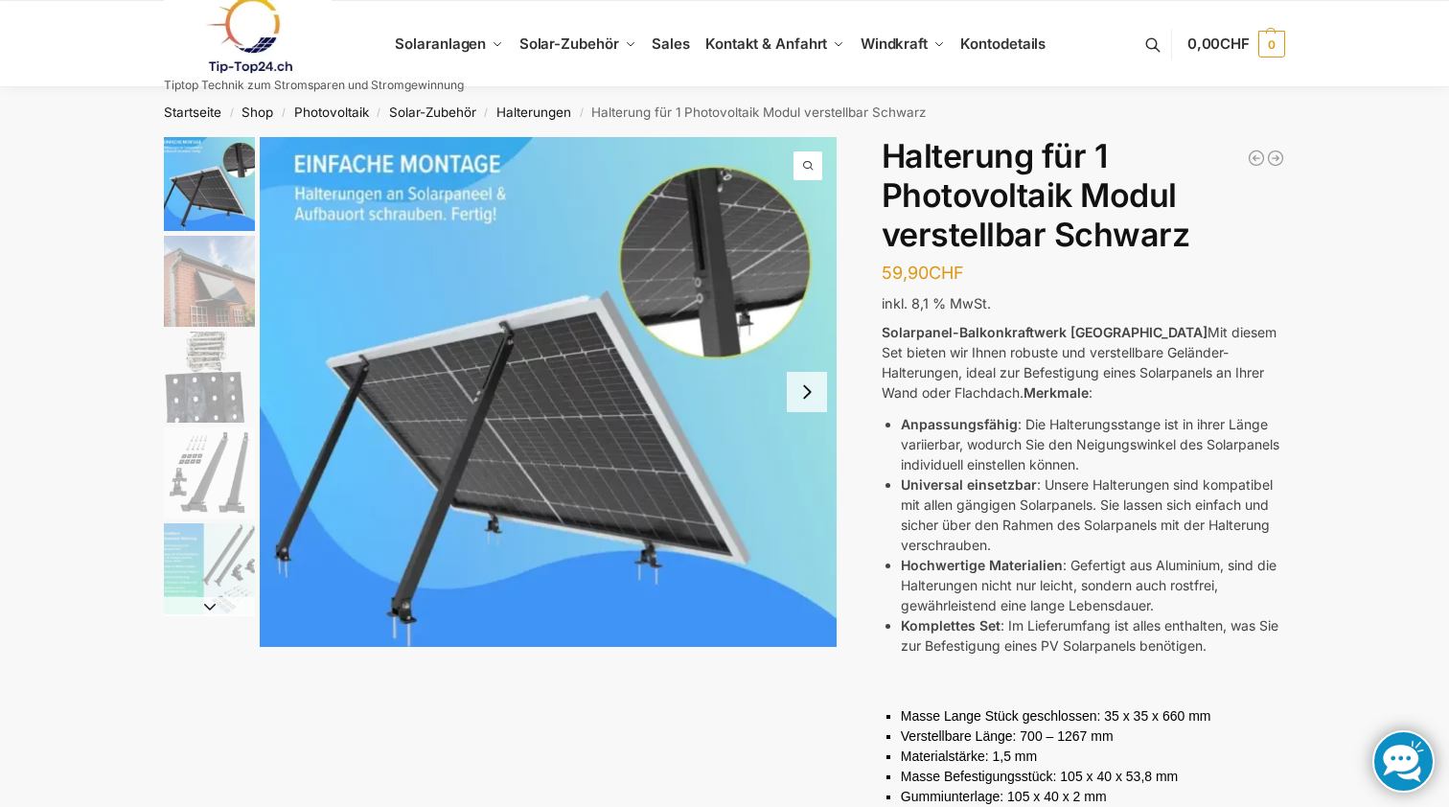
click at [144, 271] on div "Beschreibung Zusätzliche Informationen 59,90 CHF In den Warenkorb Halterung für…" at bounding box center [725, 659] width 1202 height 1045
click at [169, 272] on img "2 / 5" at bounding box center [209, 281] width 91 height 91
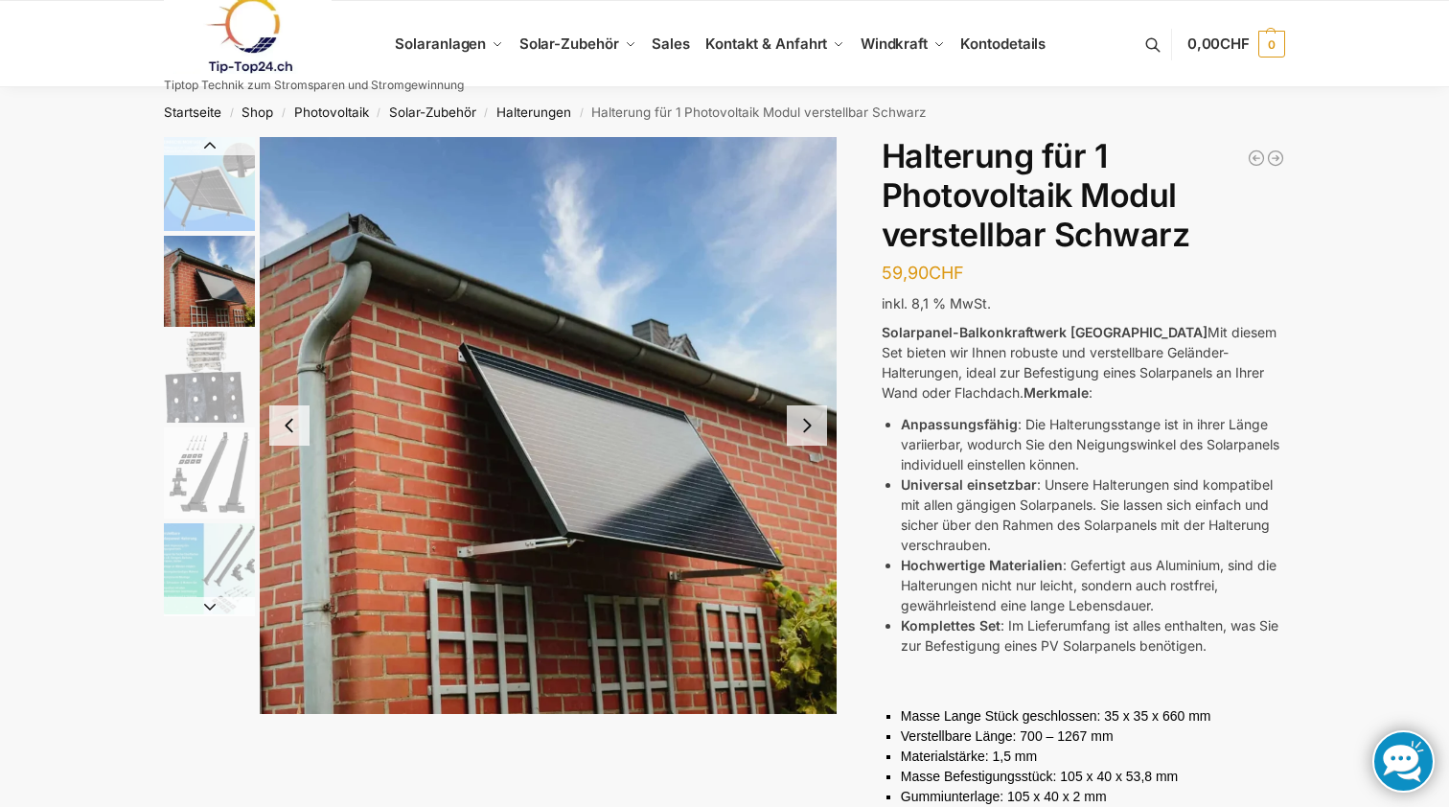
click at [801, 421] on button "Next slide" at bounding box center [807, 425] width 40 height 40
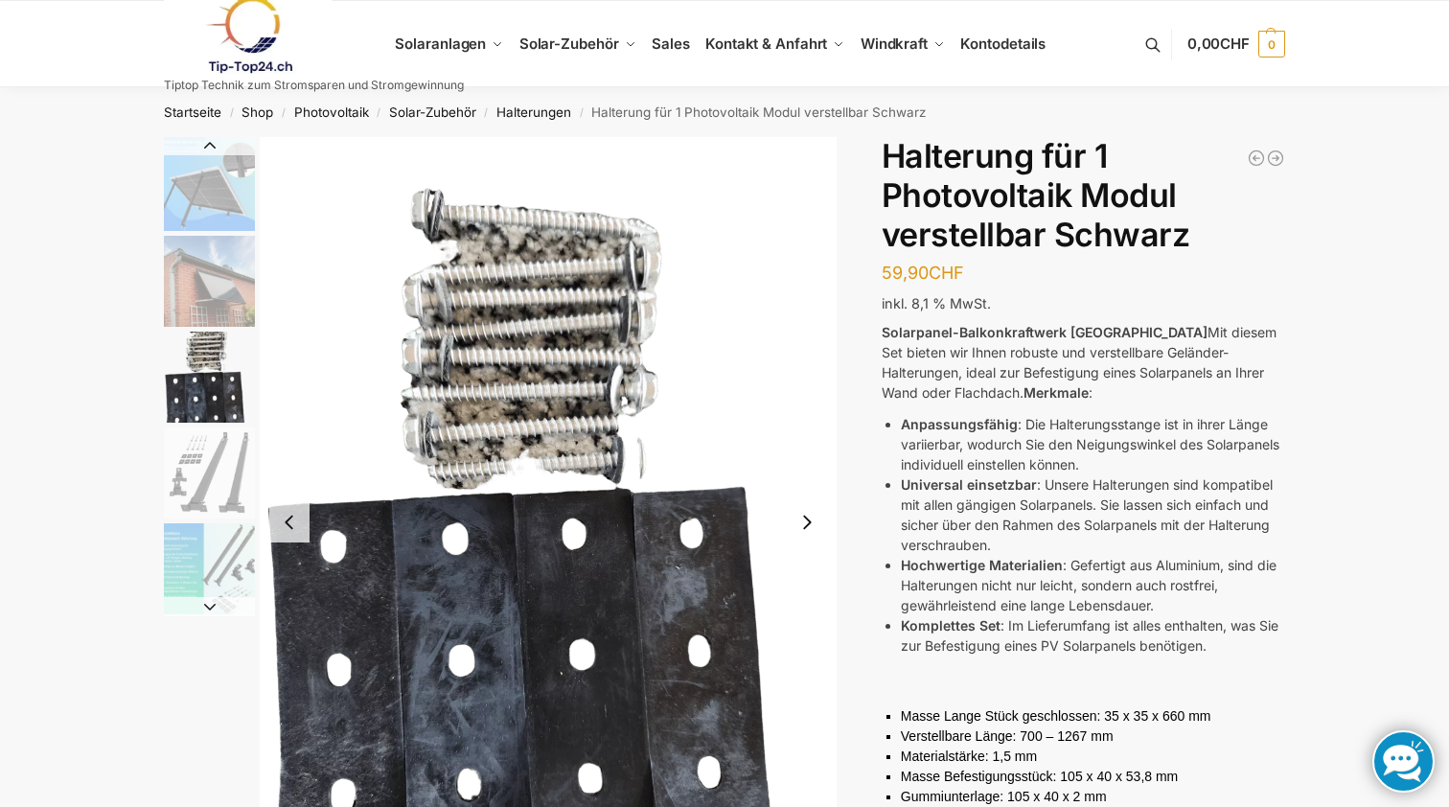
click at [217, 480] on img "4 / 5" at bounding box center [209, 472] width 91 height 91
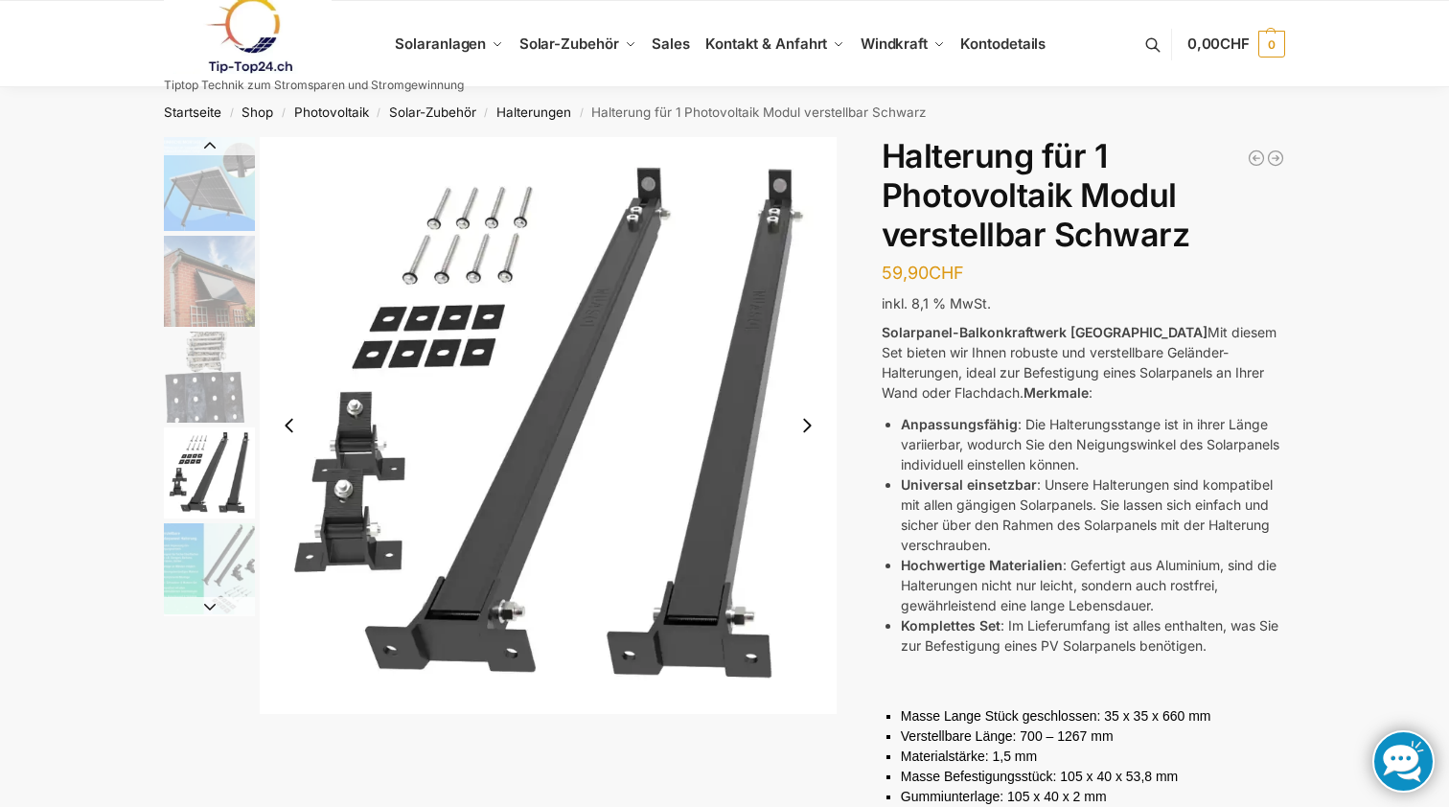
click at [212, 149] on button "Previous slide" at bounding box center [209, 145] width 91 height 19
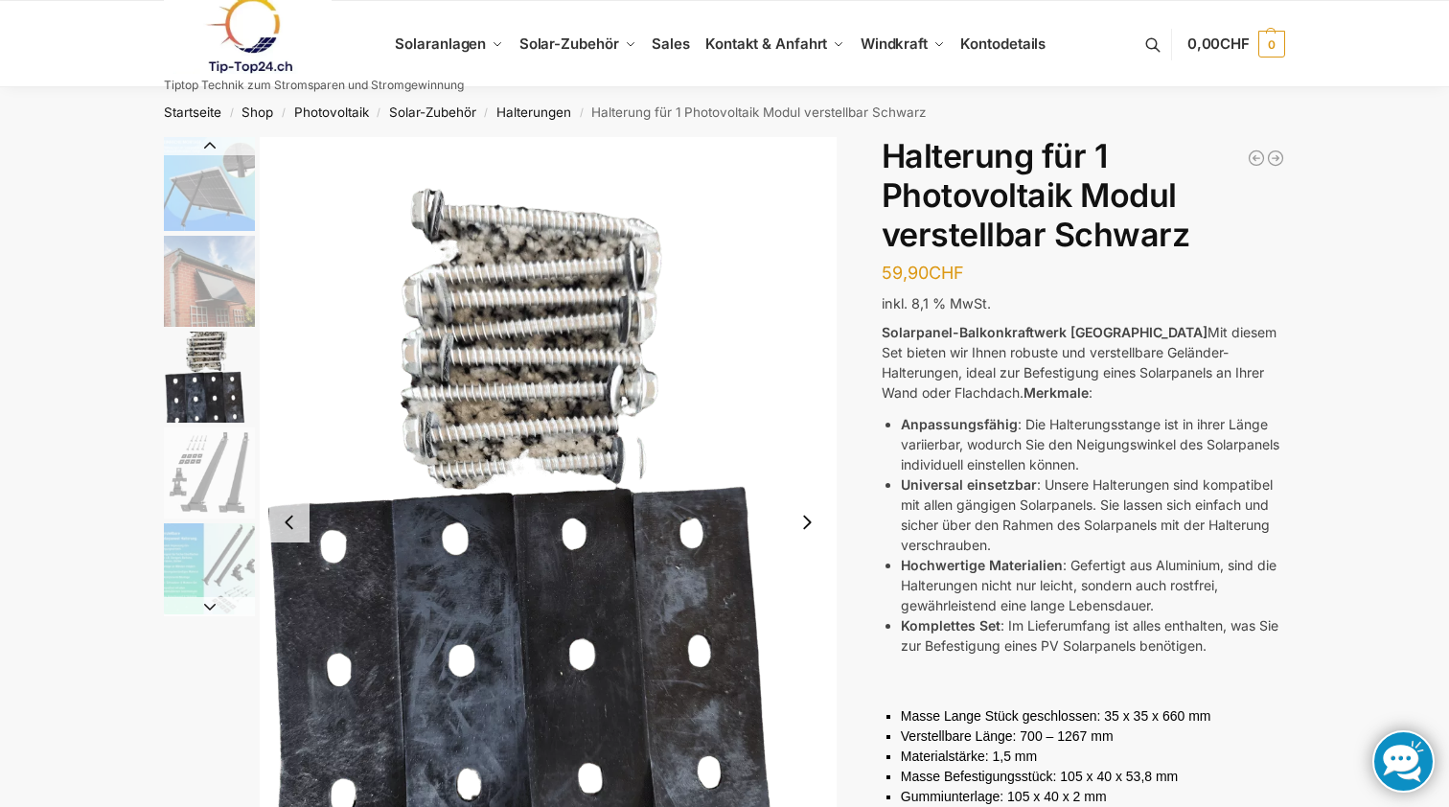
click at [798, 526] on button "Next slide" at bounding box center [807, 522] width 40 height 40
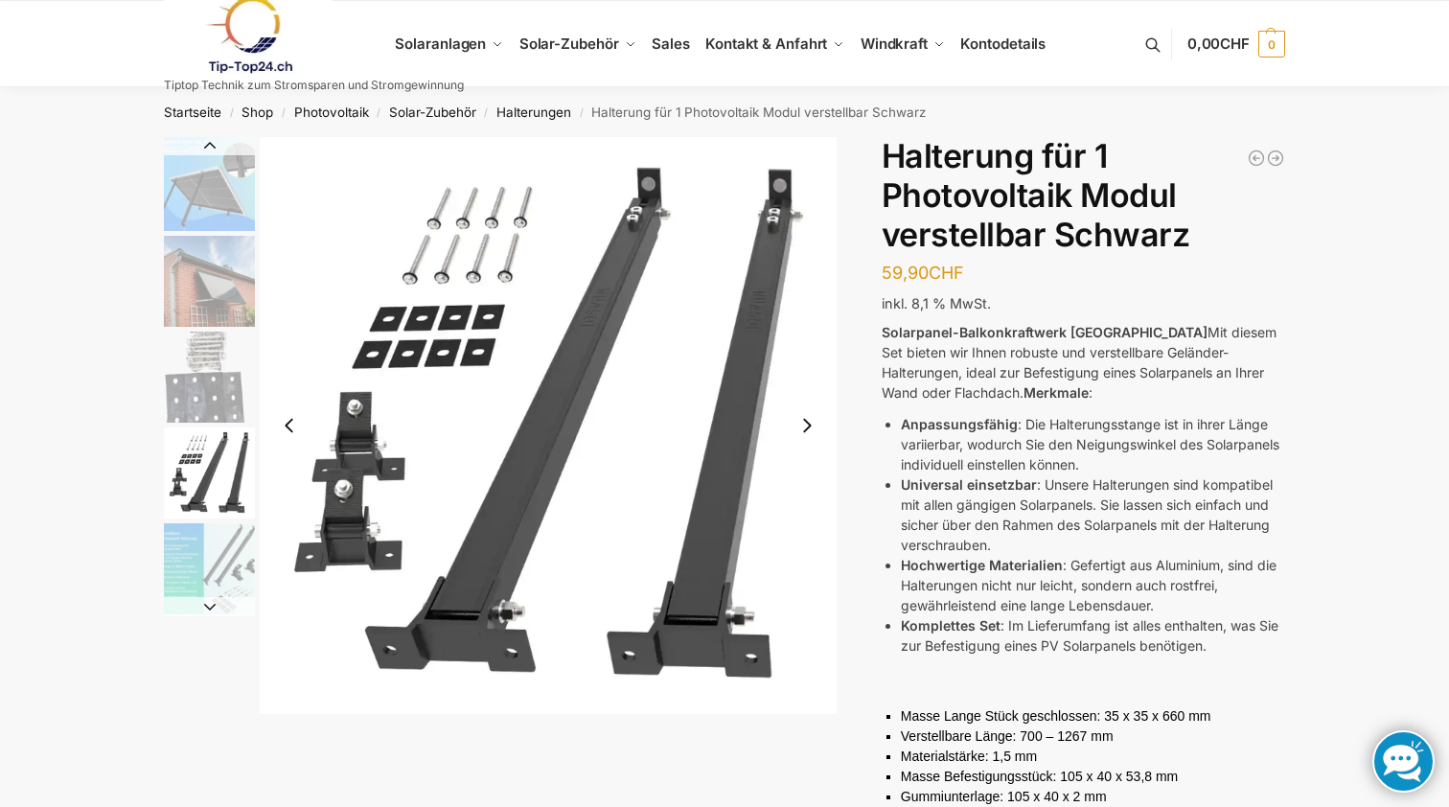
click at [798, 526] on img "4 / 5" at bounding box center [548, 425] width 577 height 577
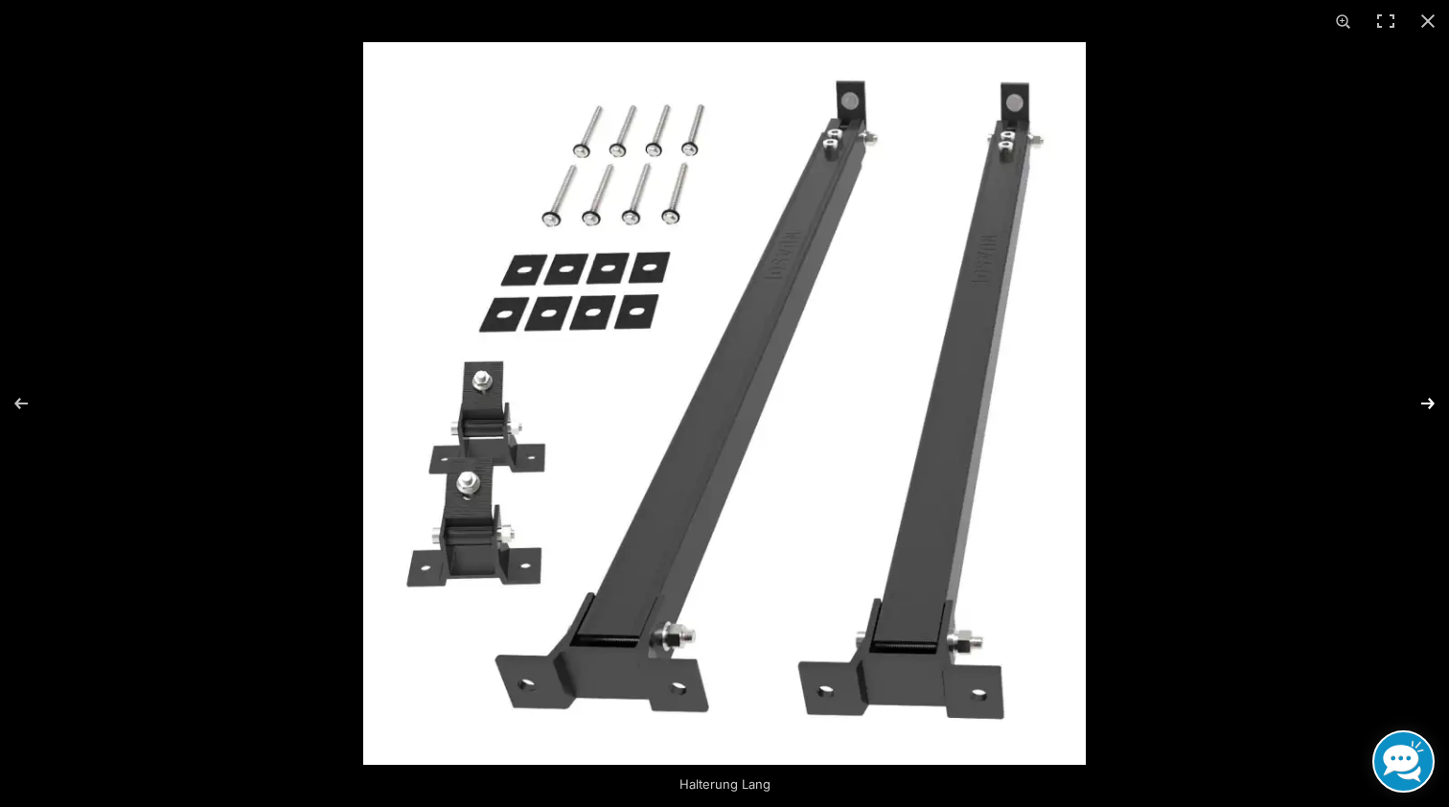
click at [1425, 402] on button "Next (arrow right)" at bounding box center [1415, 404] width 67 height 96
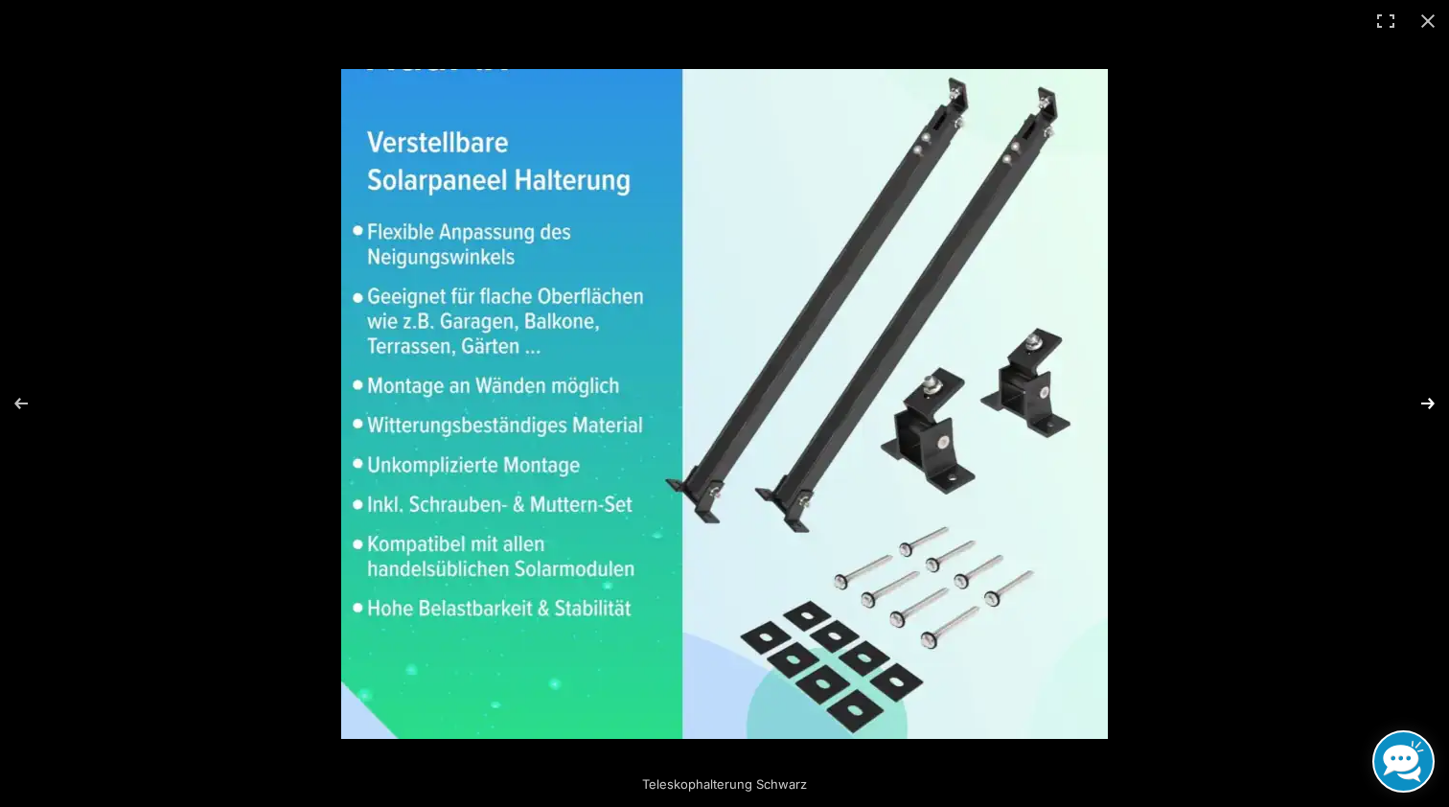
click at [1425, 402] on button "Next (arrow right)" at bounding box center [1415, 404] width 67 height 96
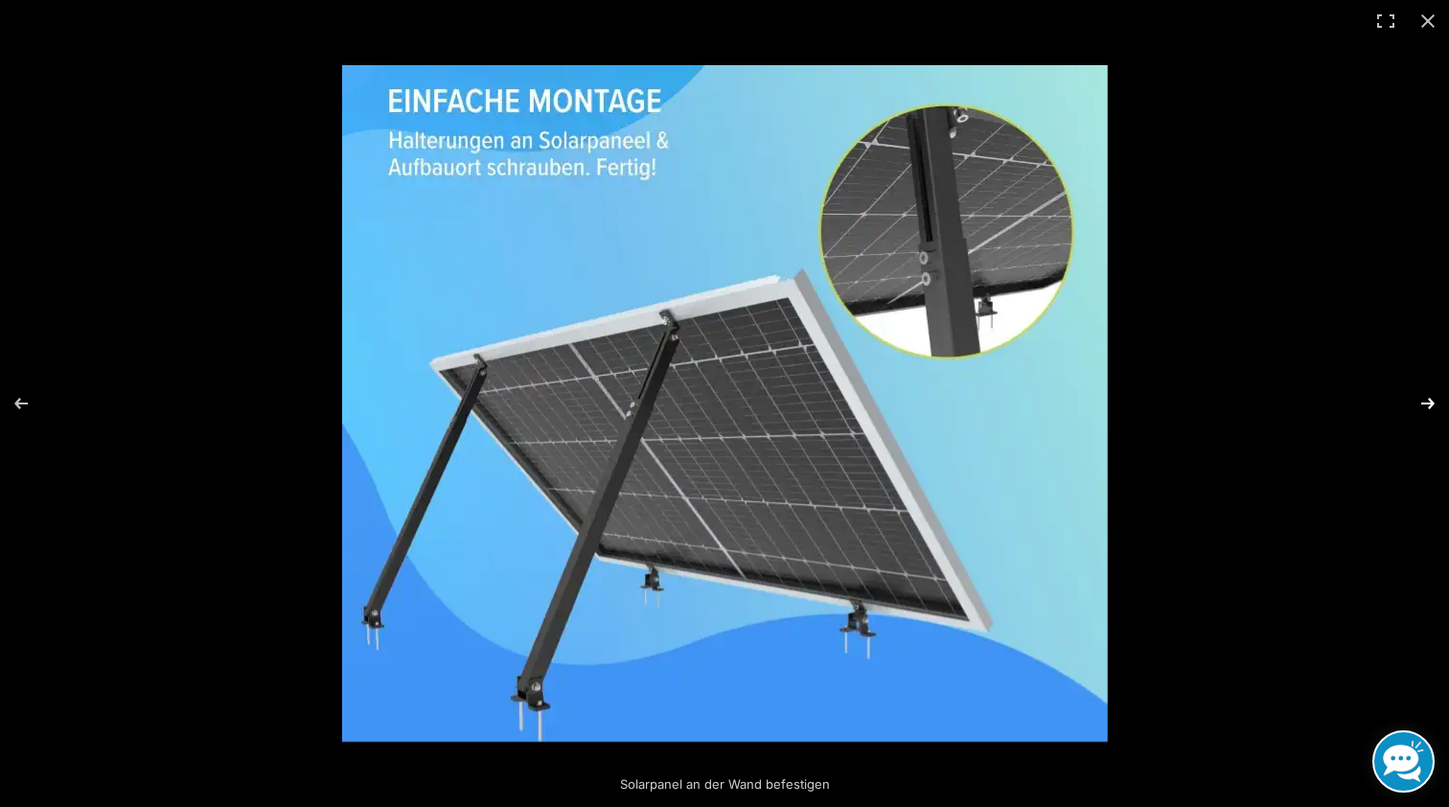
click at [1425, 402] on button "Next (arrow right)" at bounding box center [1415, 404] width 67 height 96
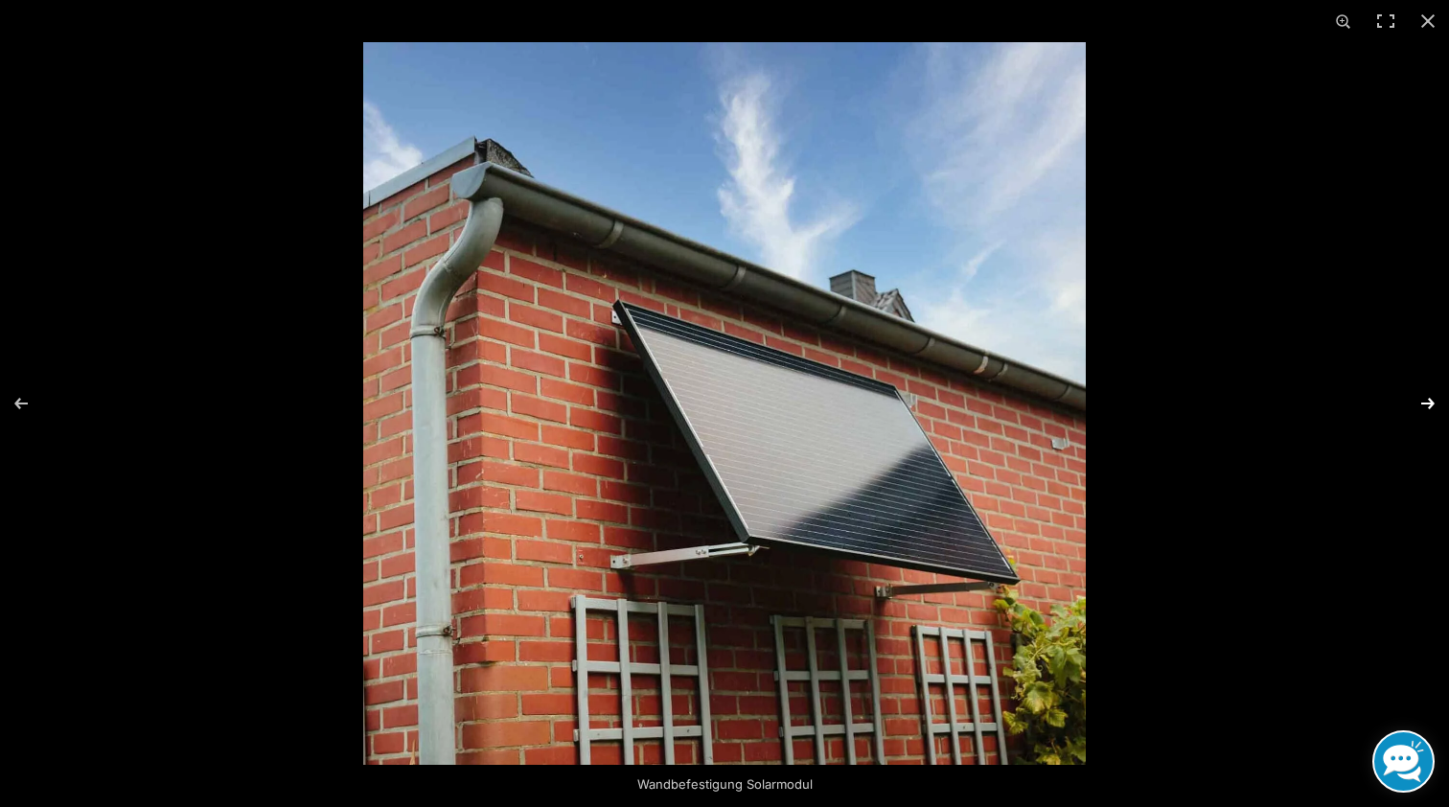
click at [1425, 402] on button "Next (arrow right)" at bounding box center [1415, 404] width 67 height 96
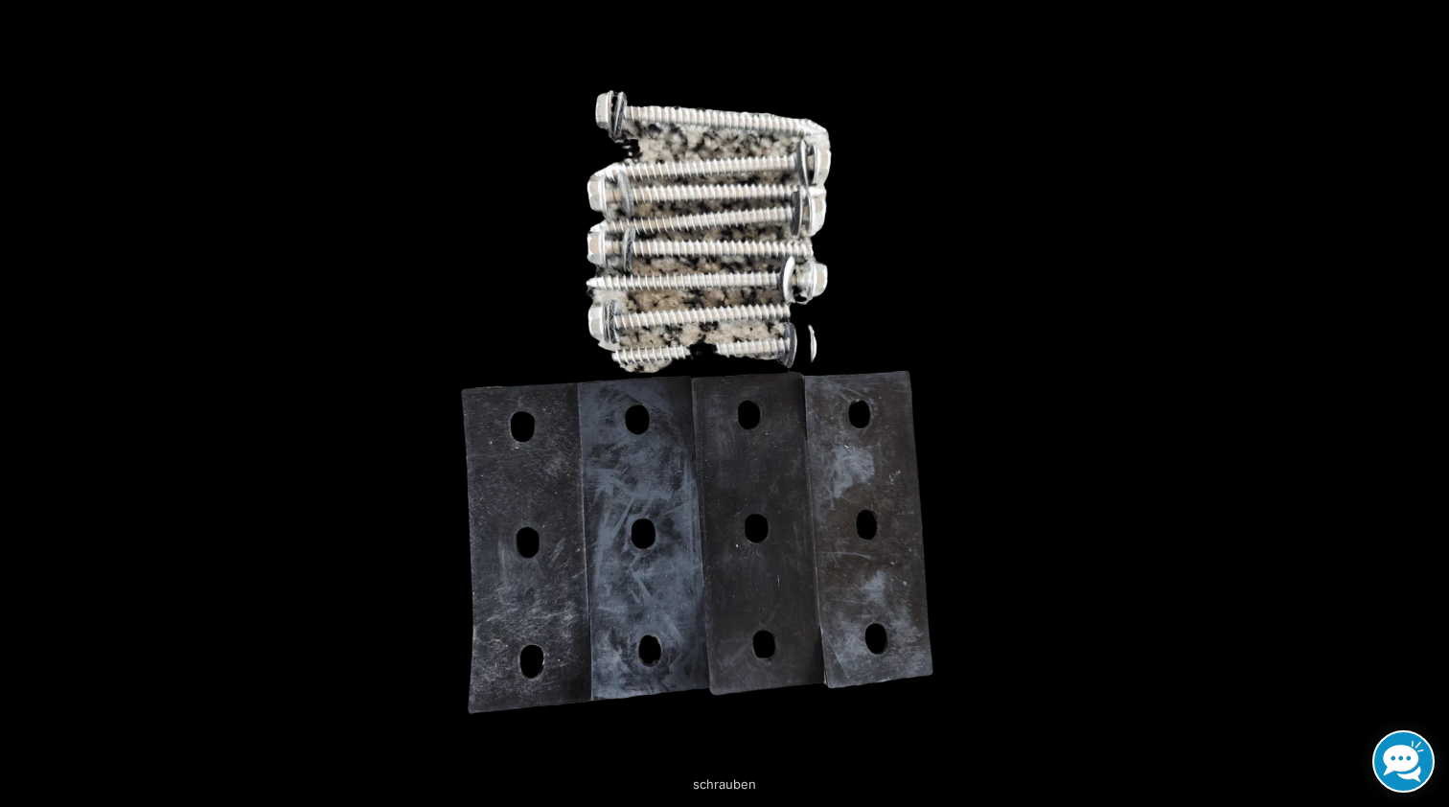
click at [1425, 402] on button "Next (arrow right)" at bounding box center [1415, 404] width 67 height 96
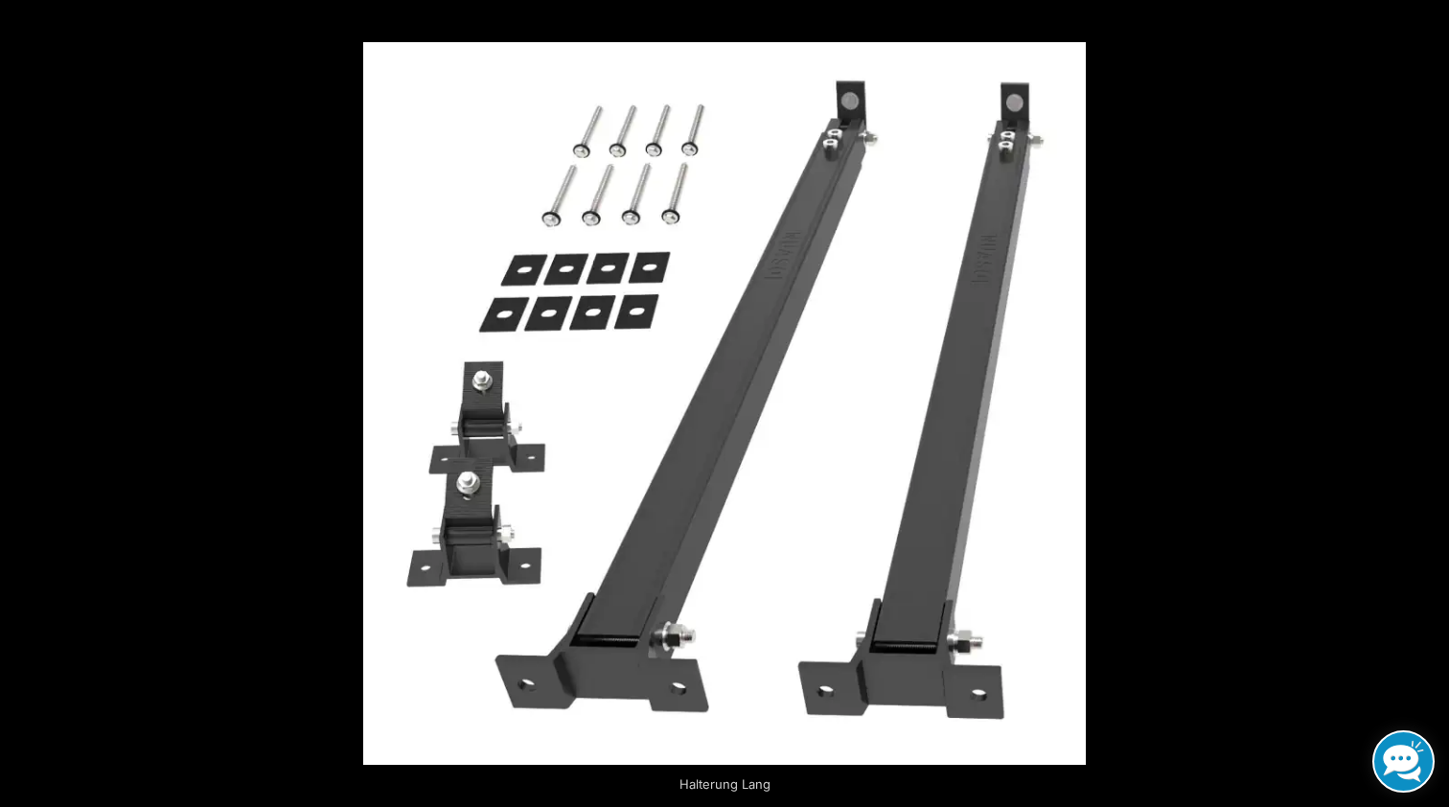
click at [1425, 402] on button "Next (arrow right)" at bounding box center [1415, 404] width 67 height 96
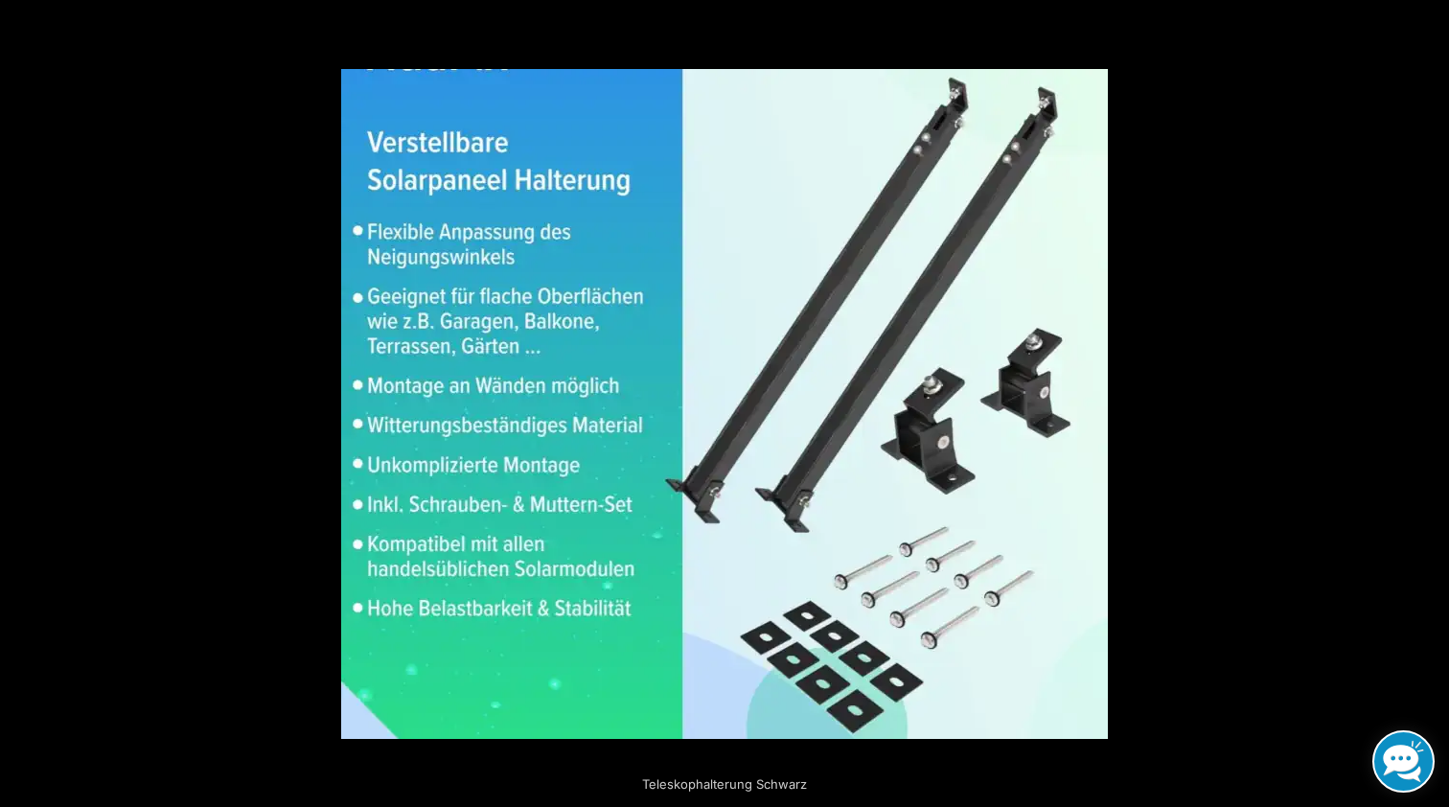
click at [1425, 402] on button "Next (arrow right)" at bounding box center [1415, 404] width 67 height 96
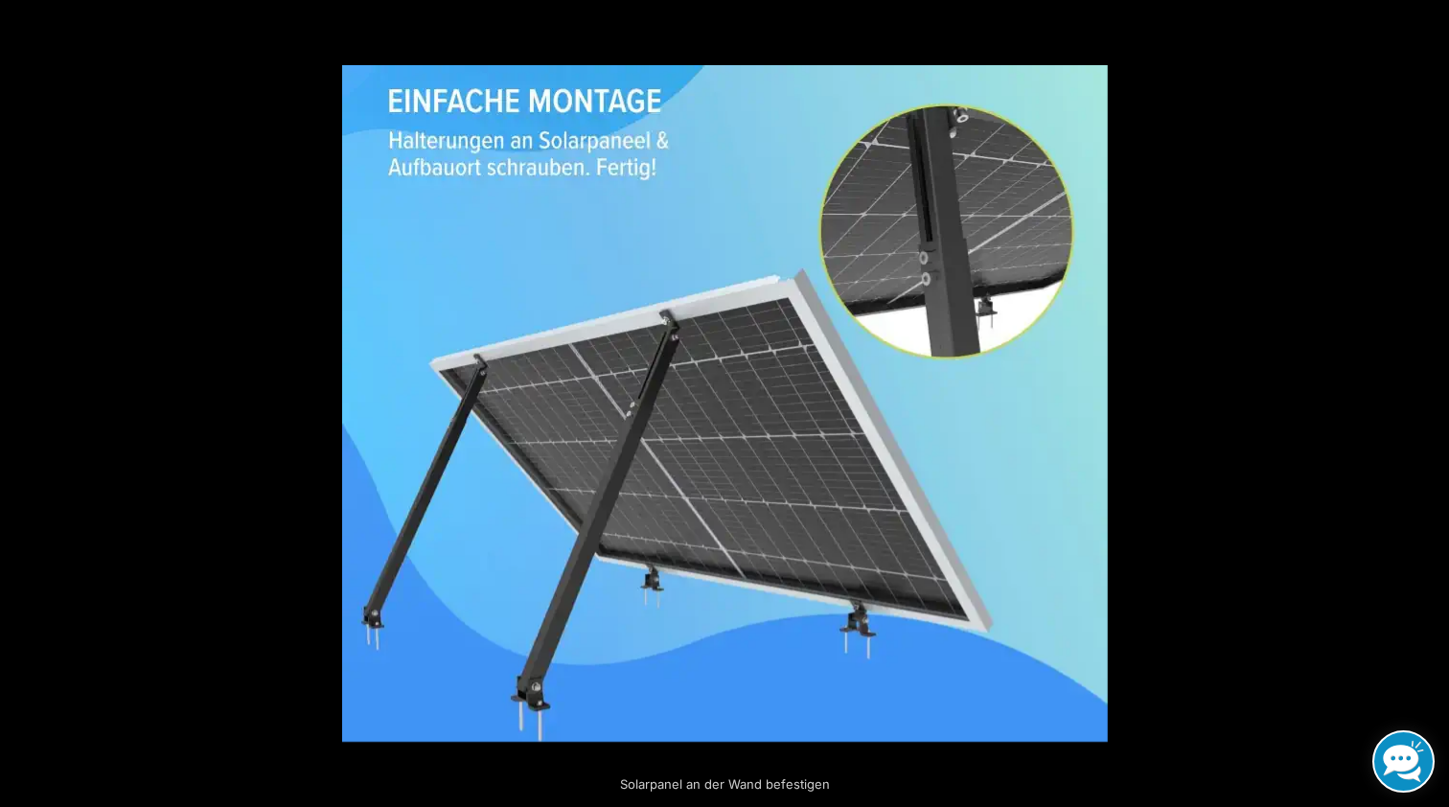
click at [1425, 402] on button "Next (arrow right)" at bounding box center [1415, 404] width 67 height 96
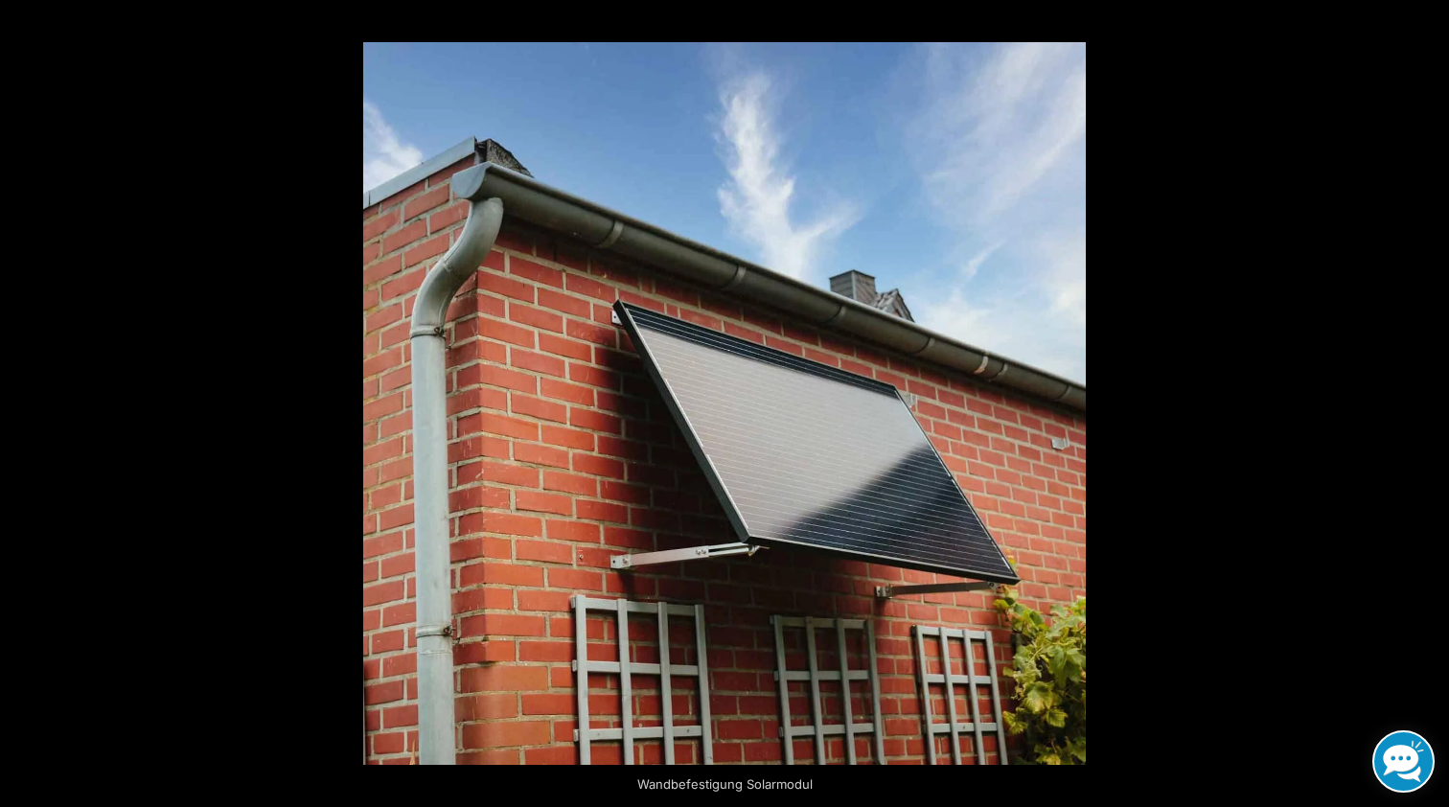
click at [1425, 402] on button "Next (arrow right)" at bounding box center [1415, 404] width 67 height 96
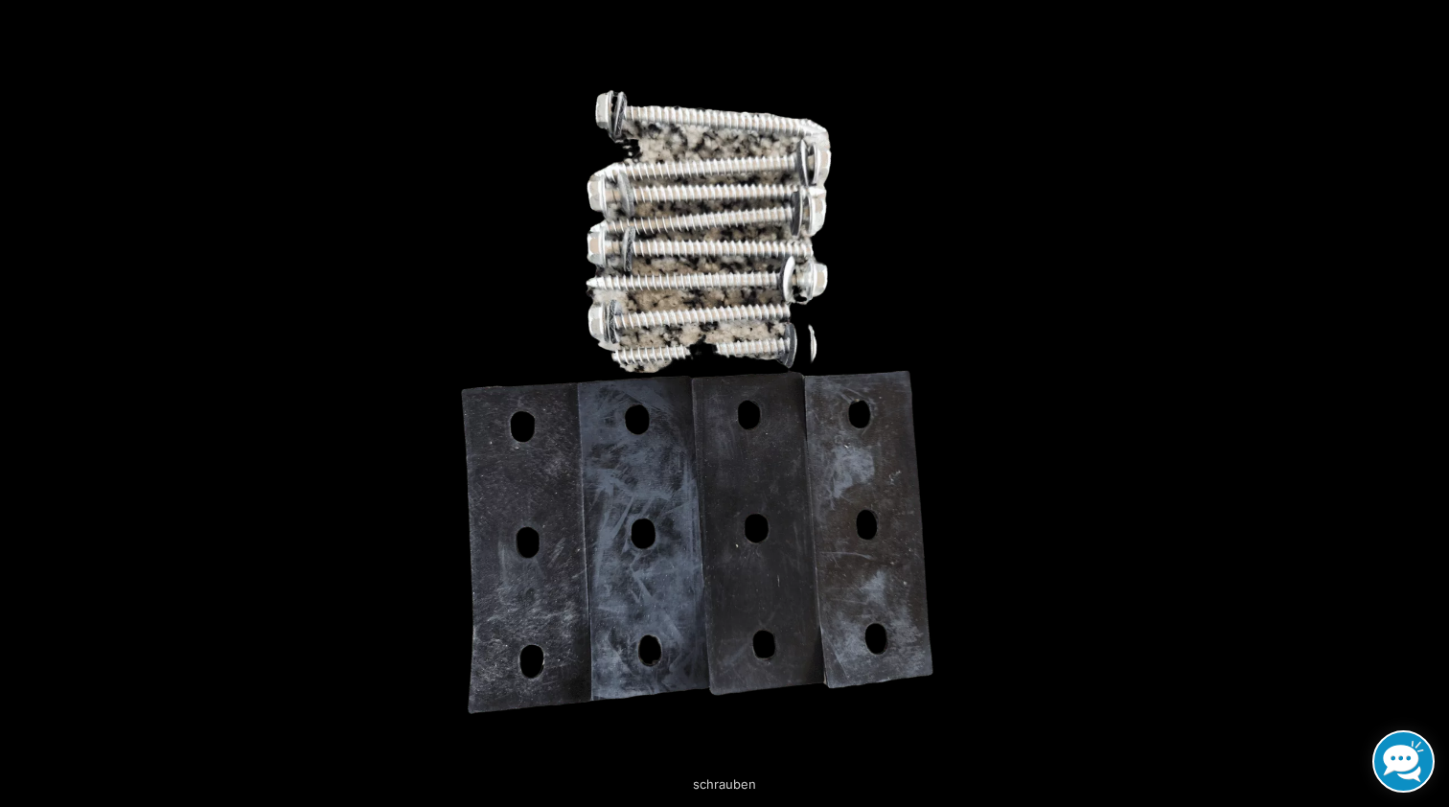
click at [1425, 402] on button "Next (arrow right)" at bounding box center [1415, 404] width 67 height 96
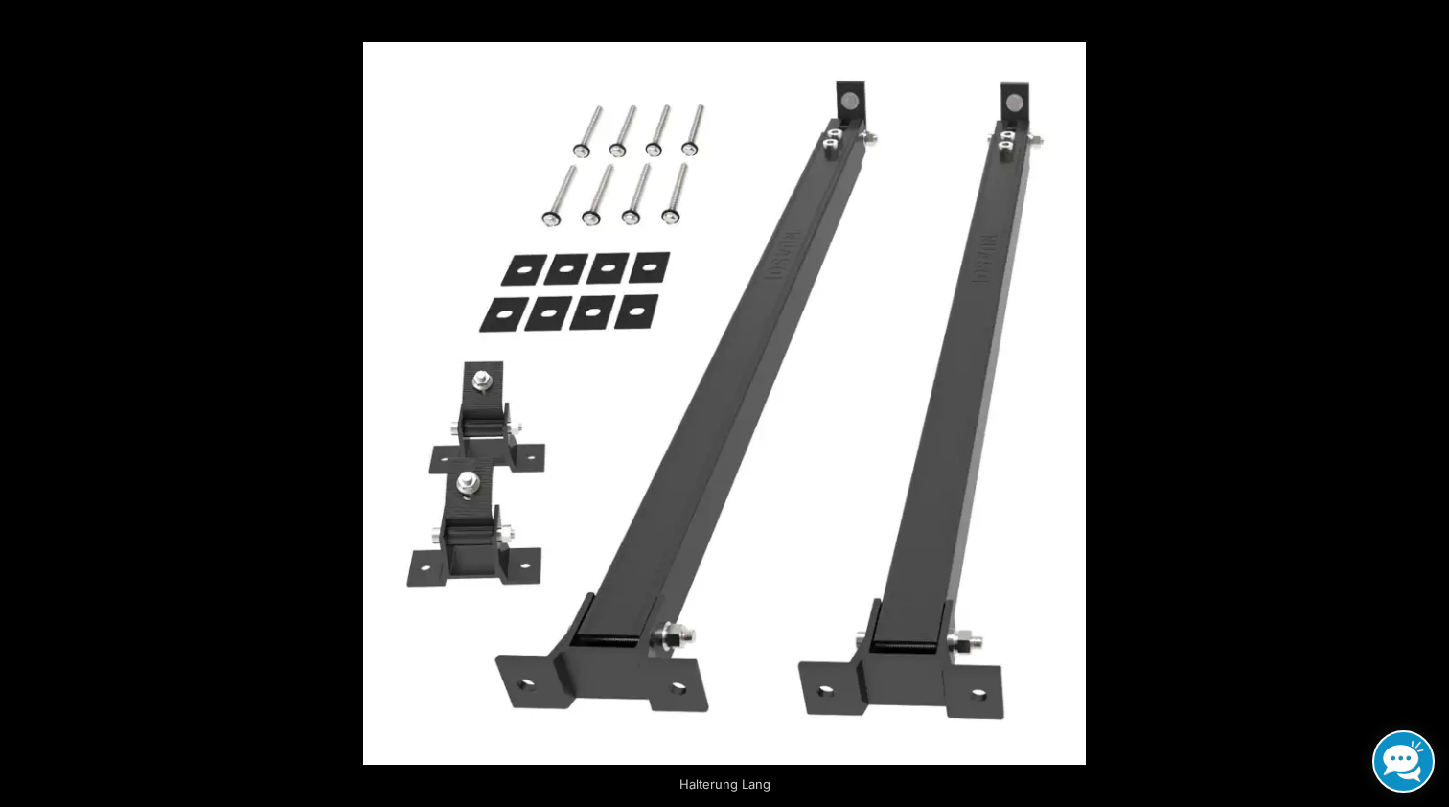
click at [1425, 402] on button "Next (arrow right)" at bounding box center [1415, 404] width 67 height 96
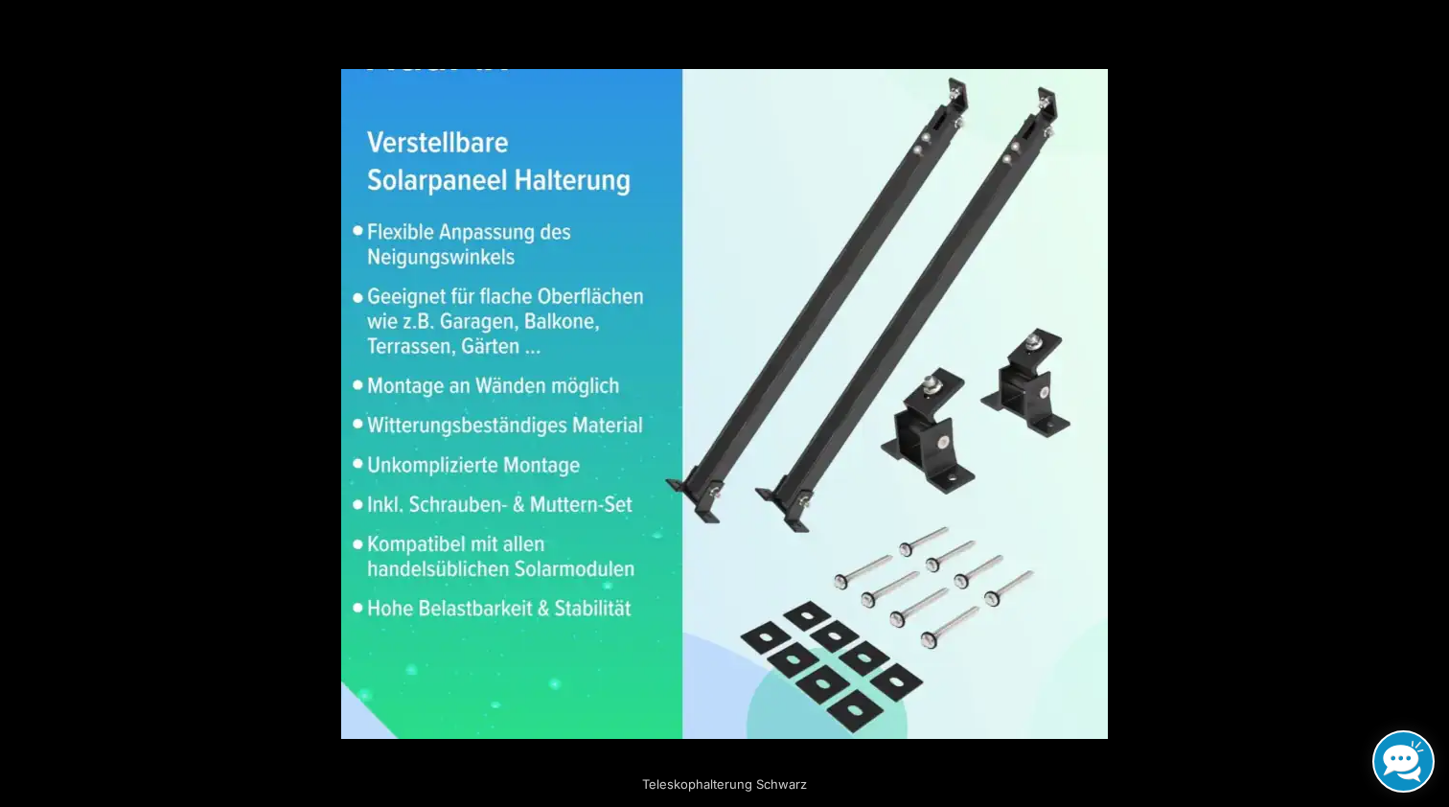
click at [1425, 402] on button "Next (arrow right)" at bounding box center [1415, 404] width 67 height 96
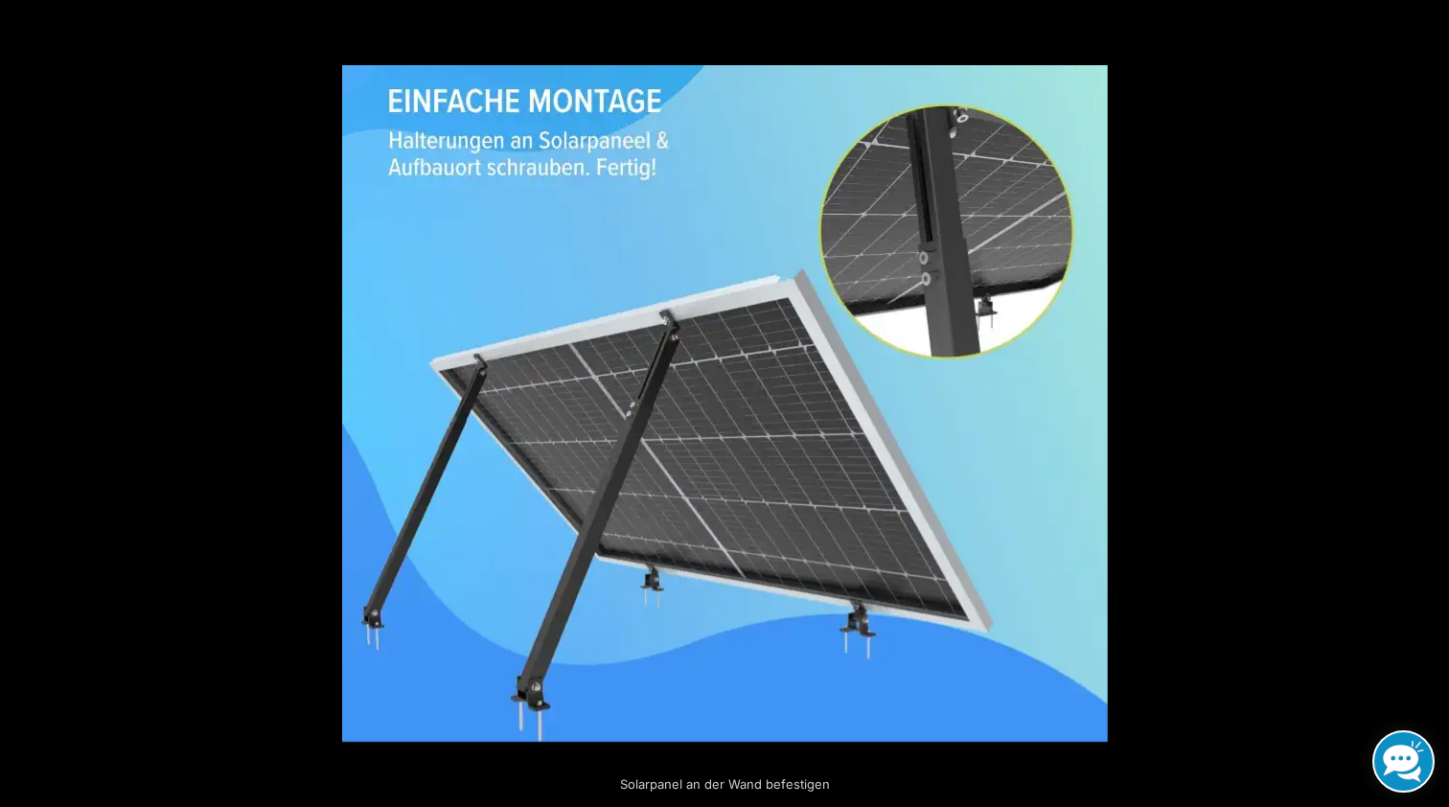
click at [1425, 402] on button "Next (arrow right)" at bounding box center [1415, 404] width 67 height 96
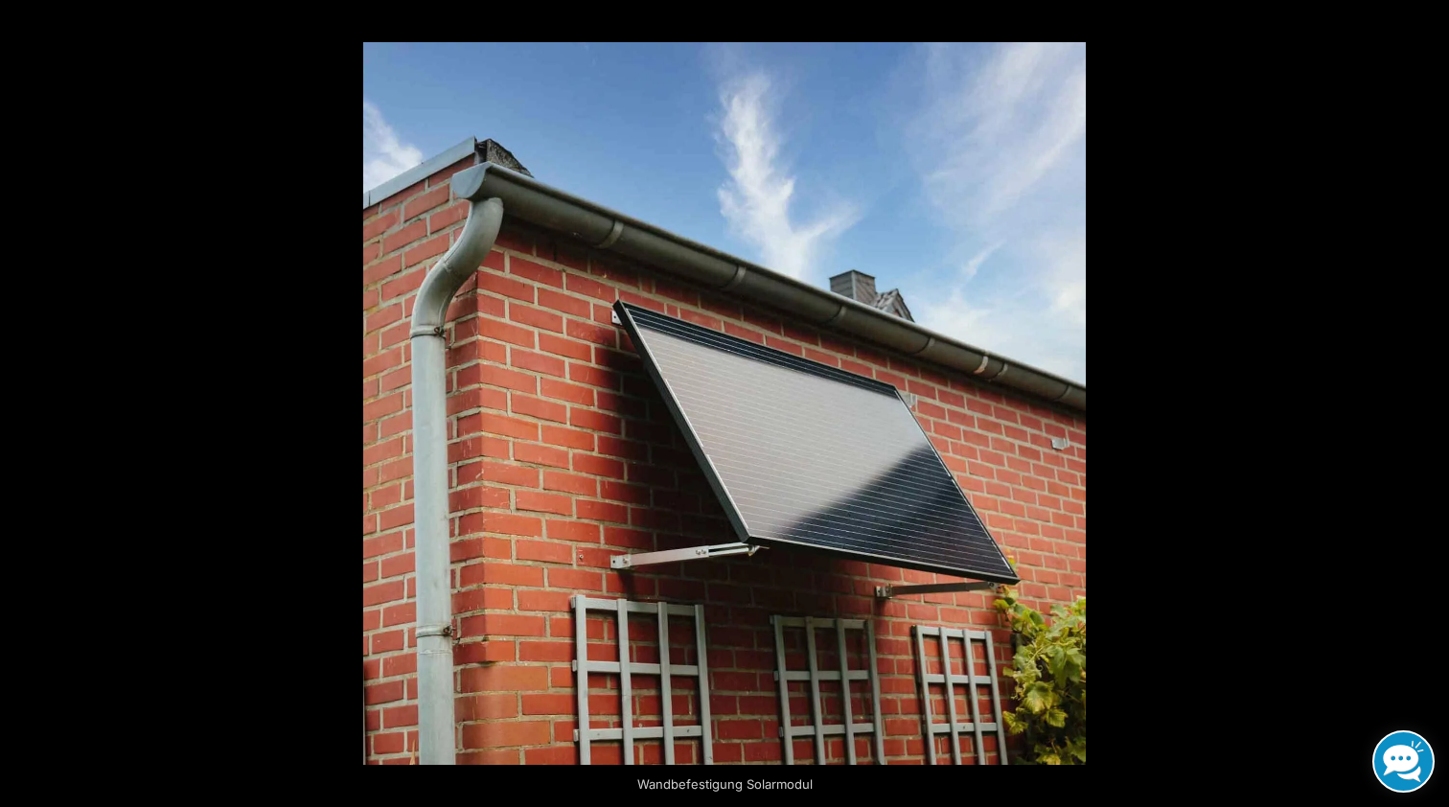
click at [1425, 402] on button "Next (arrow right)" at bounding box center [1415, 404] width 67 height 96
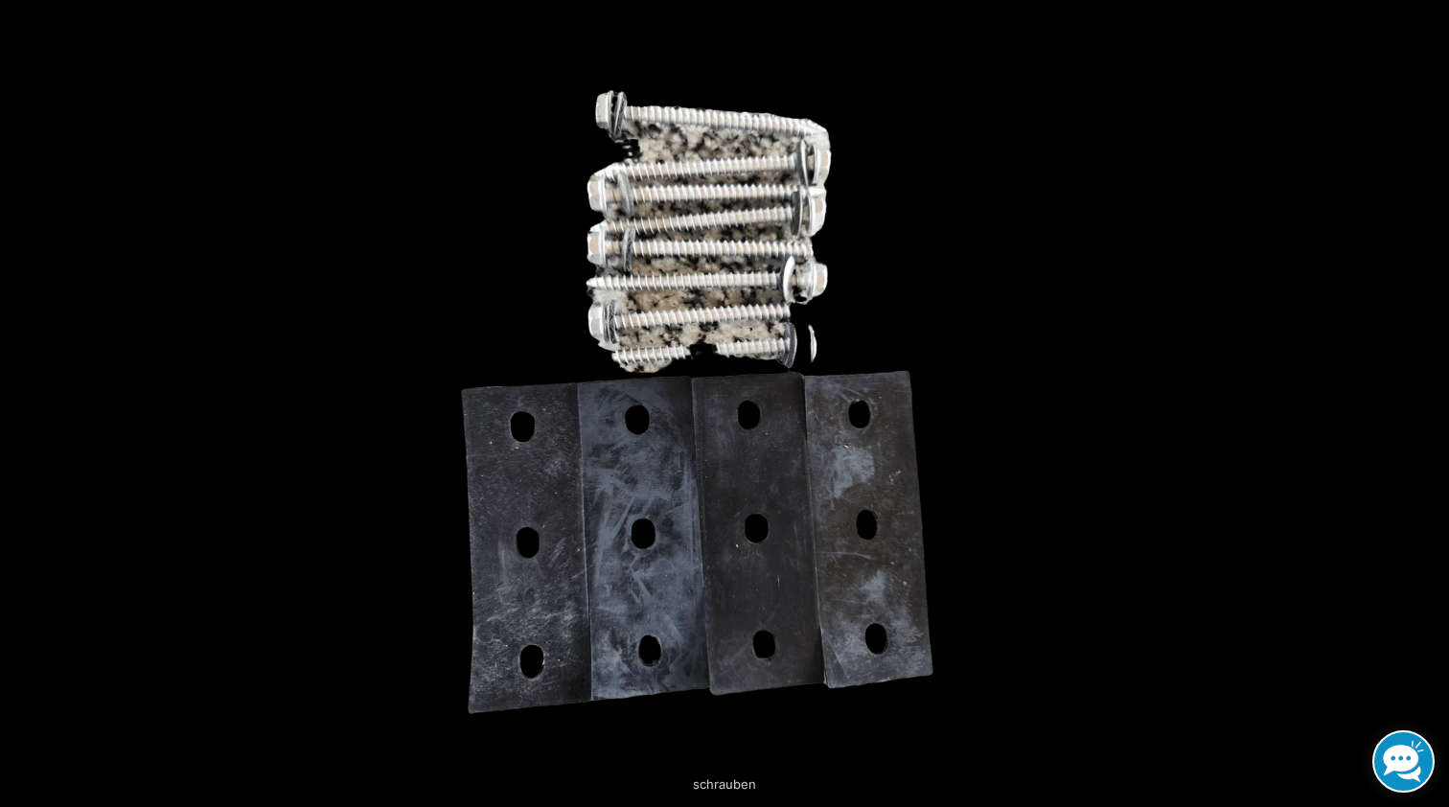
click at [1425, 402] on button "Next (arrow right)" at bounding box center [1415, 404] width 67 height 96
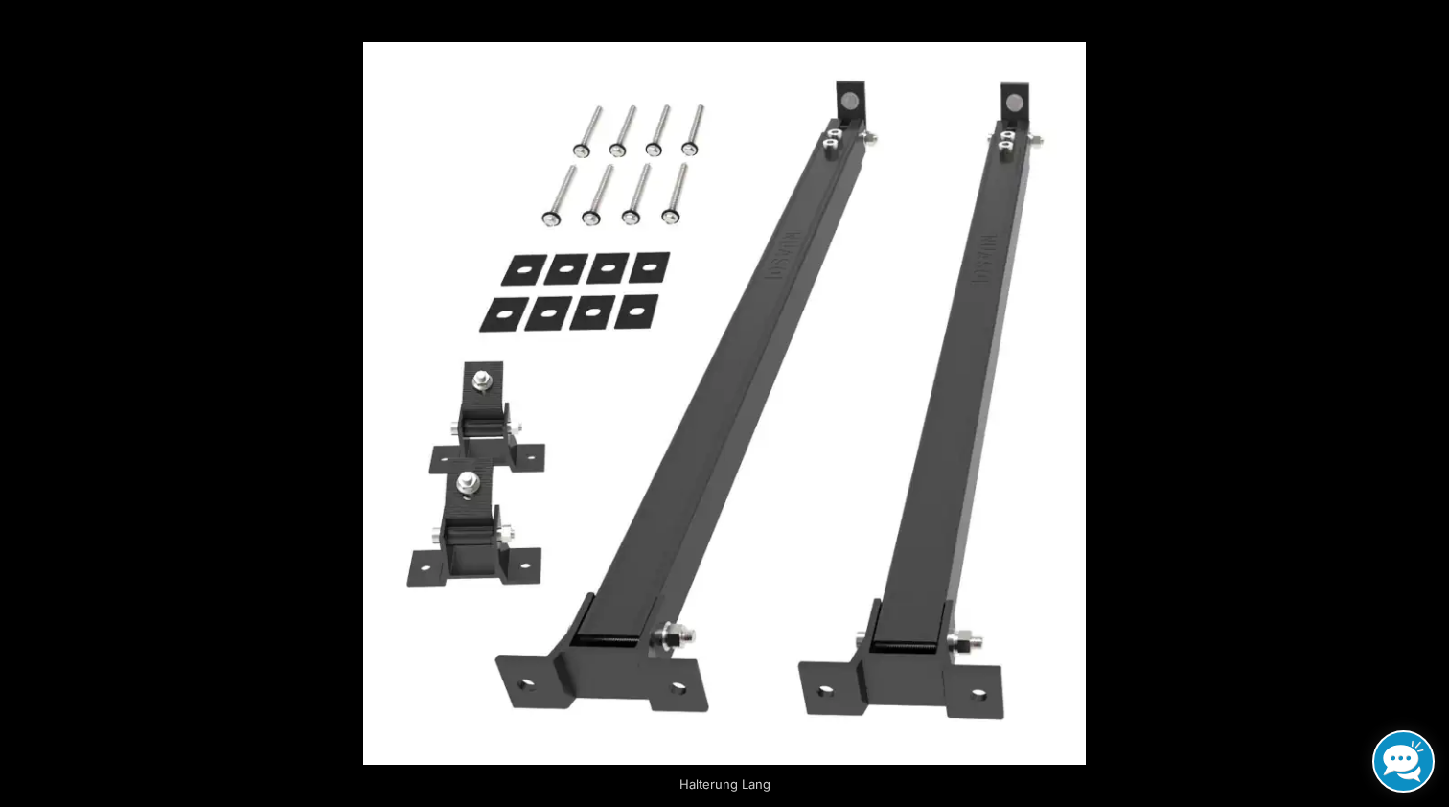
click at [1425, 402] on button "Next (arrow right)" at bounding box center [1415, 404] width 67 height 96
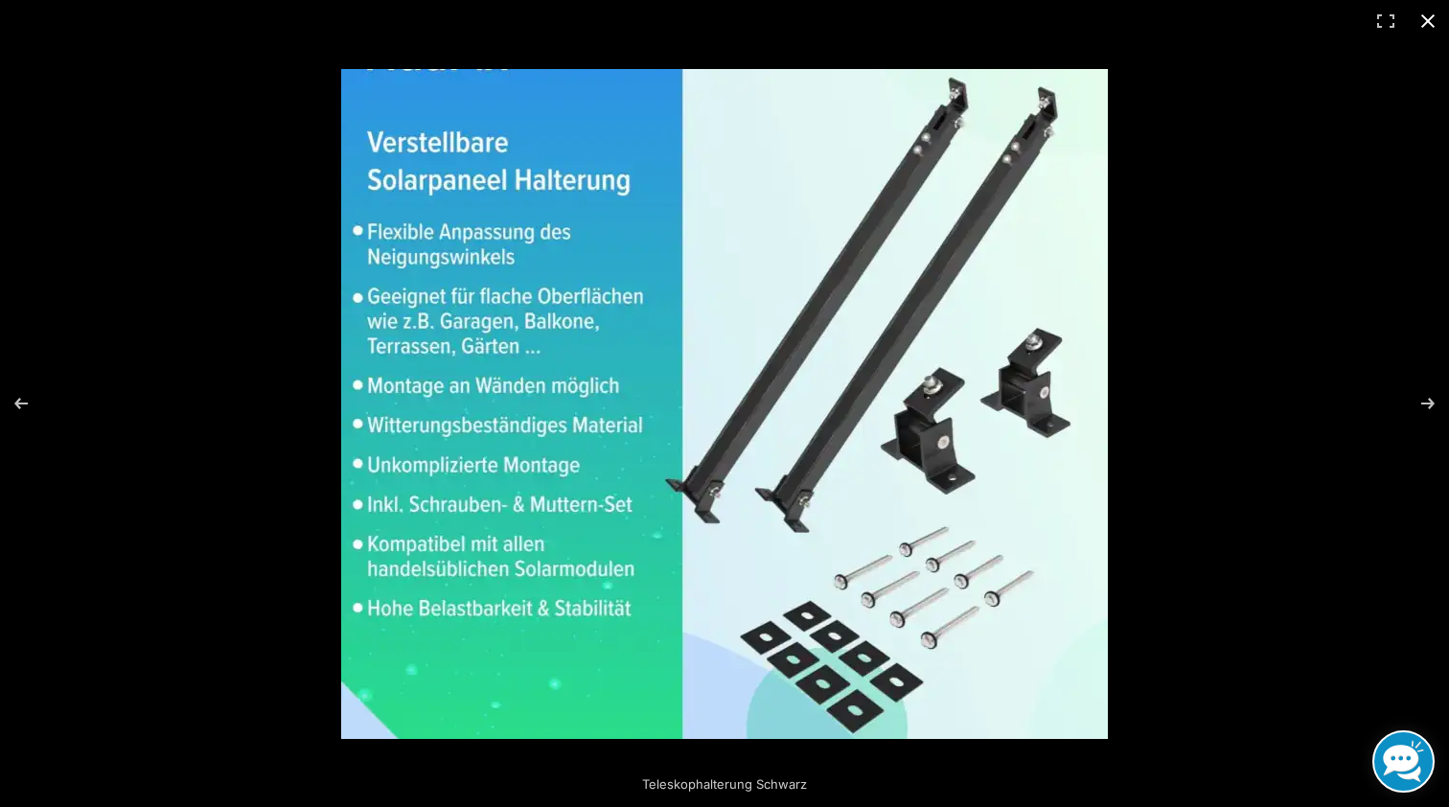
click at [1427, 18] on button "Close (Esc)" at bounding box center [1428, 21] width 42 height 42
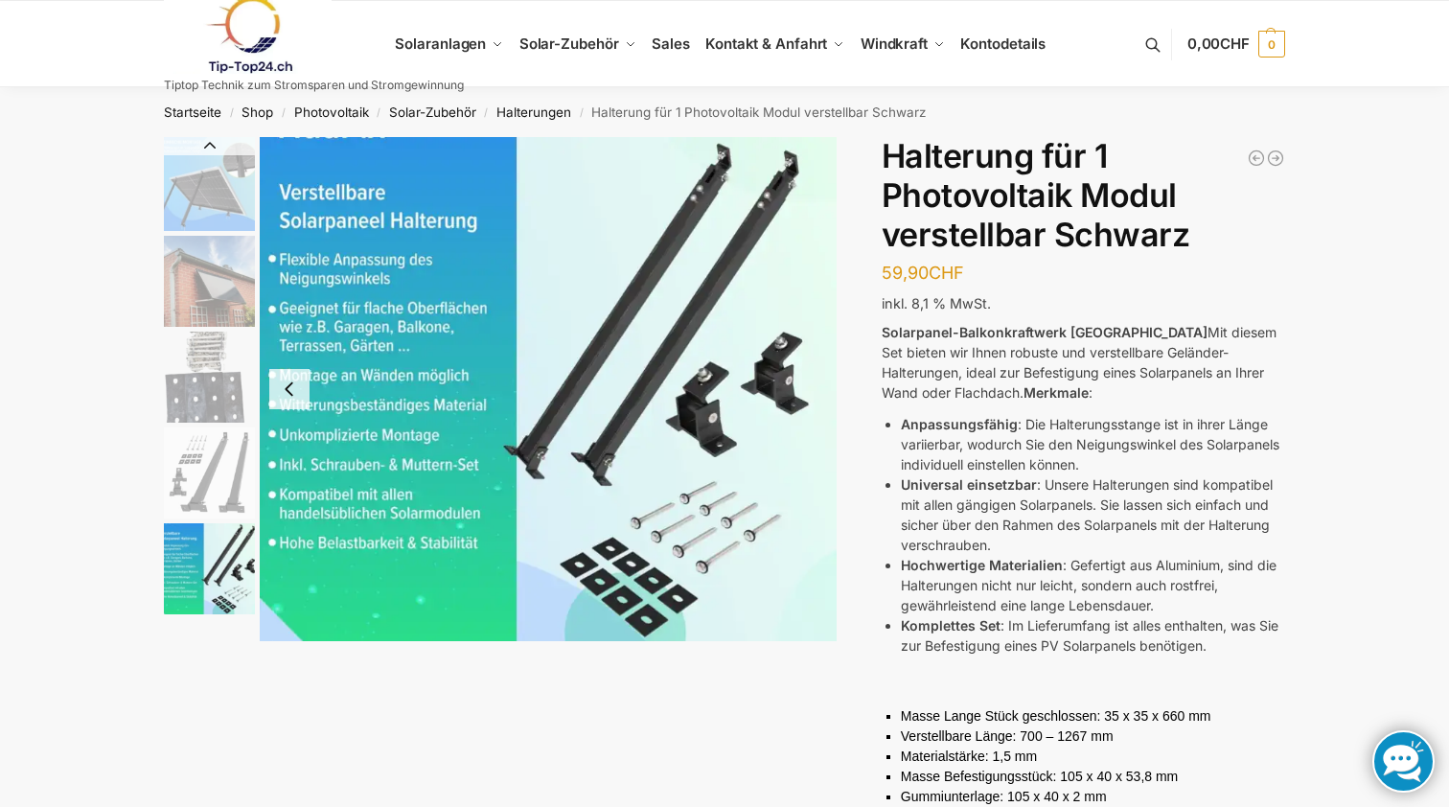
click at [725, 319] on img "5 / 5" at bounding box center [548, 389] width 577 height 504
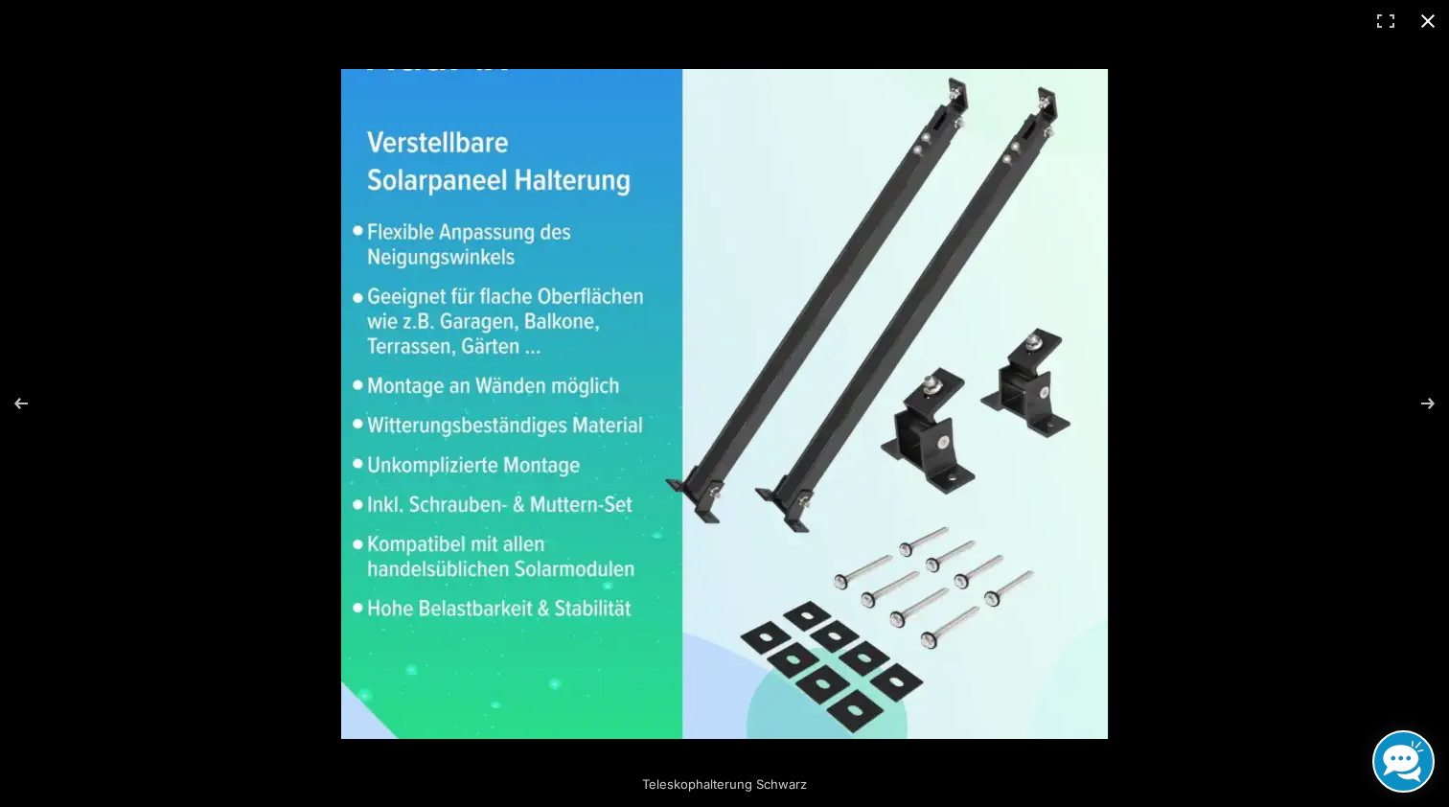
click at [566, 68] on div at bounding box center [724, 403] width 1449 height 807
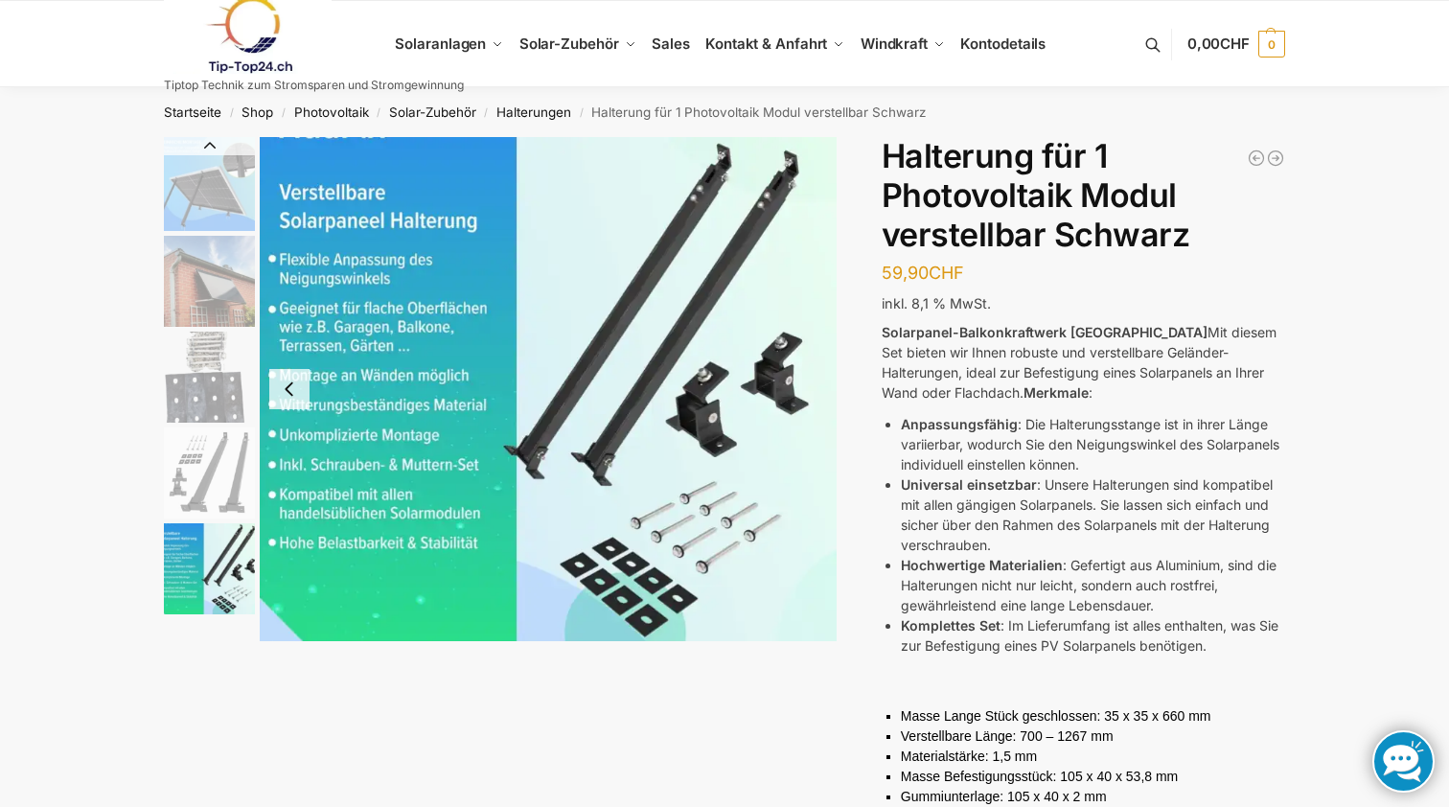
click at [441, 38] on link at bounding box center [314, 35] width 300 height 78
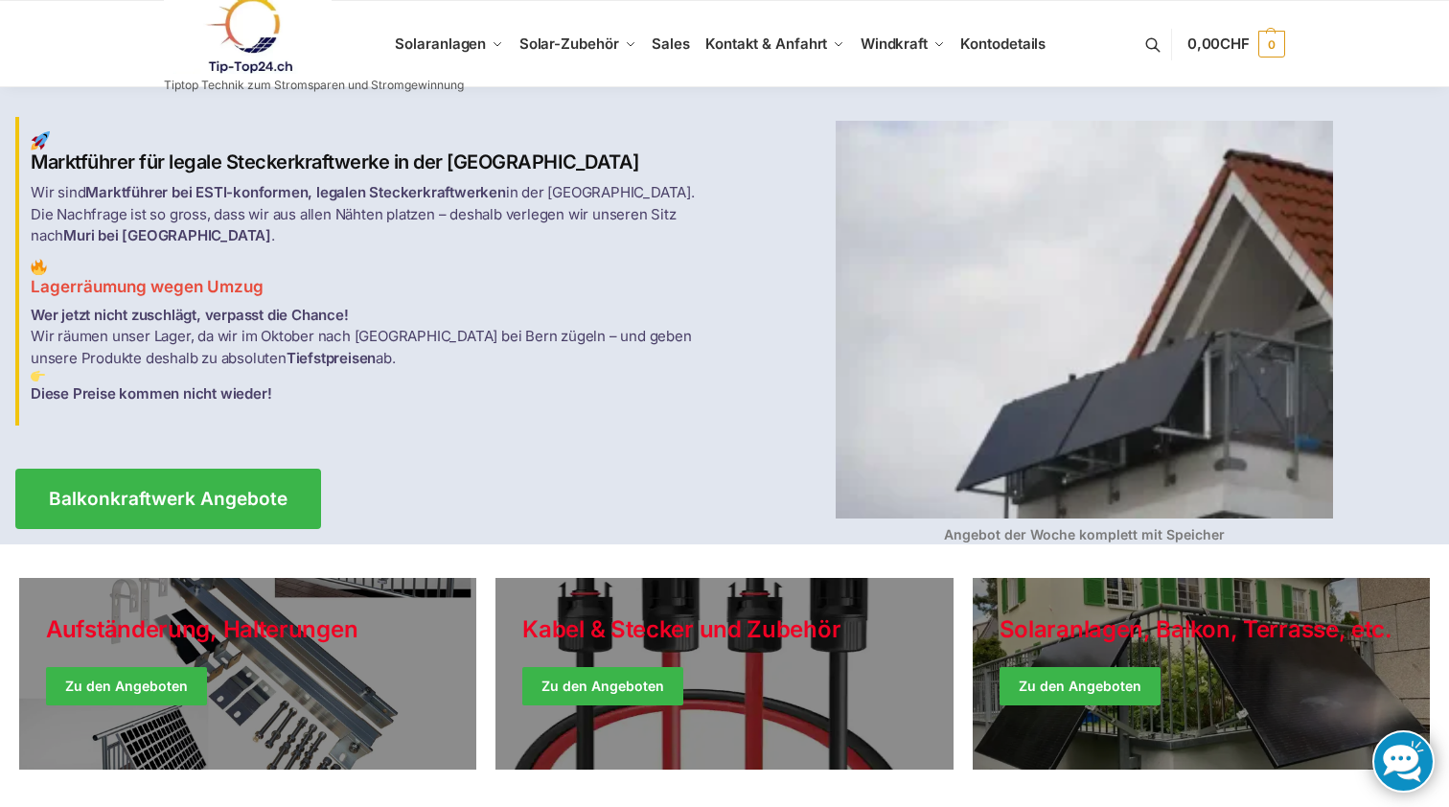
click at [440, 38] on link at bounding box center [314, 35] width 300 height 78
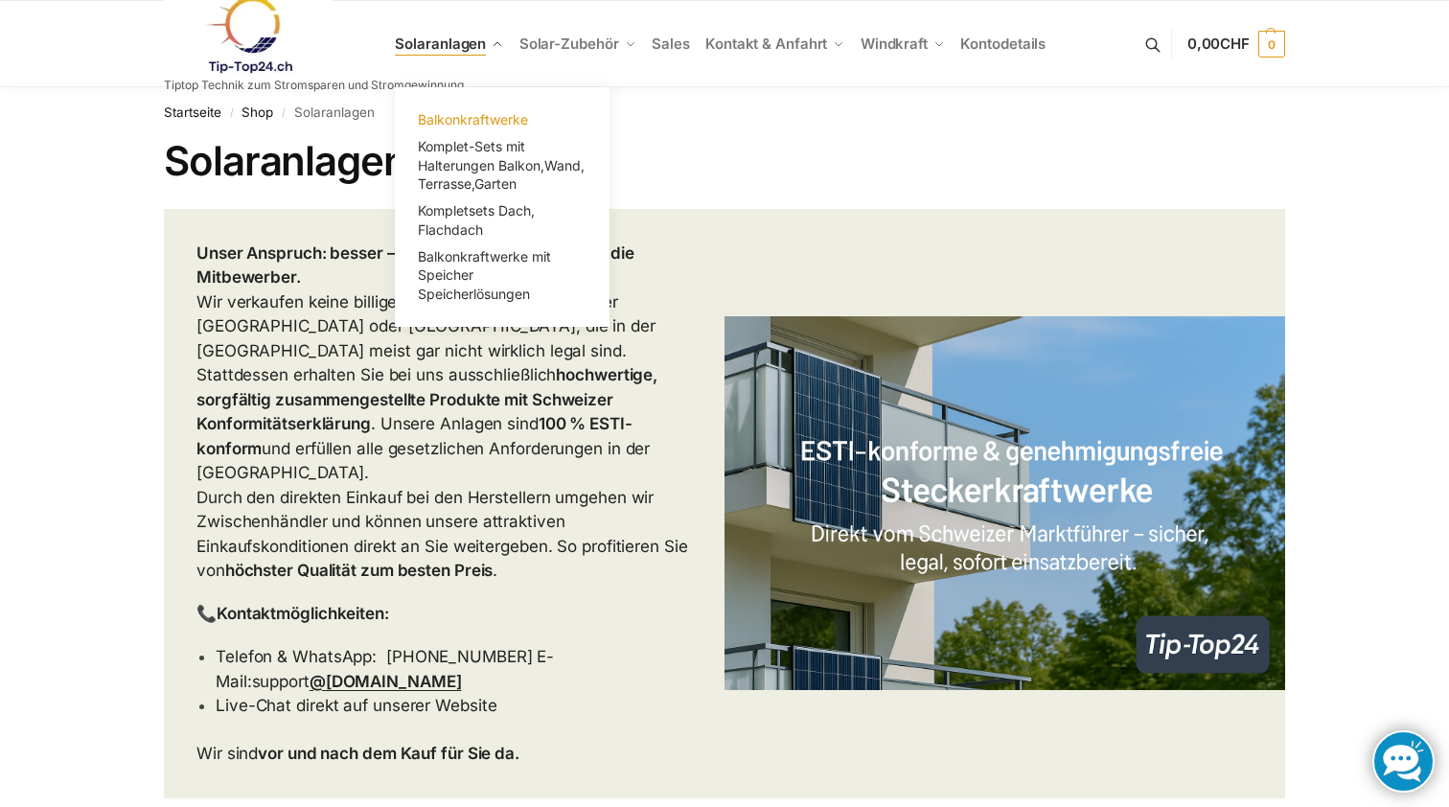
click at [481, 115] on span "Balkonkraftwerke" at bounding box center [473, 119] width 110 height 16
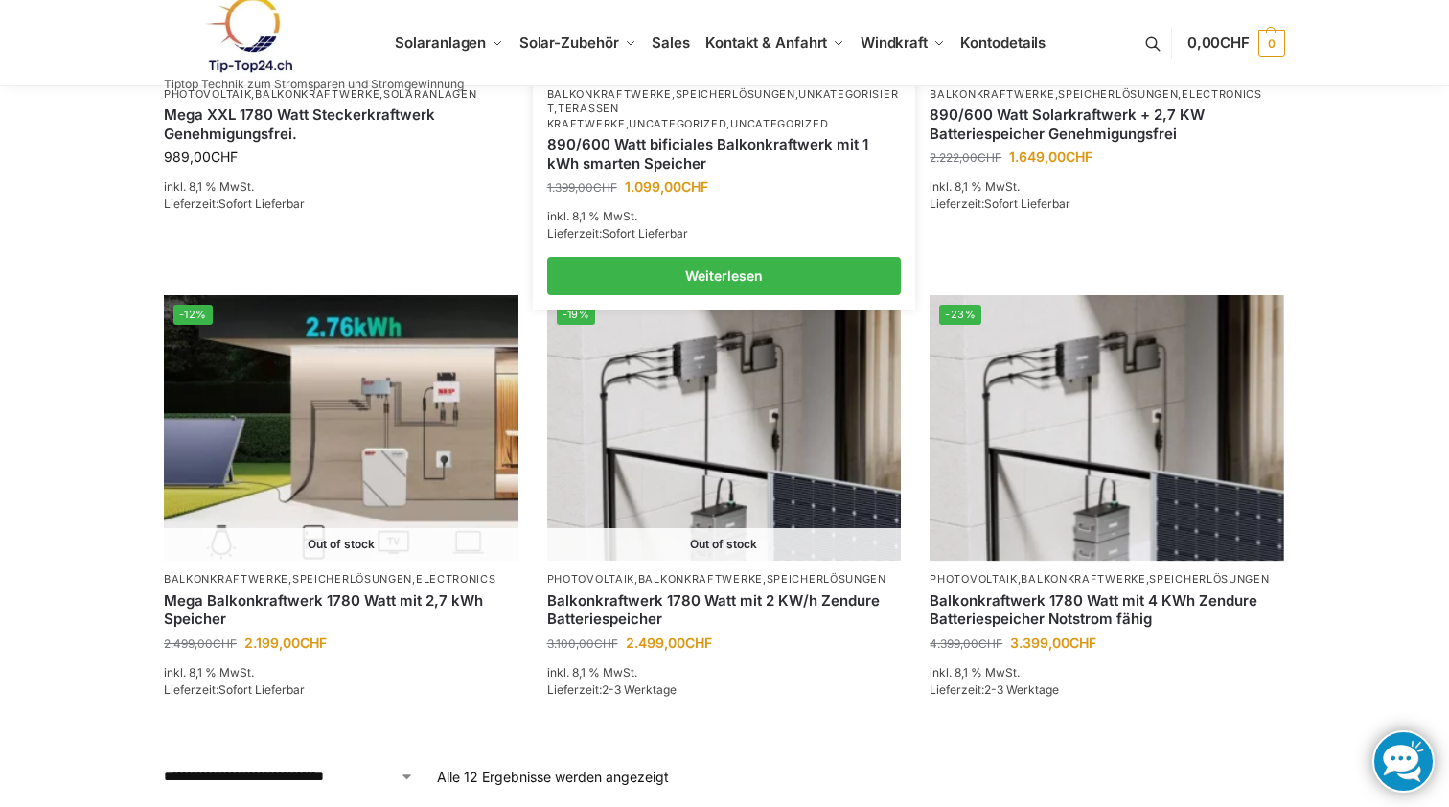
scroll to position [1540, 0]
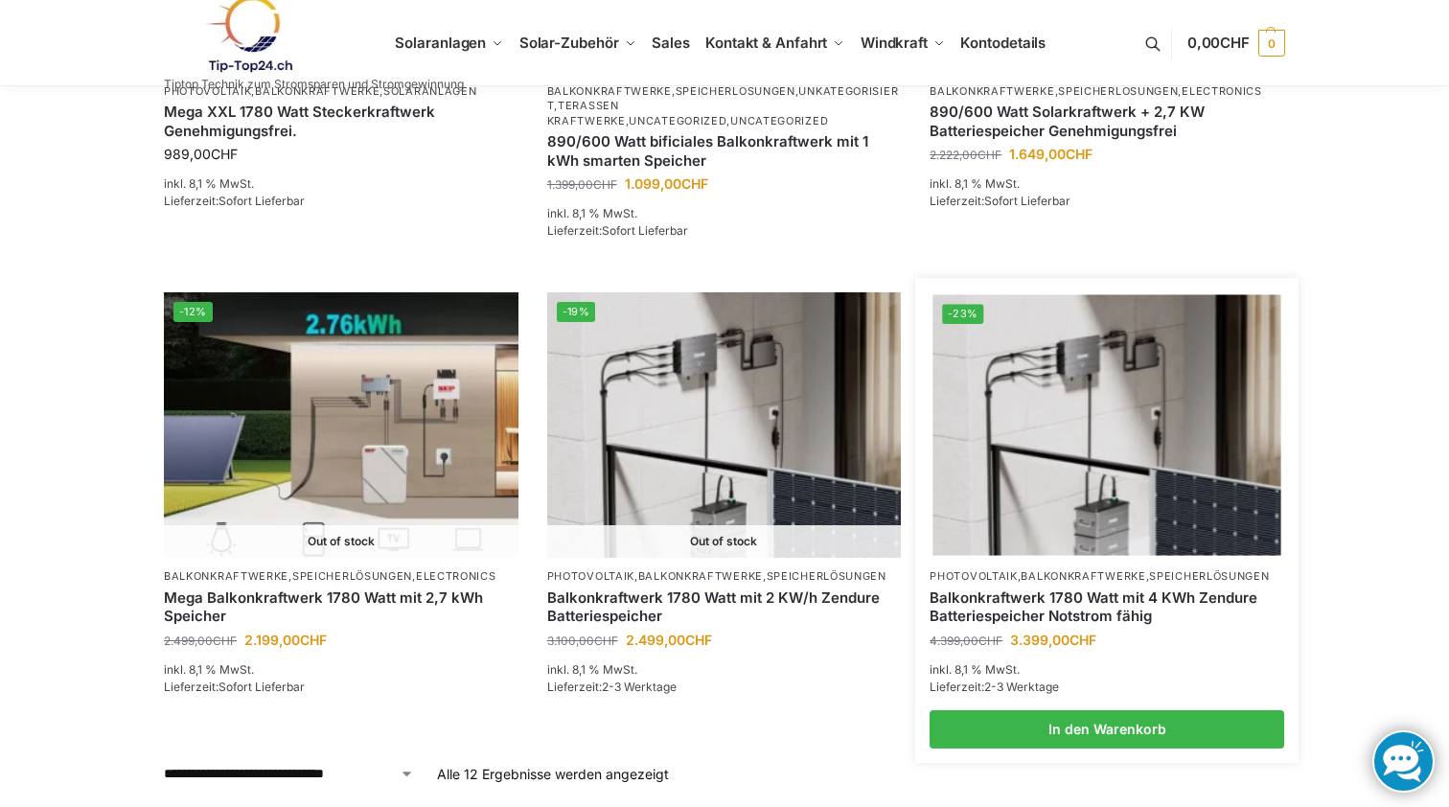
click at [1003, 604] on link "Balkonkraftwerk 1780 Watt mit 4 KWh Zendure Batteriespeicher Notstrom fähig" at bounding box center [1107, 606] width 355 height 37
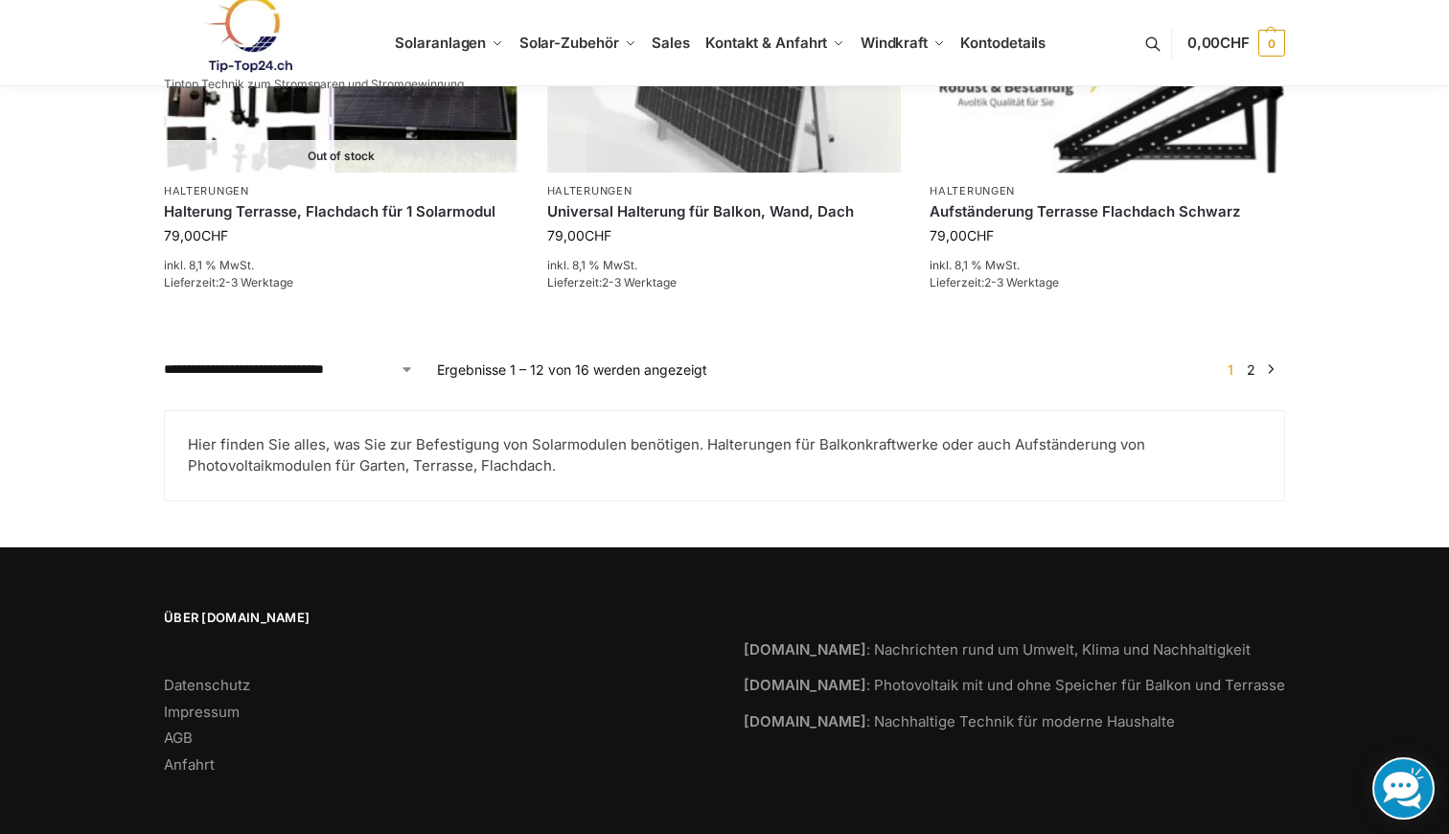
scroll to position [2208, 0]
click at [1231, 367] on span "1" at bounding box center [1230, 370] width 15 height 16
click at [1229, 364] on span "1" at bounding box center [1230, 370] width 15 height 16
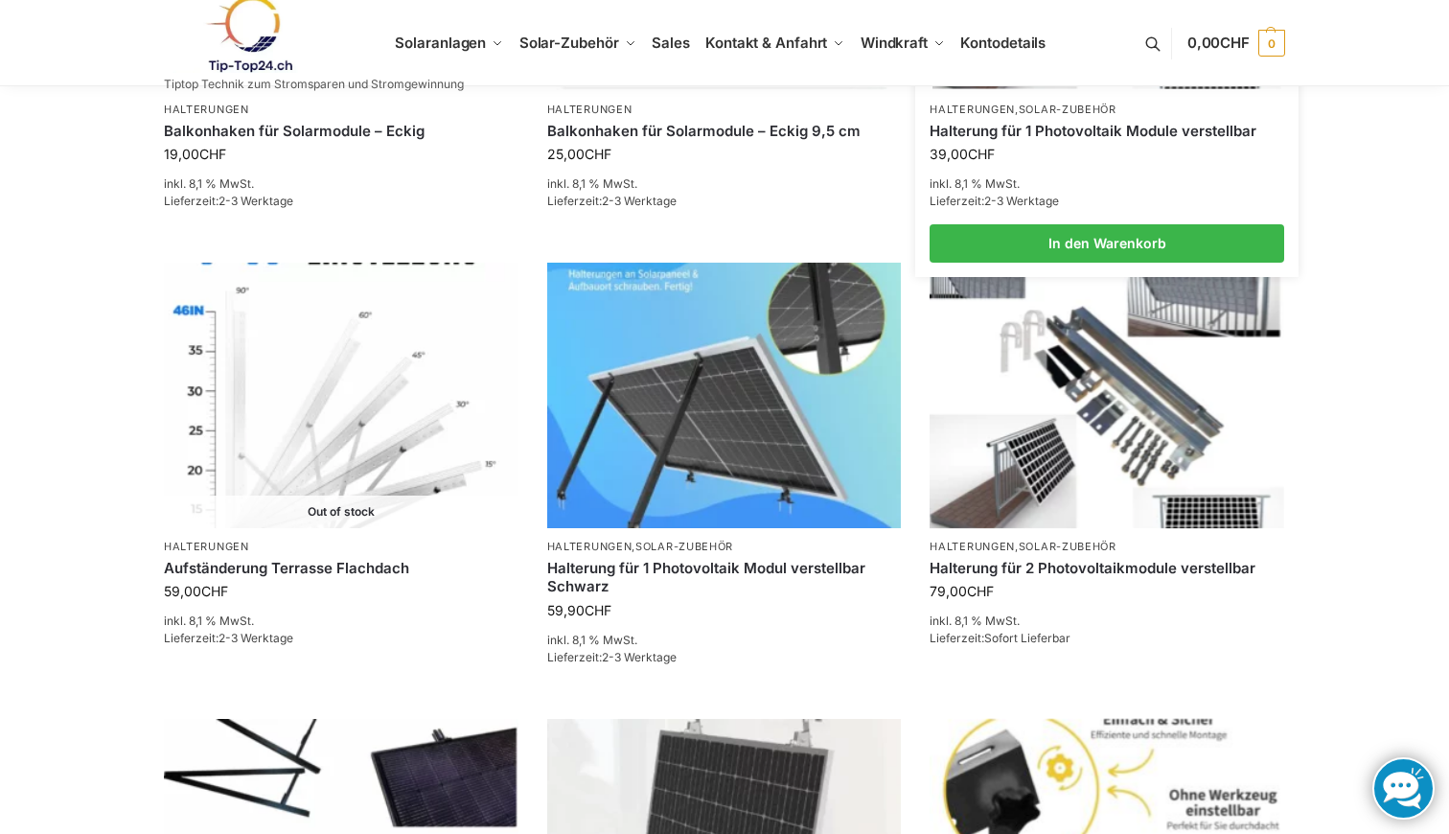
scroll to position [1386, 0]
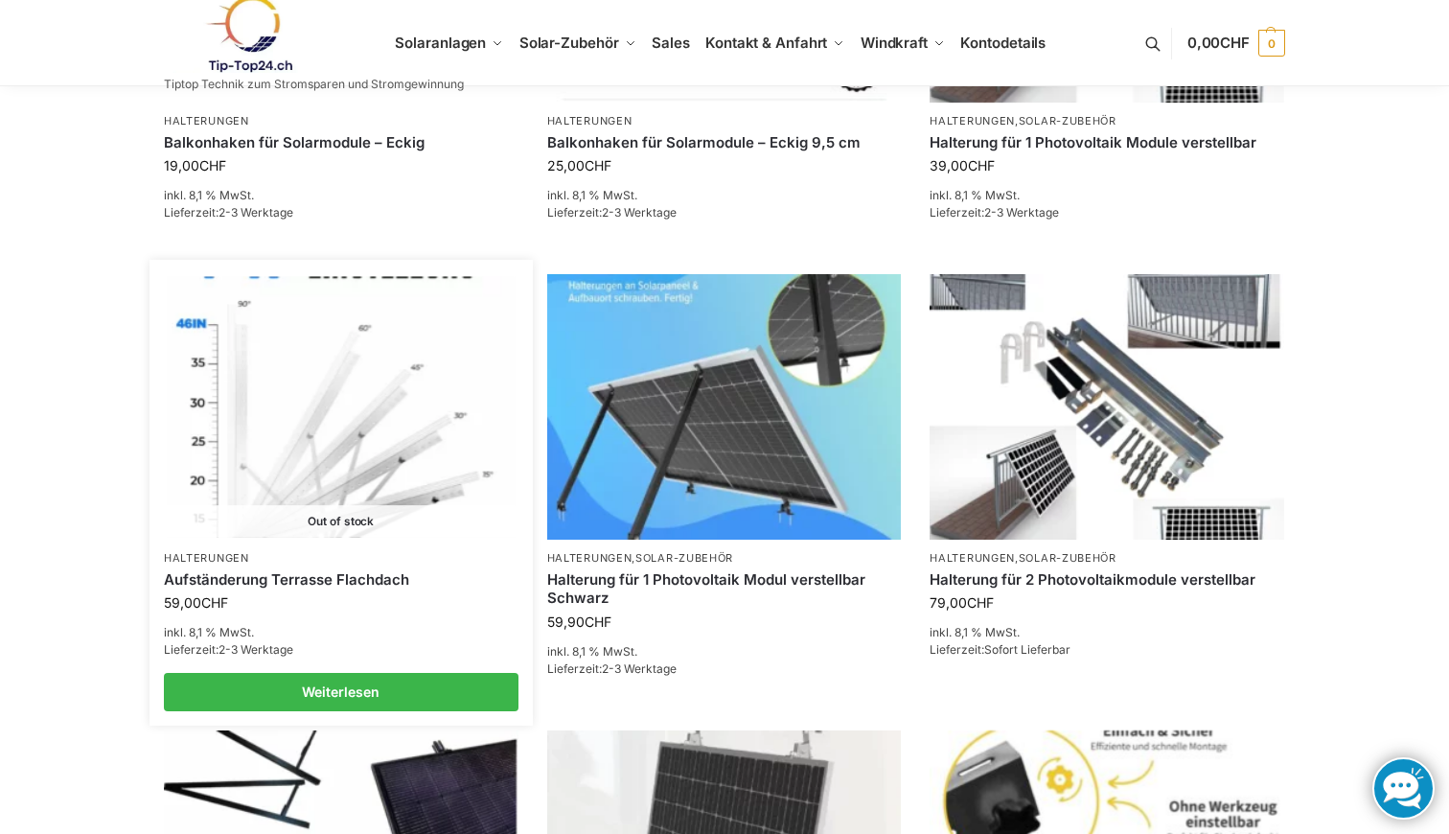
click at [287, 424] on img at bounding box center [341, 407] width 348 height 261
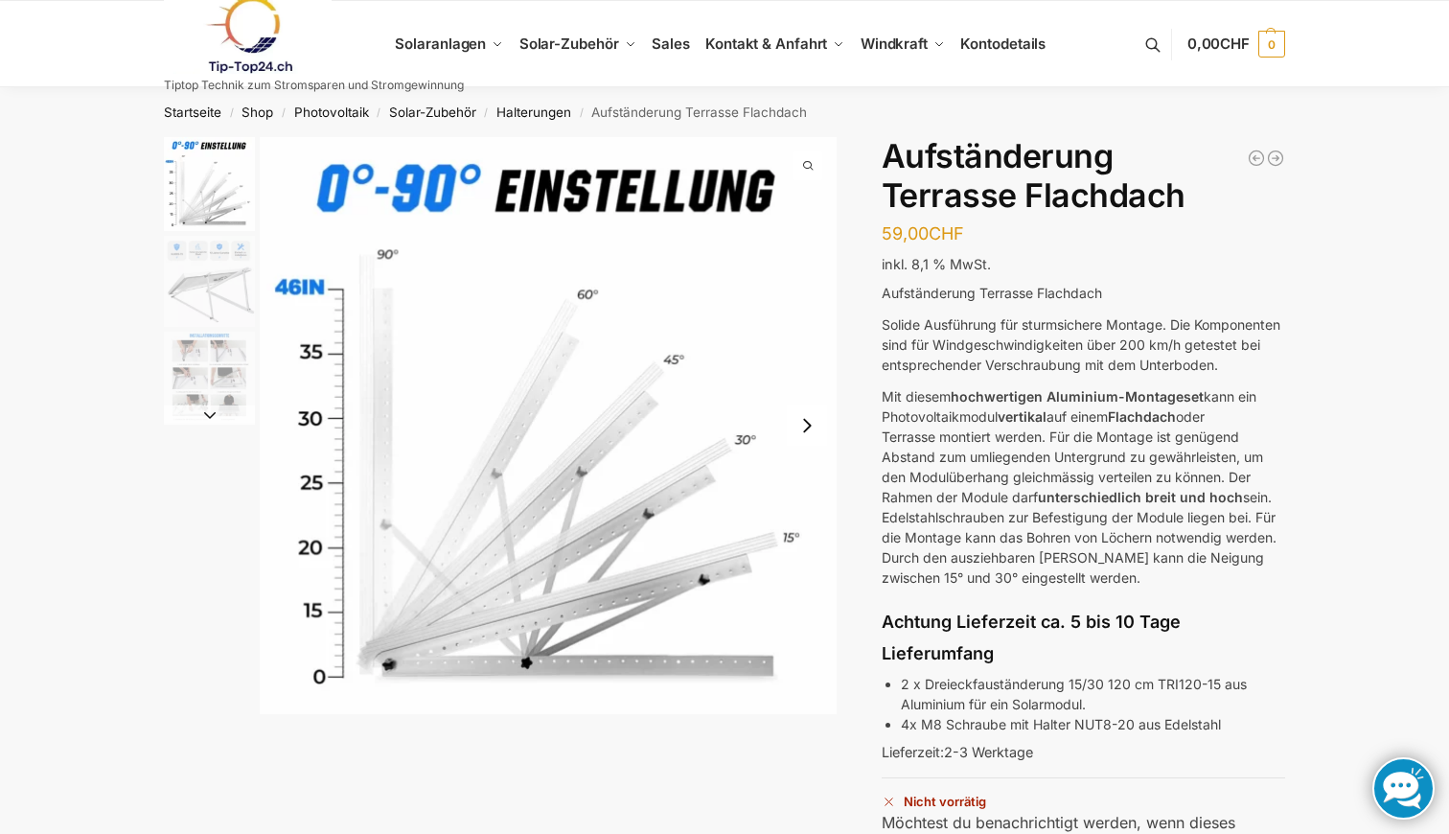
click at [247, 332] on img "3 / 3" at bounding box center [209, 377] width 91 height 91
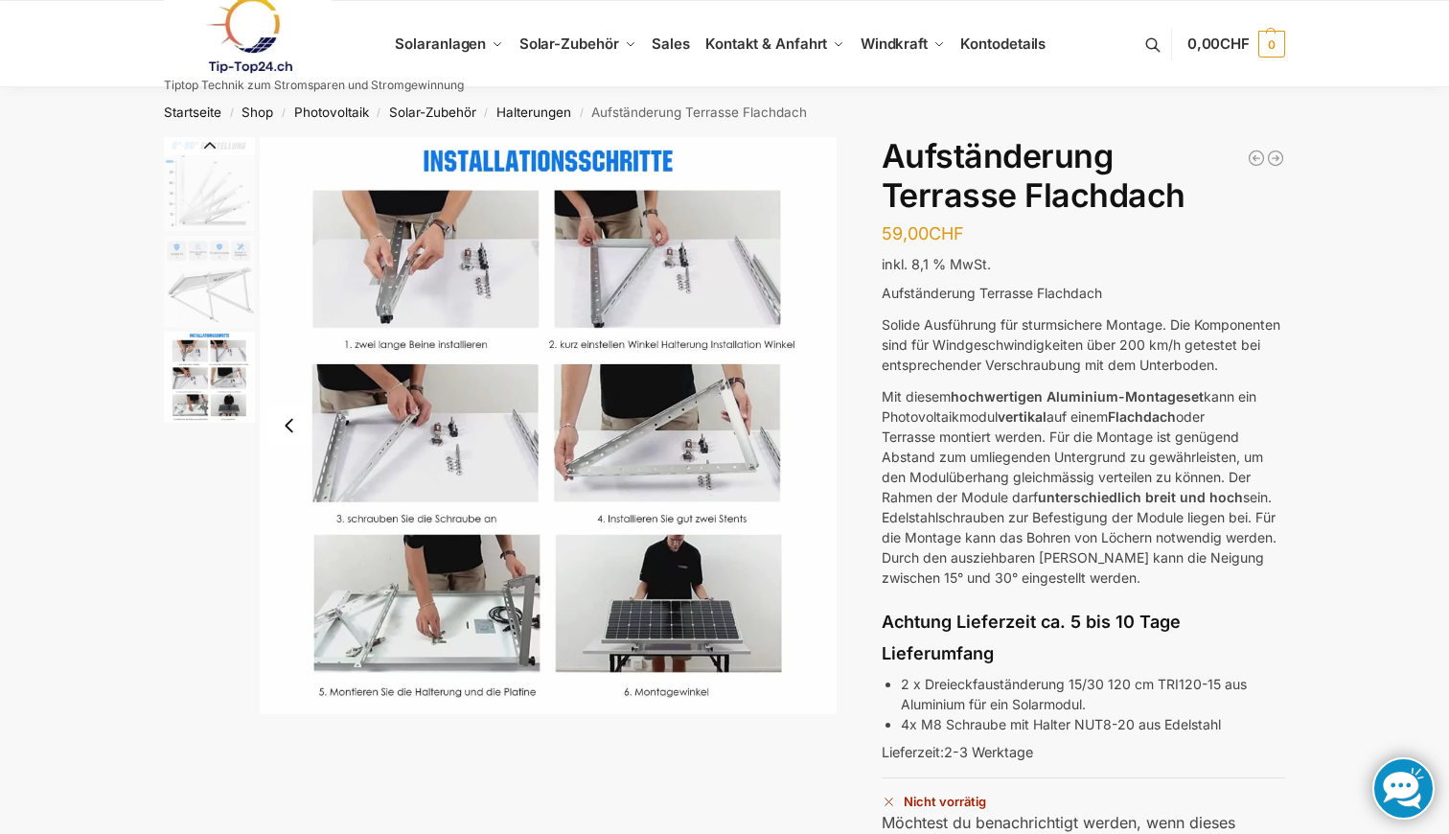
click at [223, 399] on img "3 / 3" at bounding box center [209, 377] width 91 height 91
click at [210, 362] on img "3 / 3" at bounding box center [209, 377] width 91 height 91
click at [201, 259] on img "2 / 3" at bounding box center [209, 281] width 91 height 91
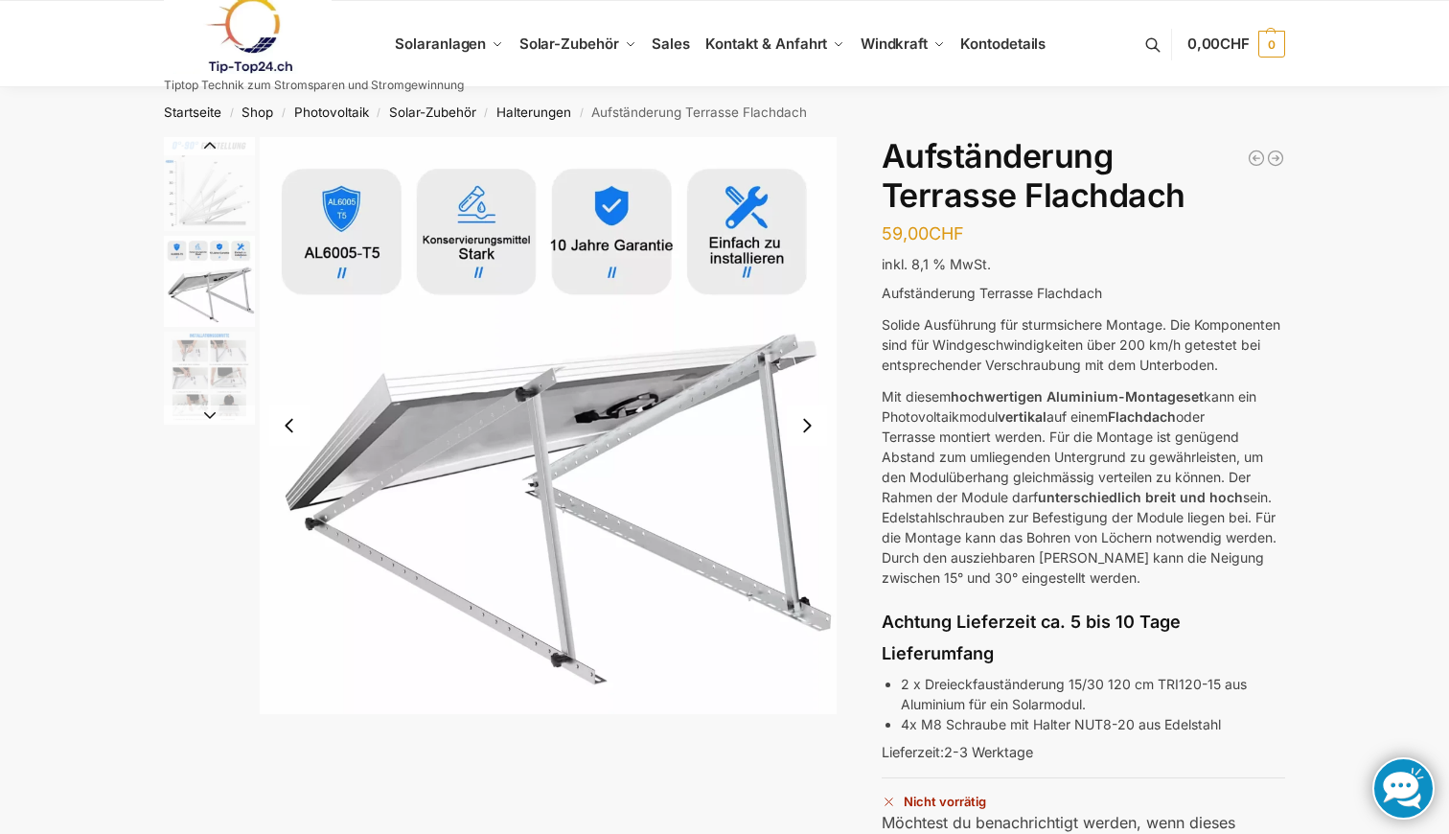
click at [192, 397] on img "3 / 3" at bounding box center [209, 377] width 91 height 91
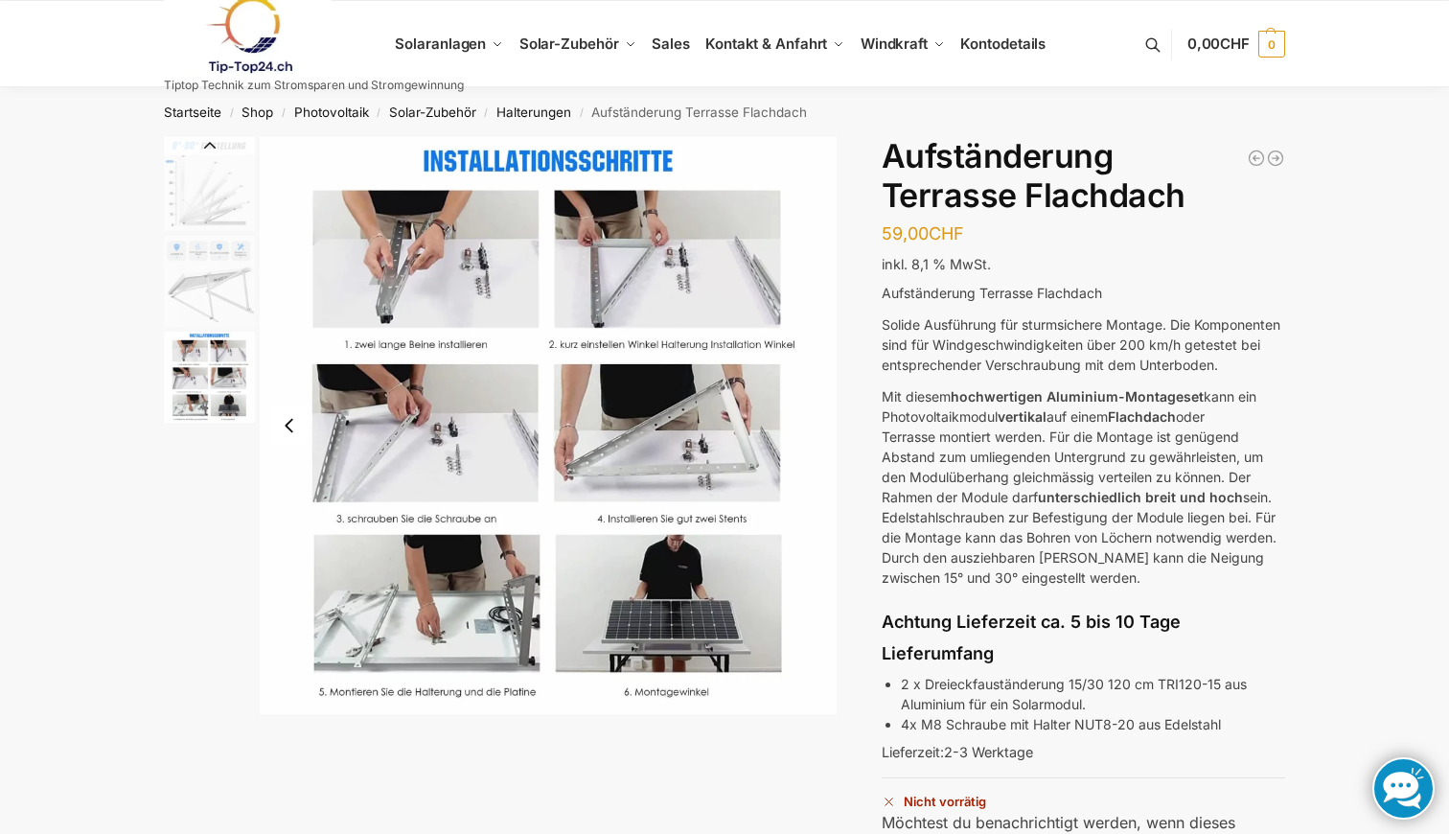
click at [199, 274] on img "2 / 3" at bounding box center [209, 281] width 91 height 91
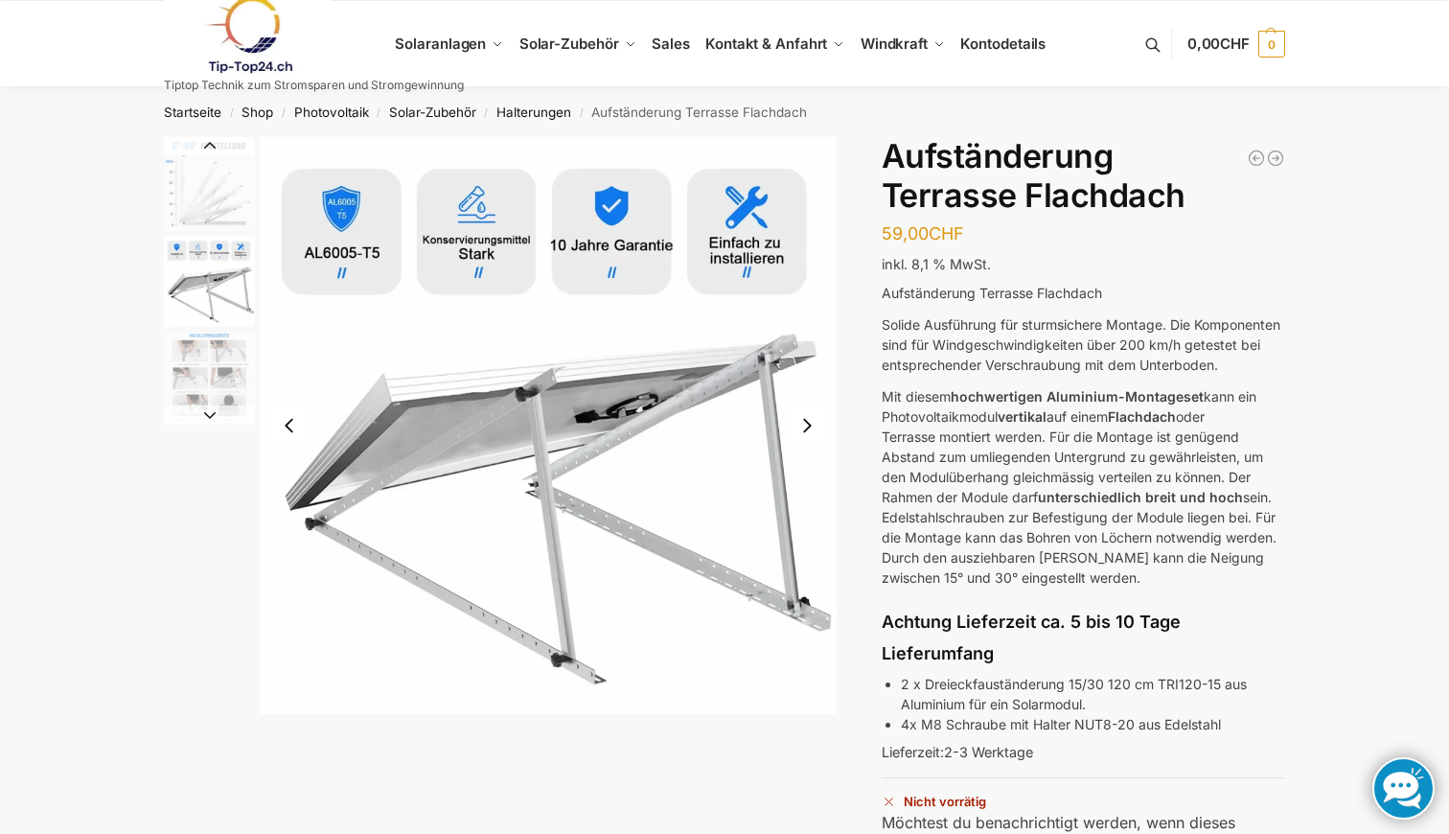
click at [455, 40] on link at bounding box center [314, 35] width 300 height 78
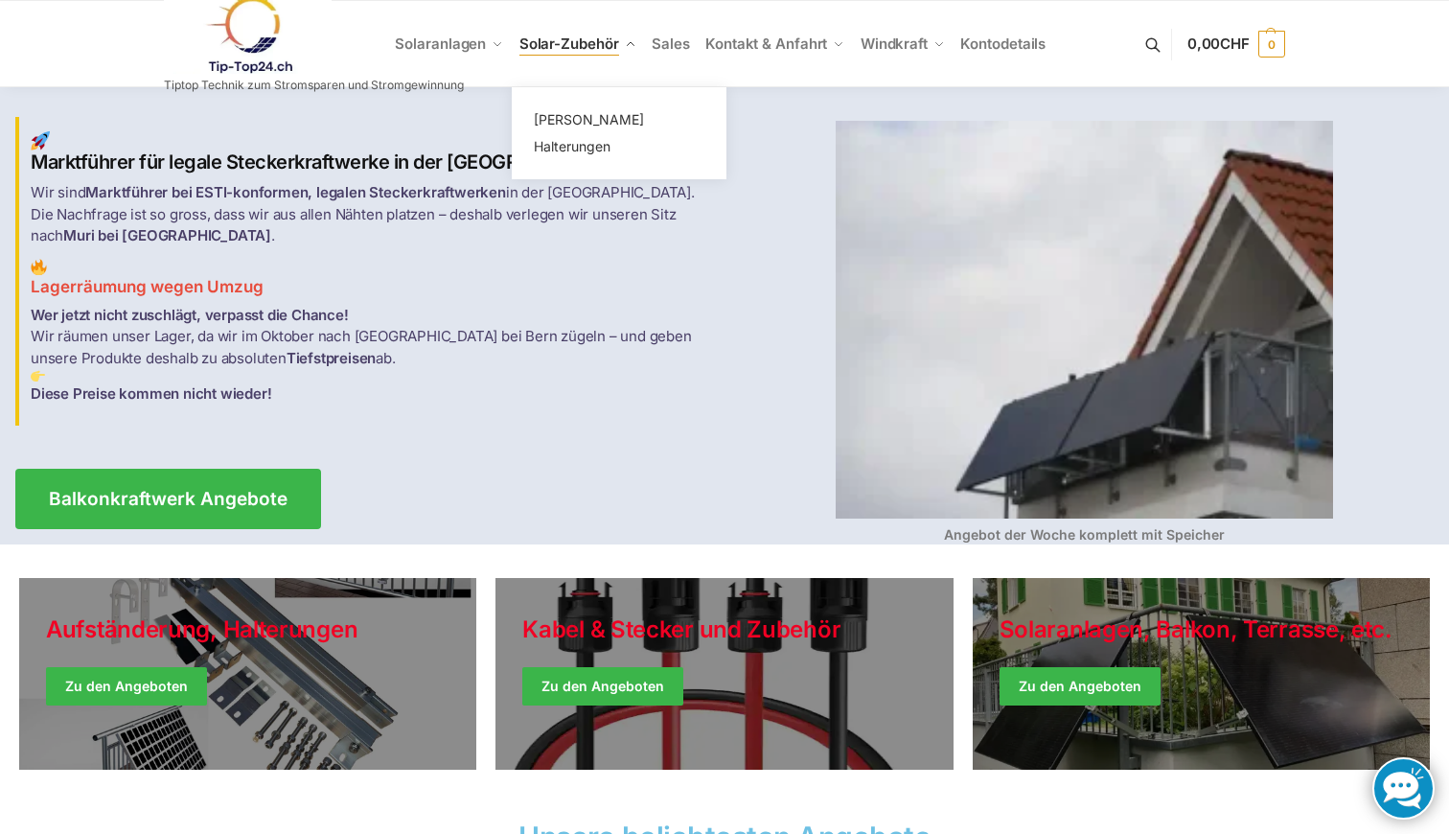
click at [564, 37] on span "Solar-Zubehör" at bounding box center [569, 43] width 100 height 18
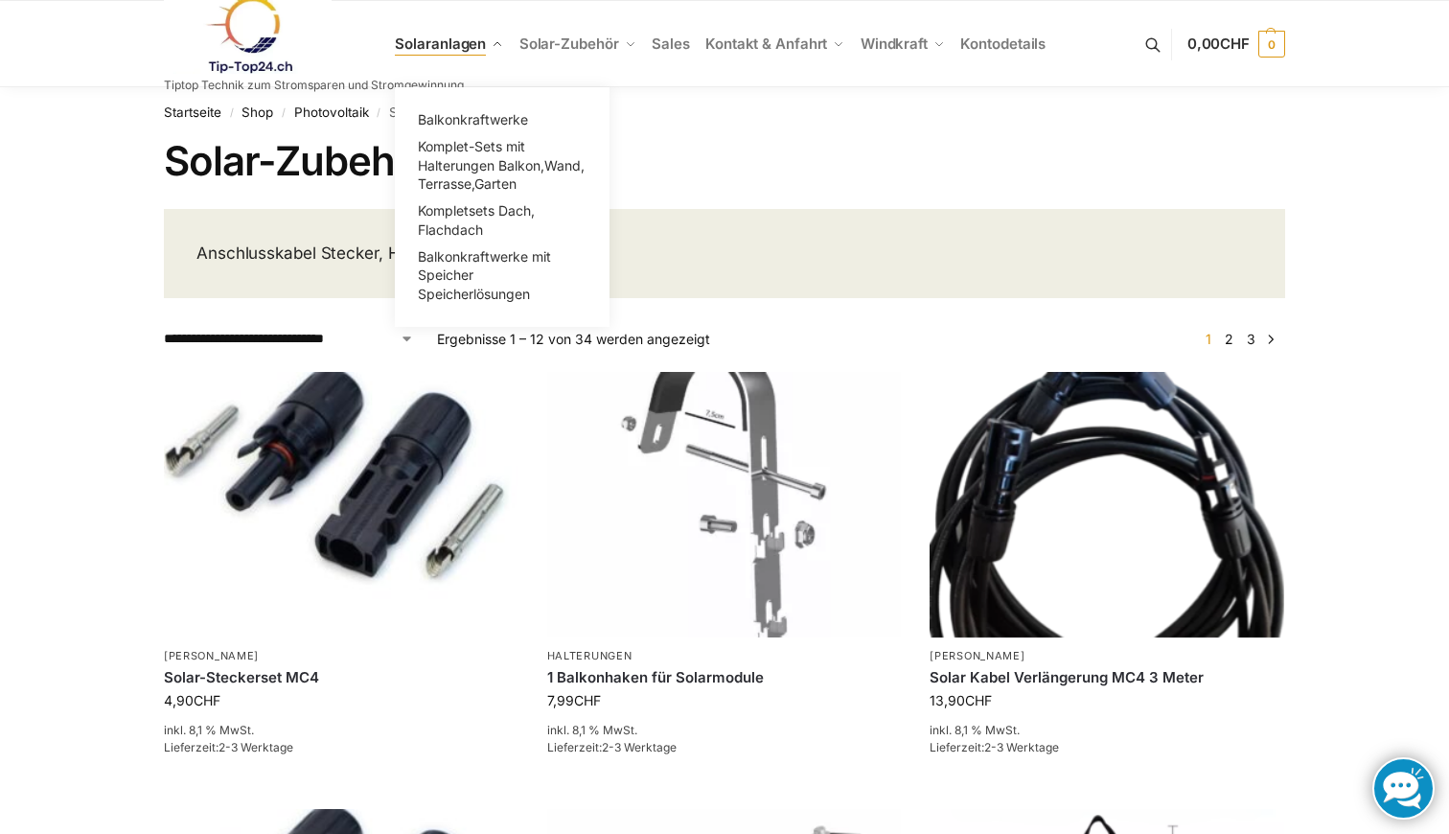
click at [468, 44] on span "Solaranlagen" at bounding box center [440, 43] width 91 height 18
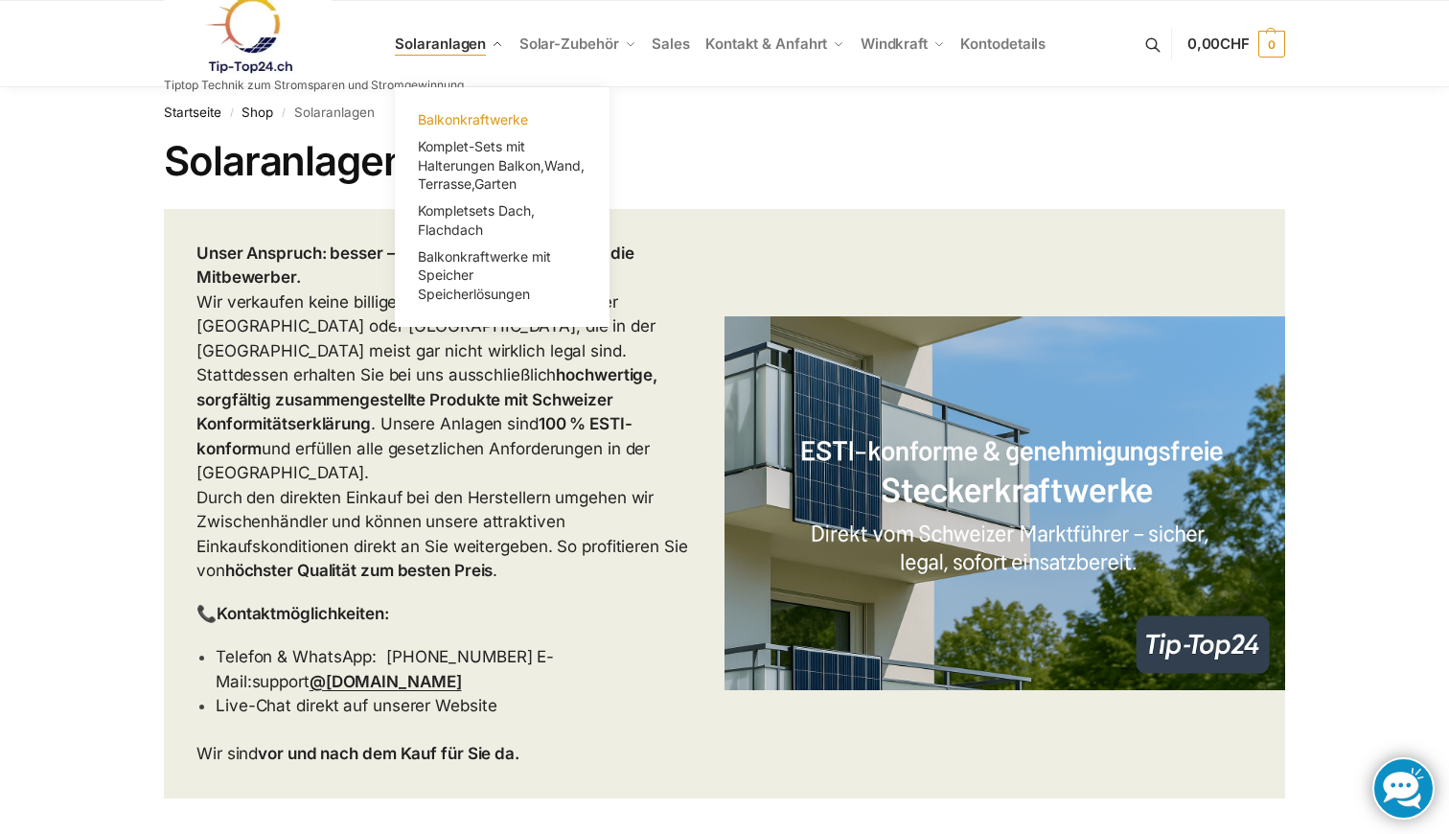
click at [482, 116] on span "Balkonkraftwerke" at bounding box center [473, 119] width 110 height 16
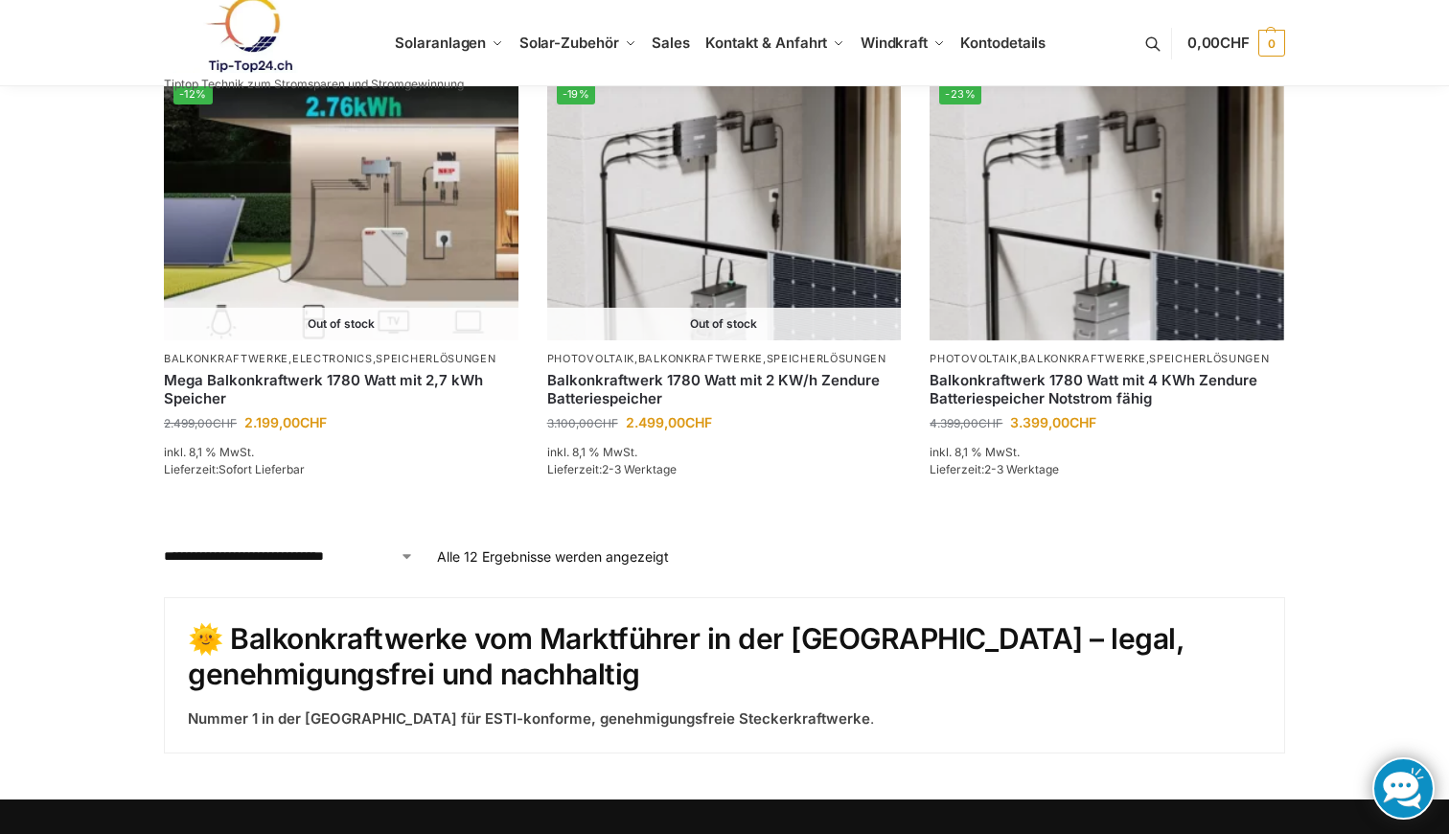
scroll to position [1765, 0]
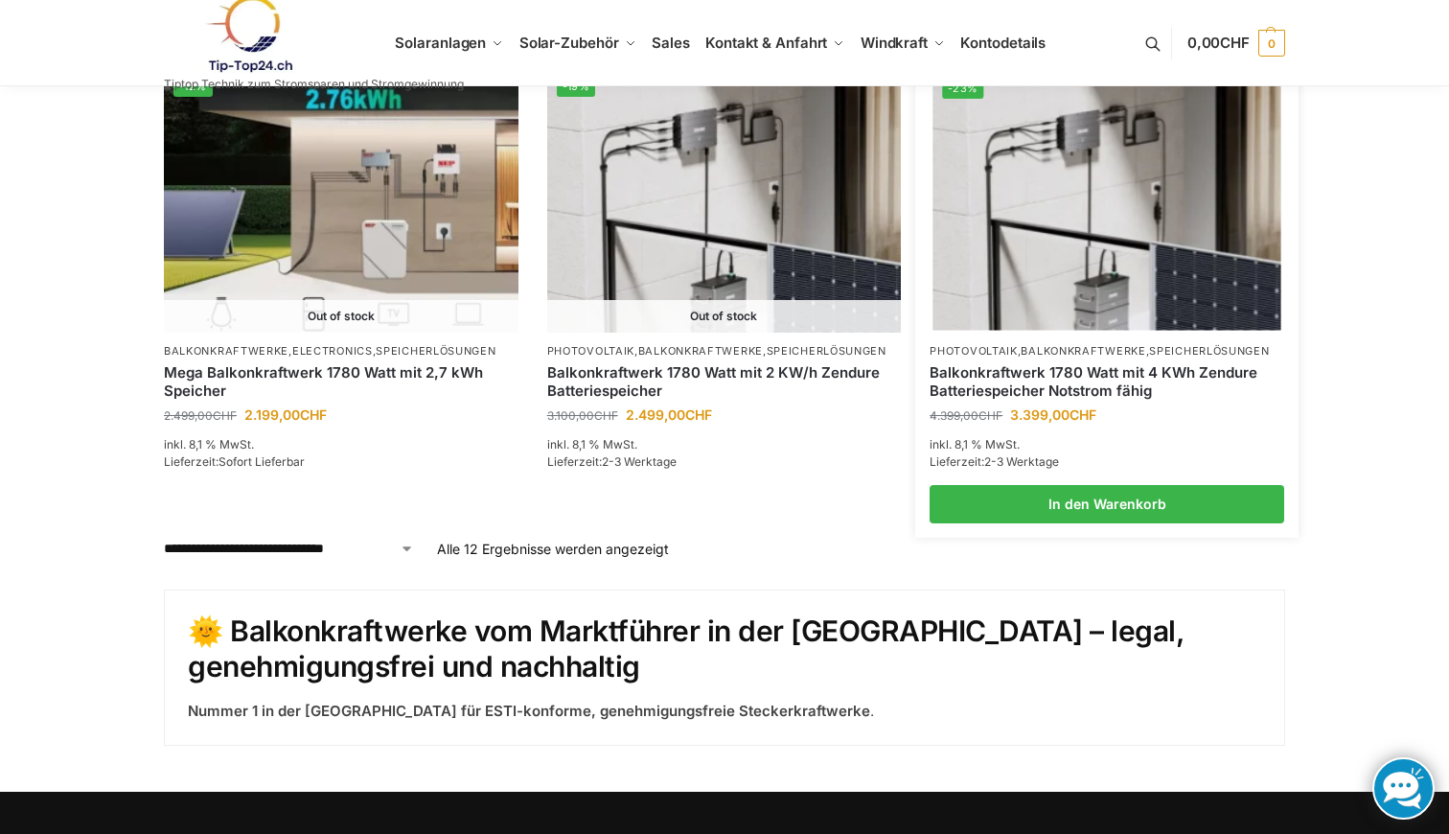
click at [1099, 326] on li "-23% Photovoltaik , Balkonkraftwerke , Speicherlösungen Balkonkraftwerk 1780 Wa…" at bounding box center [1106, 295] width 383 height 456
click at [1083, 277] on img at bounding box center [1107, 200] width 348 height 261
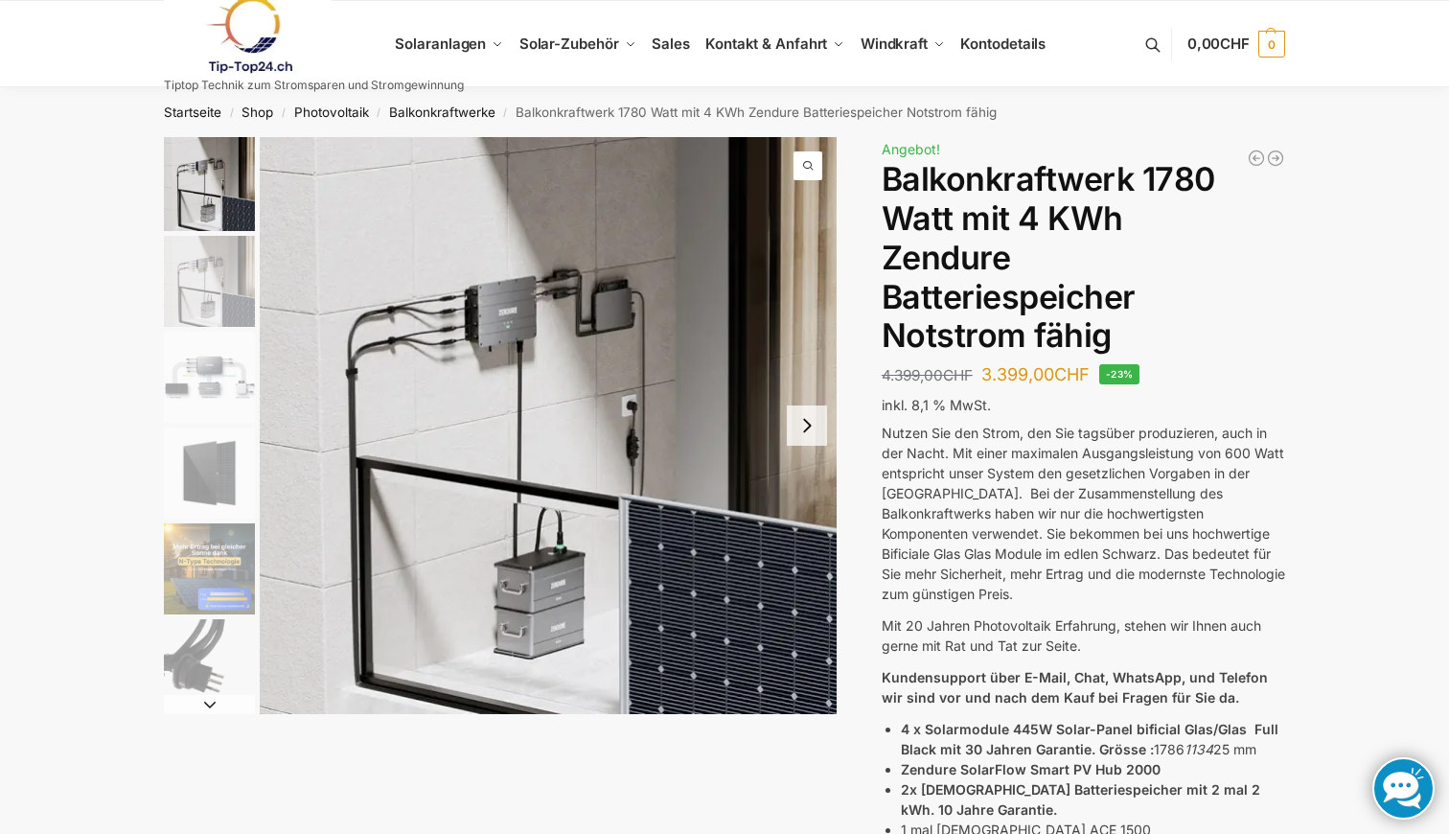
click at [810, 431] on button "Next slide" at bounding box center [807, 425] width 40 height 40
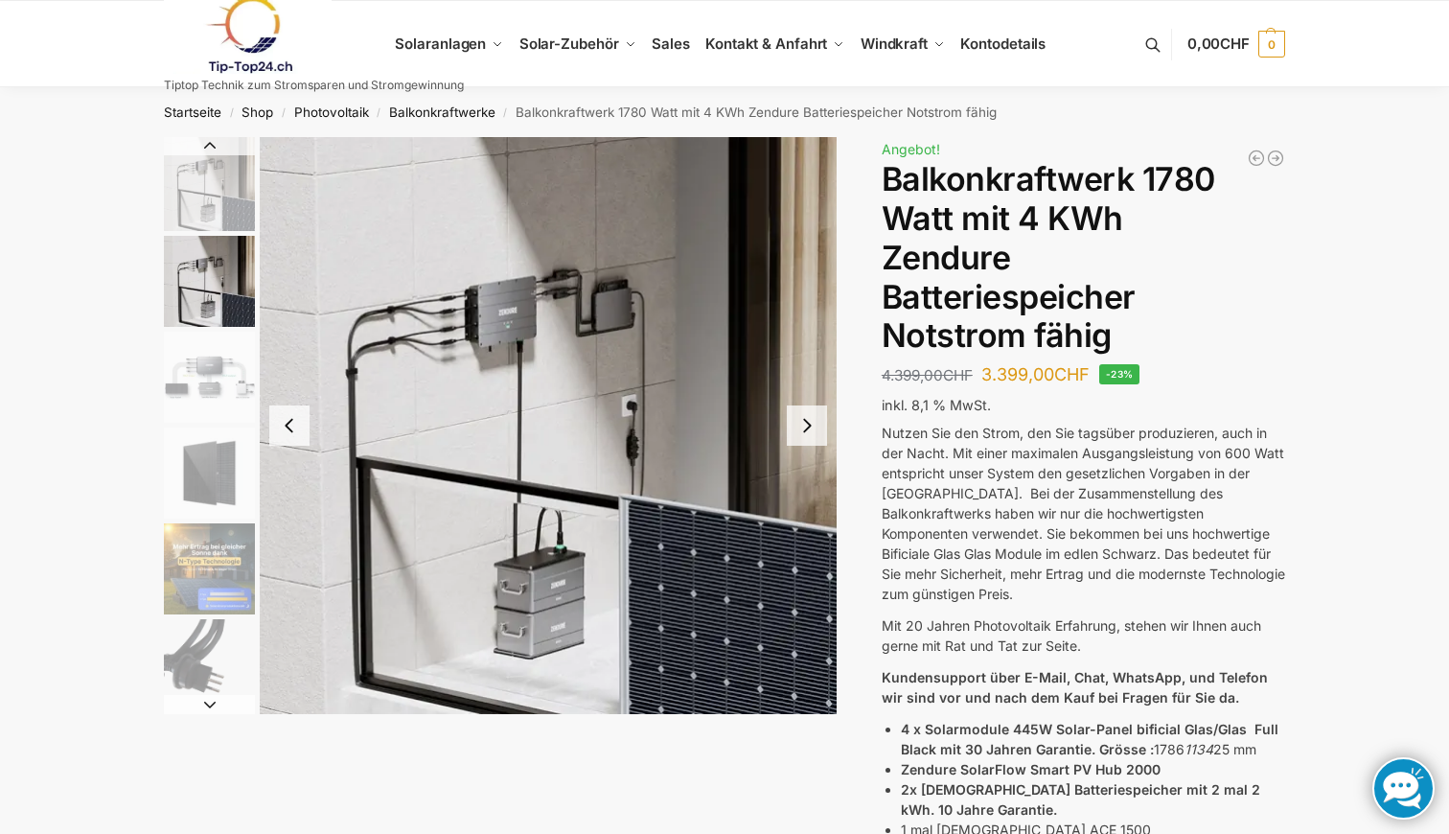
click at [810, 431] on button "Next slide" at bounding box center [807, 425] width 40 height 40
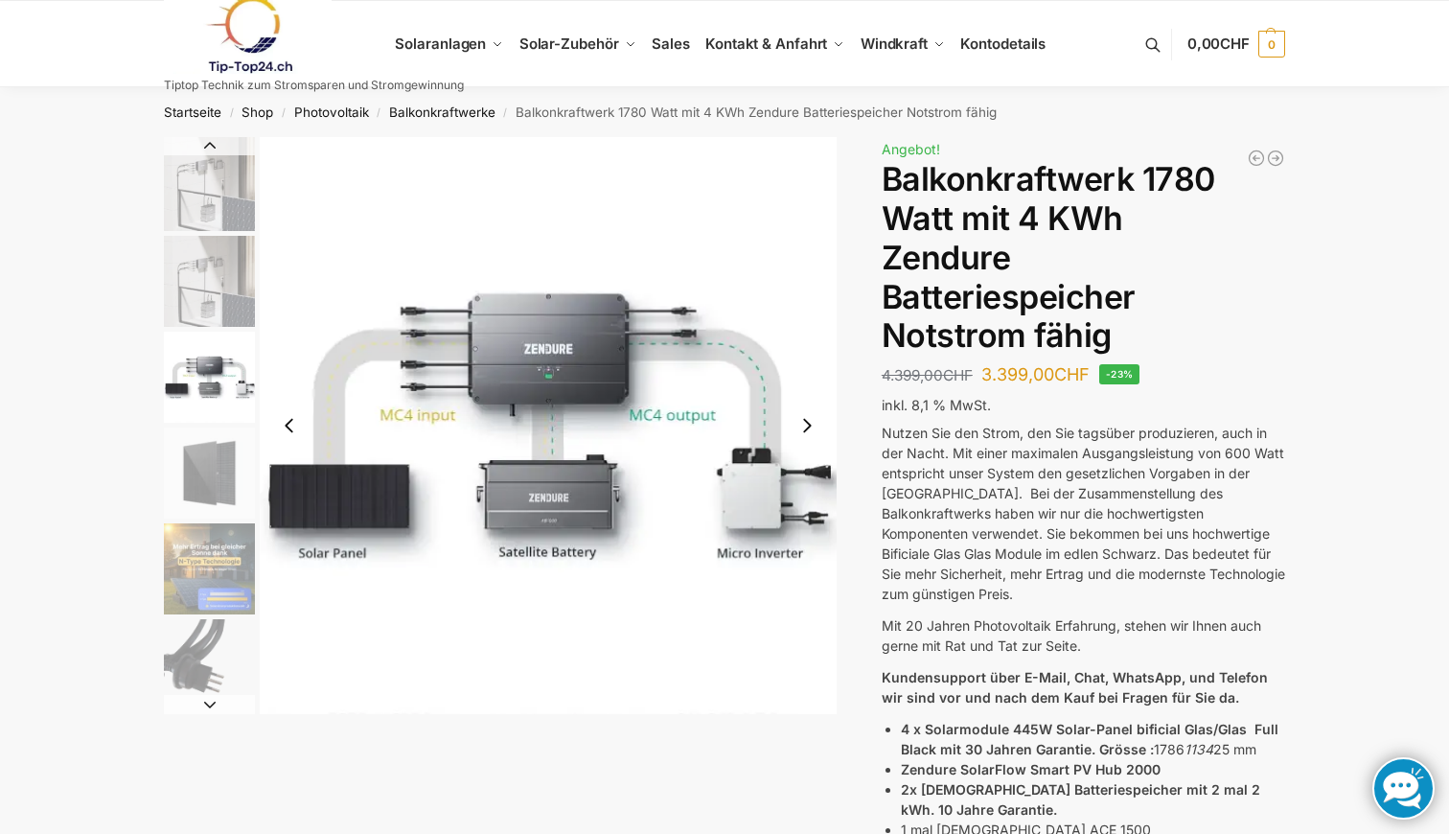
click at [810, 431] on button "Next slide" at bounding box center [807, 425] width 40 height 40
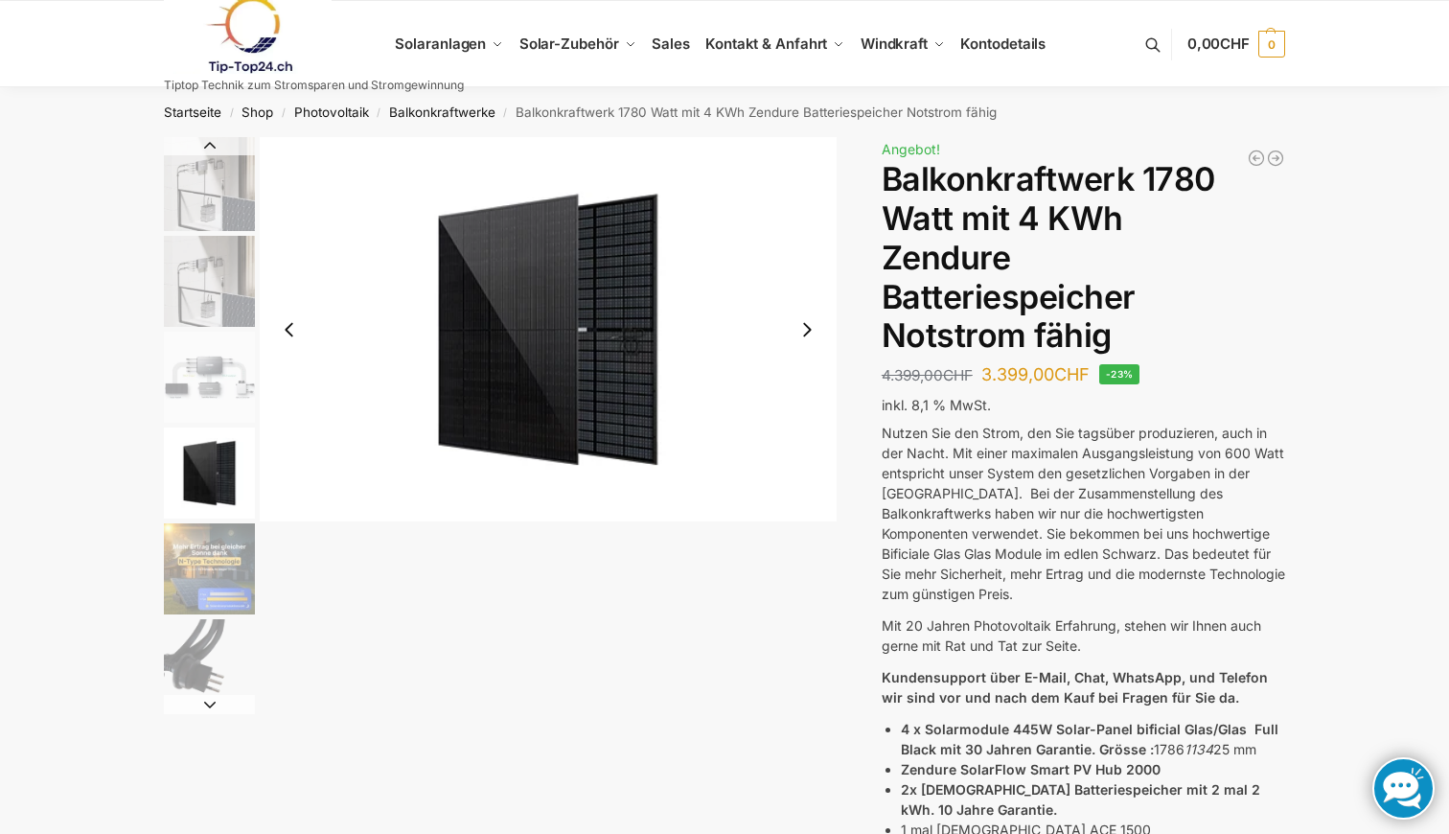
click at [803, 333] on button "Next slide" at bounding box center [807, 330] width 40 height 40
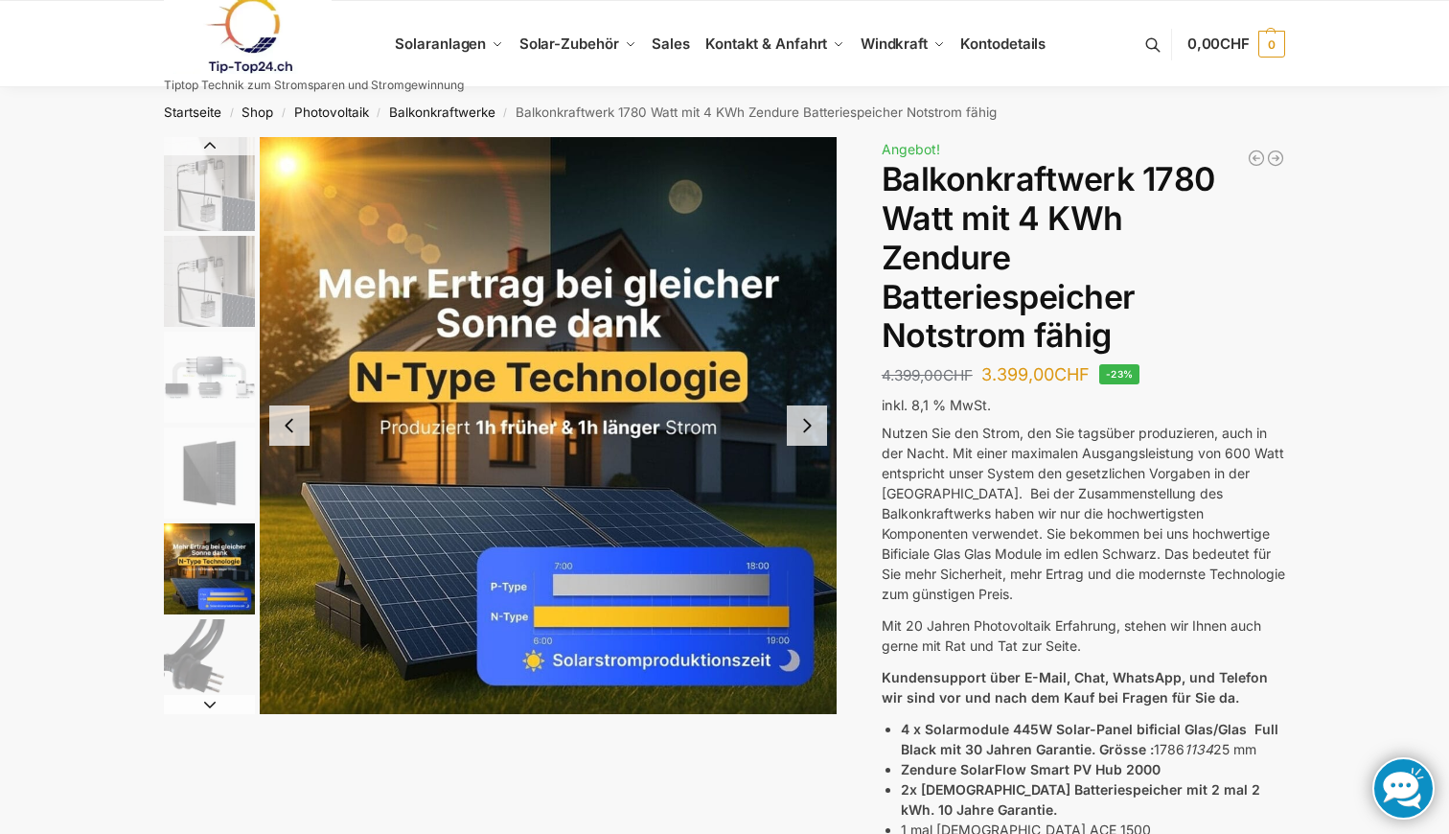
click at [809, 420] on button "Next slide" at bounding box center [807, 425] width 40 height 40
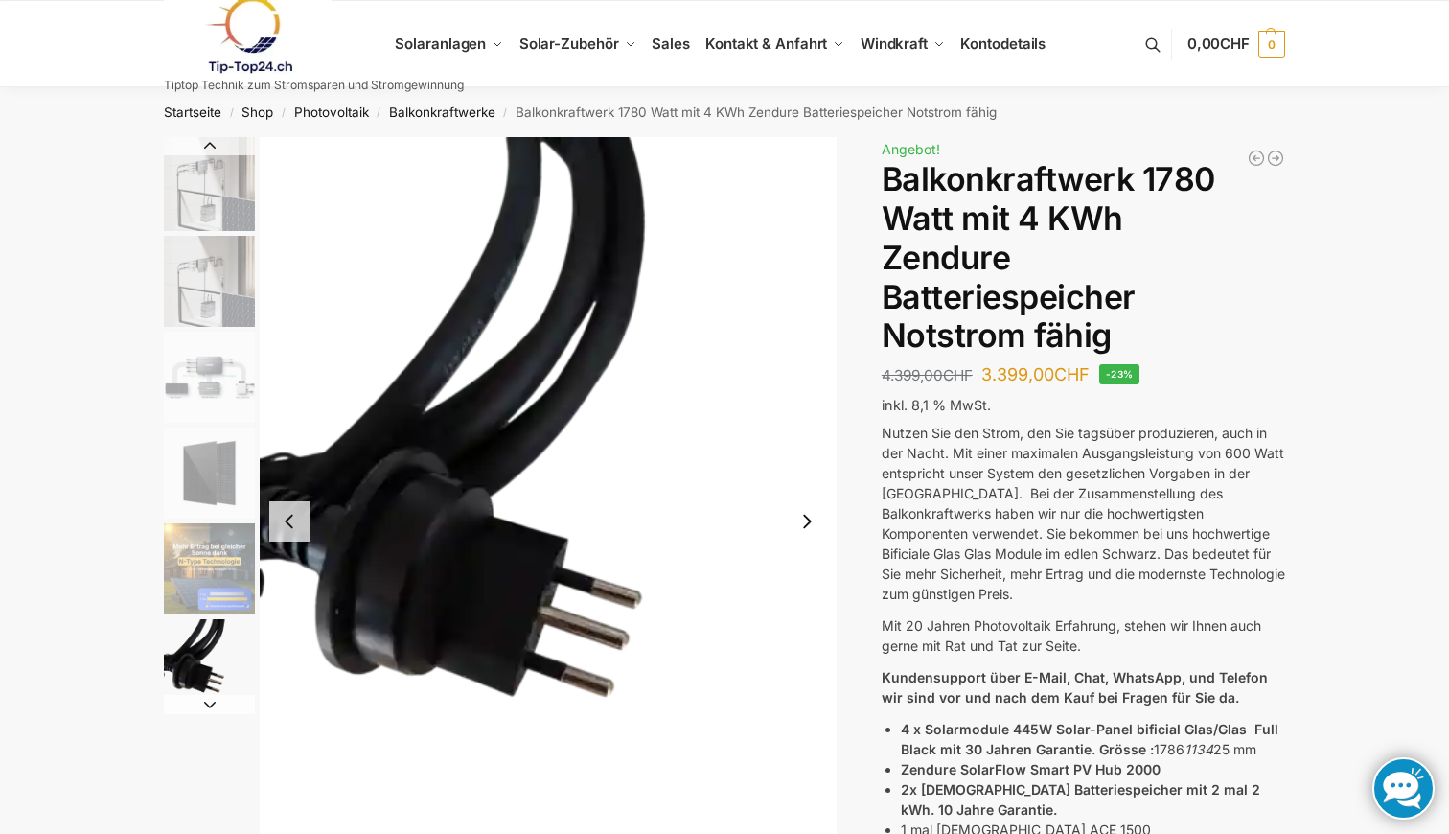
click at [809, 420] on img "6 / 11" at bounding box center [548, 521] width 577 height 769
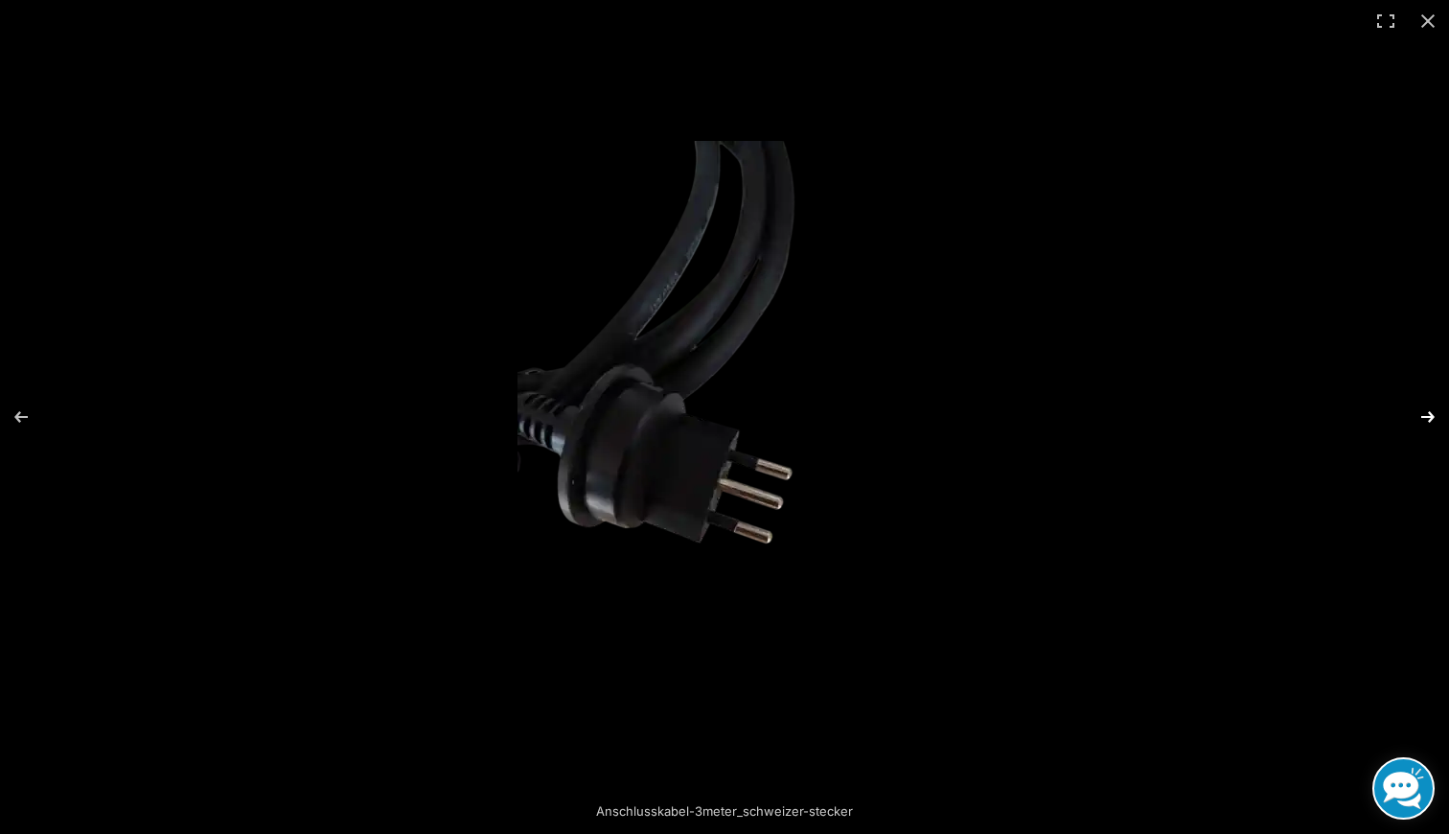
click at [1430, 409] on button "Next (arrow right)" at bounding box center [1415, 417] width 67 height 96
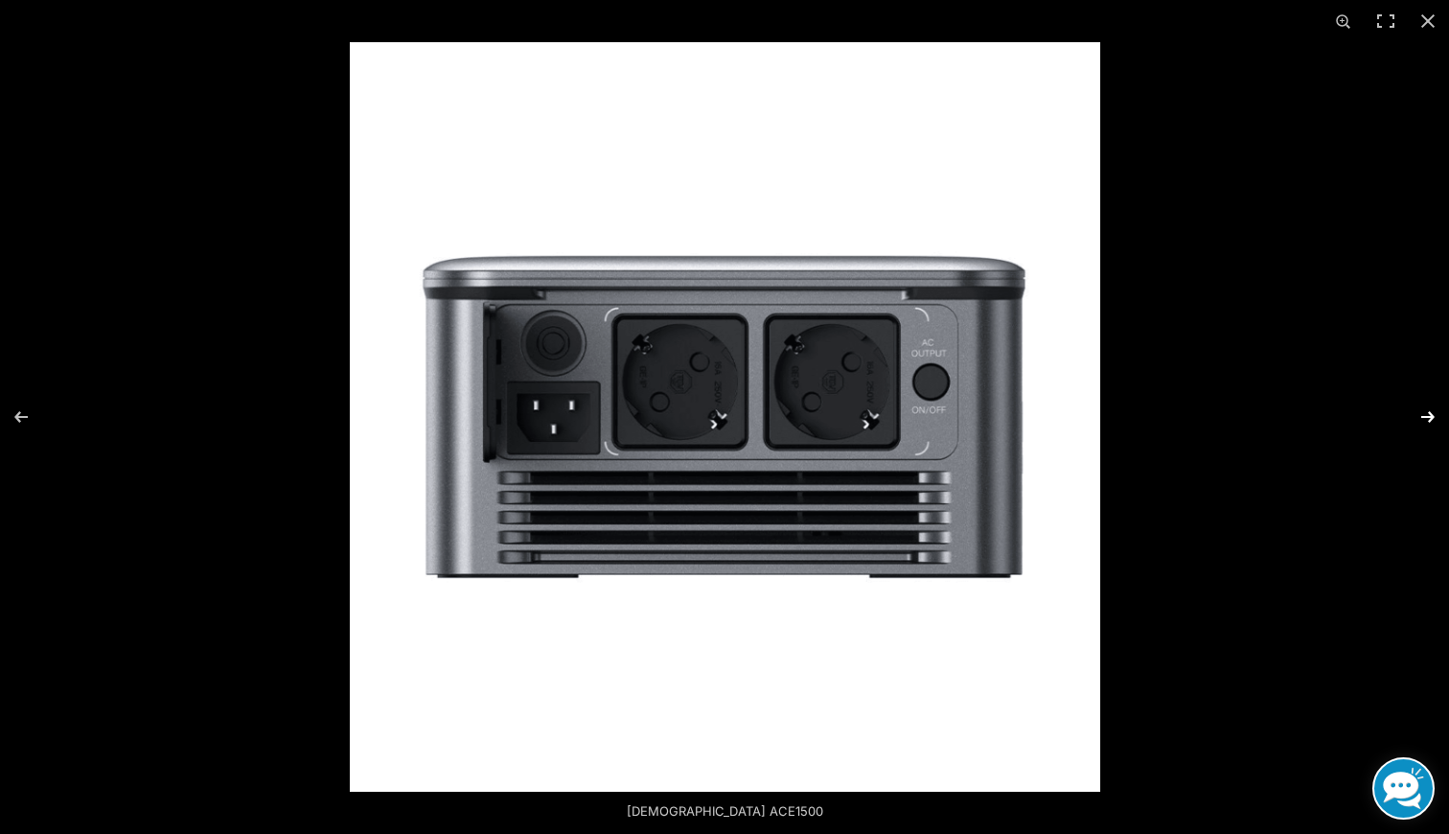
click at [1430, 409] on button "Next (arrow right)" at bounding box center [1415, 417] width 67 height 96
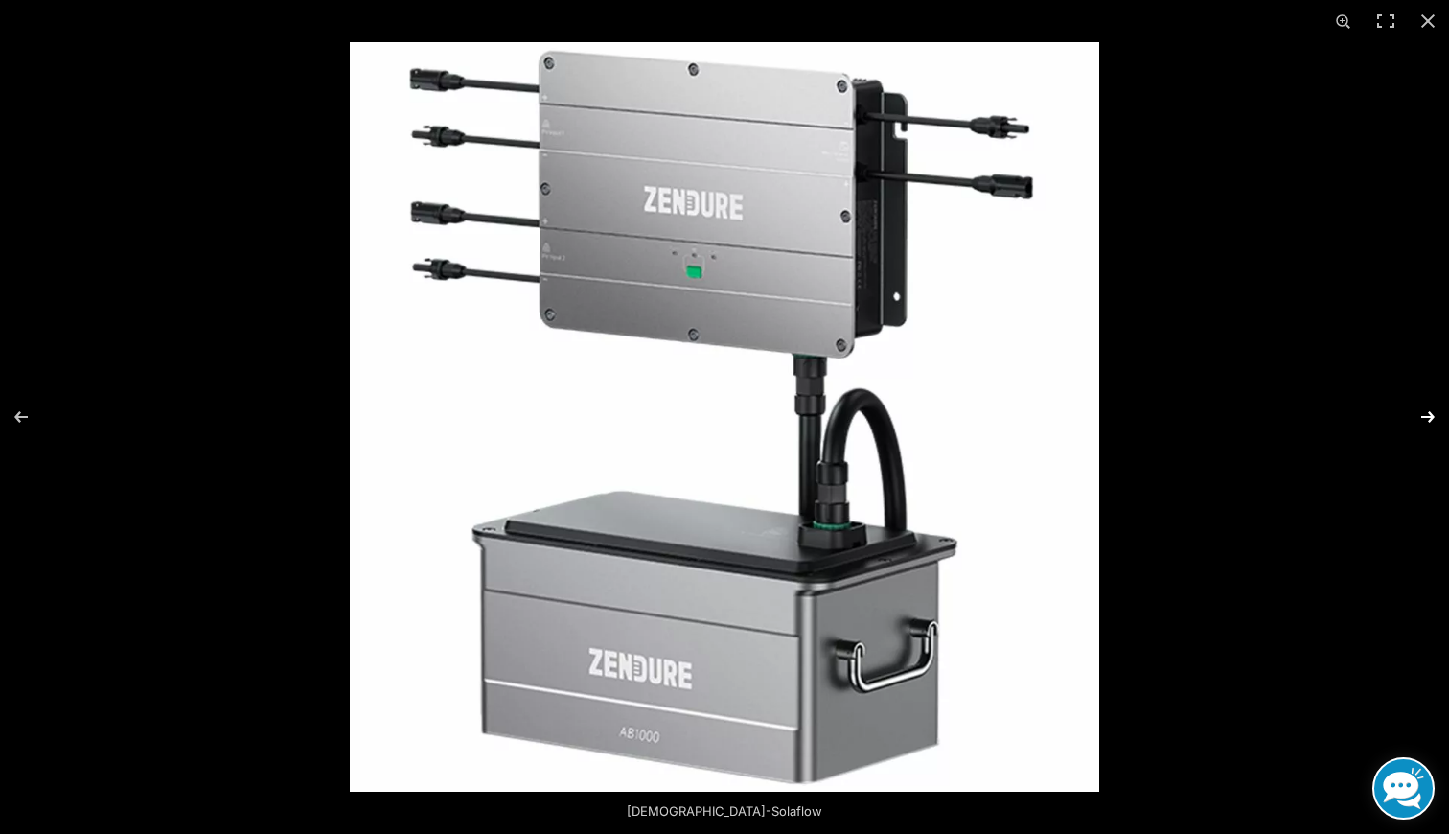
click at [1430, 409] on button "Next (arrow right)" at bounding box center [1415, 417] width 67 height 96
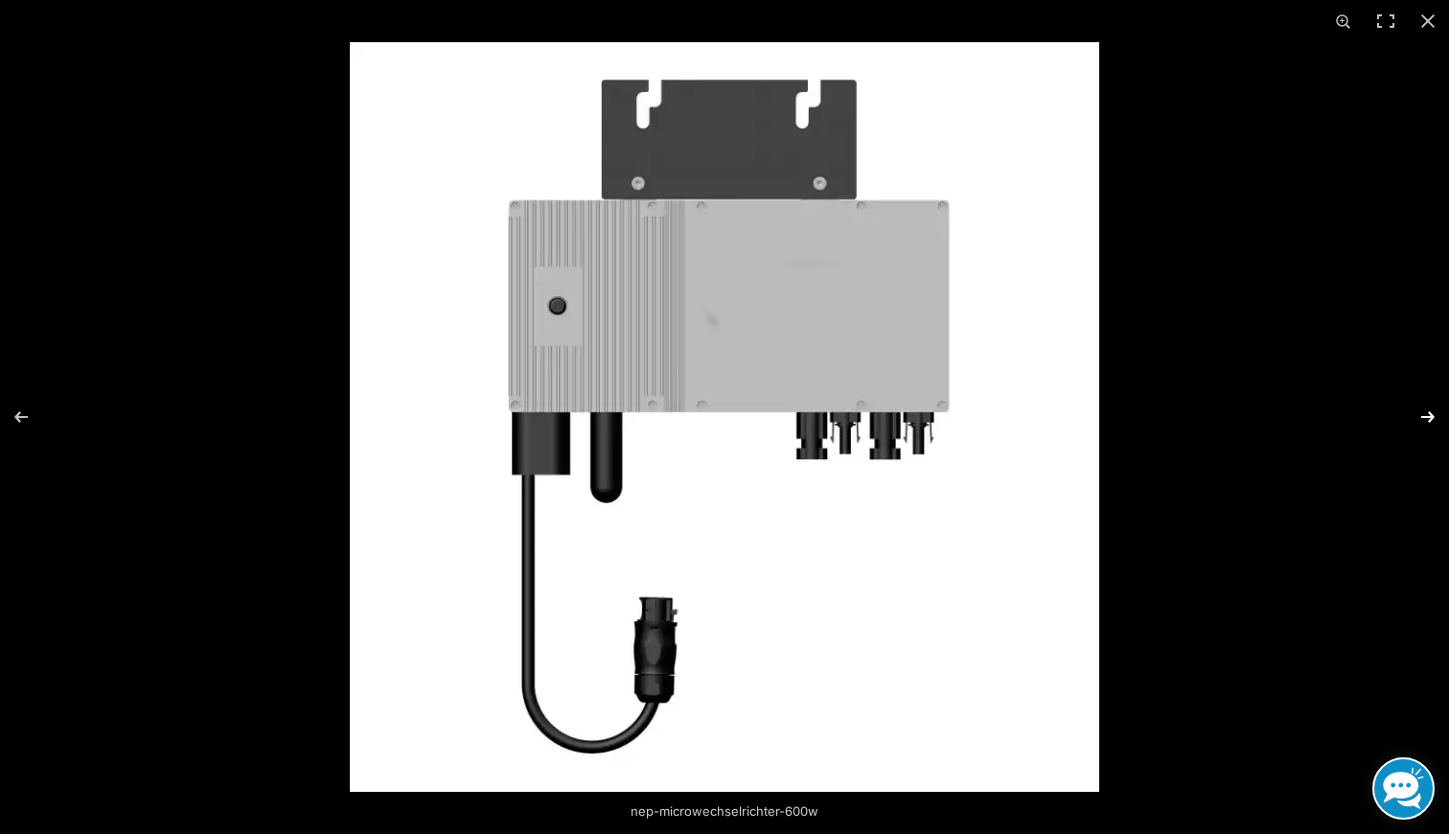
click at [1430, 409] on button "Next (arrow right)" at bounding box center [1415, 417] width 67 height 96
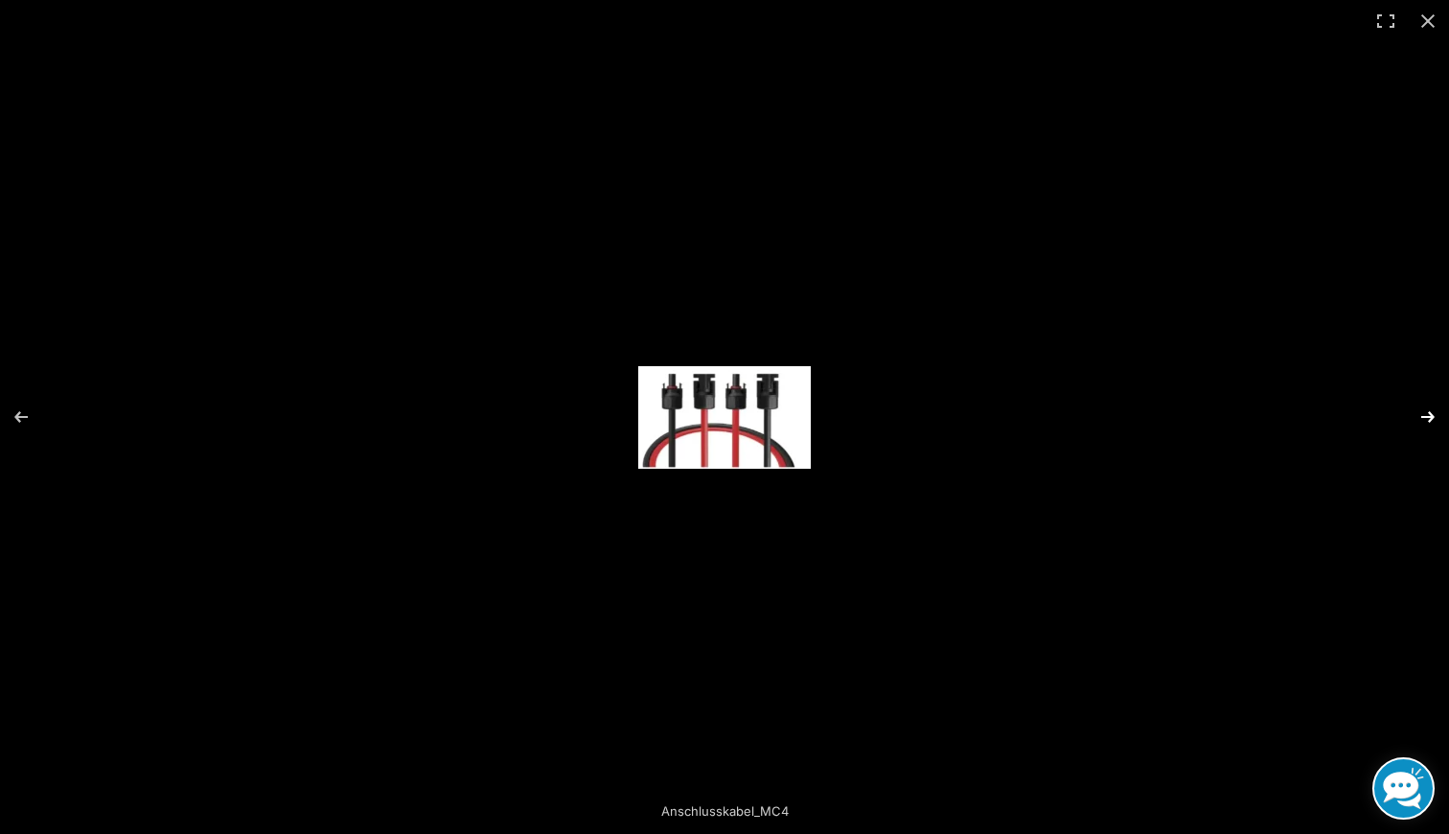
click at [1430, 409] on button "Next (arrow right)" at bounding box center [1415, 417] width 67 height 96
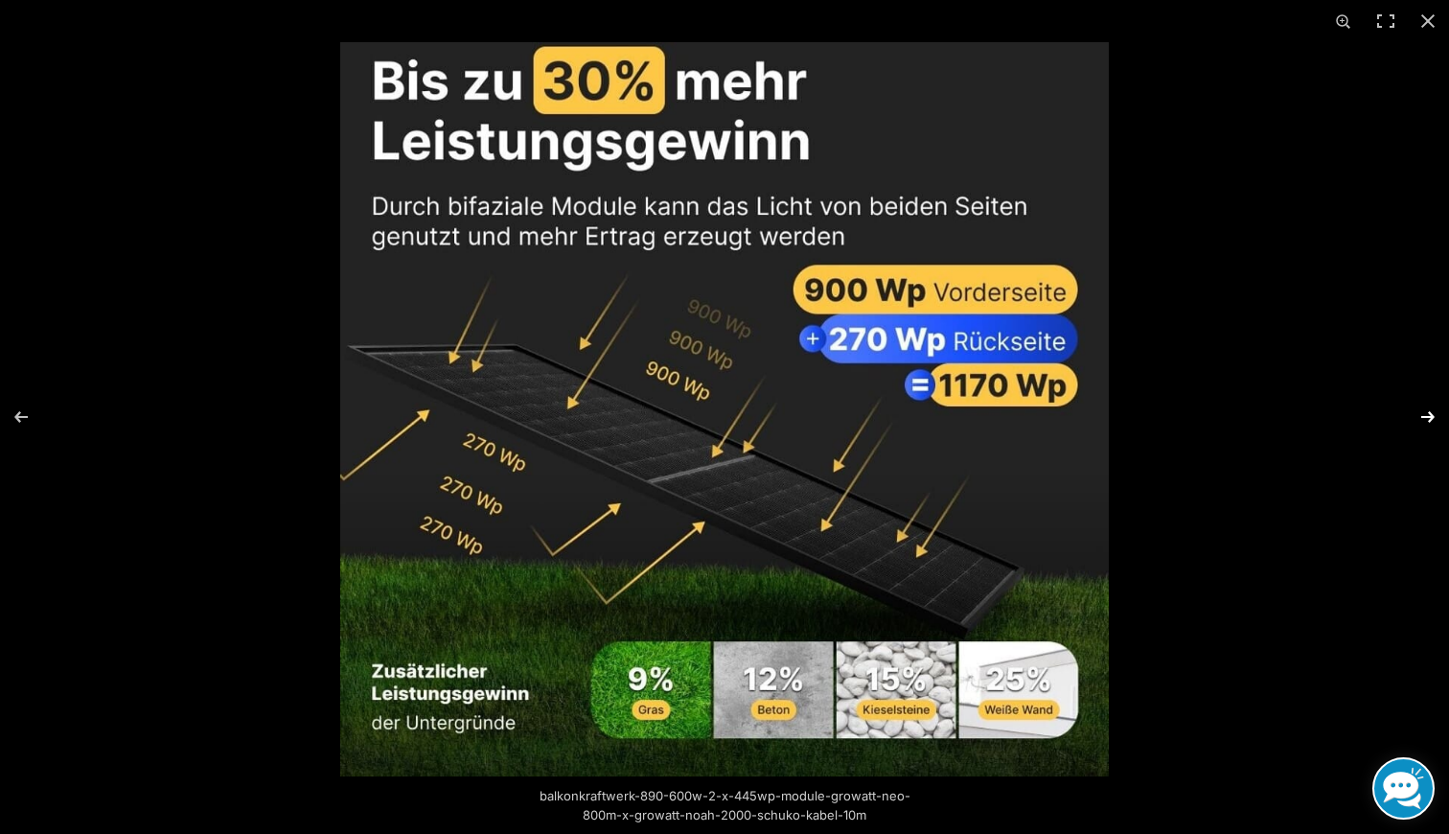
click at [1430, 409] on button "Next (arrow right)" at bounding box center [1415, 417] width 67 height 96
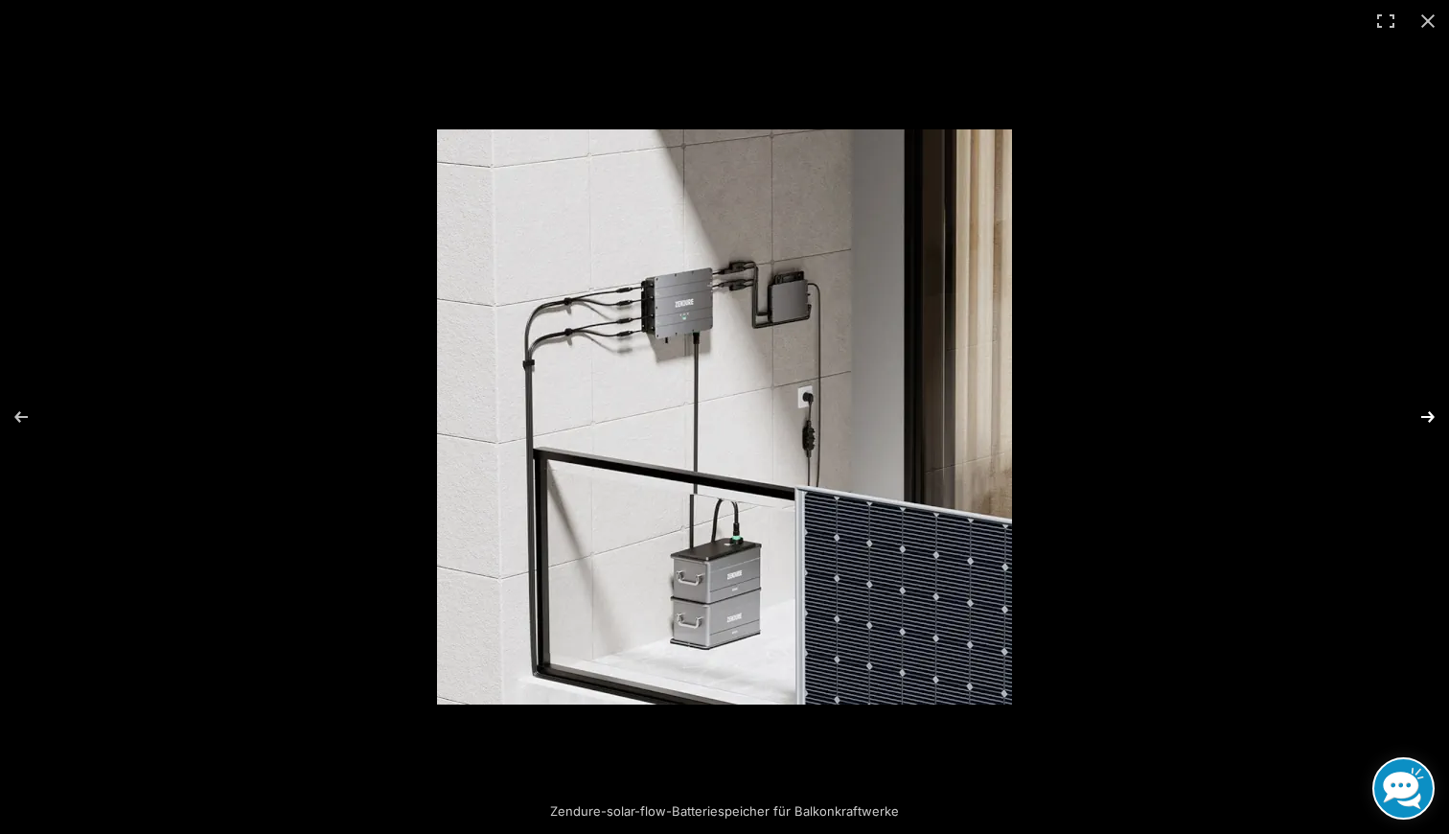
click at [1430, 409] on button "Next (arrow right)" at bounding box center [1415, 417] width 67 height 96
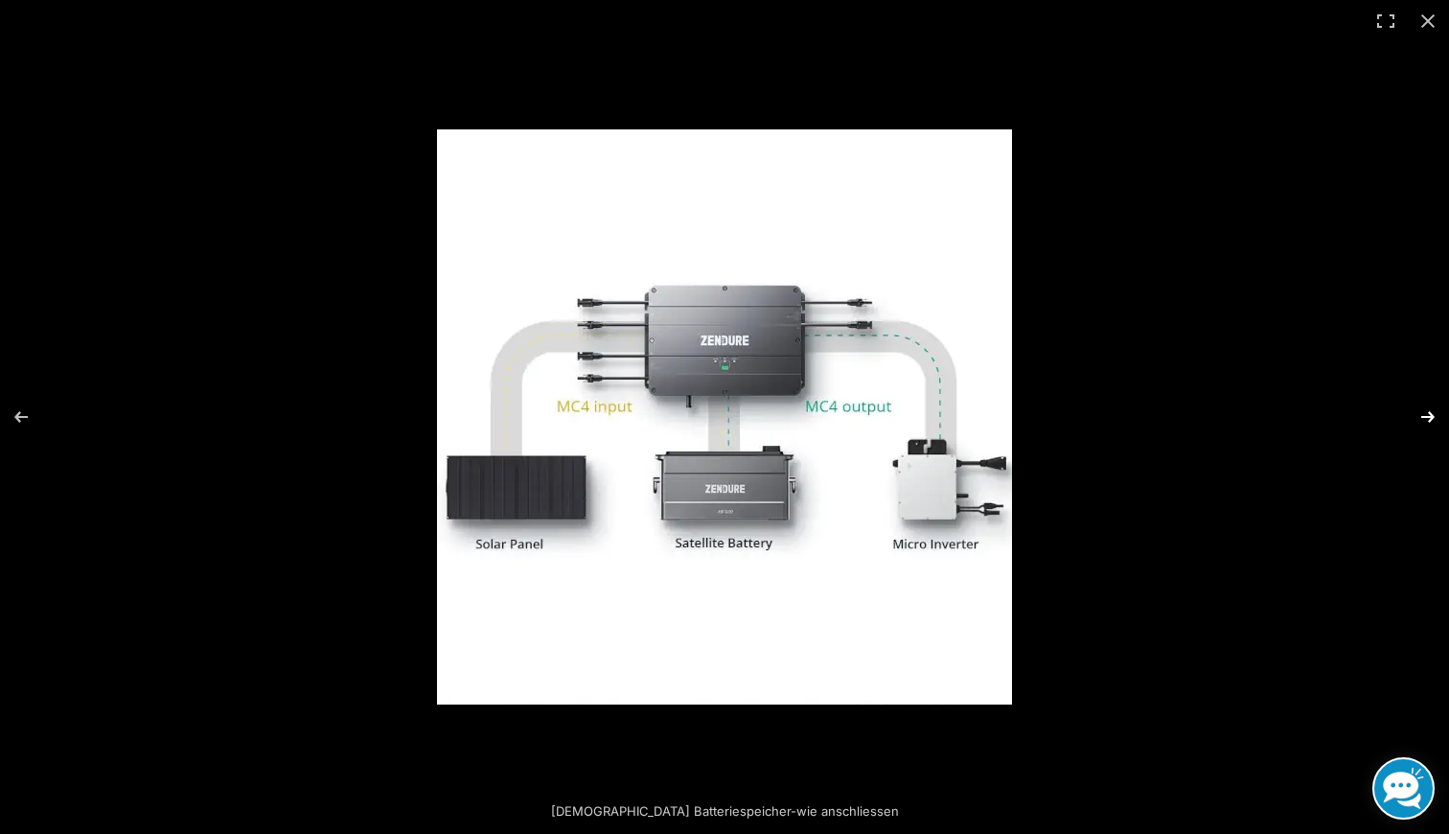
click at [1425, 411] on button "Next (arrow right)" at bounding box center [1415, 417] width 67 height 96
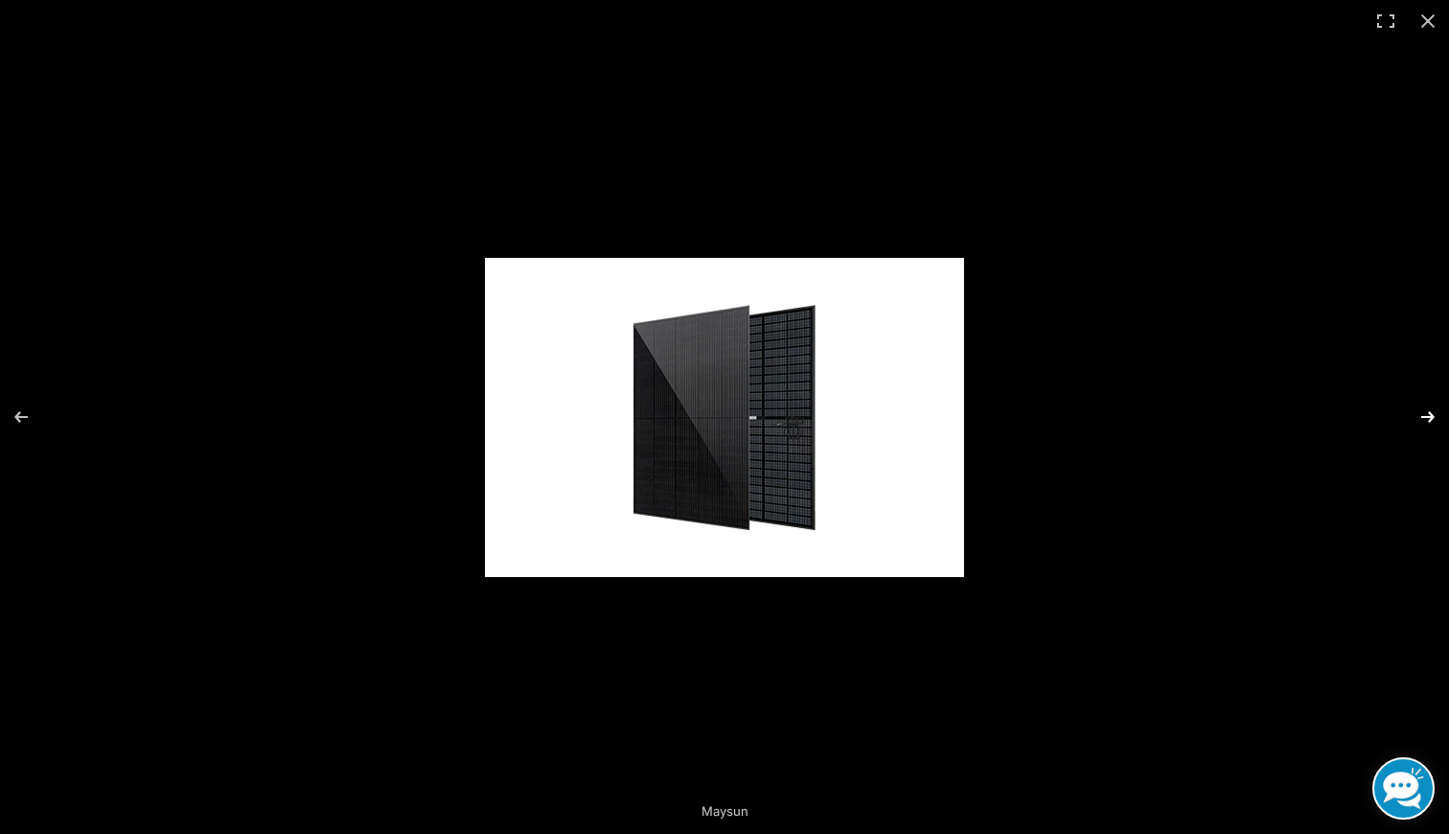
click at [1425, 411] on button "Next (arrow right)" at bounding box center [1415, 417] width 67 height 96
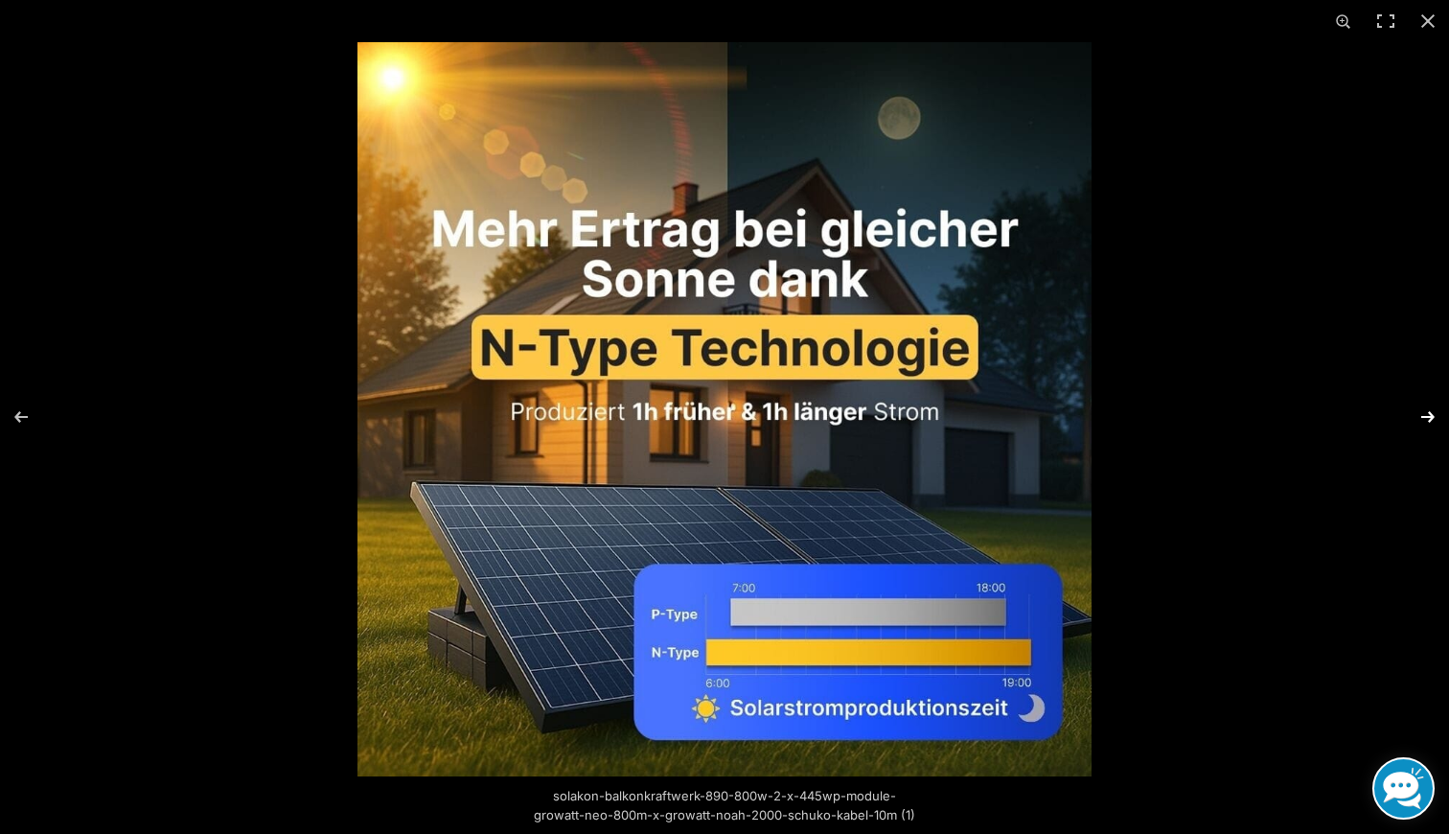
click at [1432, 405] on button "Next (arrow right)" at bounding box center [1415, 417] width 67 height 96
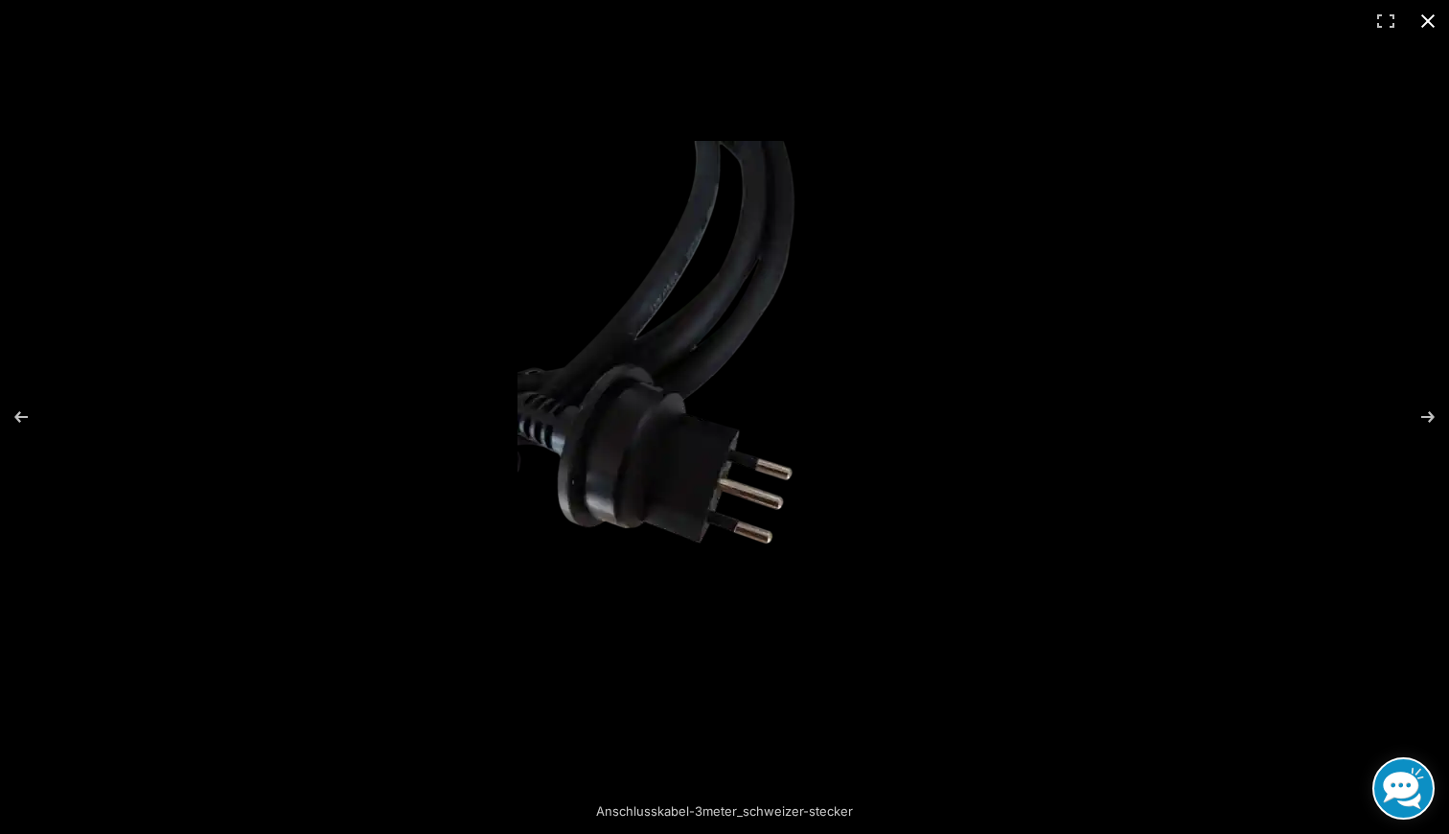
click at [1426, 14] on button "Close (Esc)" at bounding box center [1428, 21] width 42 height 42
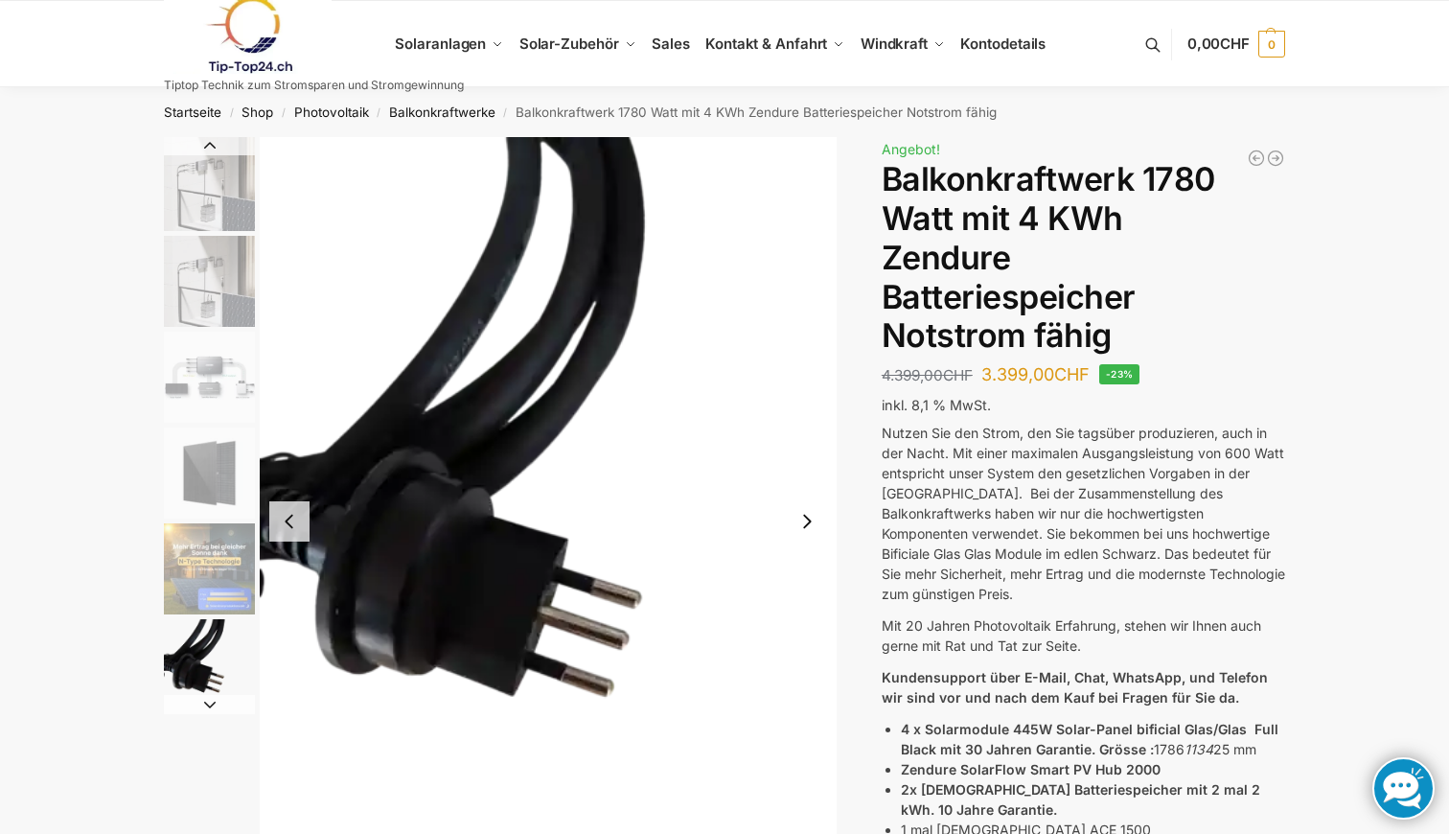
click at [203, 502] on img "4 / 11" at bounding box center [209, 472] width 91 height 91
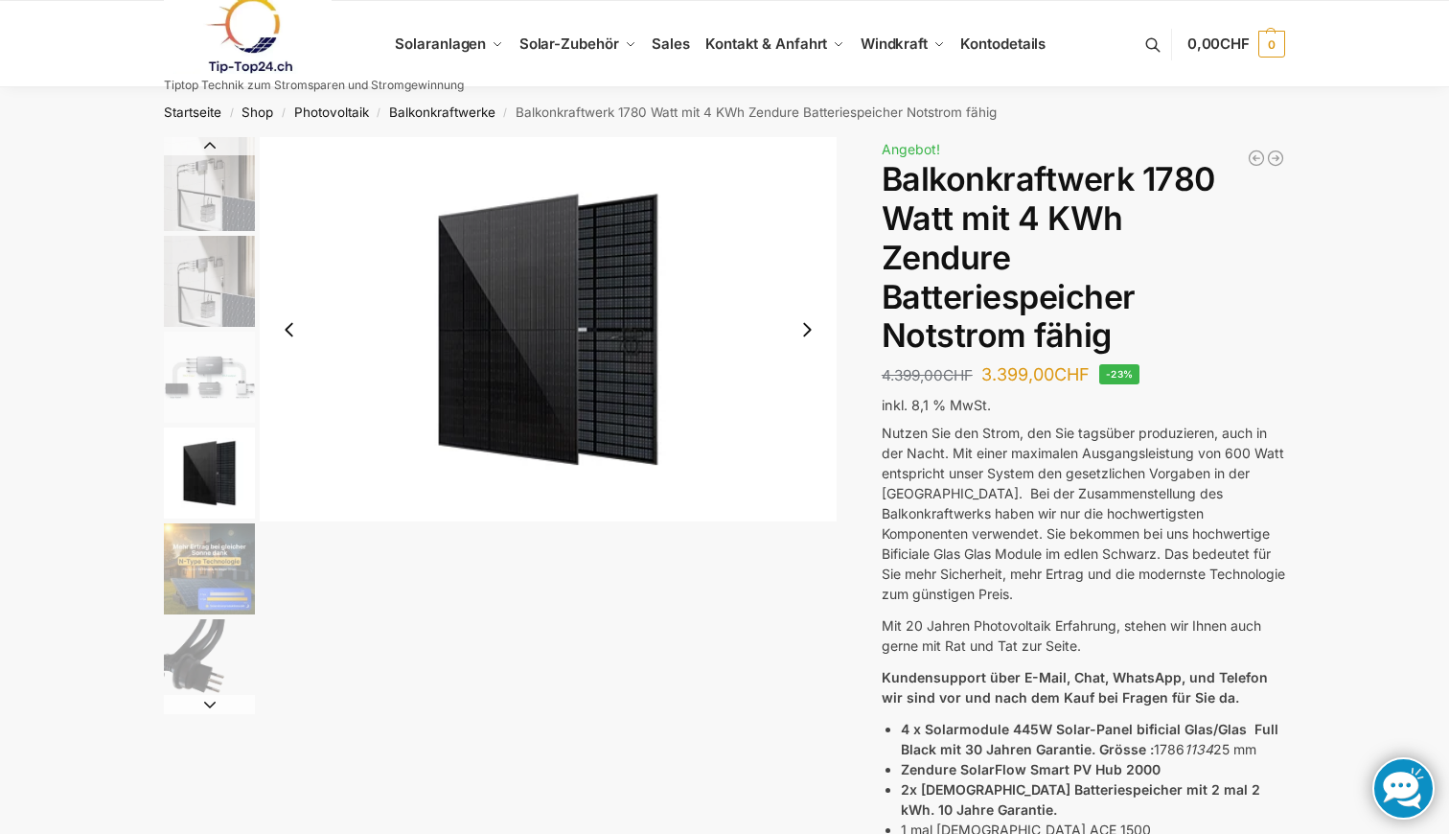
click at [196, 343] on img "3 / 11" at bounding box center [209, 377] width 91 height 91
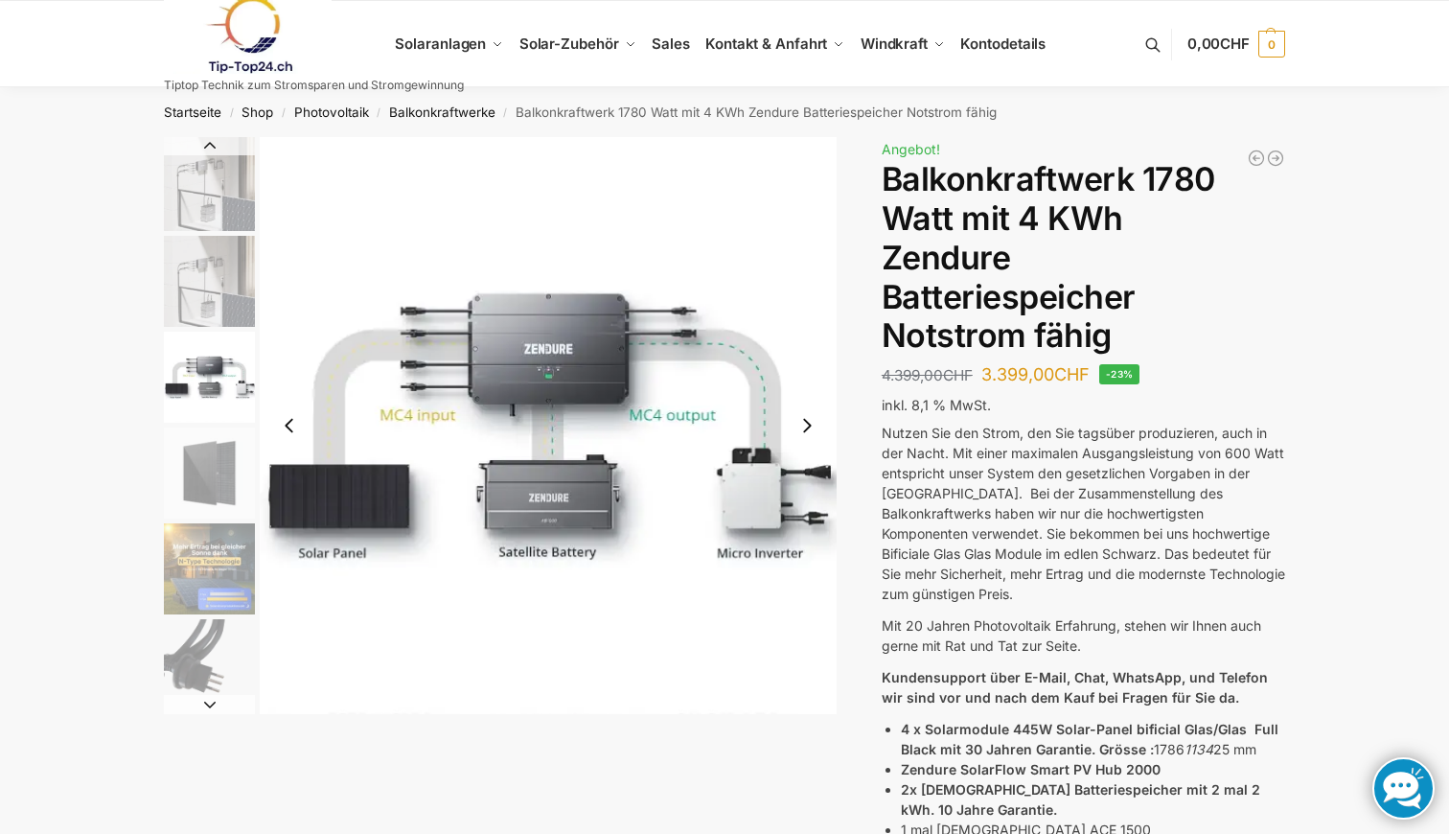
click at [195, 215] on img "1 / 11" at bounding box center [209, 184] width 91 height 94
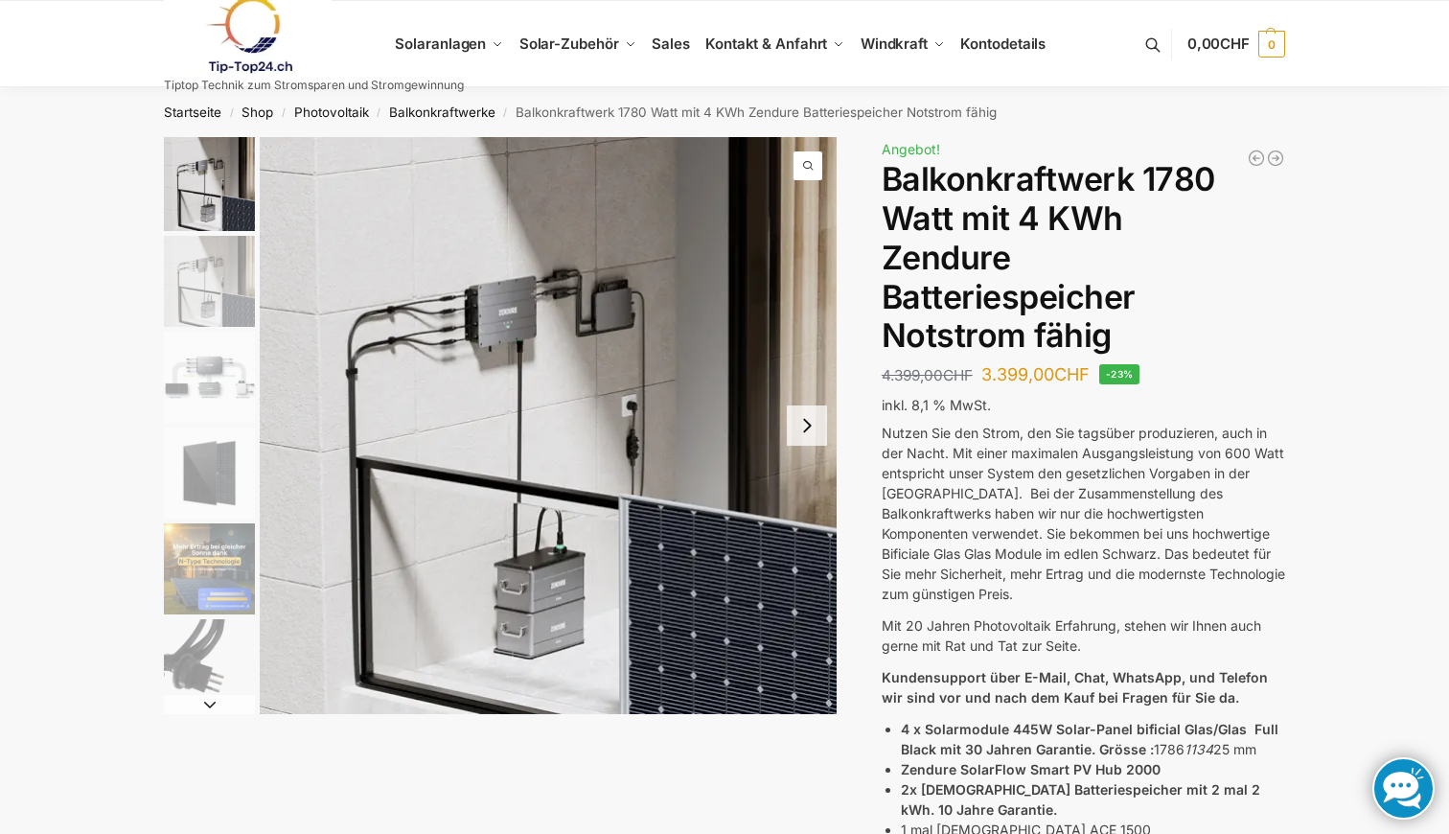
click at [229, 298] on img "2 / 11" at bounding box center [209, 281] width 91 height 91
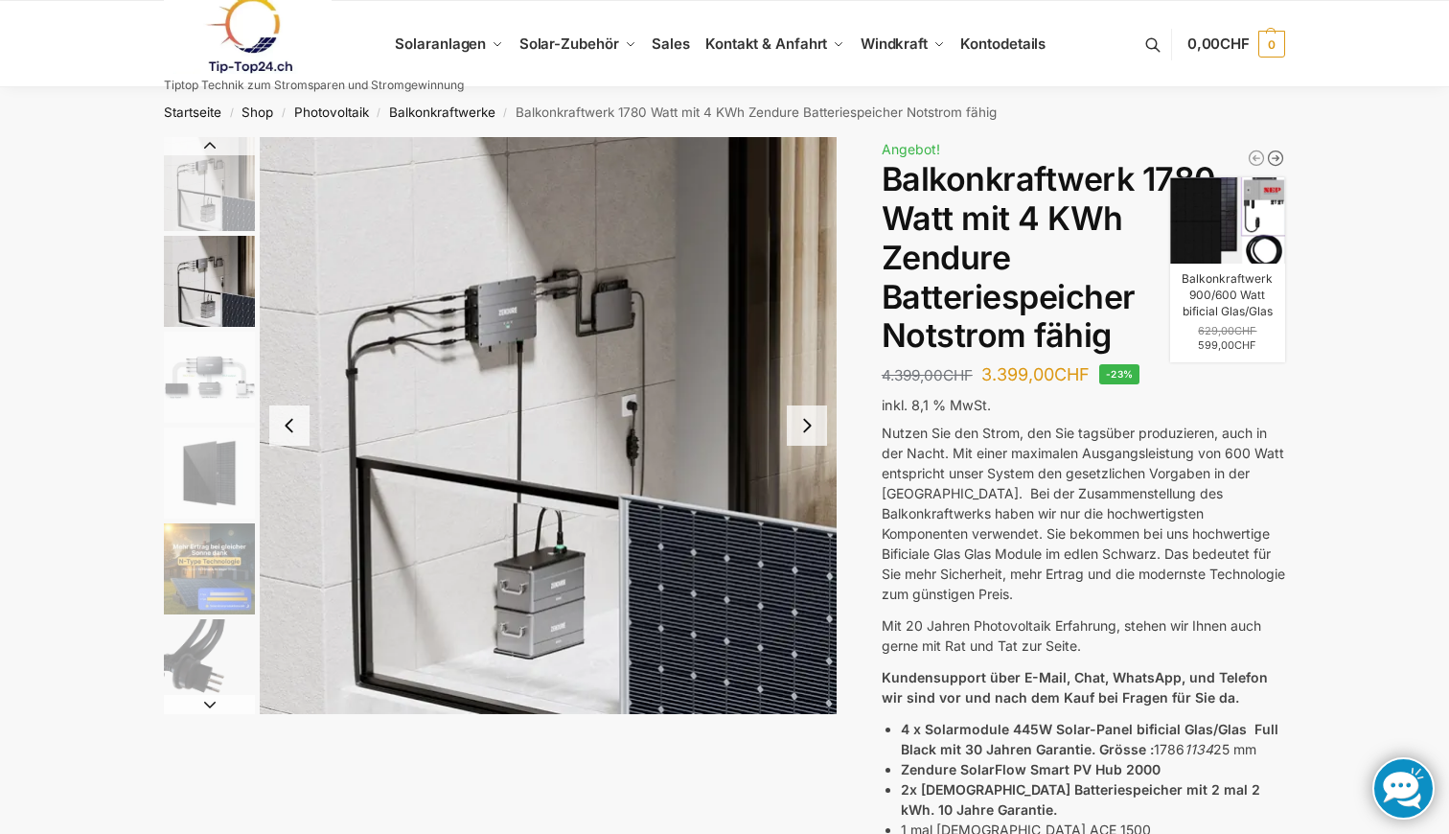
click at [1270, 157] on icon "Balkonkraftwerk 900/600 Watt bificial Glas/Glas" at bounding box center [1275, 158] width 19 height 19
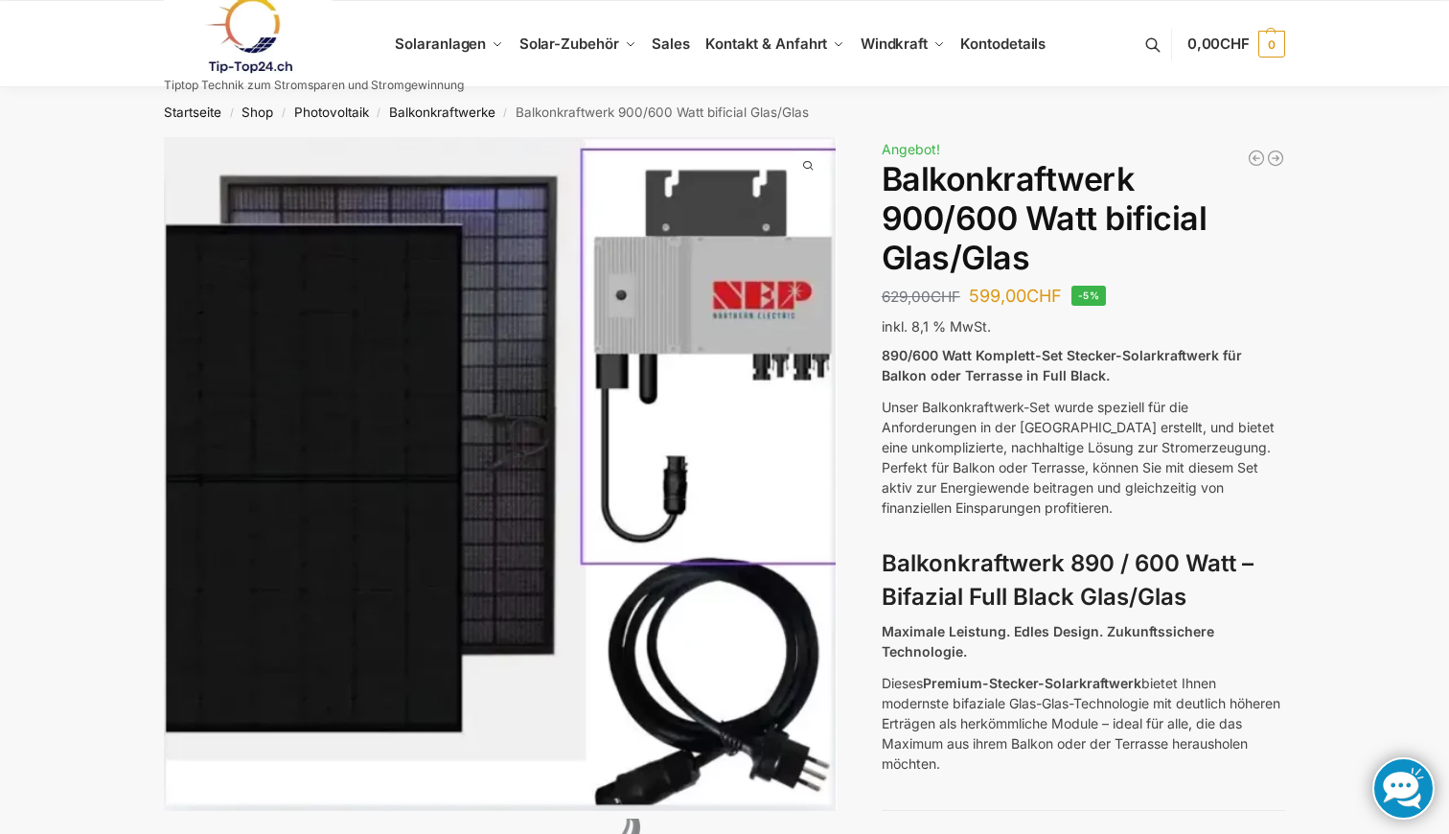
click at [1276, 154] on icon "Flexible Solarpanels (2×240 Watt & Solar Laderegler" at bounding box center [1275, 158] width 19 height 19
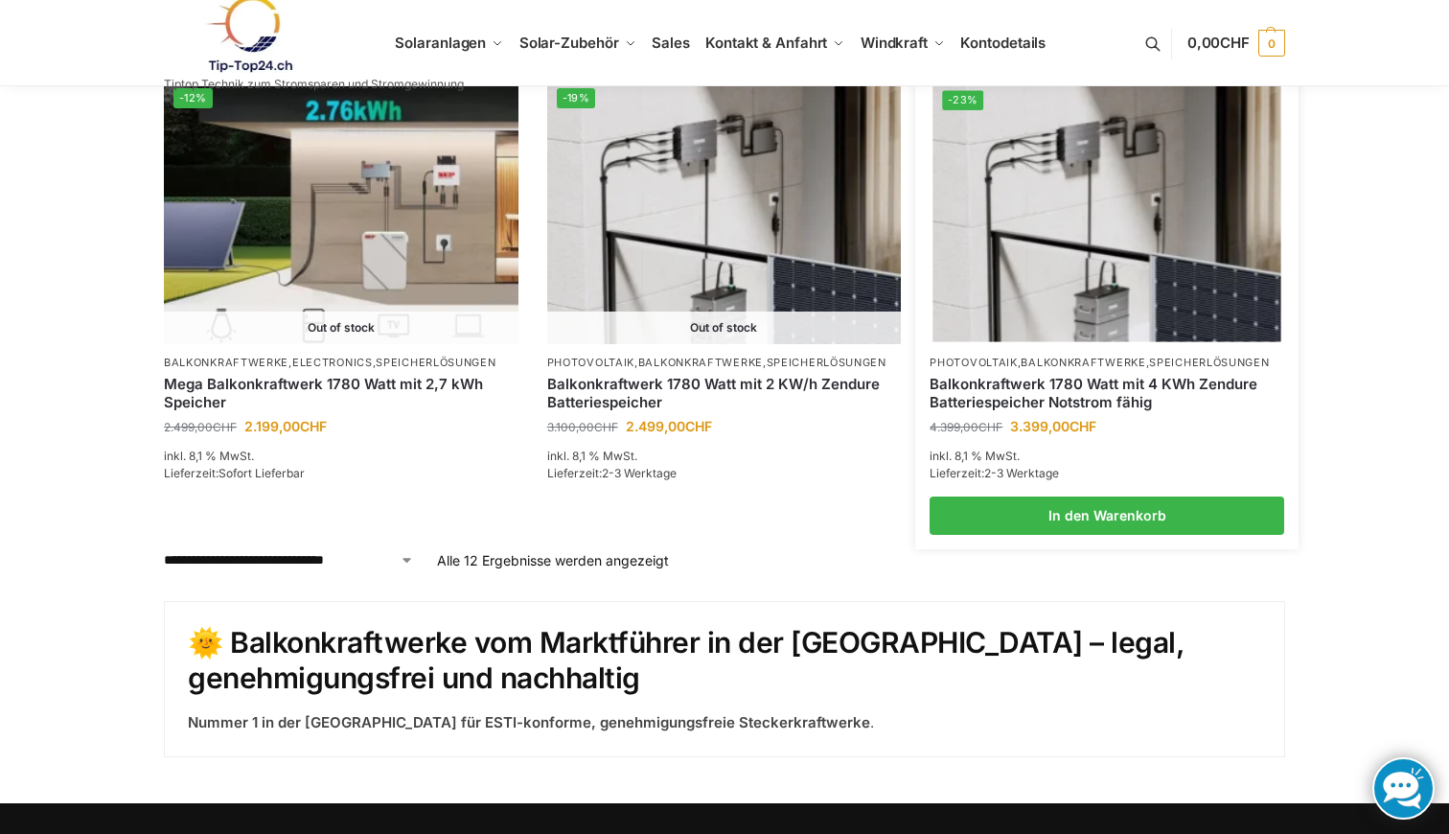
scroll to position [1753, 0]
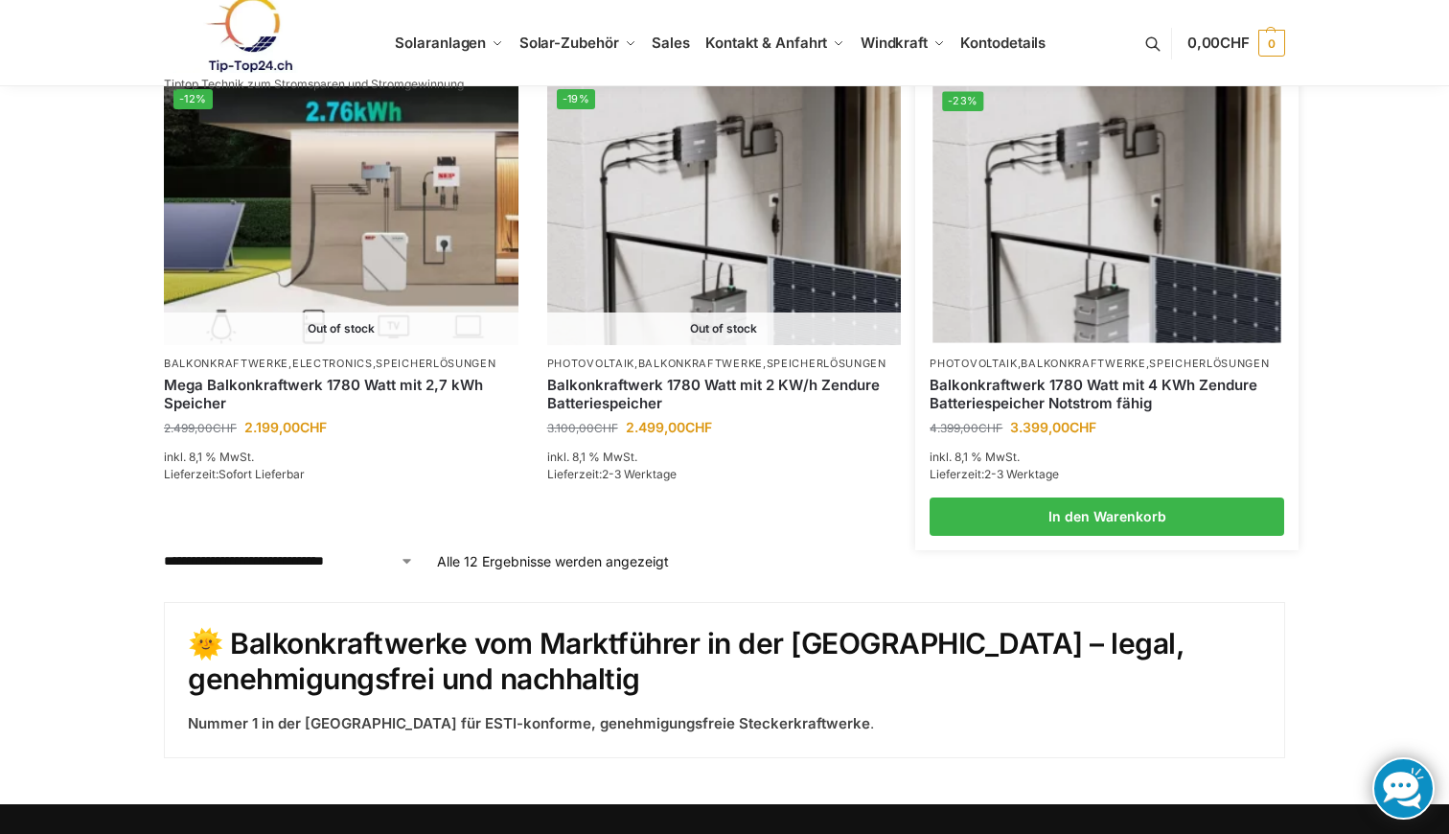
click at [999, 387] on link "Balkonkraftwerk 1780 Watt mit 4 KWh Zendure Batteriespeicher Notstrom fähig" at bounding box center [1107, 394] width 355 height 37
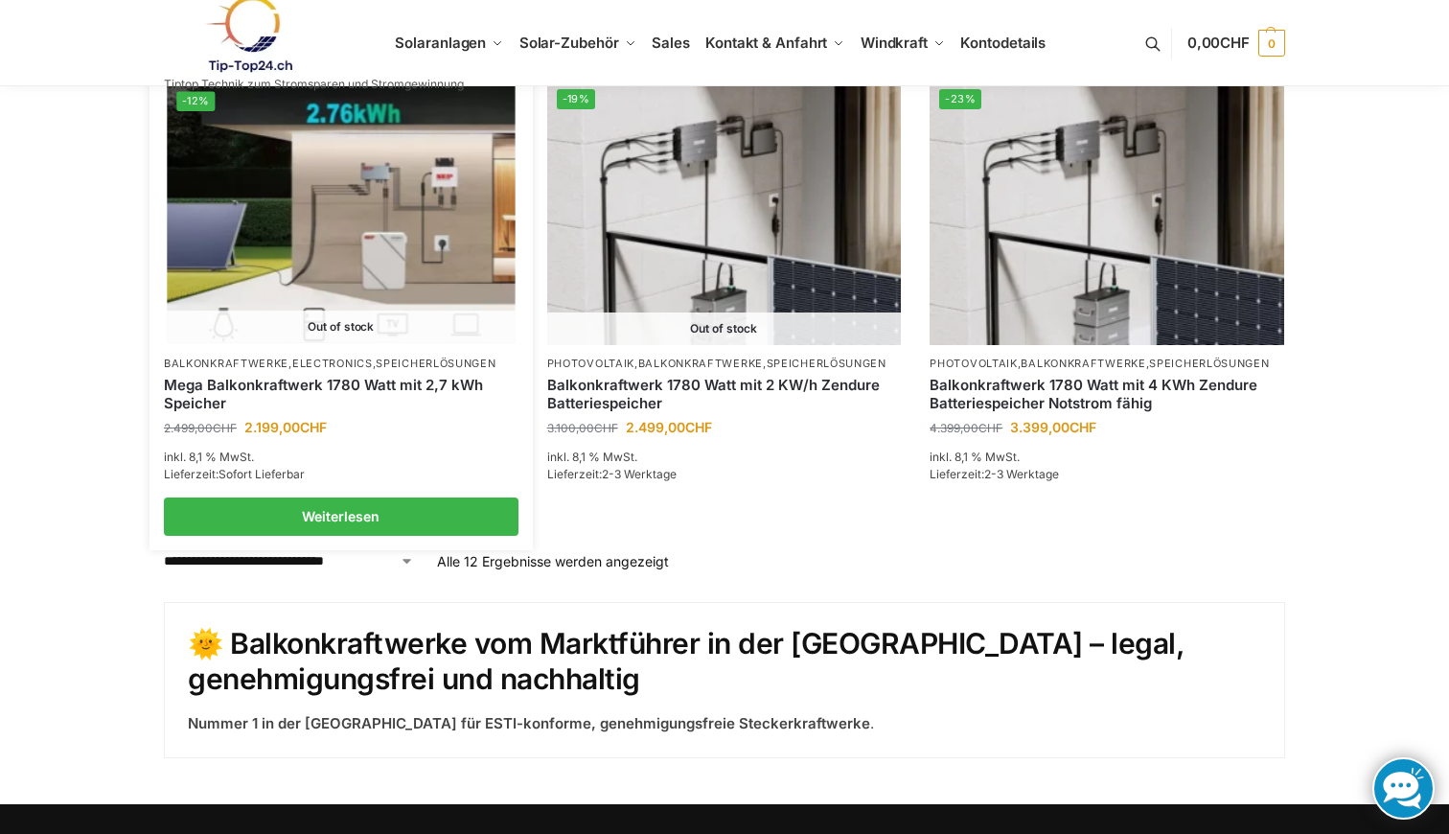
click at [454, 344] on li "-12% Out of stock Balkonkraftwerke , Electronics , Speicherlösungen Mega Balkon…" at bounding box center [340, 308] width 383 height 456
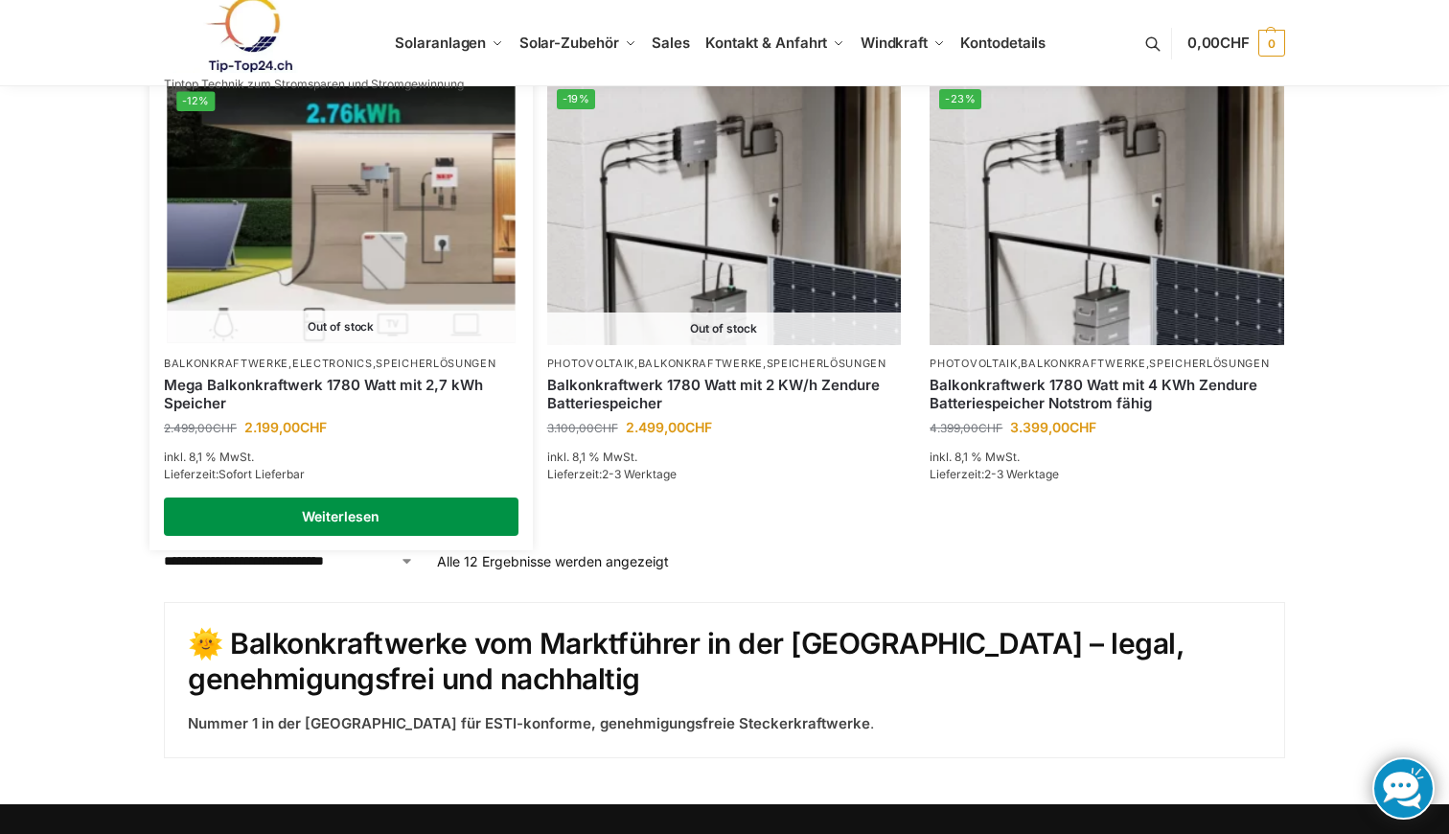
click at [357, 521] on link "Weiterlesen" at bounding box center [341, 516] width 355 height 38
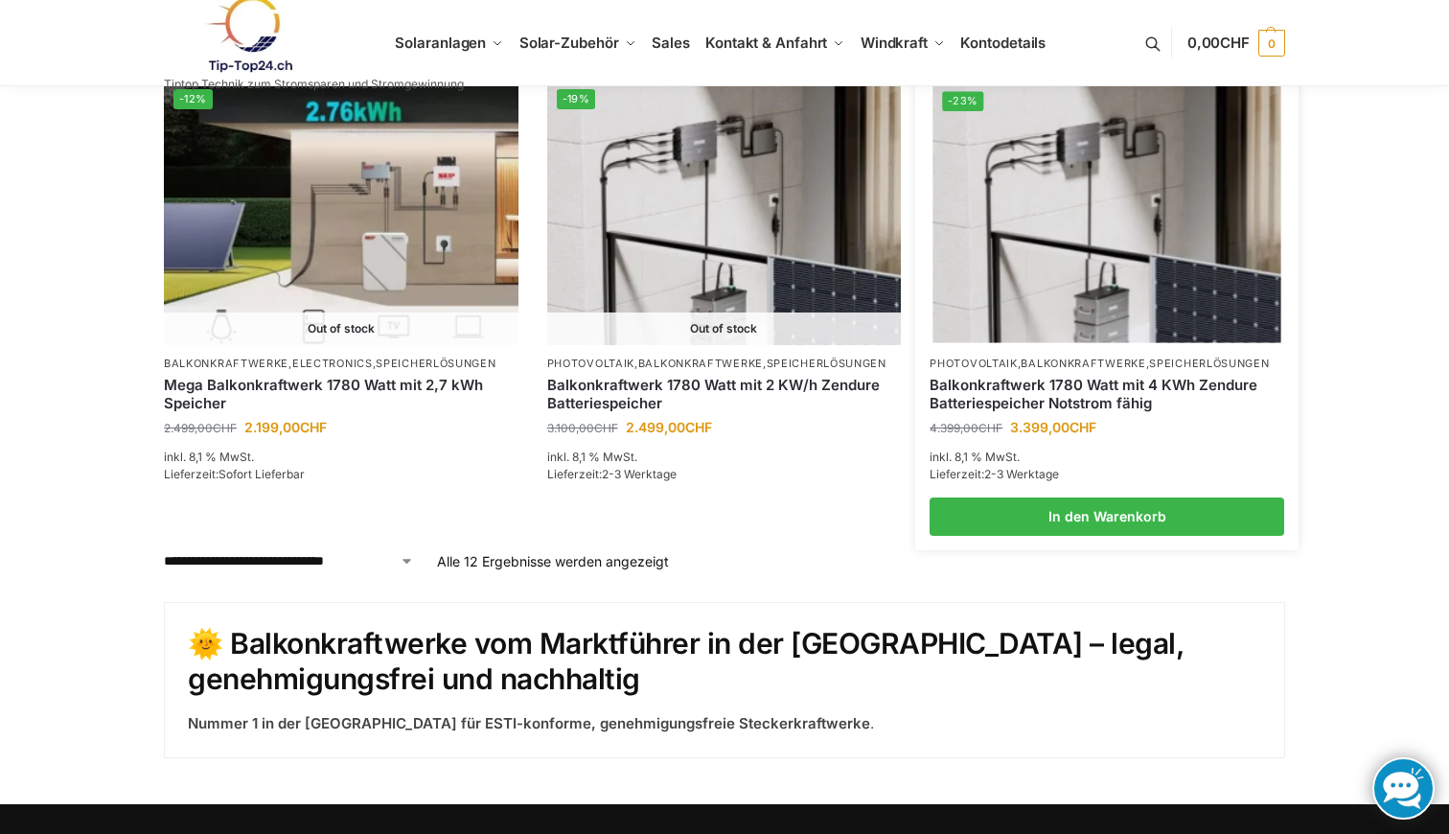
click at [991, 385] on link "Balkonkraftwerk 1780 Watt mit 4 KWh Zendure Batteriespeicher Notstrom fähig" at bounding box center [1107, 394] width 355 height 37
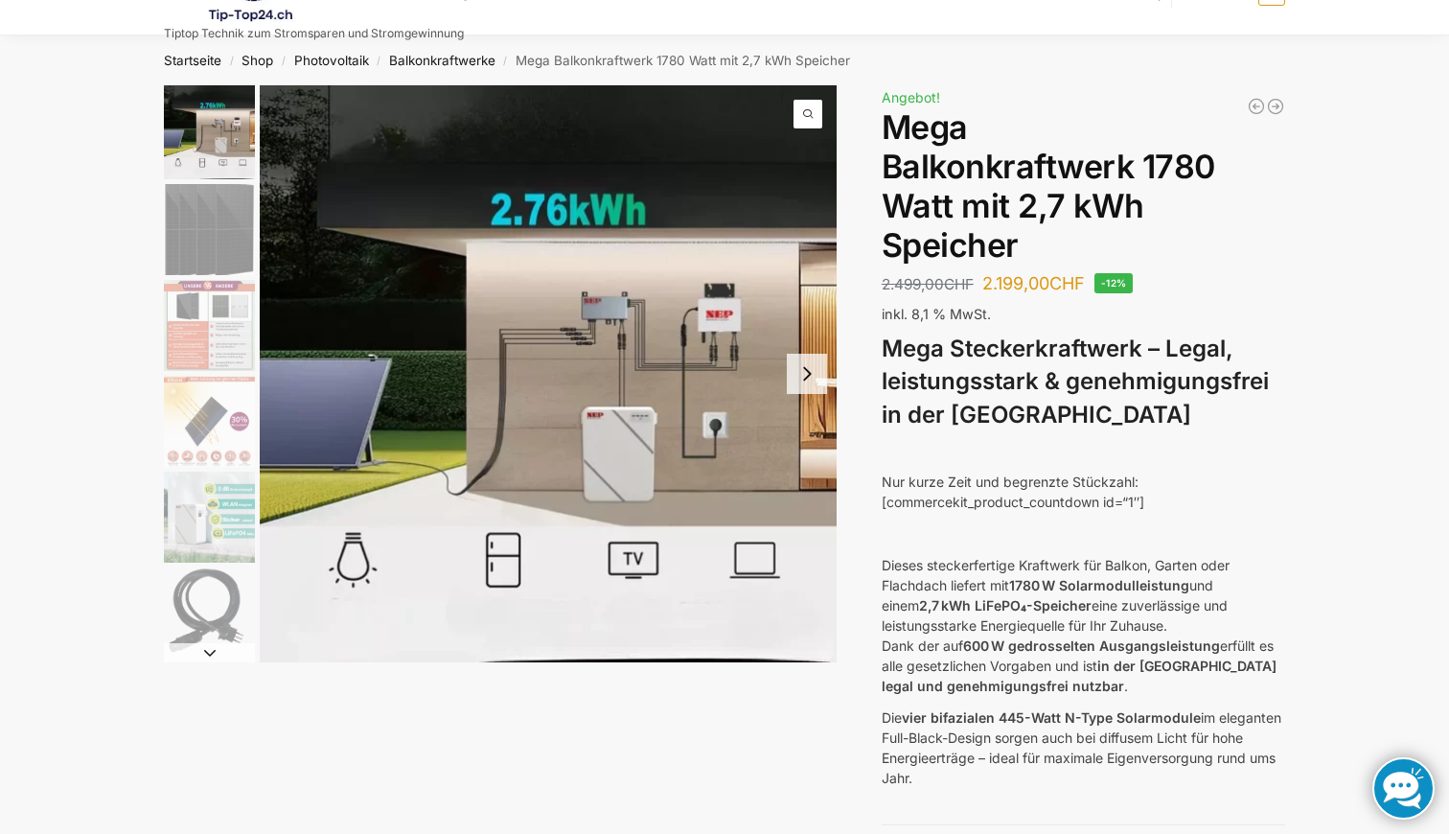
scroll to position [54, 0]
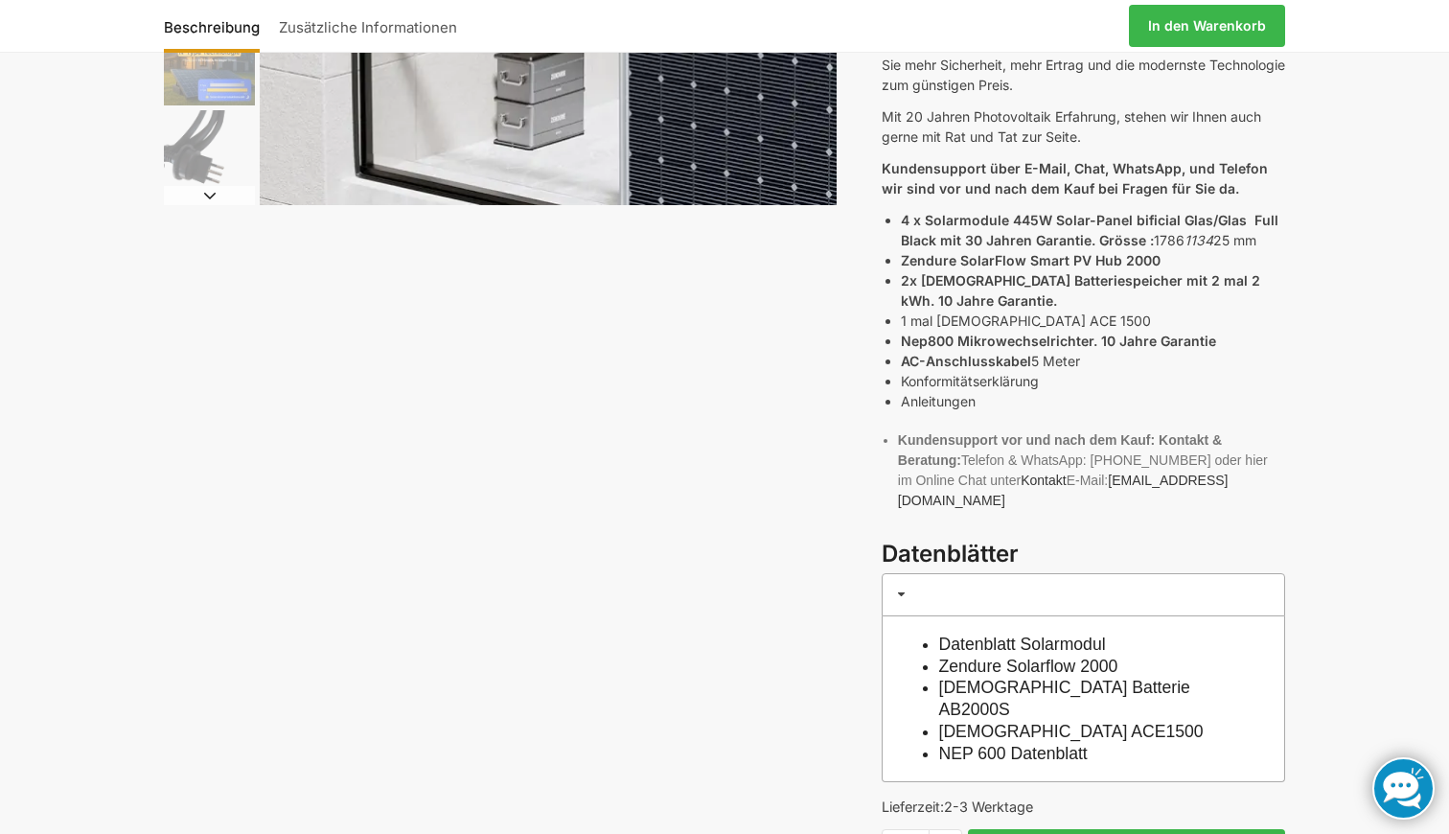
scroll to position [513, 0]
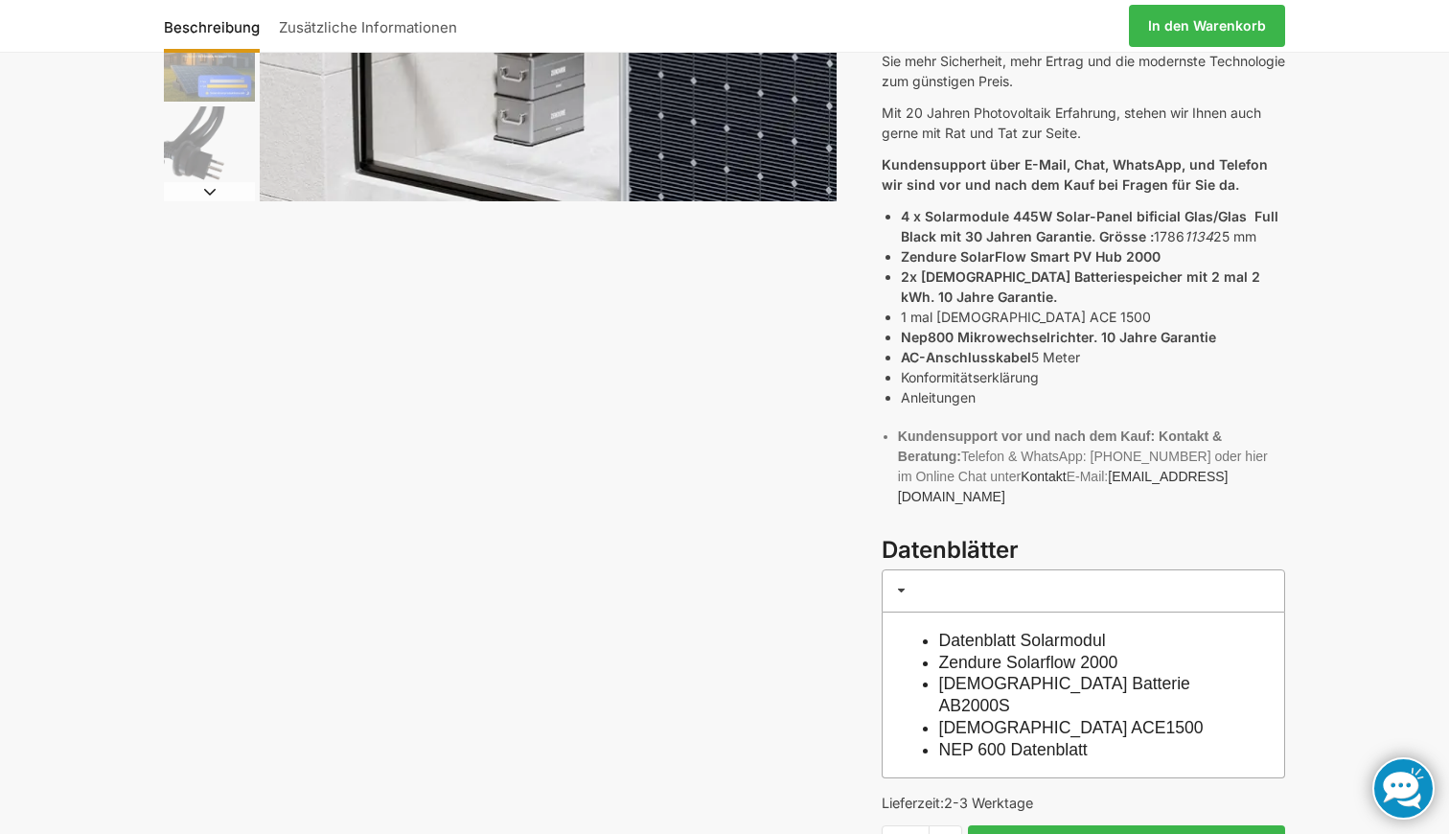
click at [1031, 631] on link "Datenblatt Solarmodul" at bounding box center [1022, 640] width 167 height 19
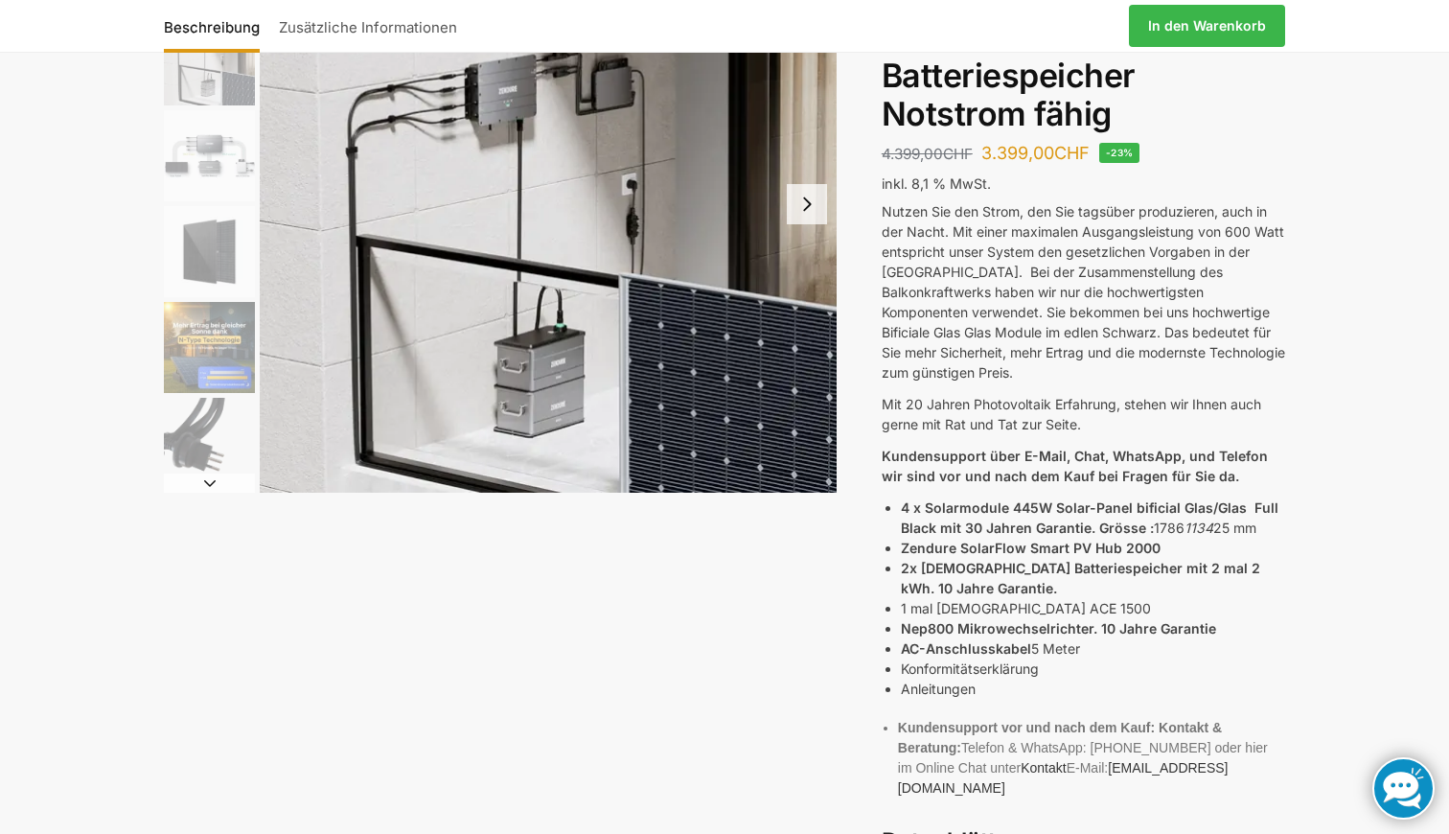
scroll to position [191, 0]
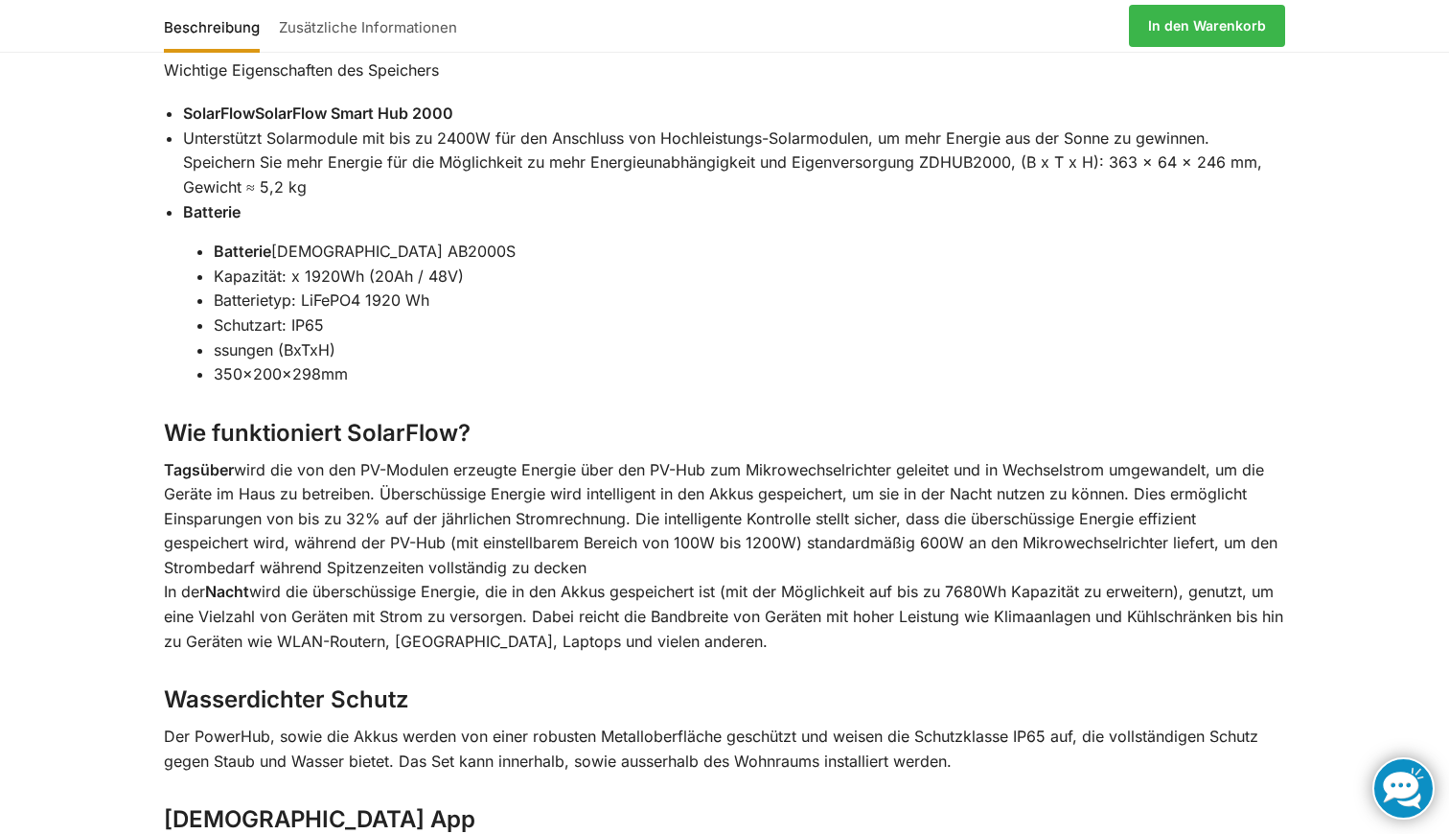
click at [1018, 724] on p "Der PowerHub, sowie die Akkus werden von einer robusten Metalloberfläche geschü…" at bounding box center [724, 748] width 1121 height 49
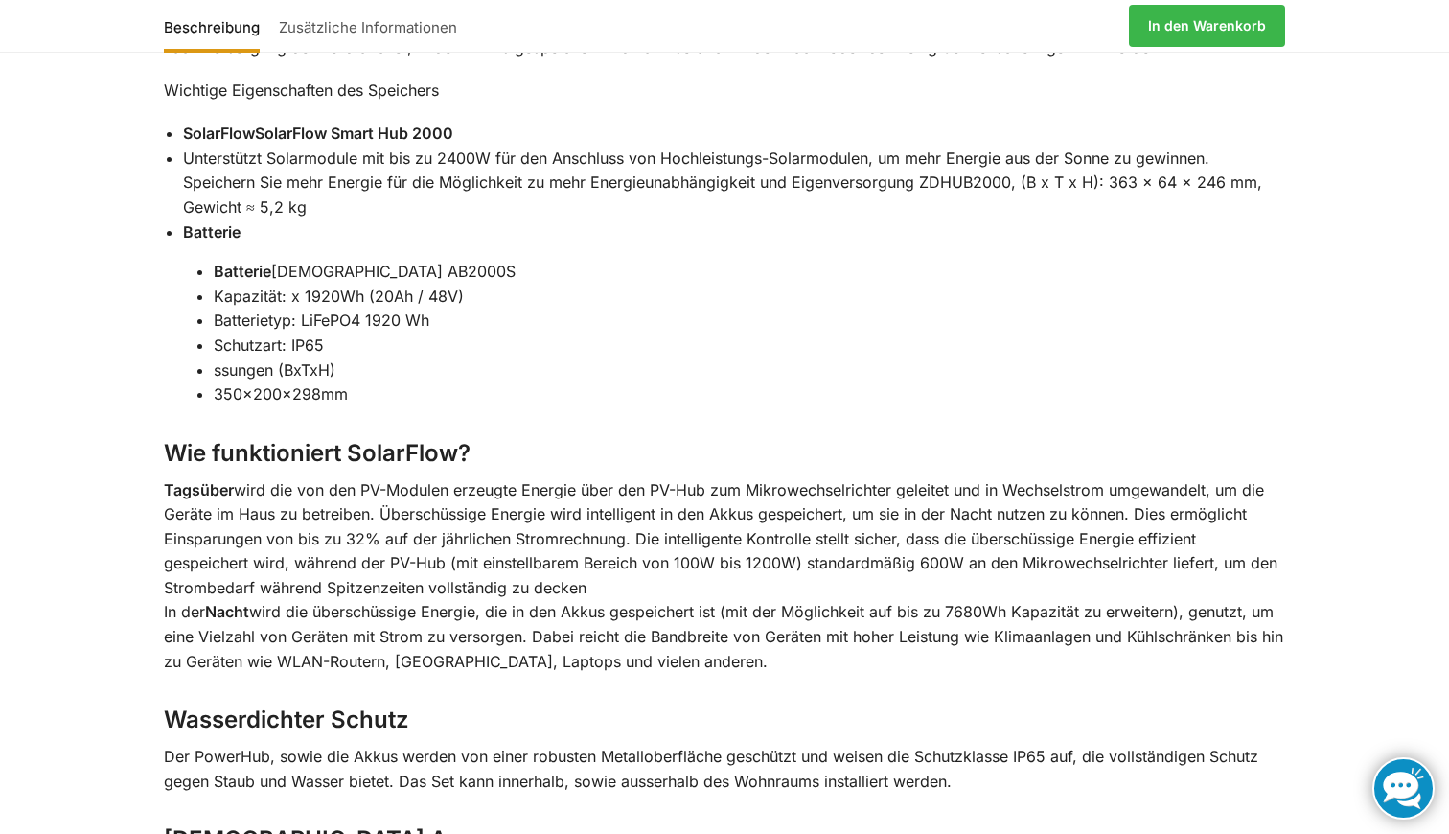
scroll to position [2573, 0]
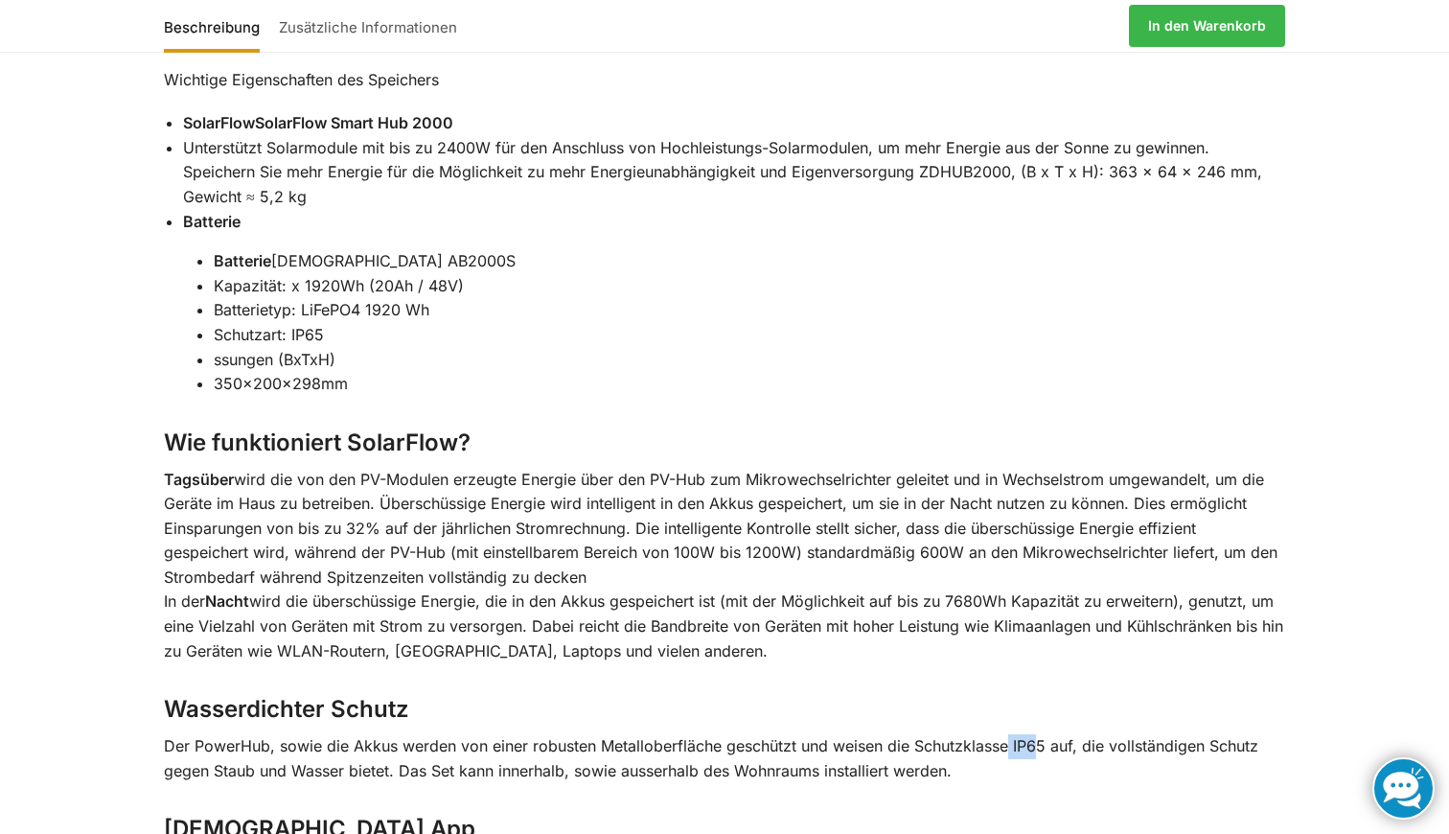
drag, startPoint x: 1043, startPoint y: 653, endPoint x: 1011, endPoint y: 653, distance: 31.6
click at [1011, 734] on p "Der PowerHub, sowie die Akkus werden von einer robusten Metalloberfläche geschü…" at bounding box center [724, 758] width 1121 height 49
drag, startPoint x: 1048, startPoint y: 654, endPoint x: 1015, endPoint y: 655, distance: 33.6
click at [1015, 734] on p "Der PowerHub, sowie die Akkus werden von einer robusten Metalloberfläche geschü…" at bounding box center [724, 758] width 1121 height 49
copy p "IP65"
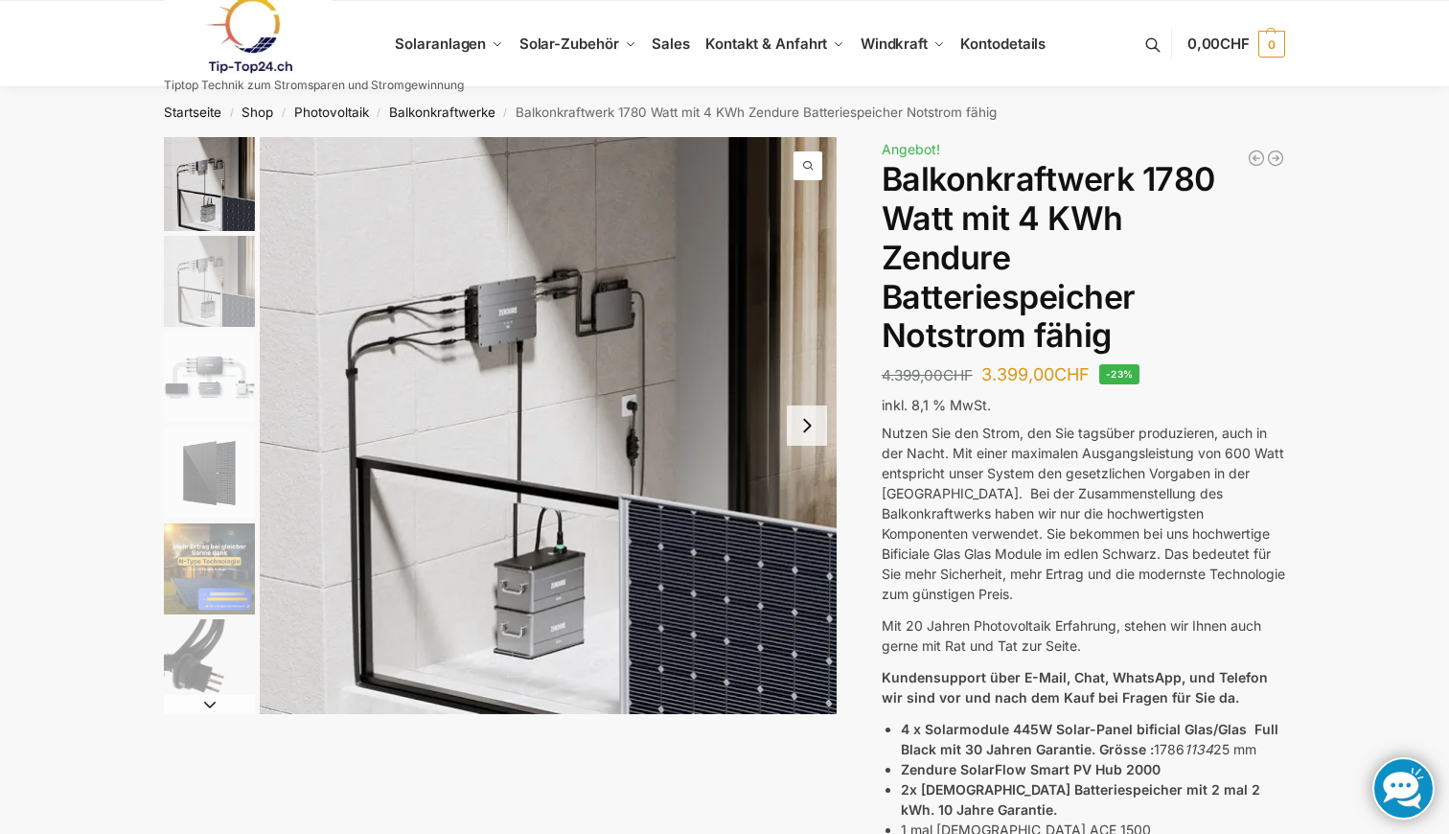
scroll to position [0, 0]
click at [804, 424] on button "Next slide" at bounding box center [807, 425] width 40 height 40
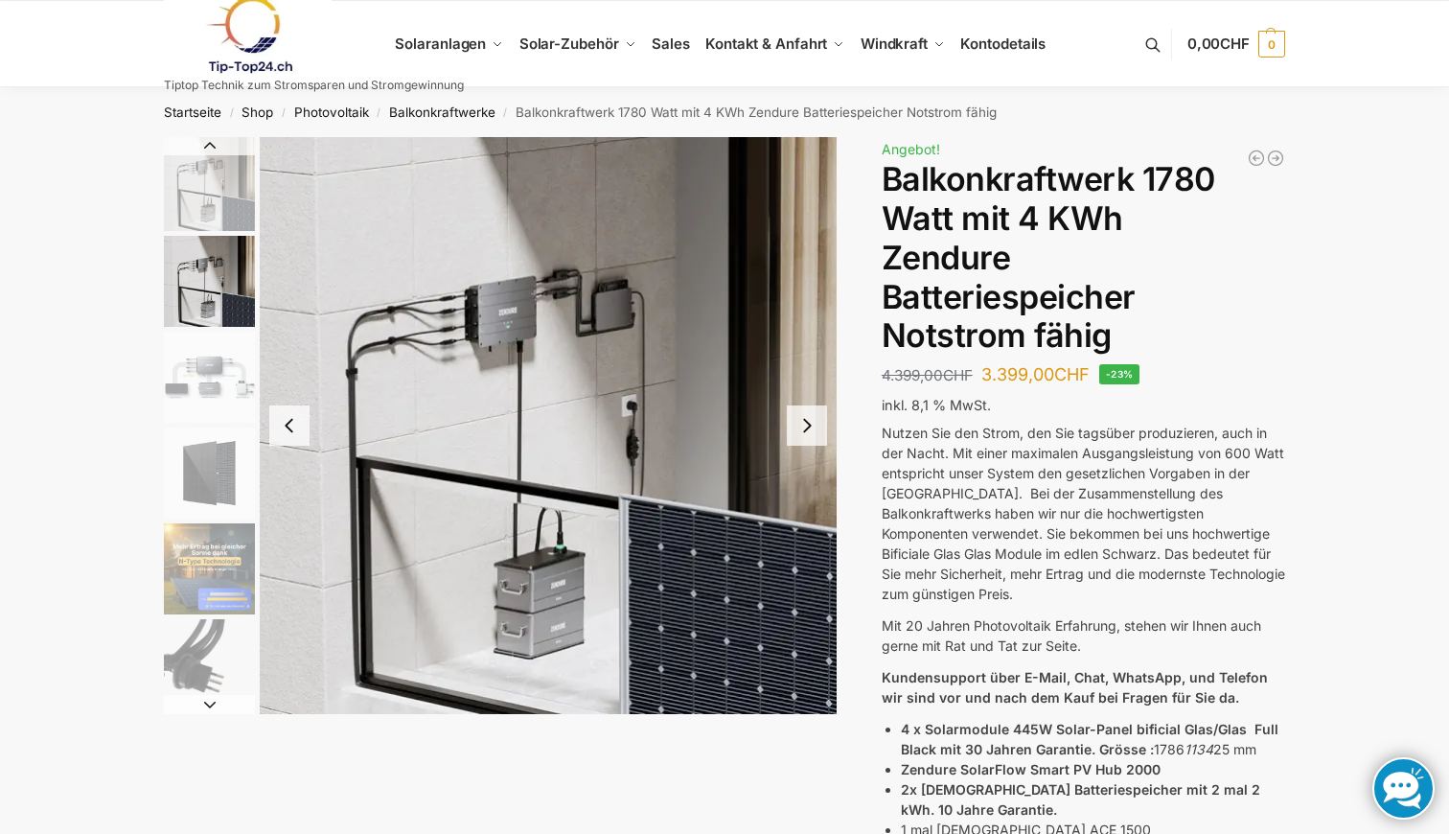
click at [804, 424] on button "Next slide" at bounding box center [807, 425] width 40 height 40
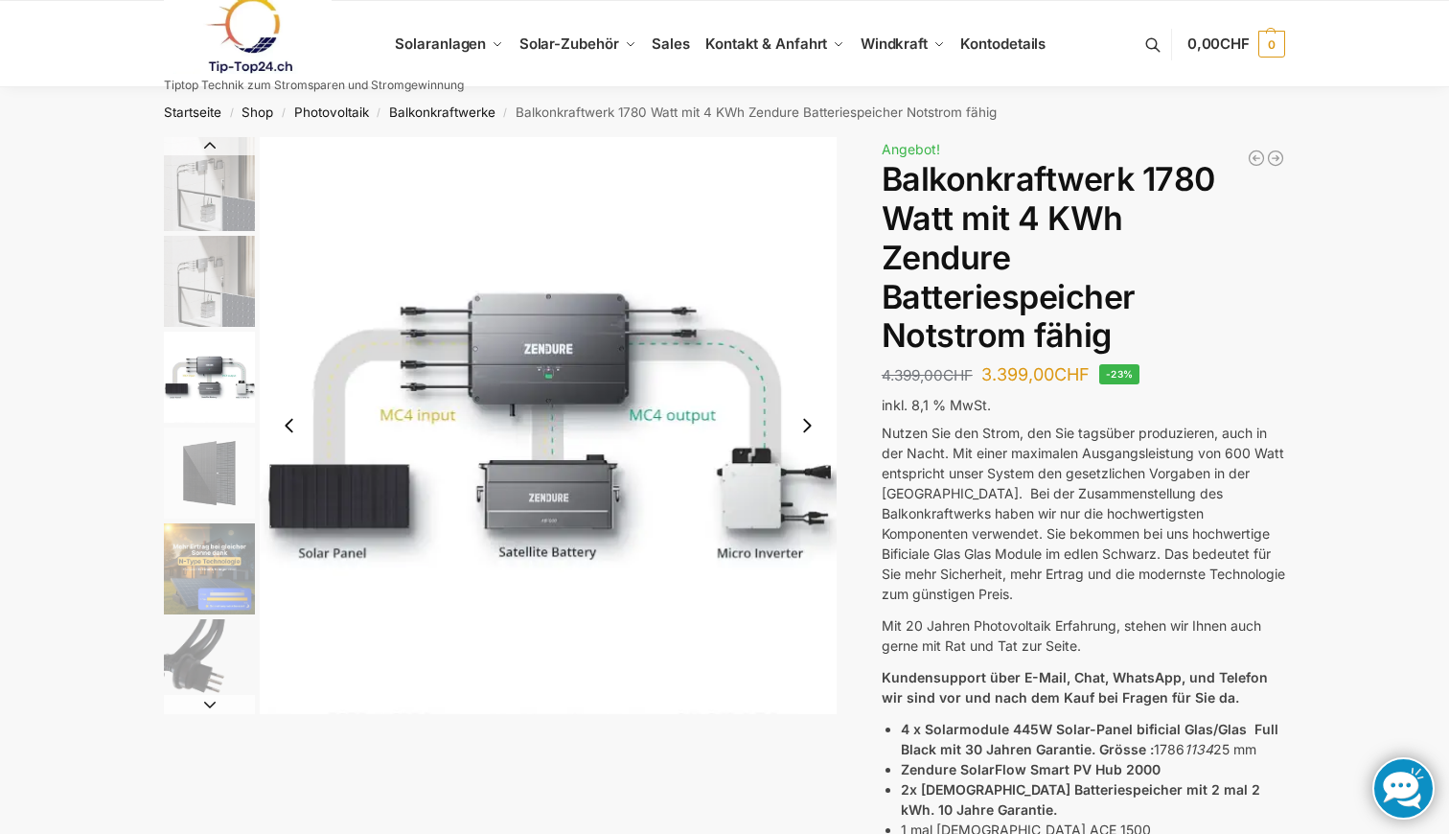
click at [804, 424] on button "Next slide" at bounding box center [807, 425] width 40 height 40
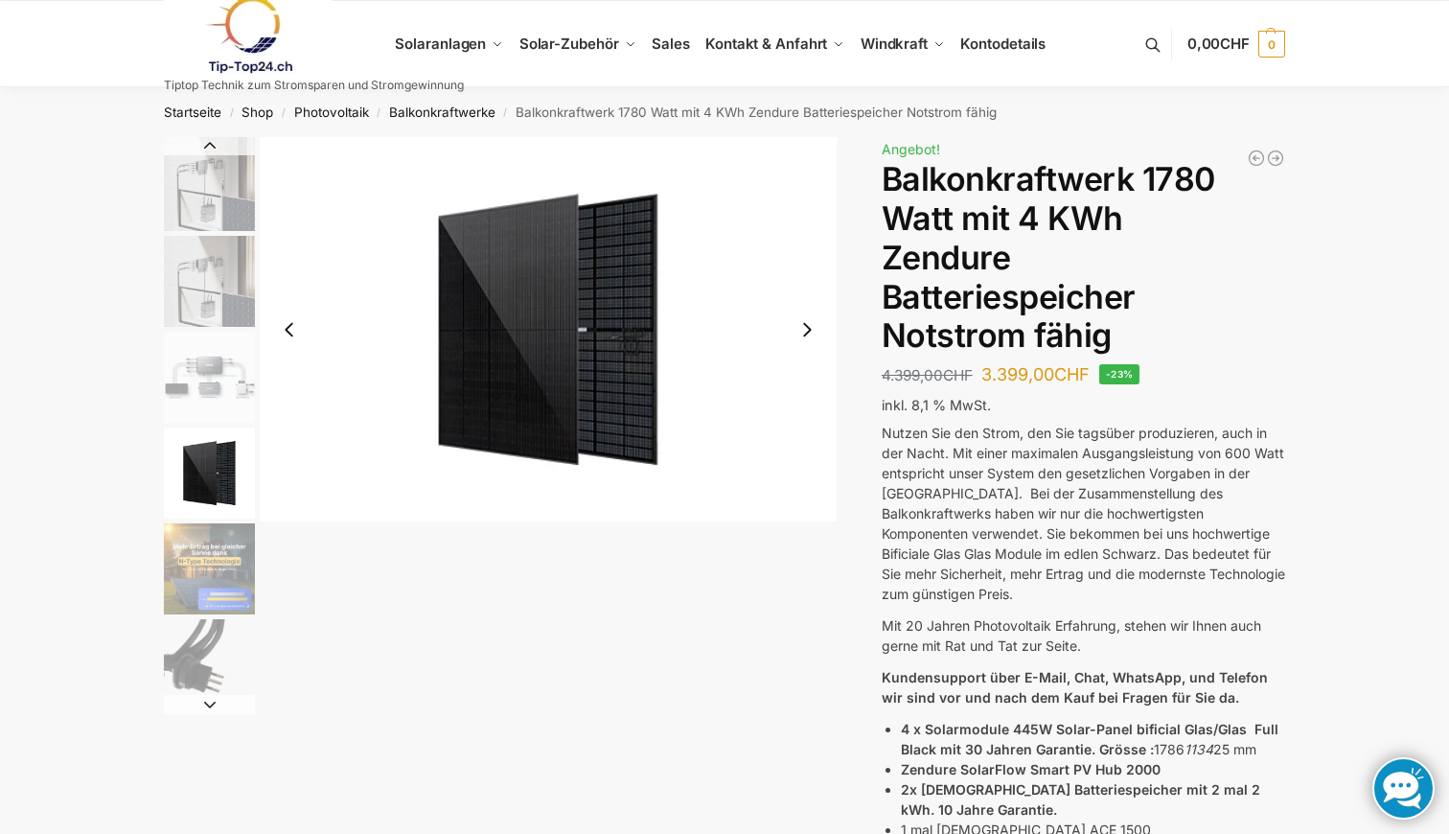
click at [804, 424] on img "4 / 11" at bounding box center [548, 329] width 577 height 384
